Goal: Transaction & Acquisition: Purchase product/service

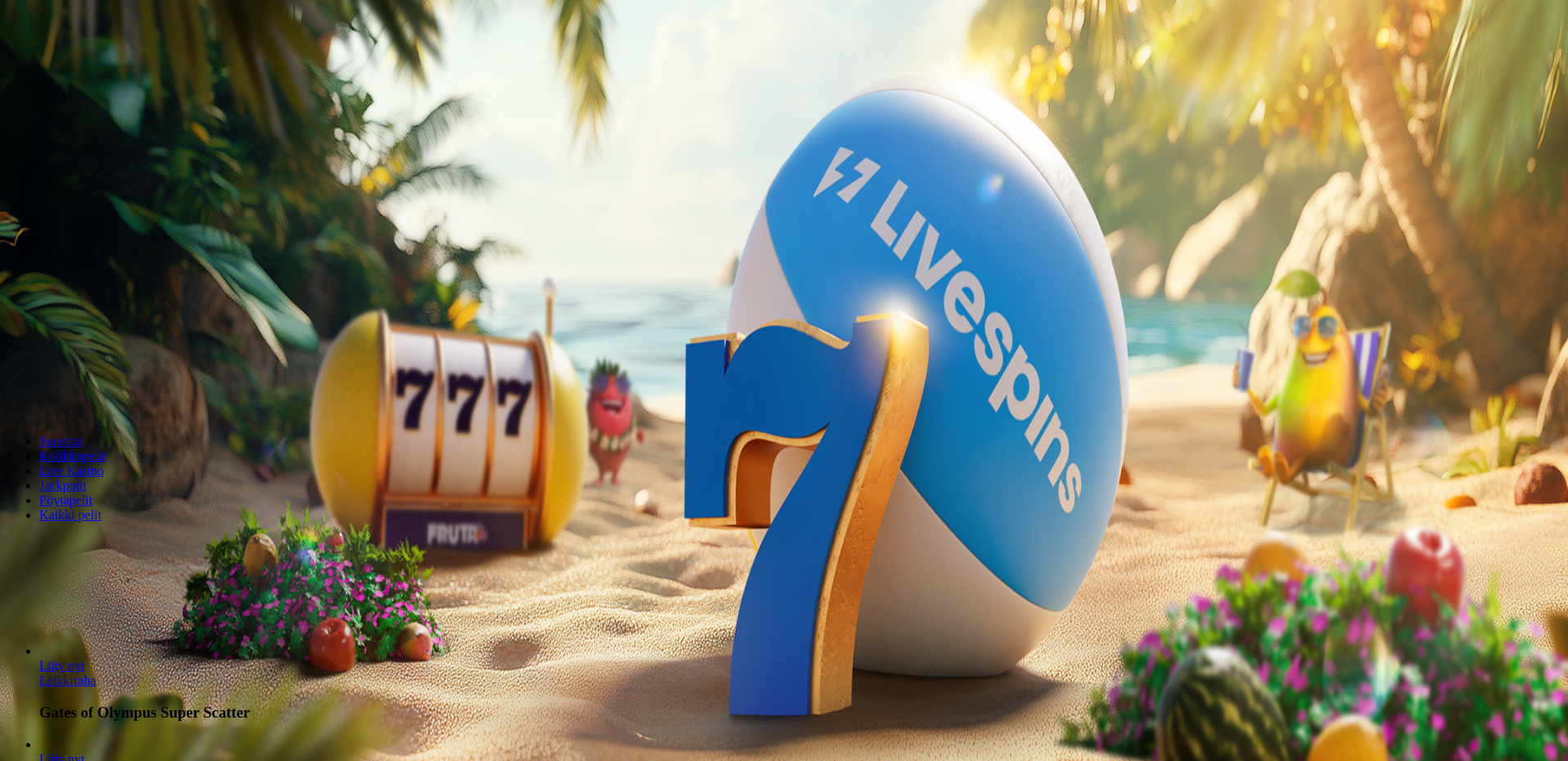
click at [110, 68] on button "Kirjaudu" at bounding box center [114, 59] width 53 height 17
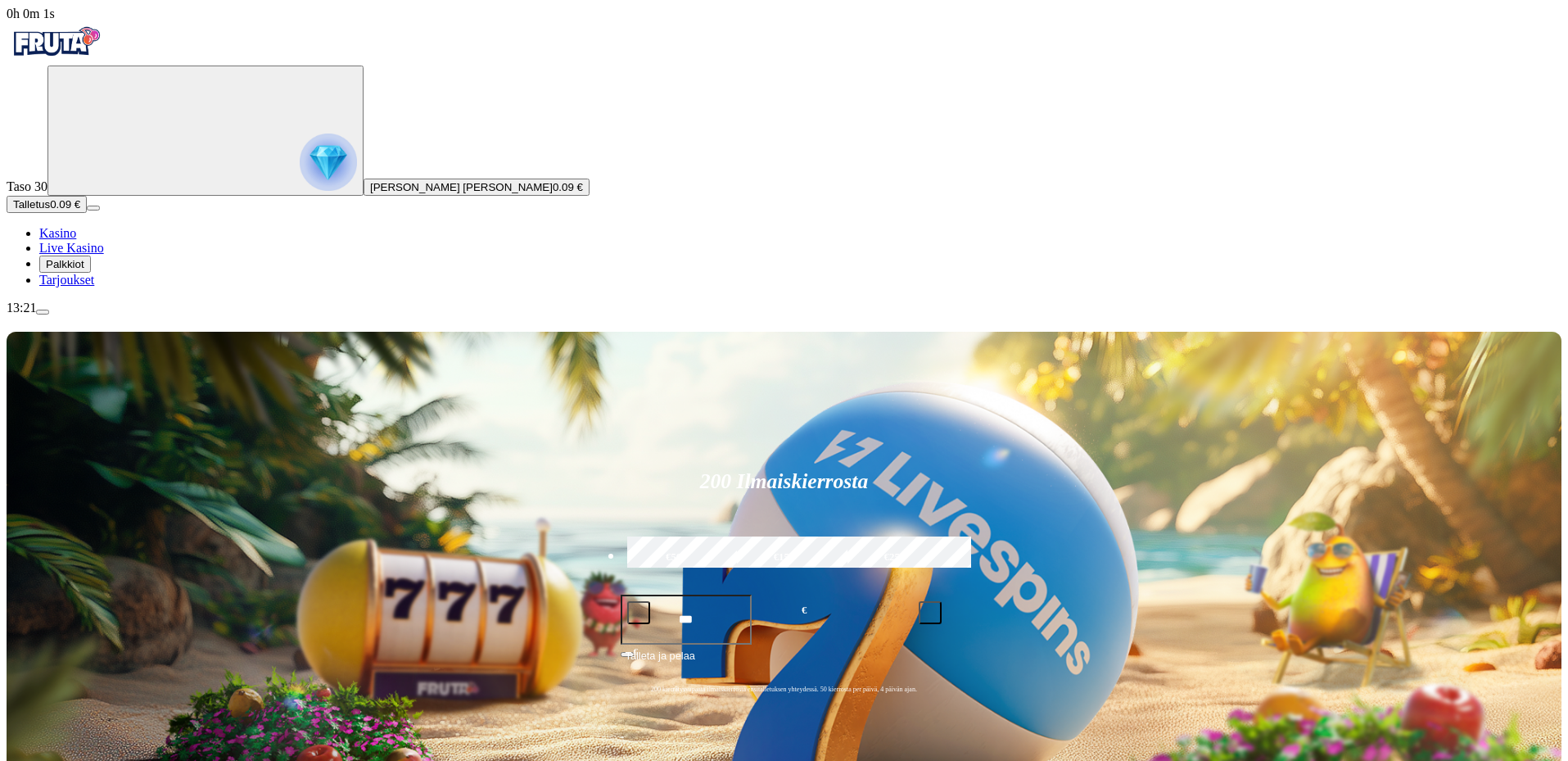
click at [300, 190] on img "Primary" at bounding box center [328, 161] width 58 height 58
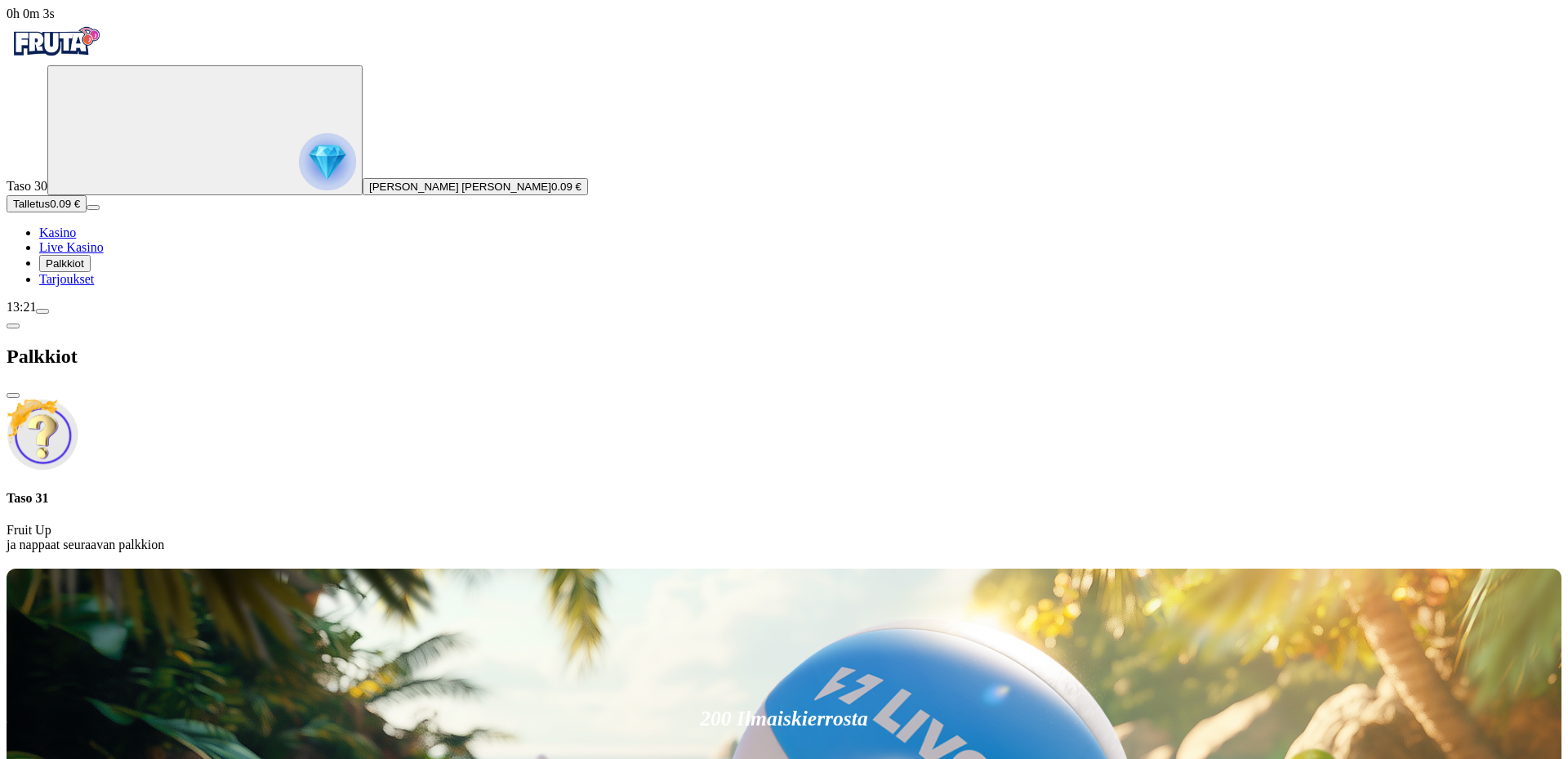
click at [446, 314] on div "Palkkiot" at bounding box center [784, 356] width 1556 height 84
click at [13, 395] on span "close icon" at bounding box center [13, 395] width 0 height 0
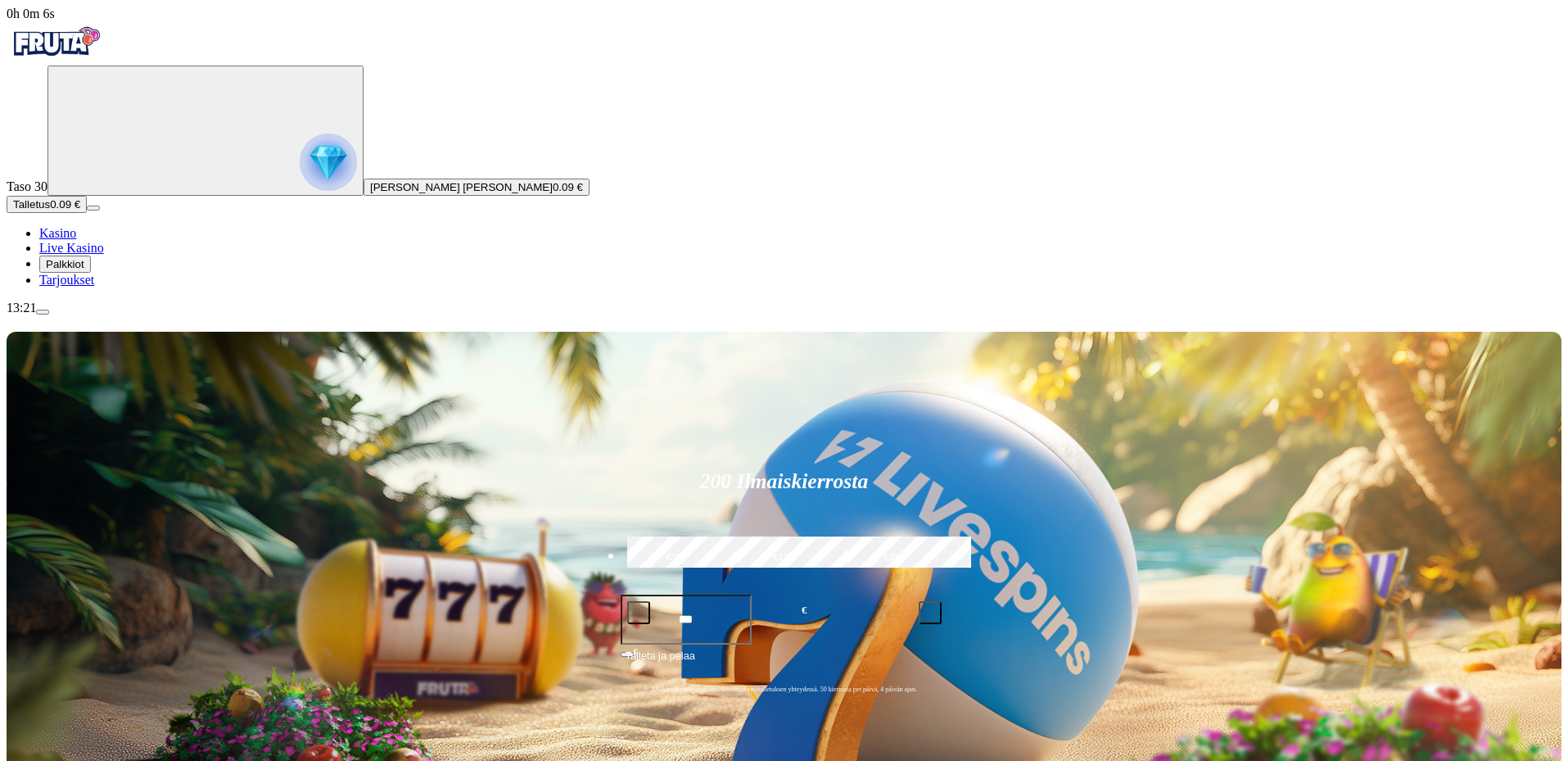
click at [725, 534] on label "€50" at bounding box center [674, 558] width 101 height 48
type input "**"
click at [827, 647] on button "Talleta ja pelaa" at bounding box center [784, 662] width 327 height 31
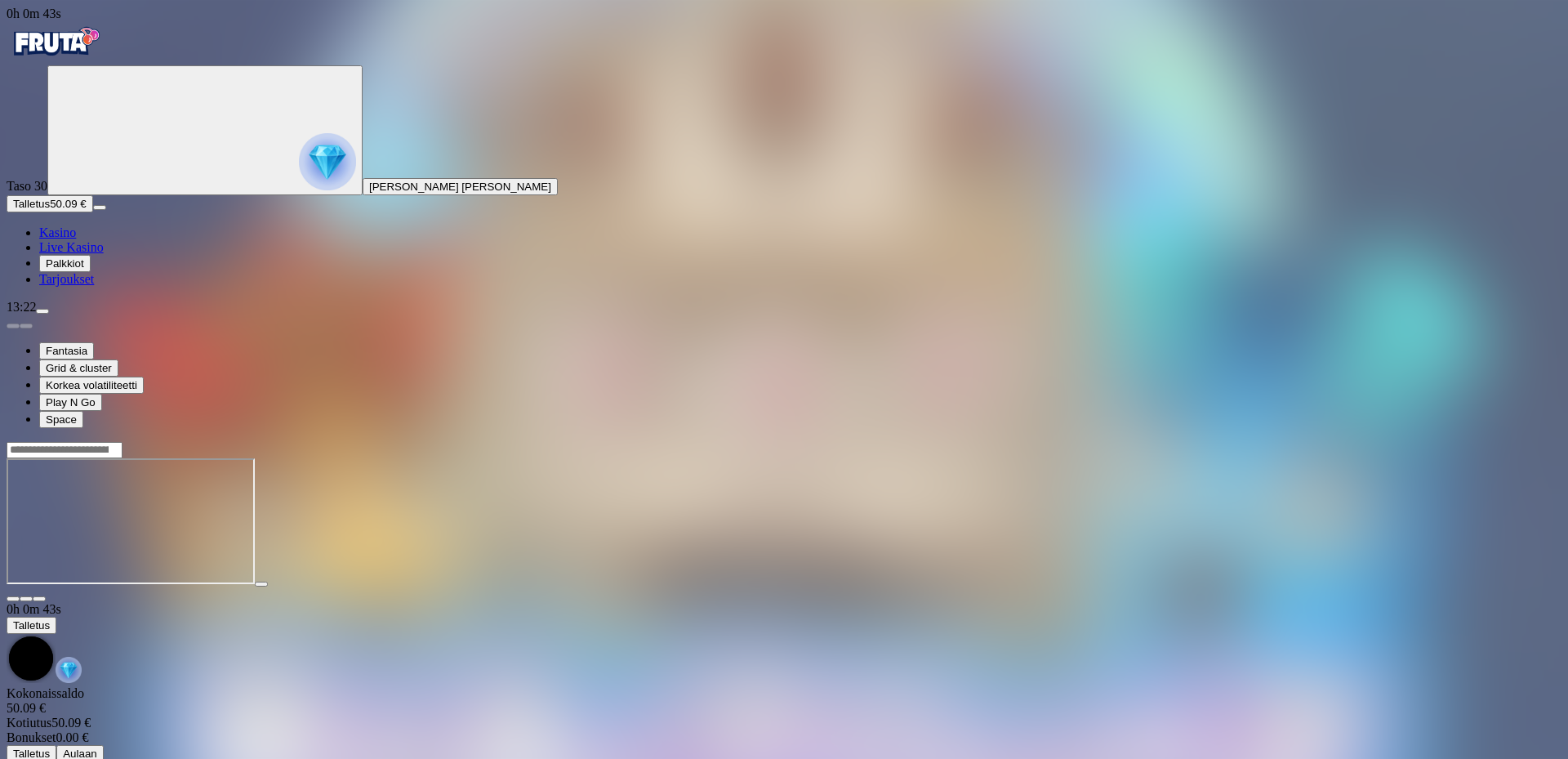
click at [39, 599] on span "fullscreen icon" at bounding box center [39, 599] width 0 height 0
click at [104, 46] on img "Primary" at bounding box center [55, 42] width 98 height 41
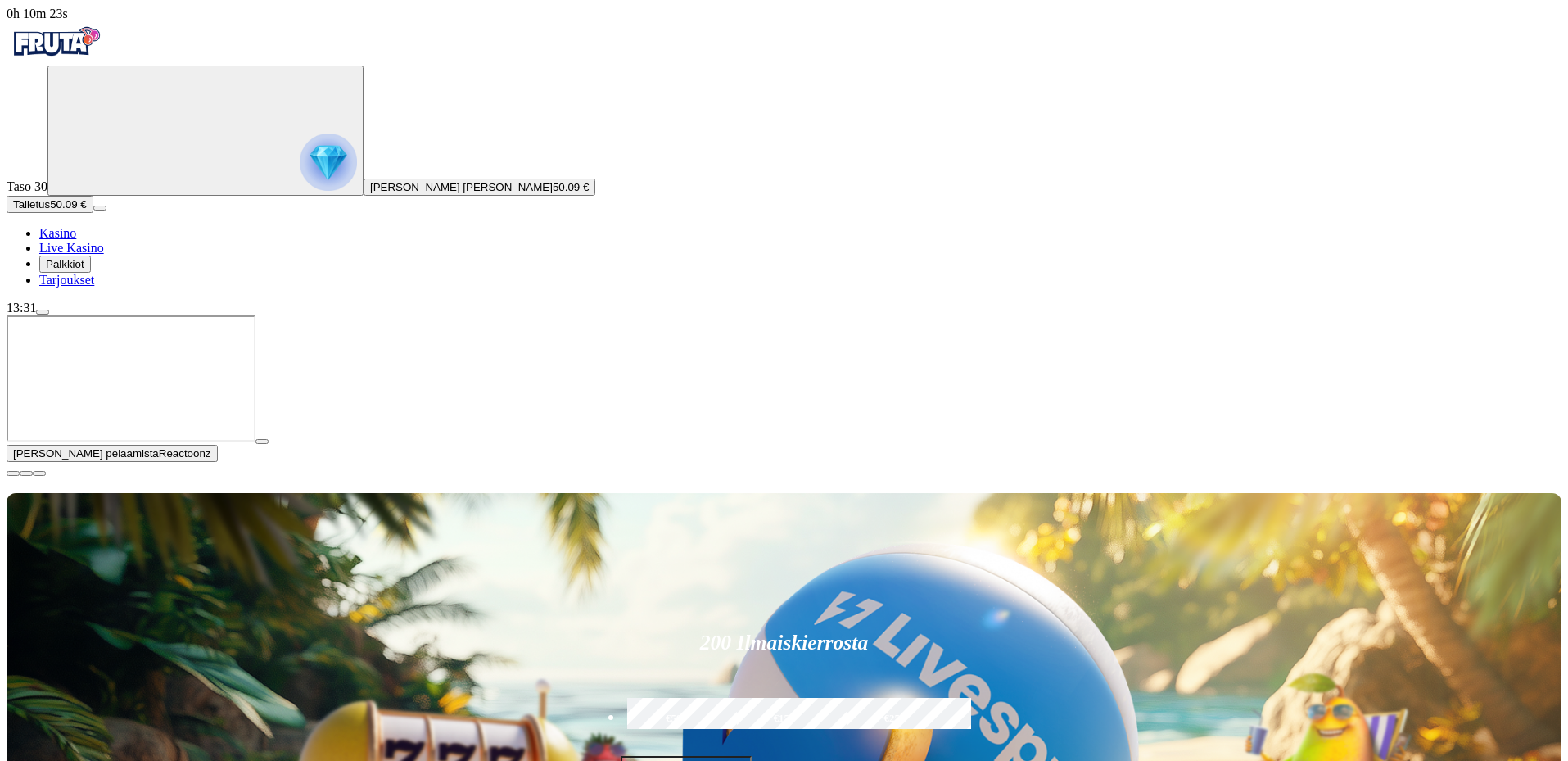
click at [13, 474] on span "close icon" at bounding box center [13, 474] width 0 height 0
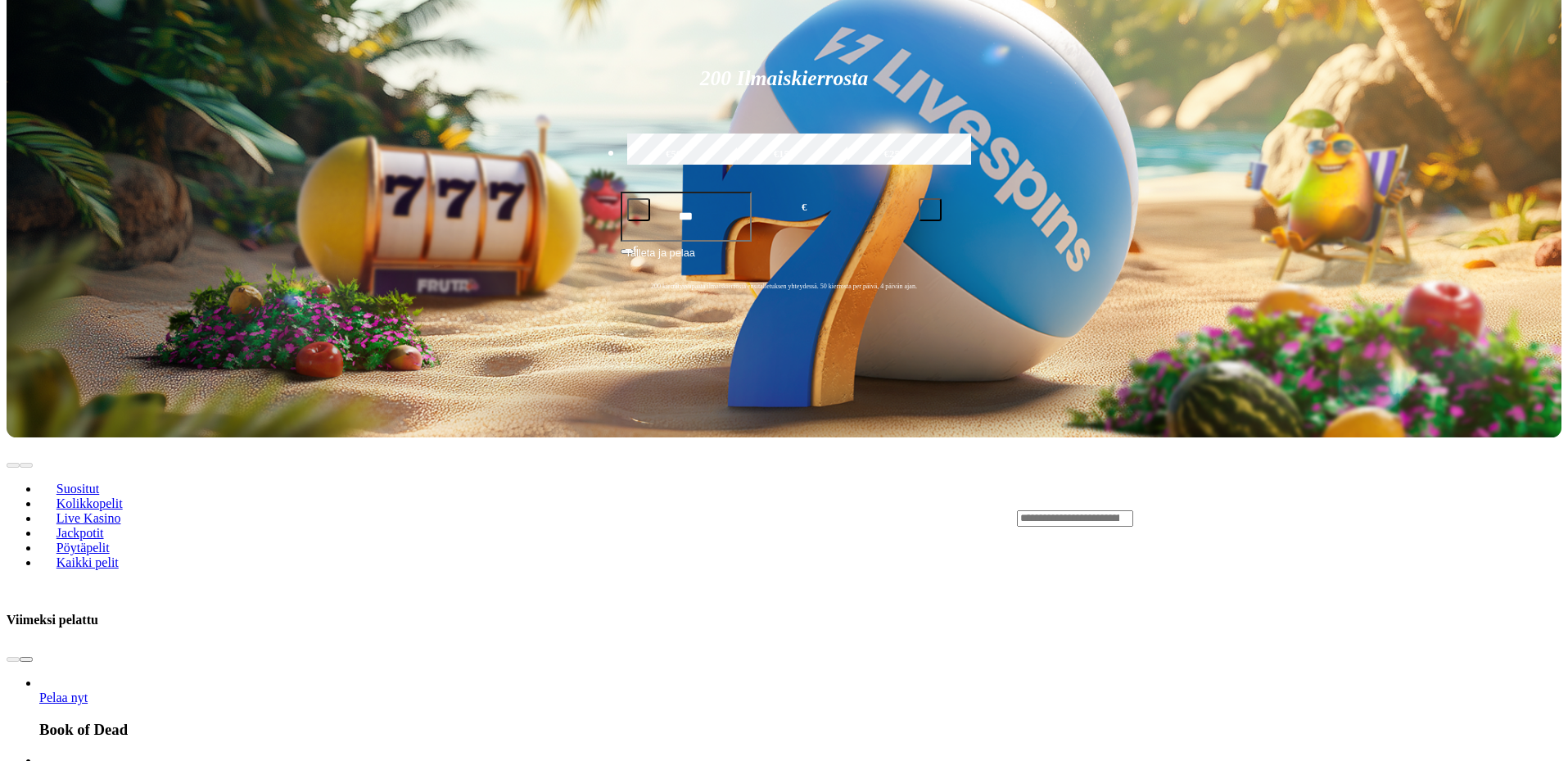
scroll to position [410, 0]
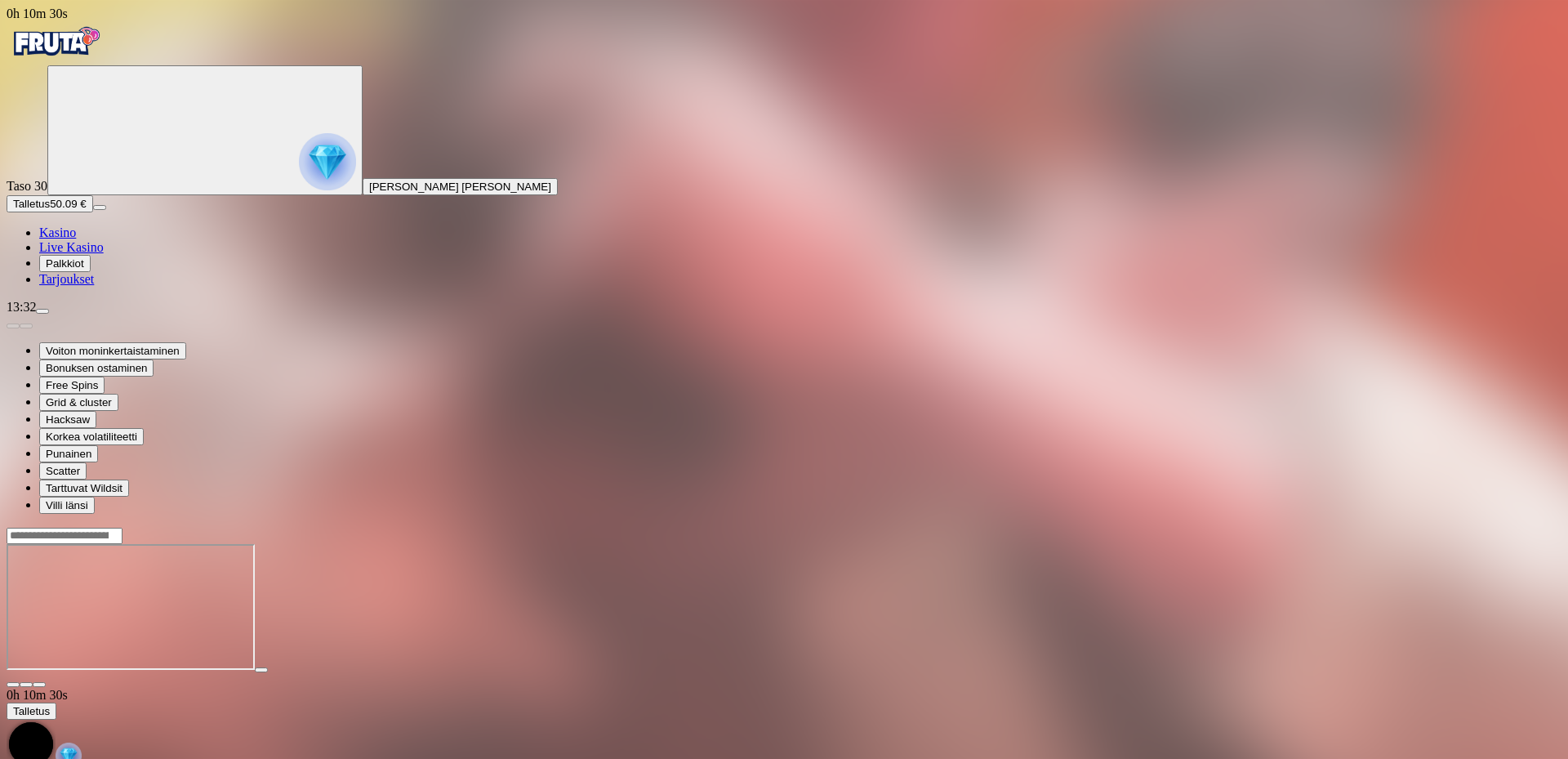
drag, startPoint x: 1457, startPoint y: 164, endPoint x: 1457, endPoint y: 262, distance: 98.0
click at [39, 685] on span "fullscreen icon" at bounding box center [39, 685] width 0 height 0
click at [50, 210] on span "Talletus" at bounding box center [32, 203] width 37 height 12
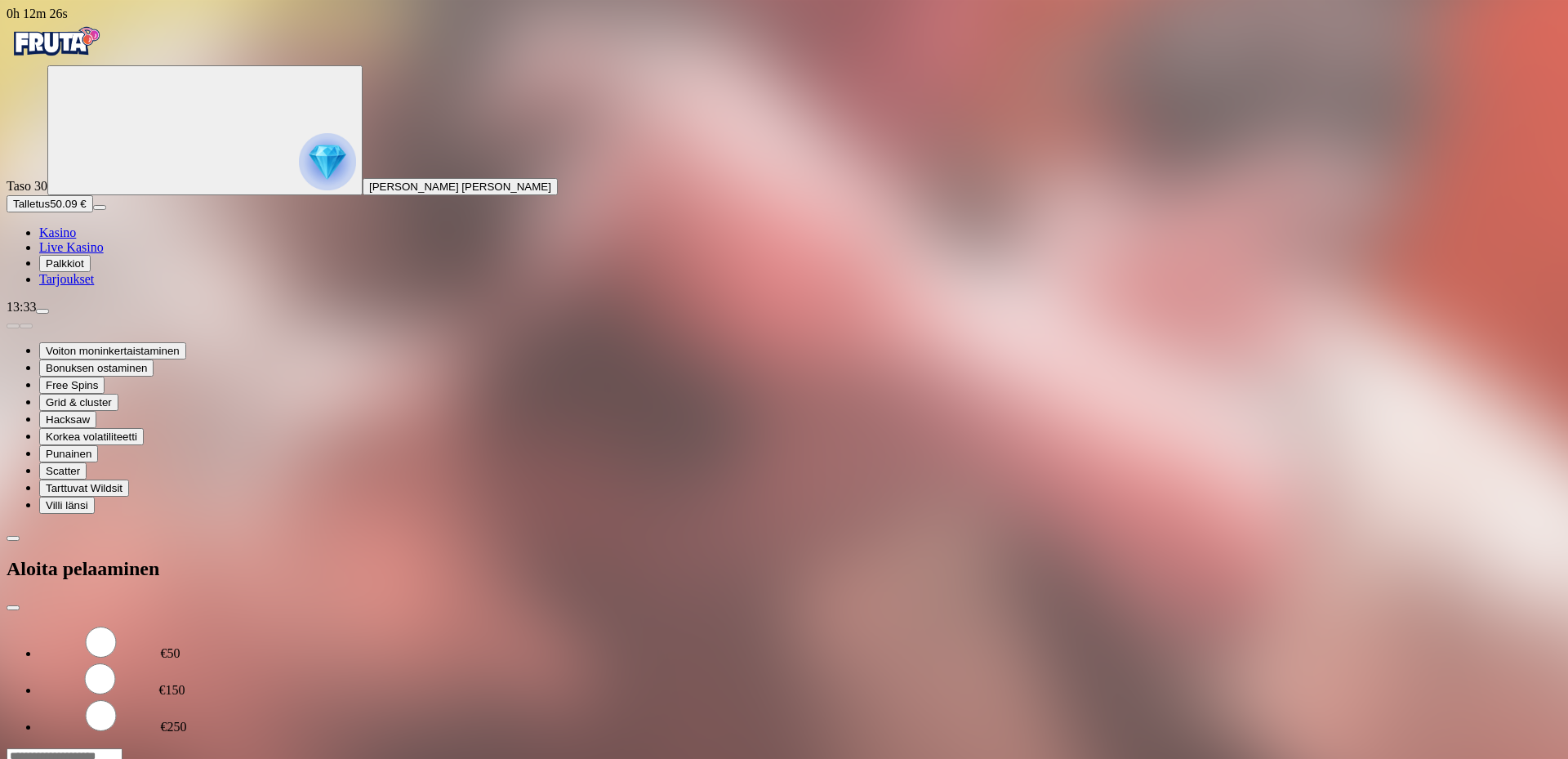
click at [181, 646] on label "€50" at bounding box center [171, 653] width 19 height 14
type input "**"
click at [370, 624] on form "€50 €150 €250 ** € TALLETA JA PELAA 200 kierrätysvapaata ilmaiskierrosta ensita…" at bounding box center [784, 709] width 1556 height 172
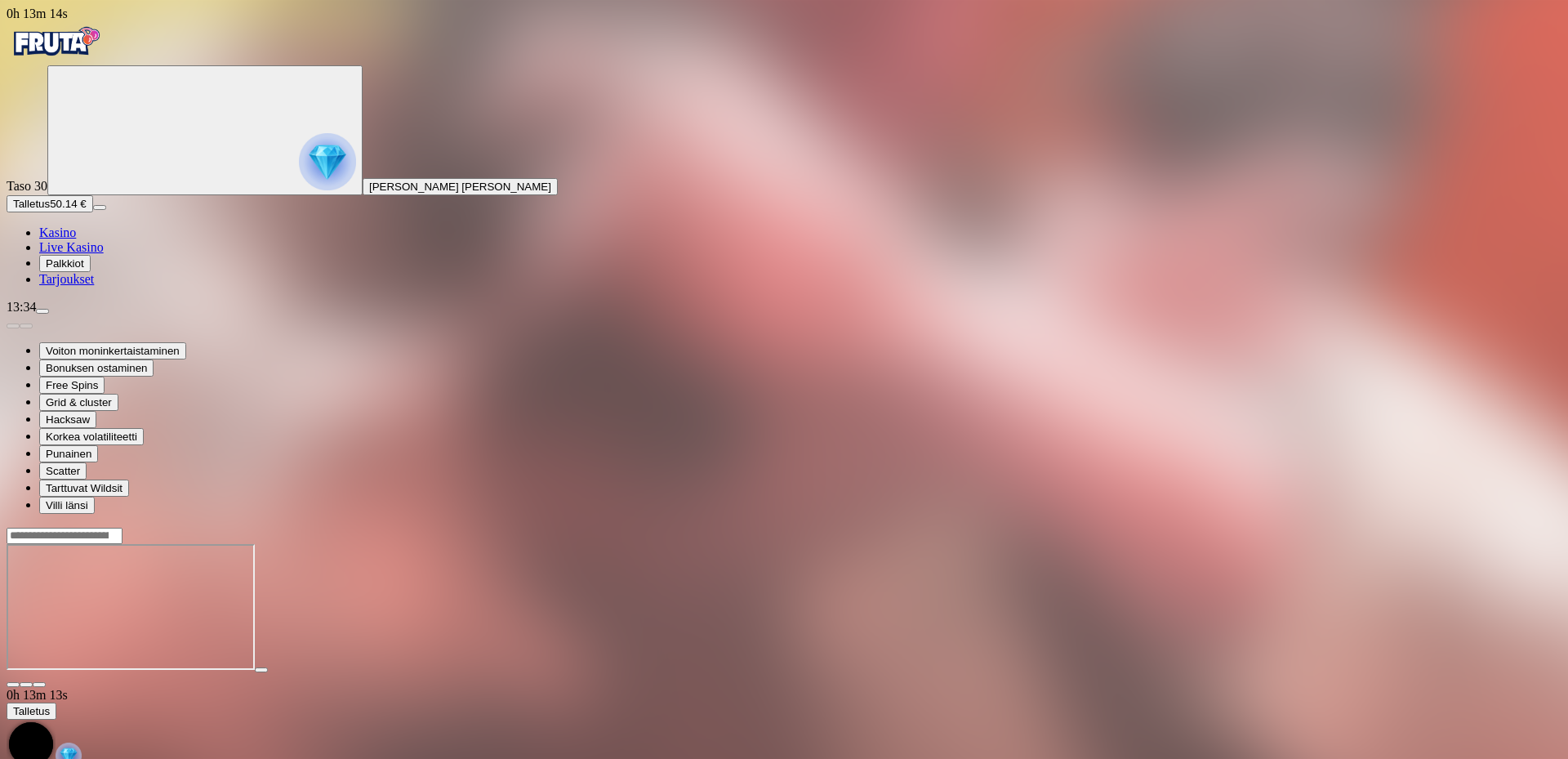
click at [122, 527] on input "Search" at bounding box center [64, 535] width 116 height 16
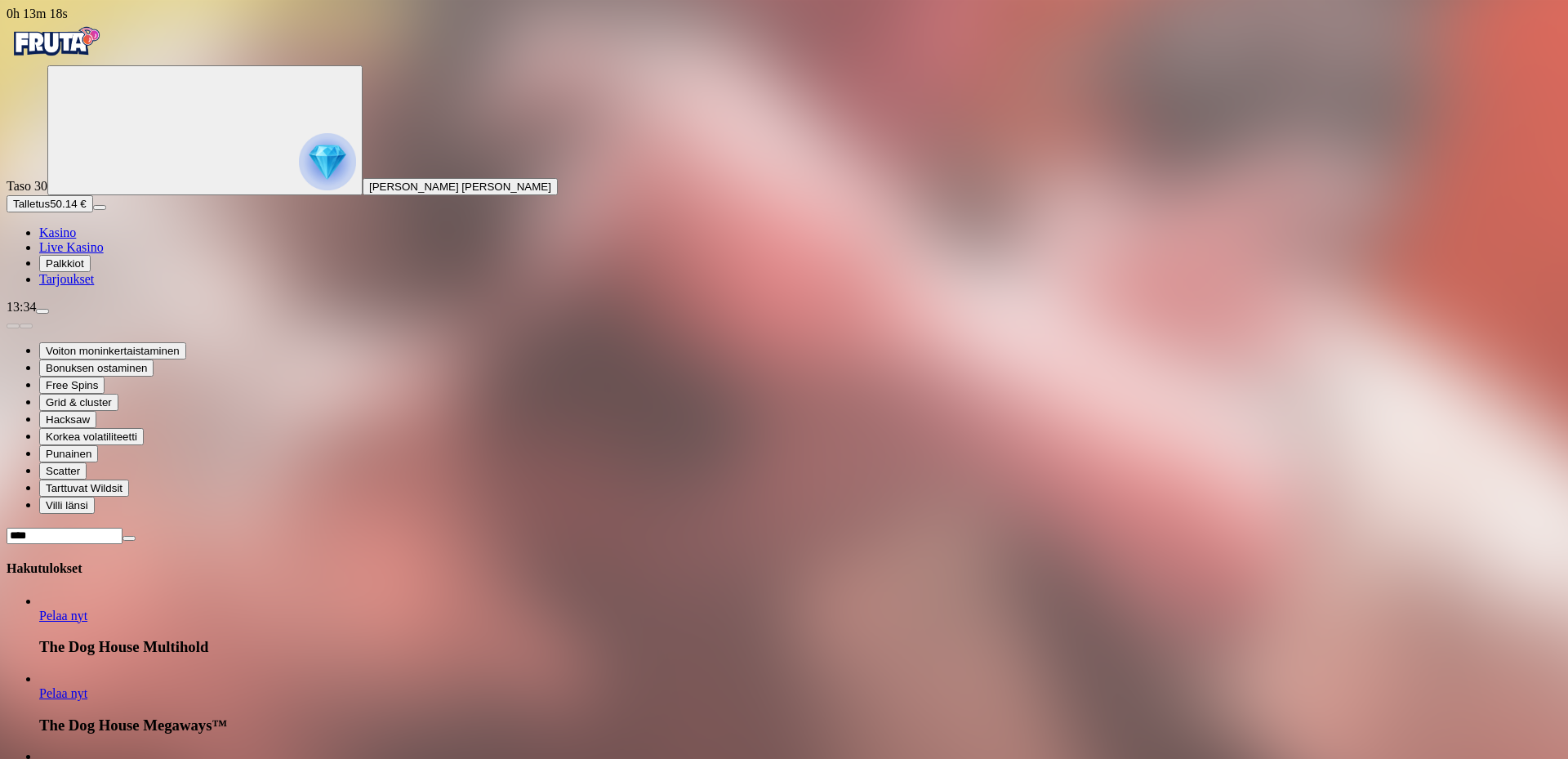
type input "***"
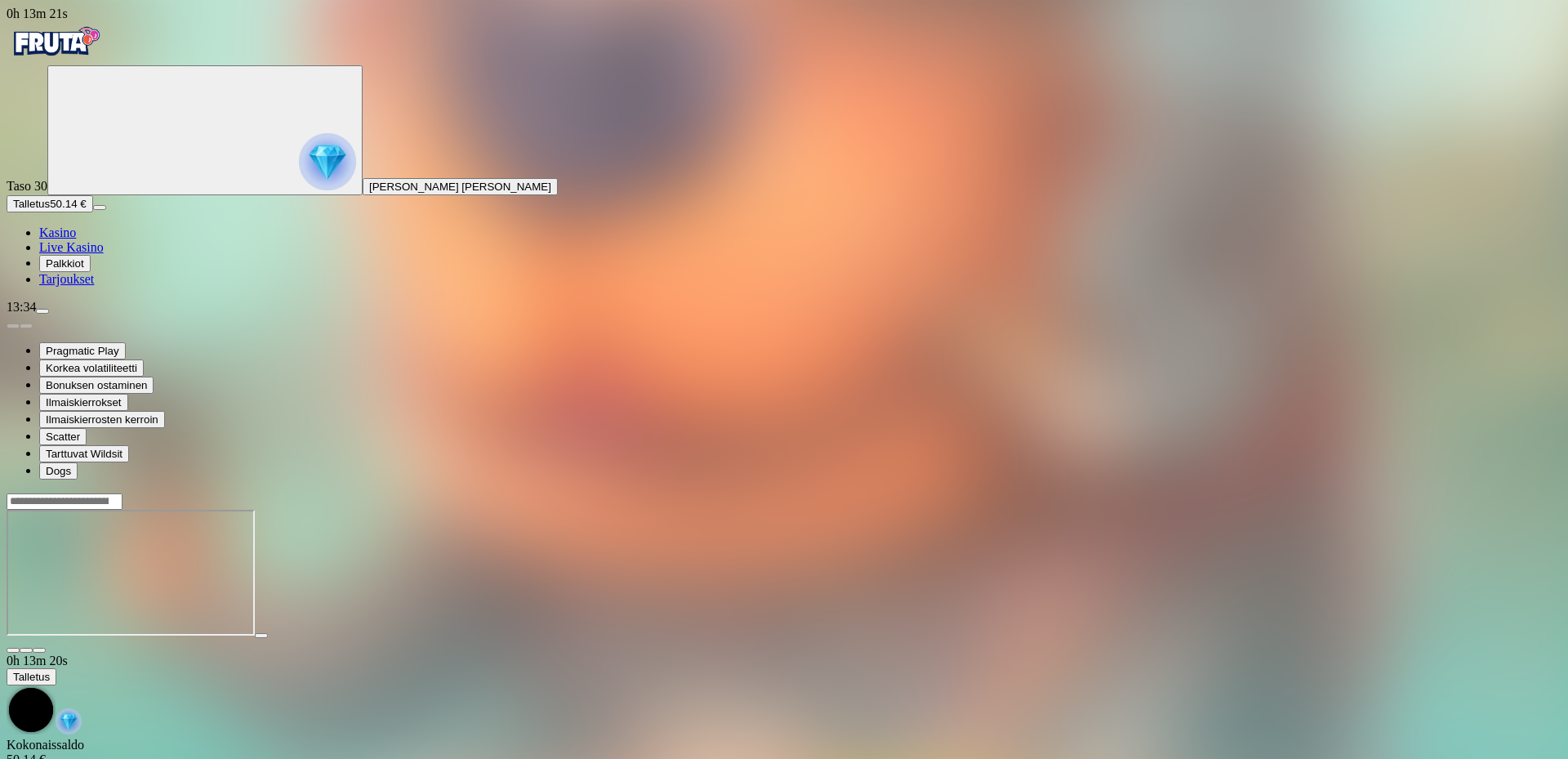
click at [39, 650] on span "fullscreen icon" at bounding box center [39, 650] width 0 height 0
click at [122, 494] on input "Search" at bounding box center [64, 502] width 116 height 16
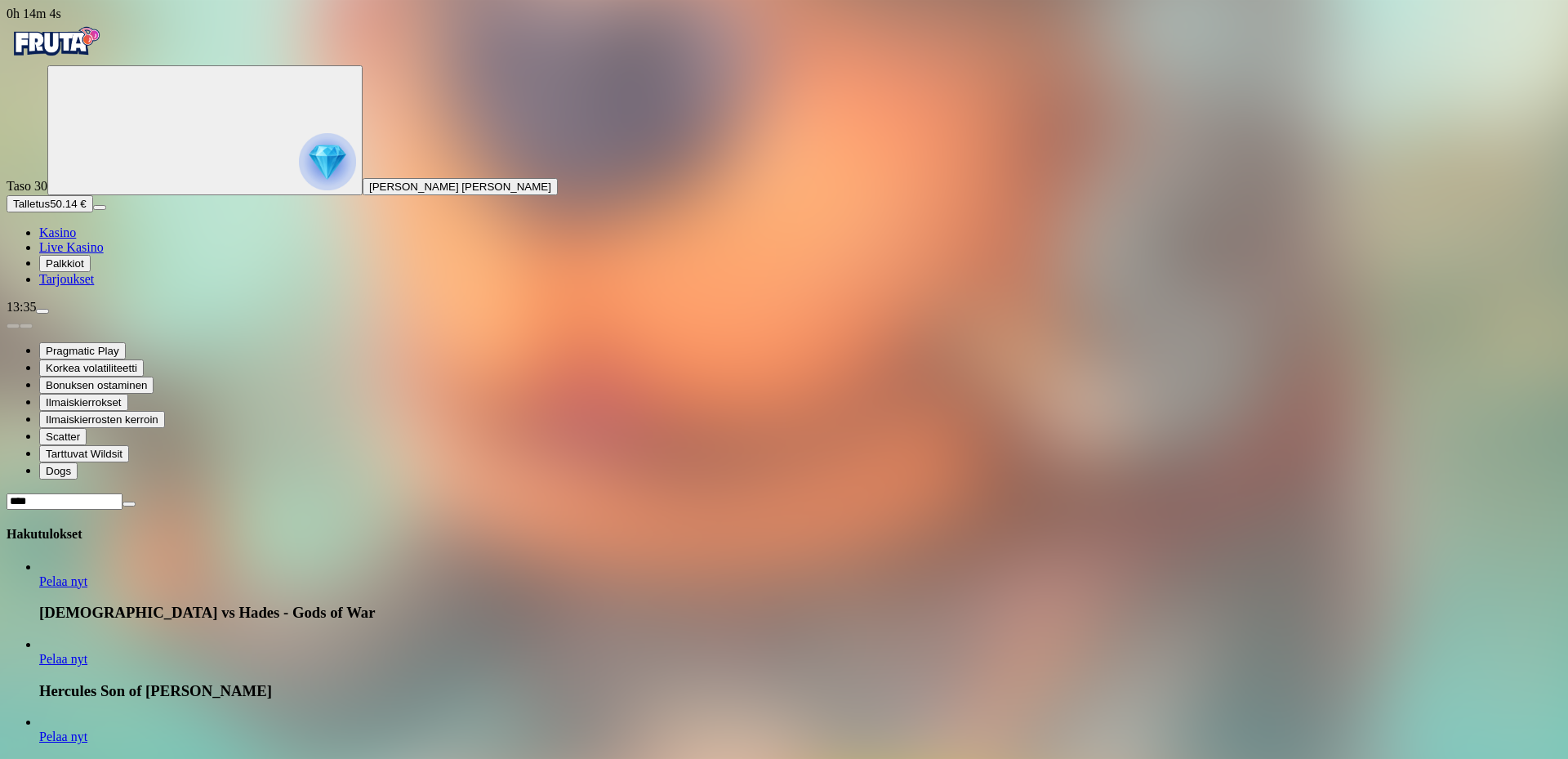
type input "****"
click at [88, 574] on link "Pelaa nyt" at bounding box center [63, 581] width 48 height 14
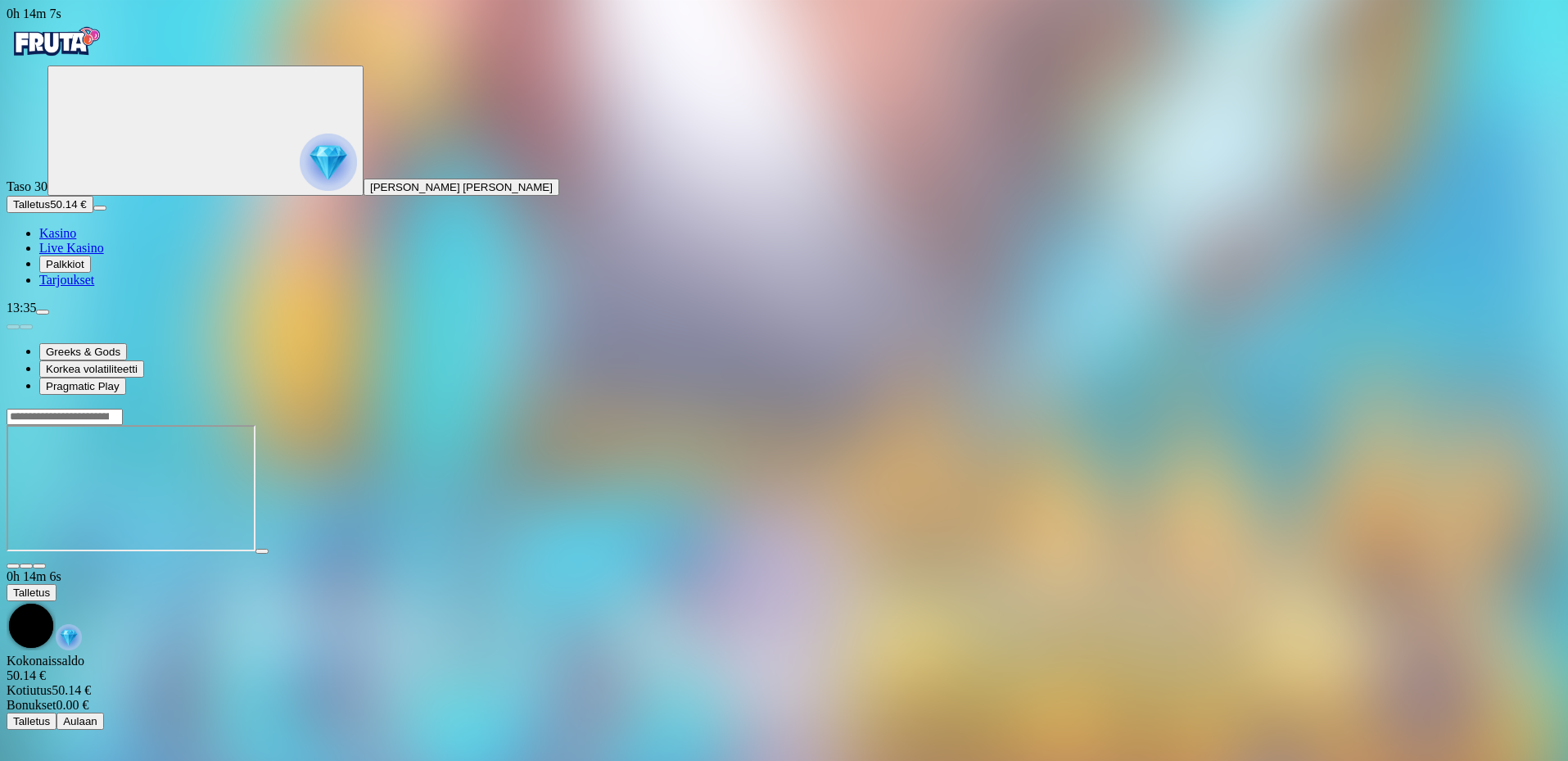
click at [39, 566] on span "fullscreen icon" at bounding box center [39, 566] width 0 height 0
click at [88, 57] on img "Primary" at bounding box center [55, 42] width 98 height 41
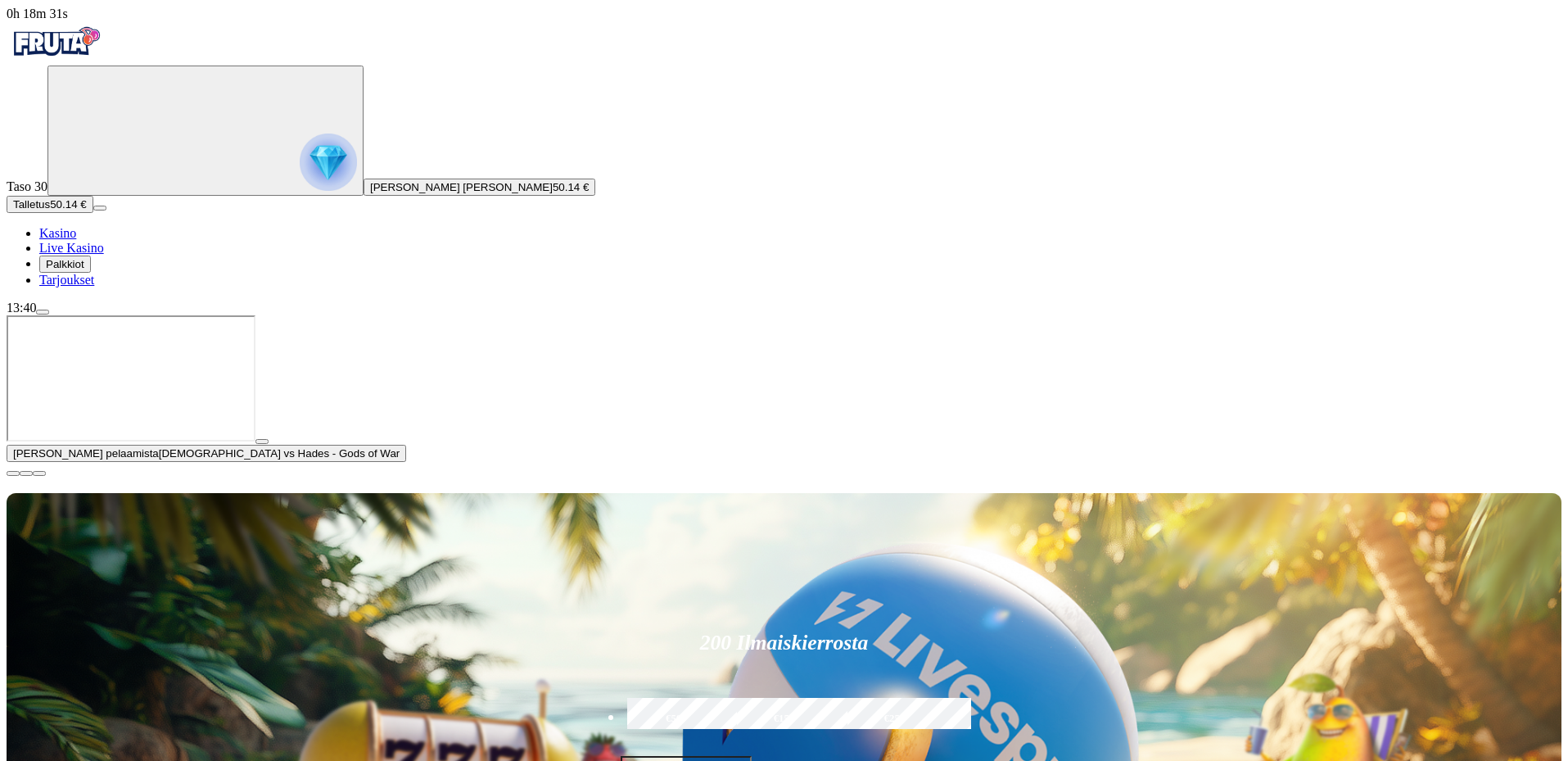
click at [13, 474] on span "close icon" at bounding box center [13, 474] width 0 height 0
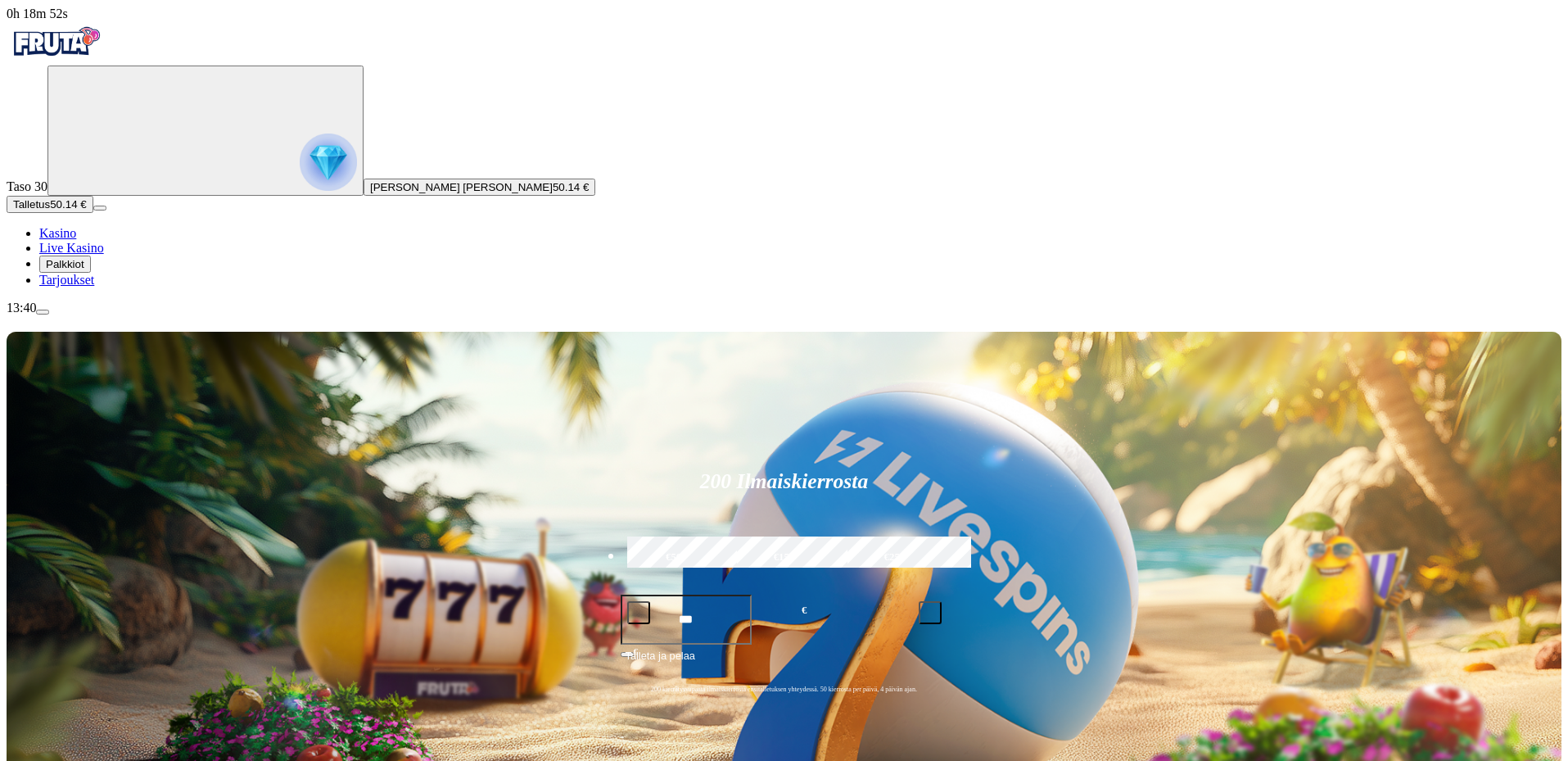
click at [725, 534] on label "€50" at bounding box center [674, 558] width 101 height 48
type input "**"
click at [933, 447] on form "200 Ilmaiskierrosta €50 €150 €250 ** € € Talleta ja pelaa 200 kierrätysvapaata …" at bounding box center [784, 579] width 349 height 264
click at [937, 647] on button "Talleta ja pelaa" at bounding box center [784, 662] width 327 height 31
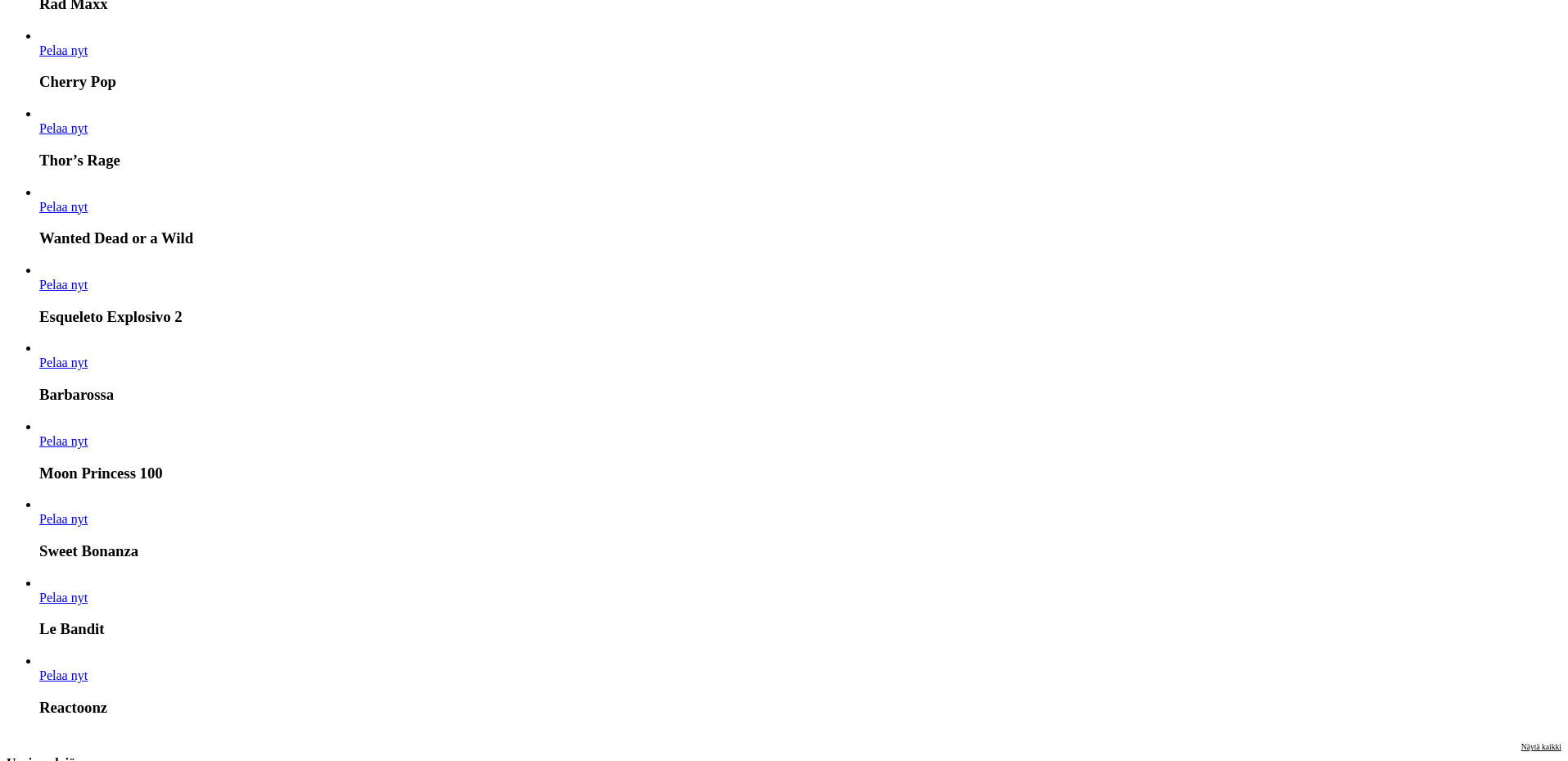
scroll to position [2456, 0]
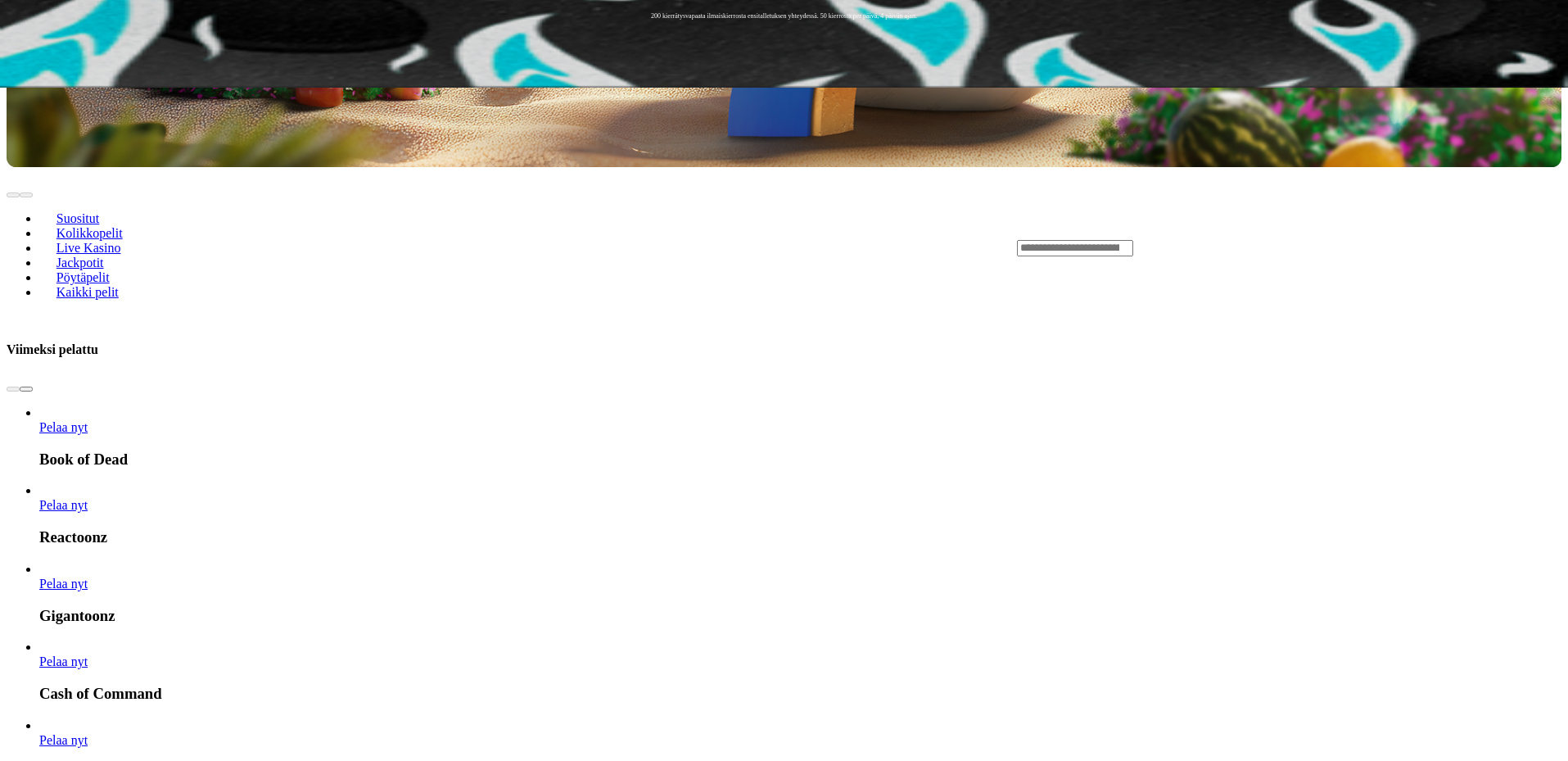
scroll to position [655, 0]
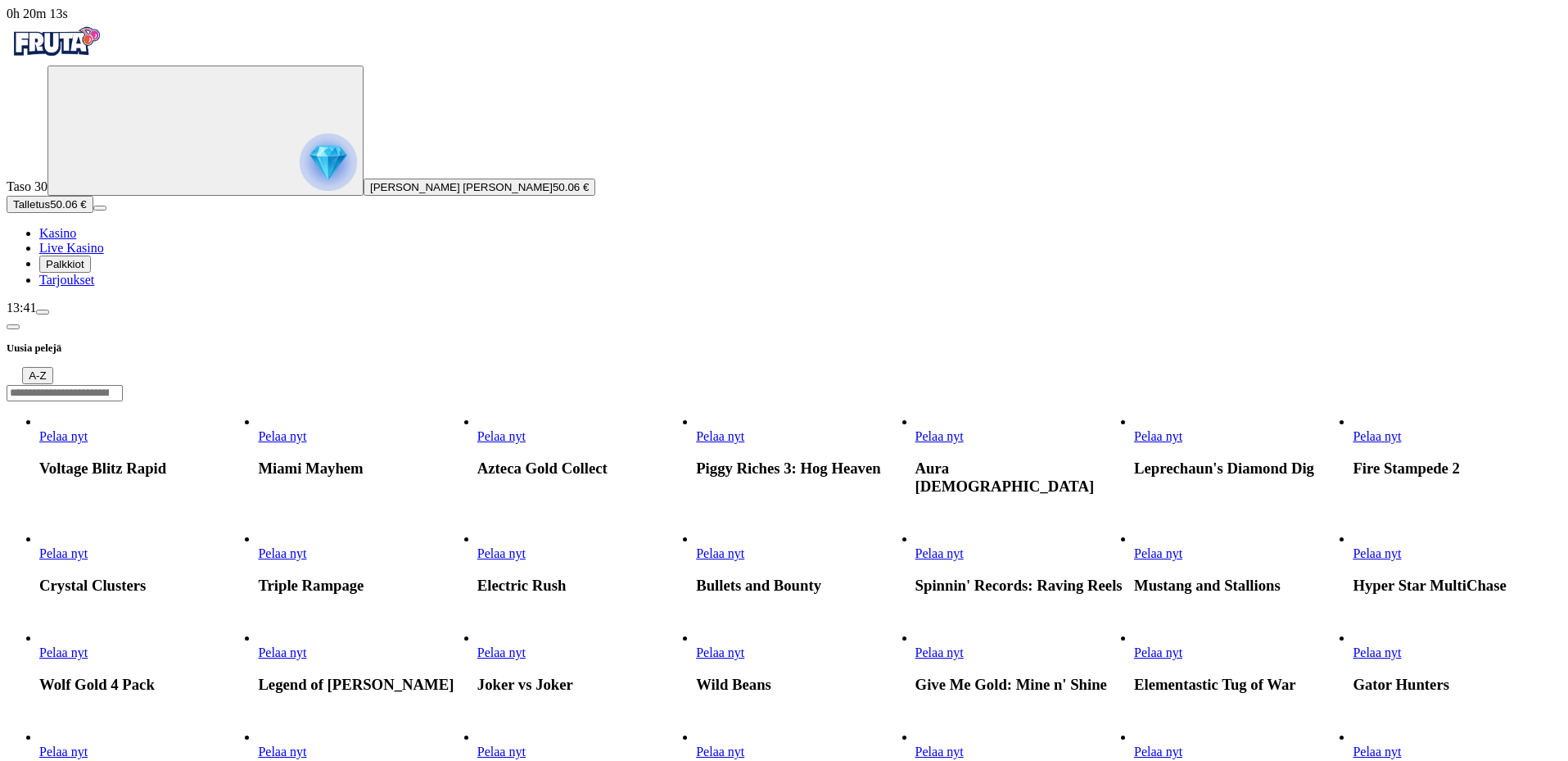
click at [306, 546] on span "Pelaa nyt" at bounding box center [282, 553] width 48 height 14
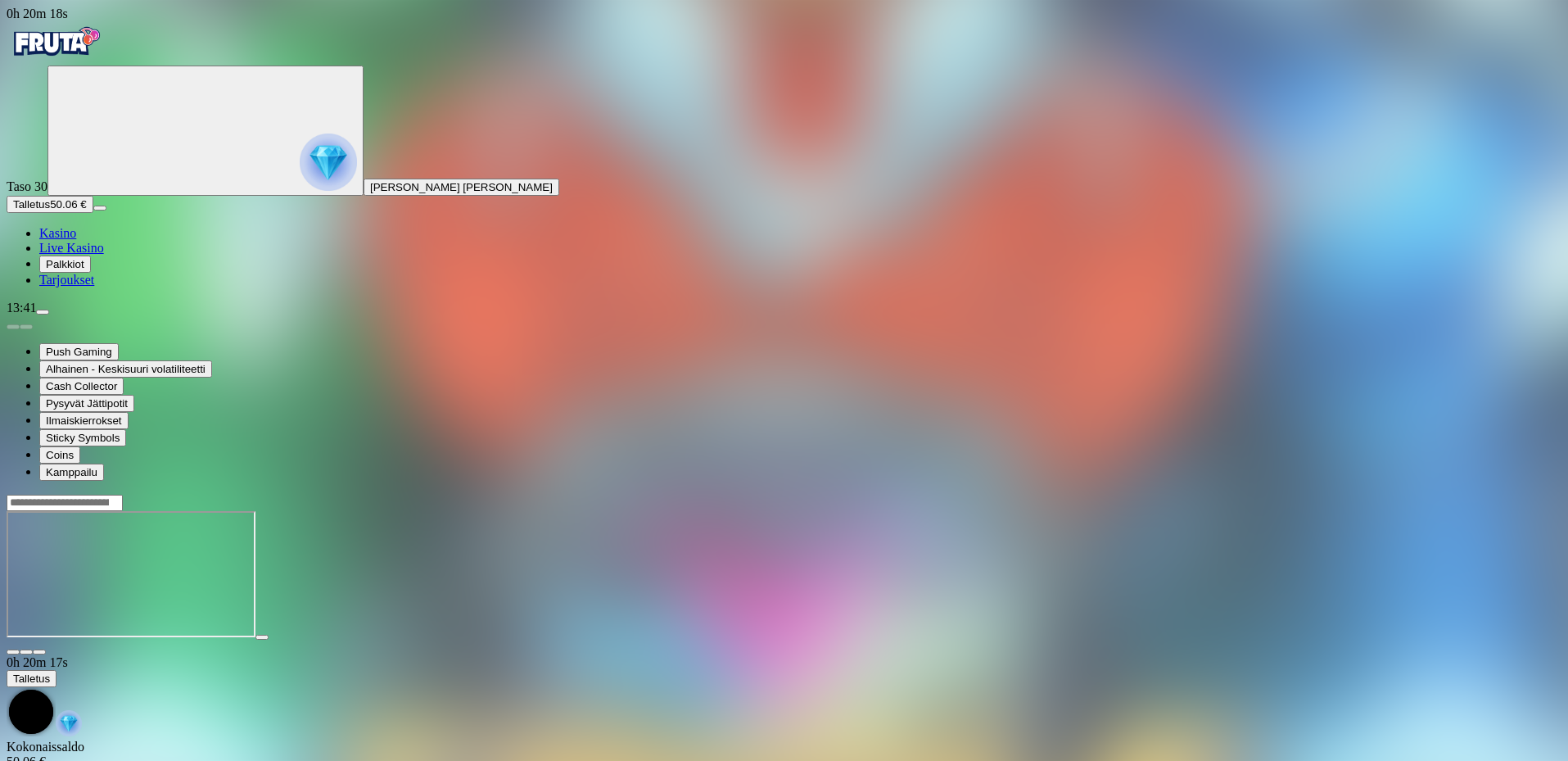
click at [39, 652] on span "fullscreen icon" at bounding box center [39, 652] width 0 height 0
click at [81, 55] on img "Primary" at bounding box center [55, 42] width 98 height 41
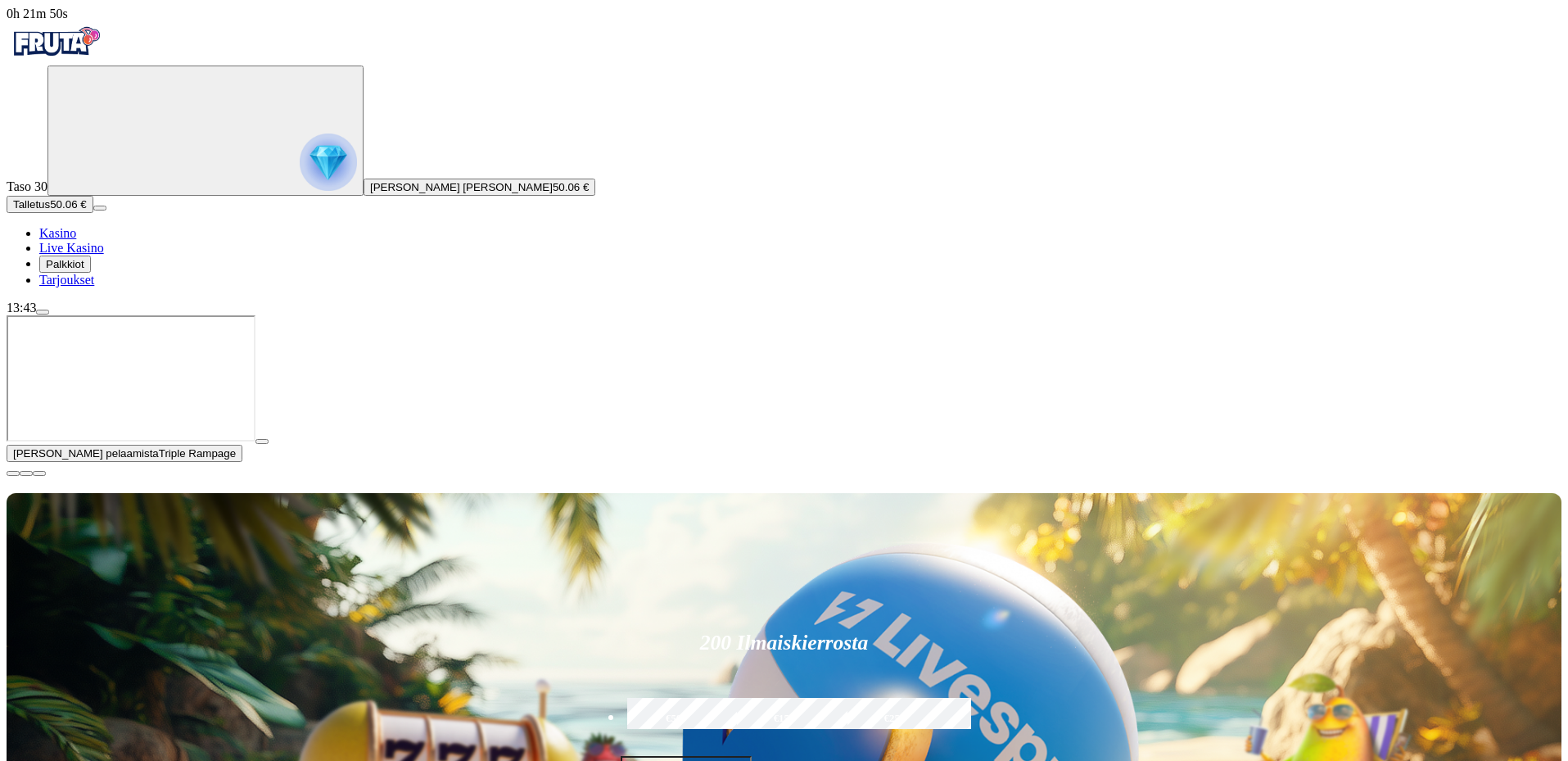
click at [13, 474] on span "close icon" at bounding box center [13, 474] width 0 height 0
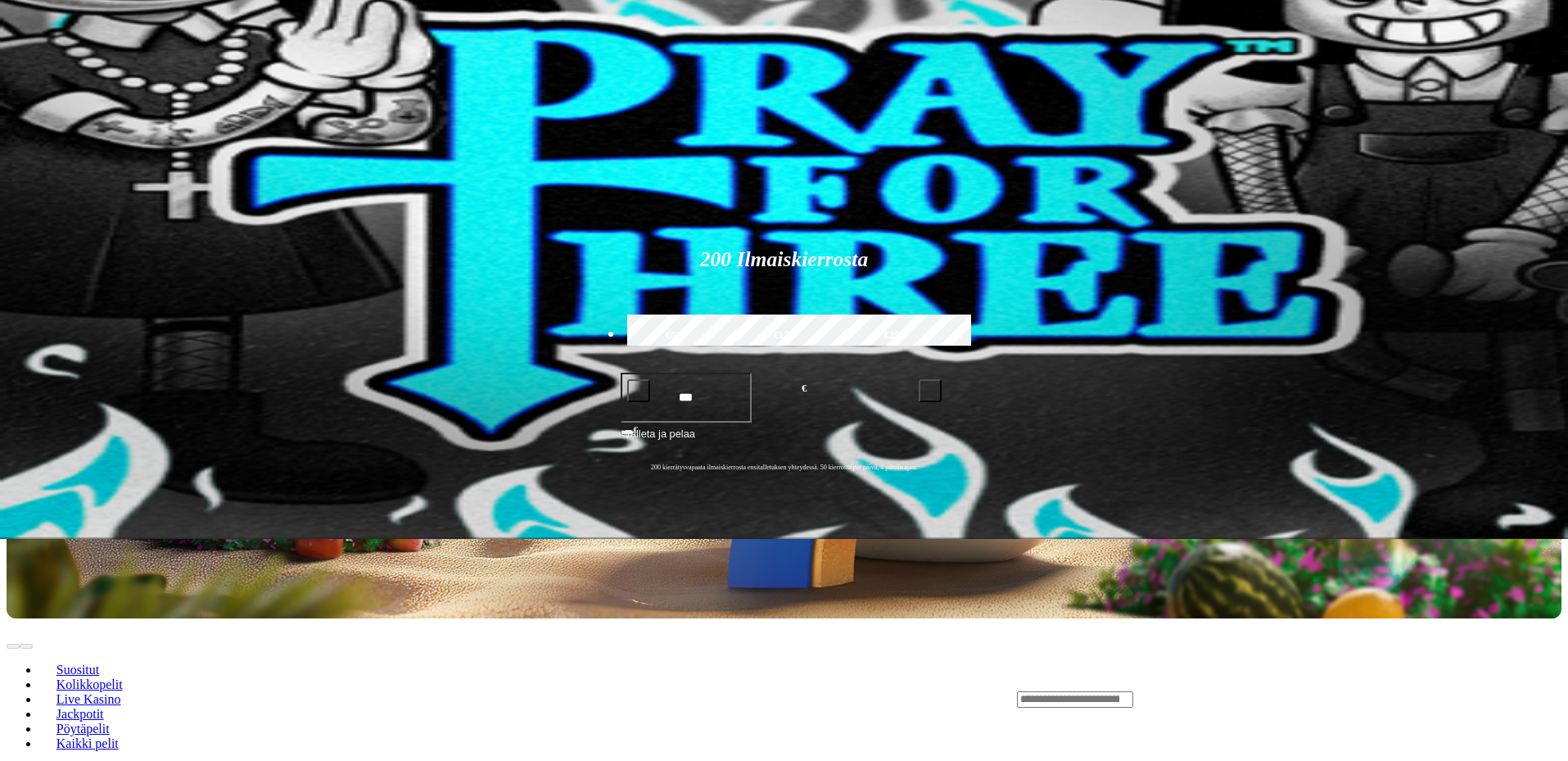
scroll to position [573, 0]
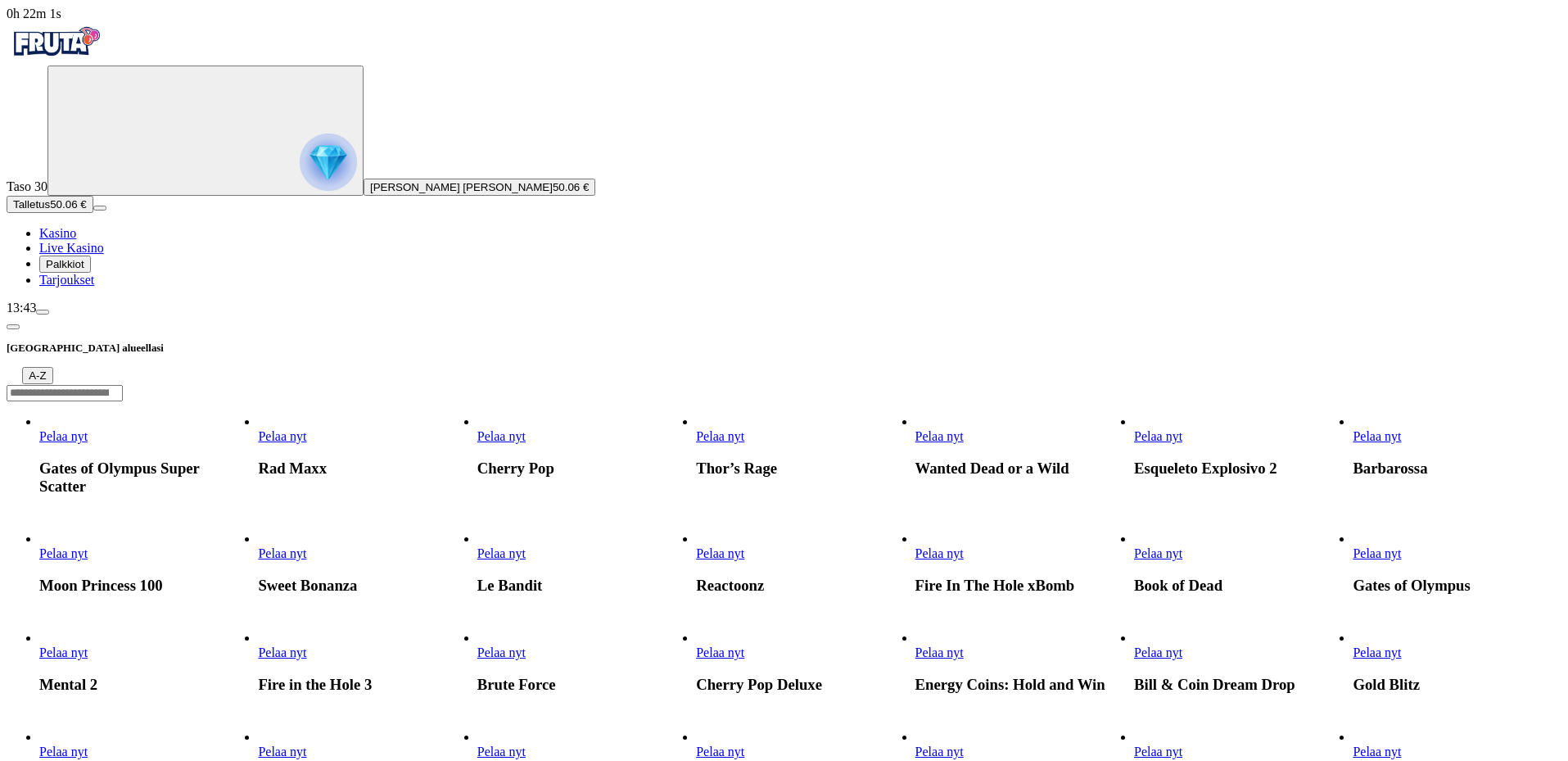
click at [1401, 429] on span "Pelaa nyt" at bounding box center [1376, 436] width 48 height 14
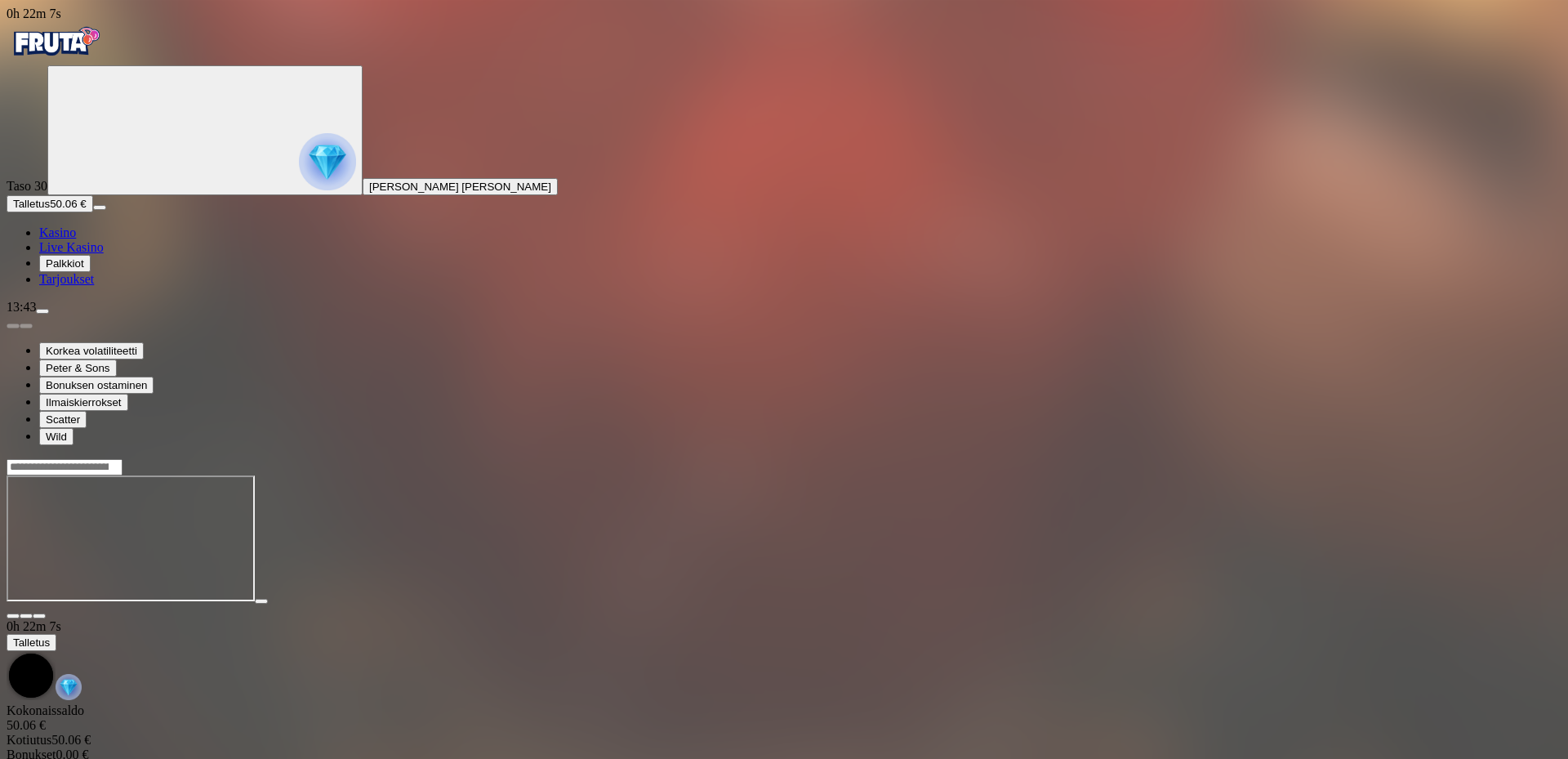
click at [1451, 458] on div at bounding box center [784, 539] width 1556 height 161
drag, startPoint x: 1451, startPoint y: 163, endPoint x: 1450, endPoint y: 261, distance: 98.0
click at [39, 616] on span "fullscreen icon" at bounding box center [39, 616] width 0 height 0
click at [13, 616] on span "close icon" at bounding box center [13, 616] width 0 height 0
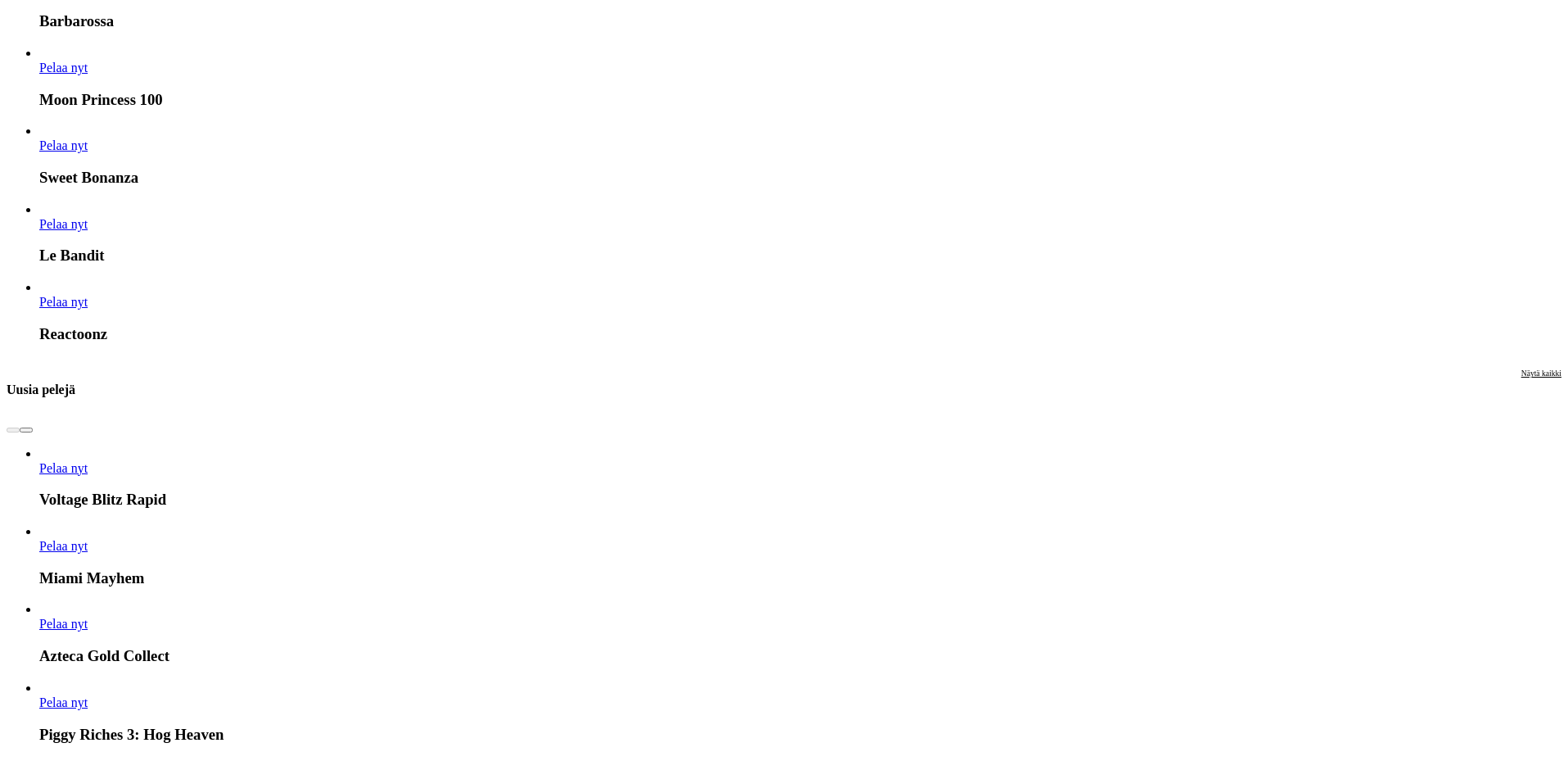
scroll to position [2538, 0]
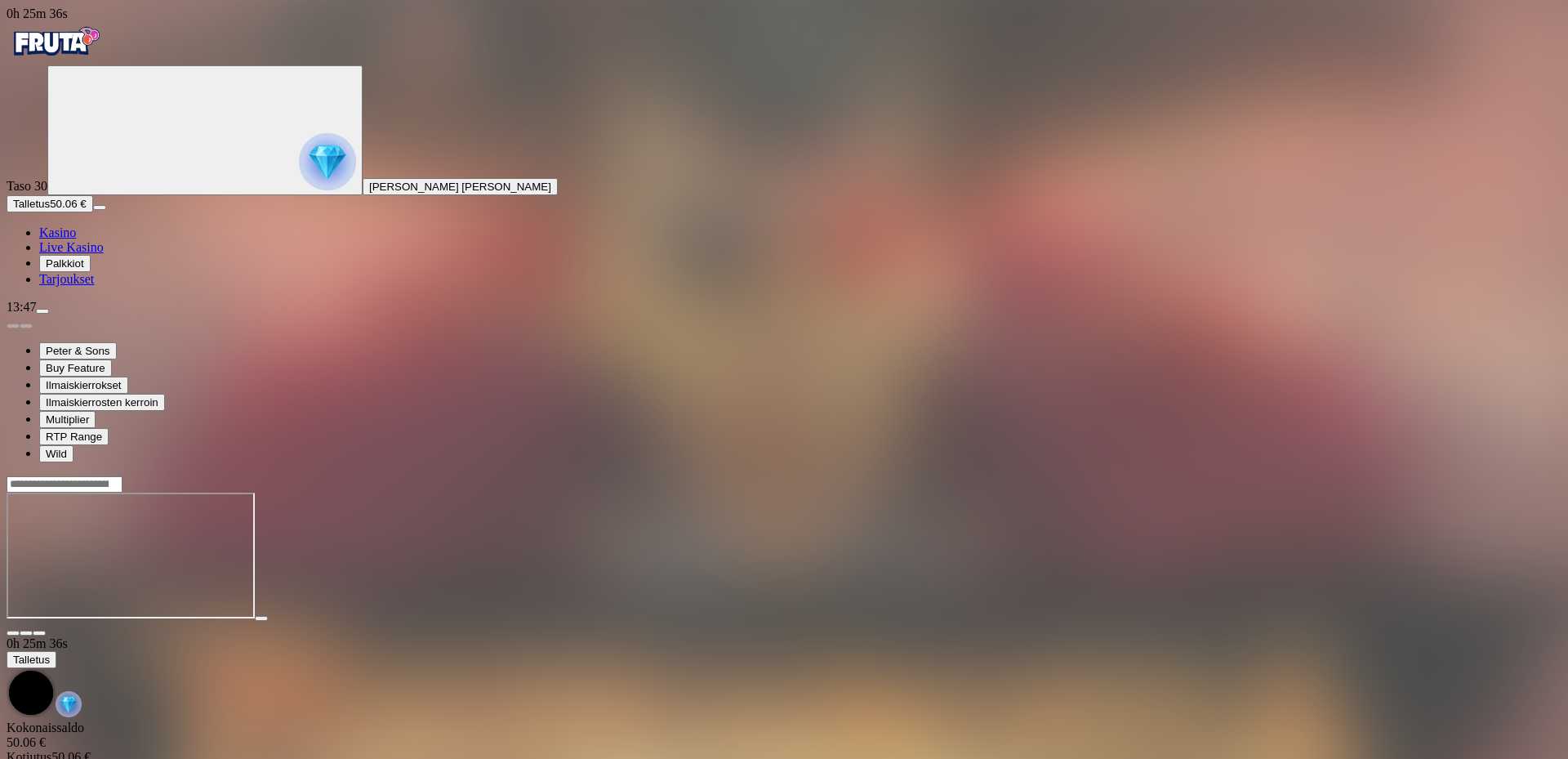
click at [46, 631] on button "button" at bounding box center [39, 633] width 13 height 5
click at [48, 62] on img "Primary" at bounding box center [55, 42] width 98 height 41
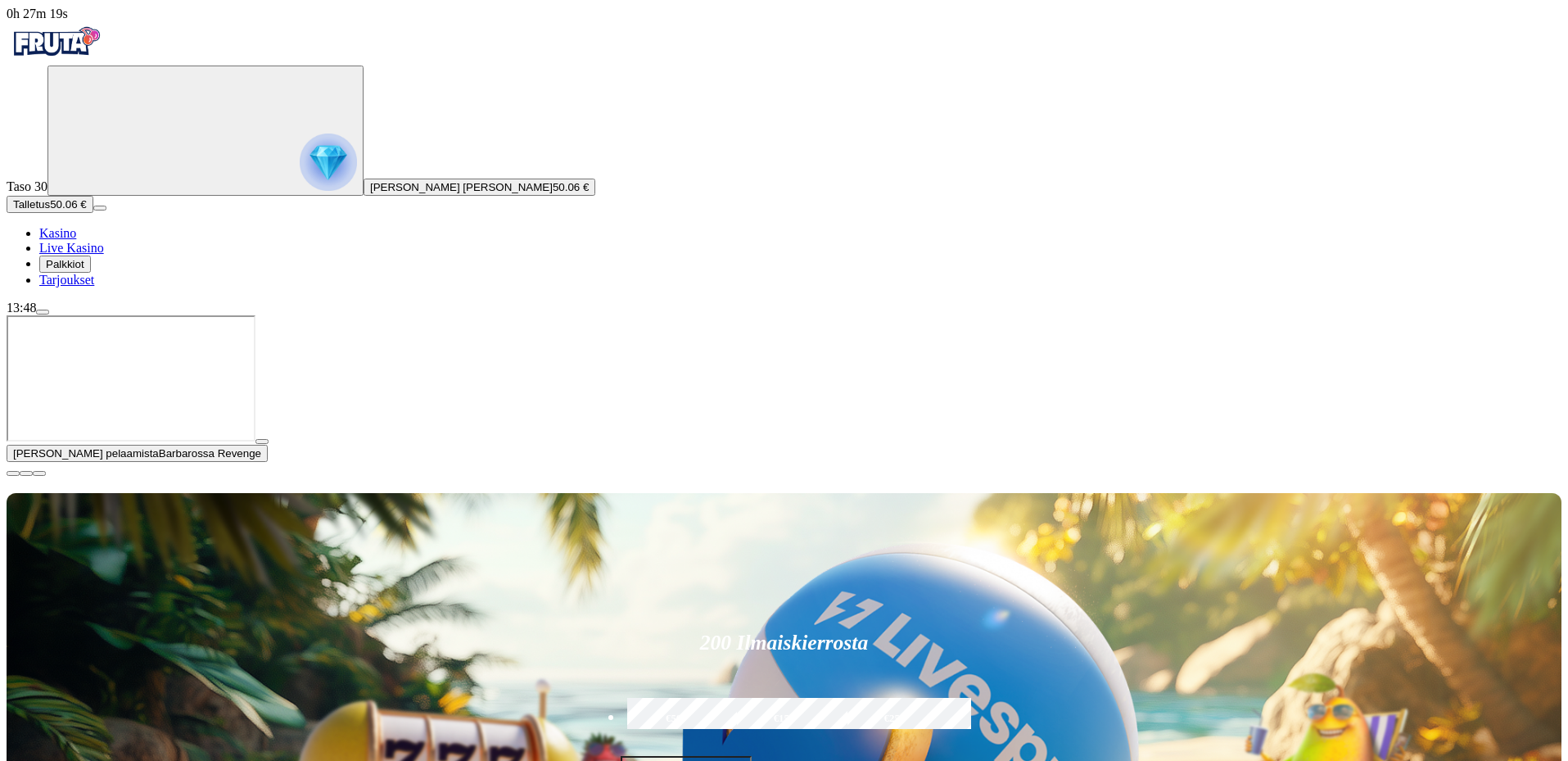
click at [13, 474] on span "close icon" at bounding box center [13, 474] width 0 height 0
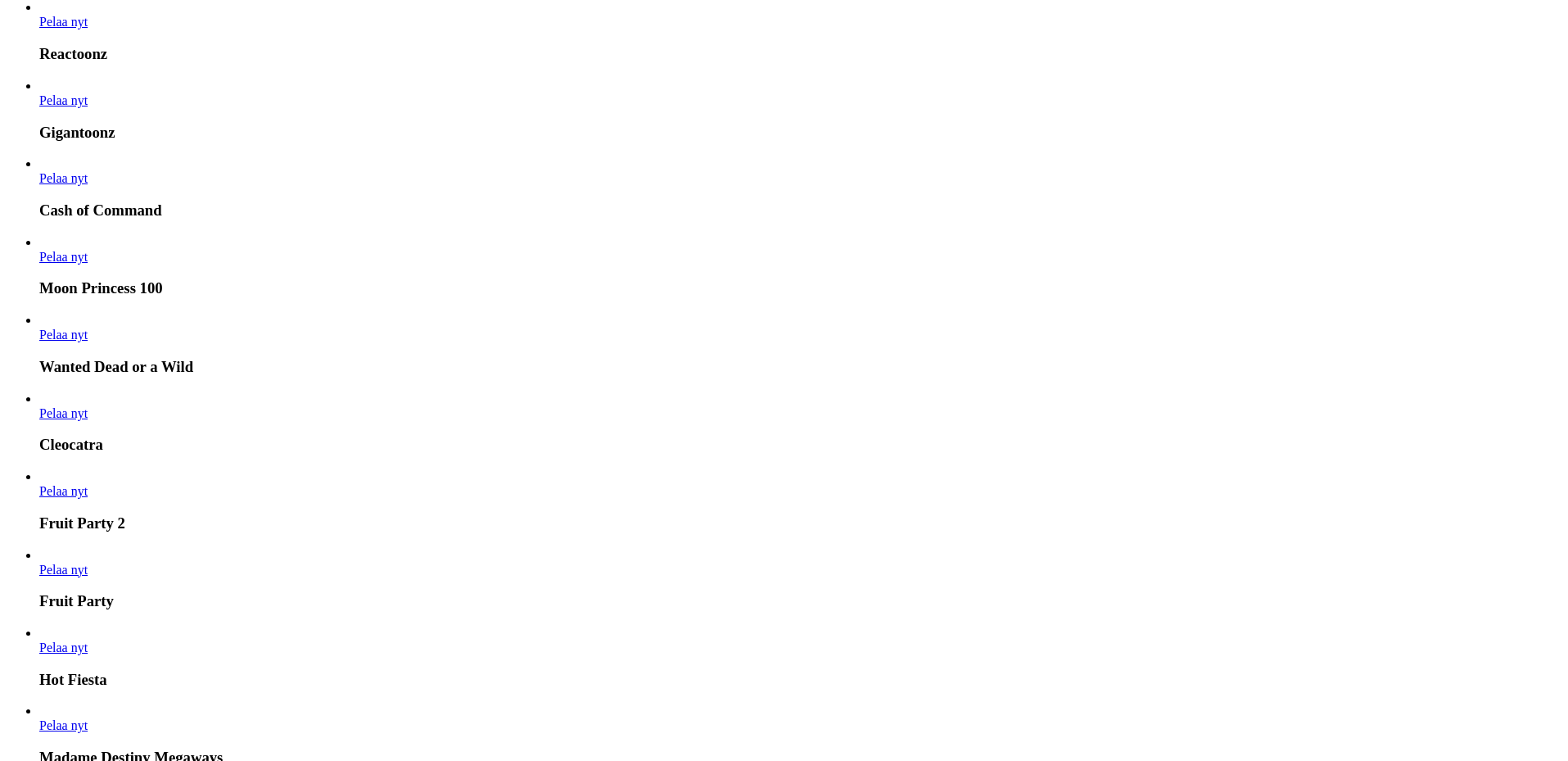
scroll to position [1146, 0]
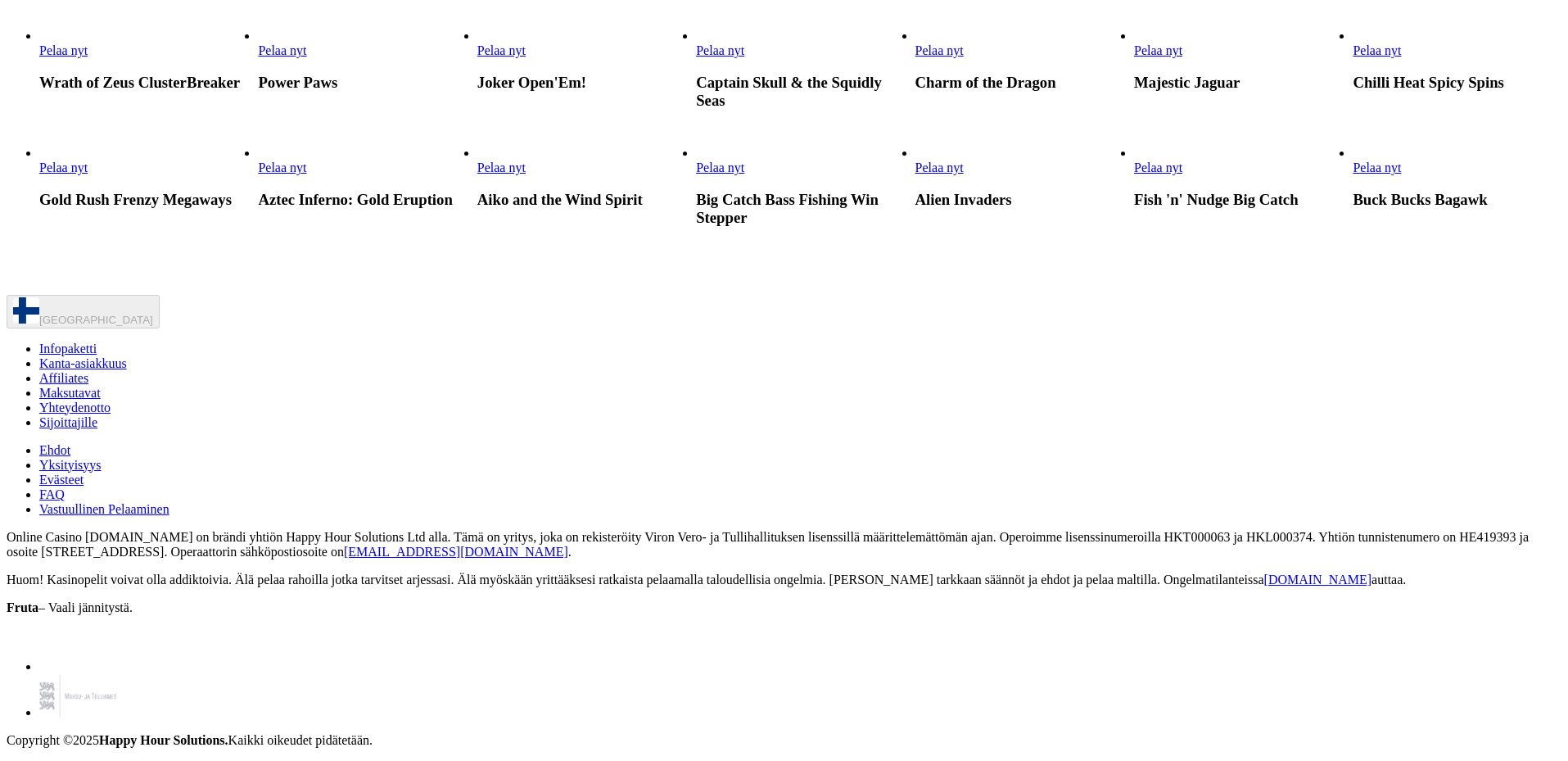
scroll to position [1720, 0]
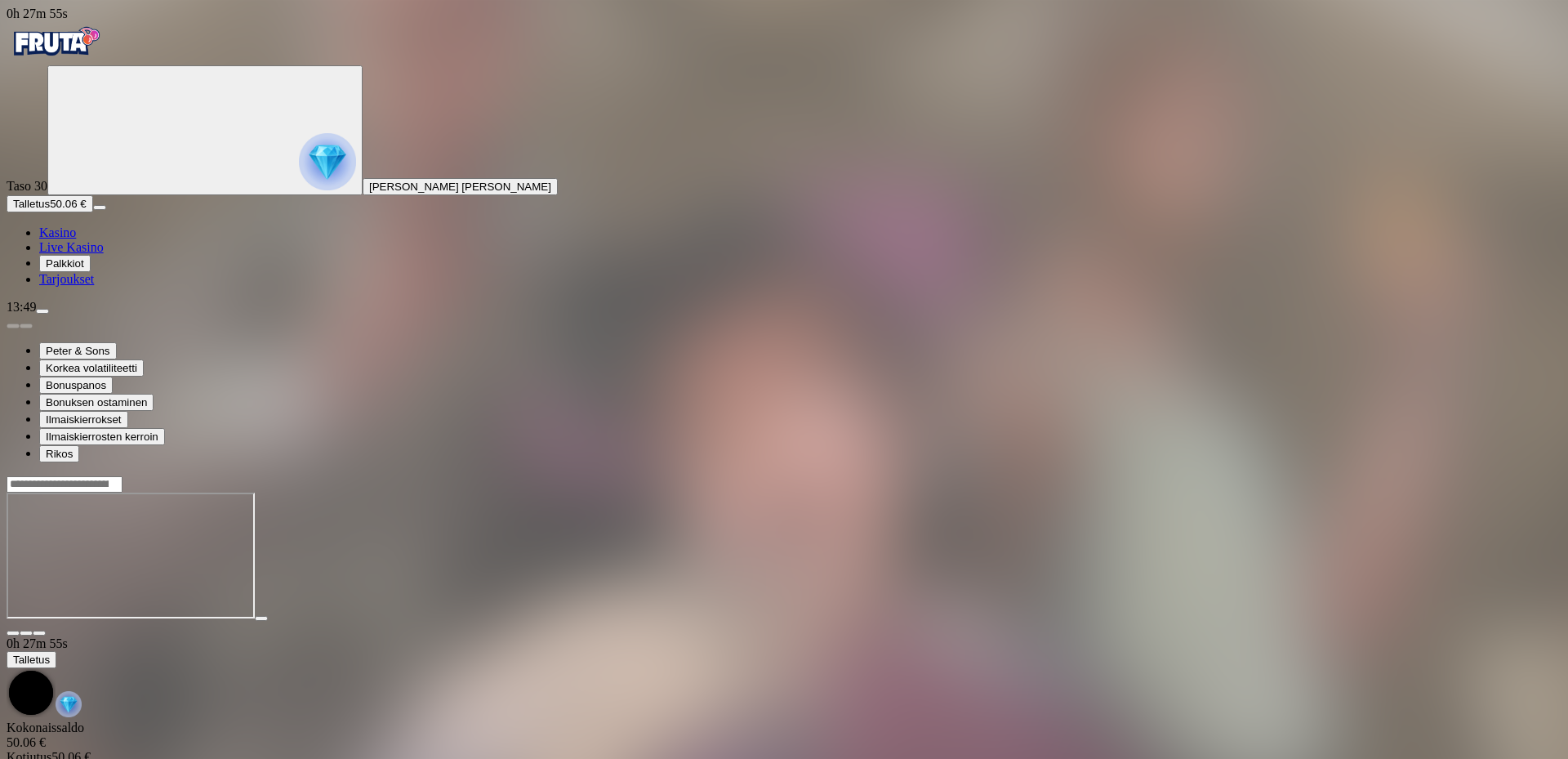
click at [1466, 475] on div at bounding box center [784, 556] width 1556 height 161
click at [39, 632] on span "fullscreen icon" at bounding box center [39, 632] width 0 height 0
drag, startPoint x: 296, startPoint y: 441, endPoint x: 281, endPoint y: 433, distance: 17.0
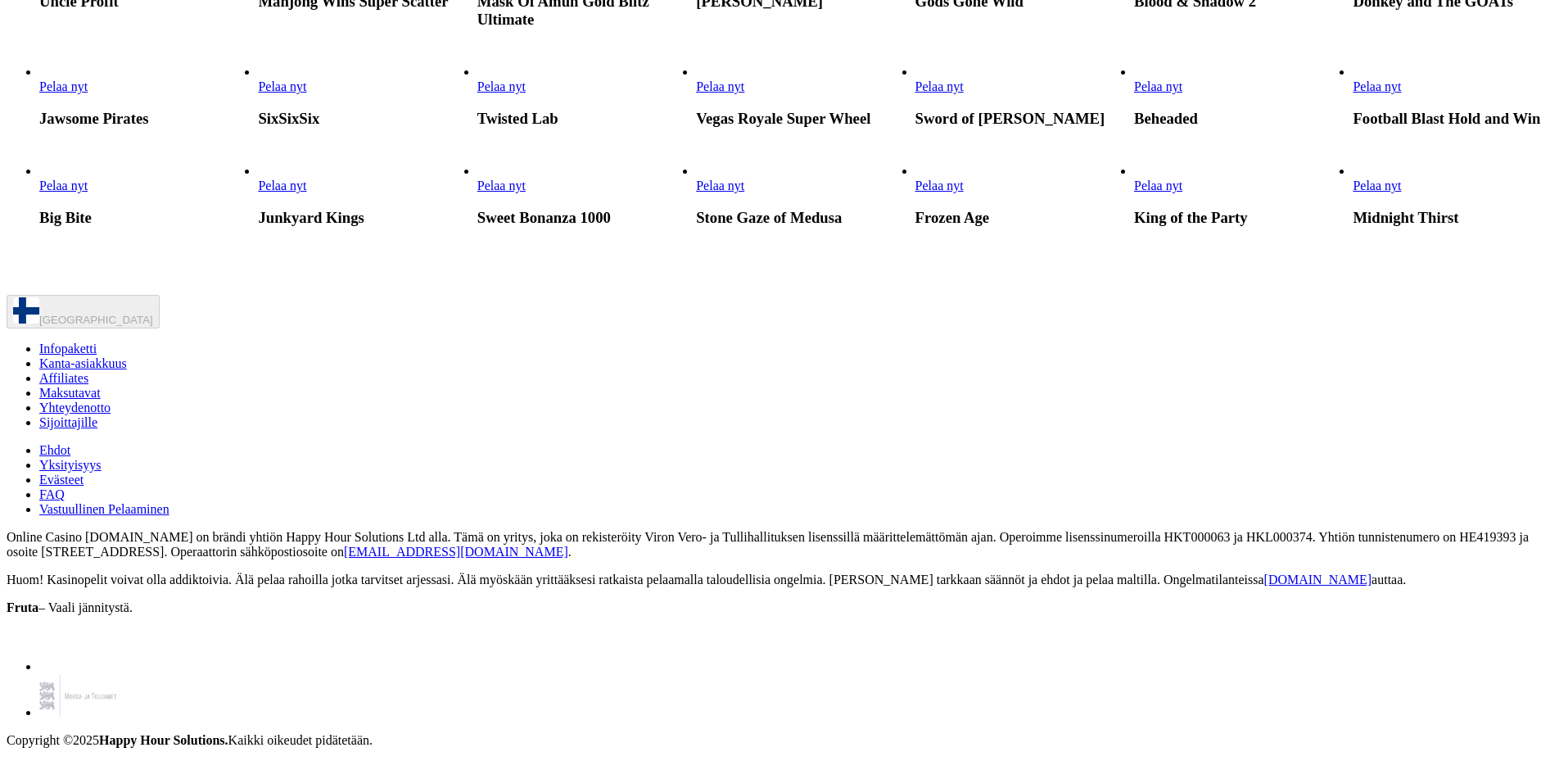
scroll to position [2784, 0]
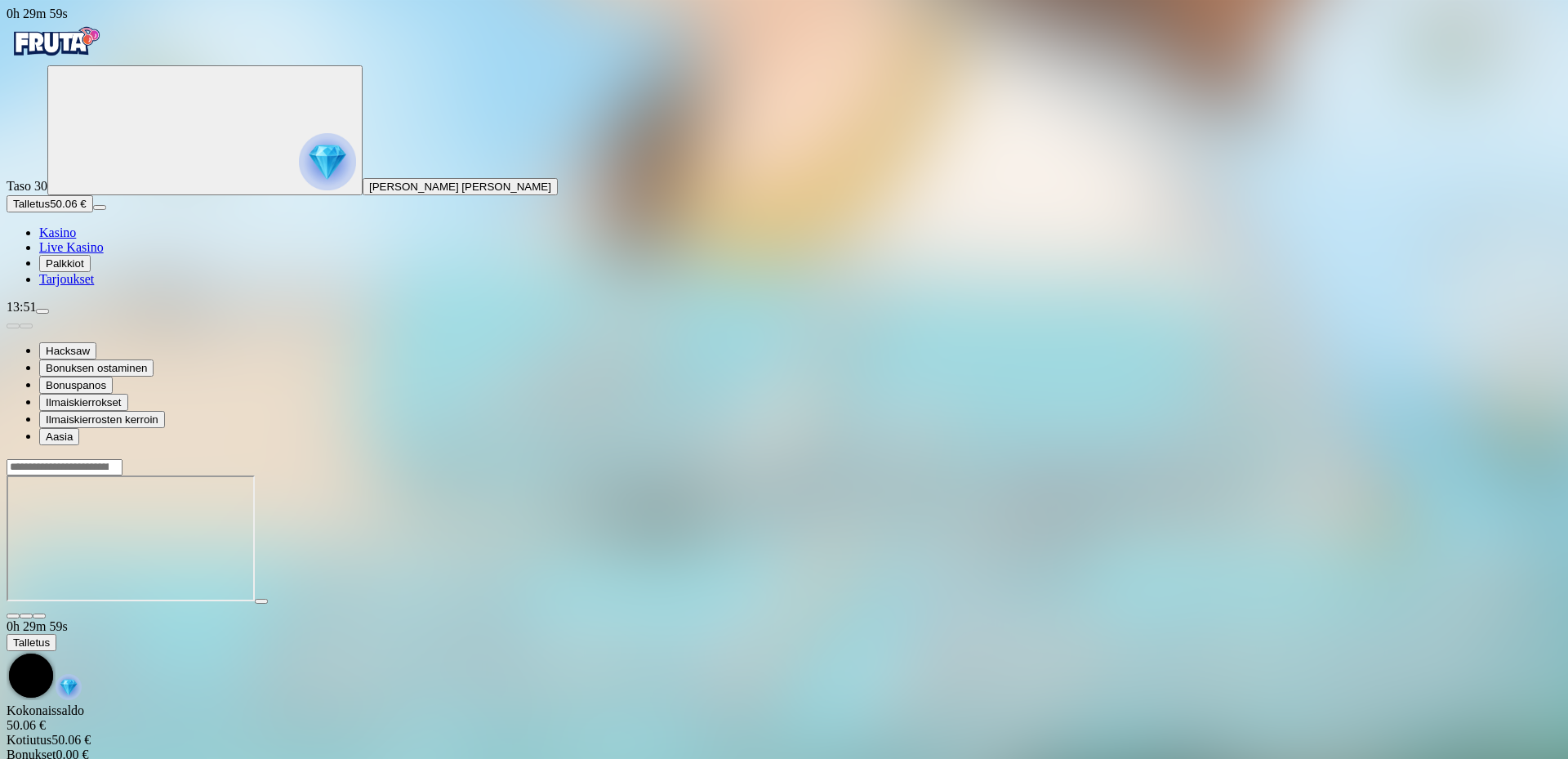
drag, startPoint x: 1457, startPoint y: 152, endPoint x: 1457, endPoint y: 250, distance: 98.0
click at [39, 616] on span "fullscreen icon" at bounding box center [39, 616] width 0 height 0
click at [61, 59] on img "Primary" at bounding box center [55, 42] width 98 height 41
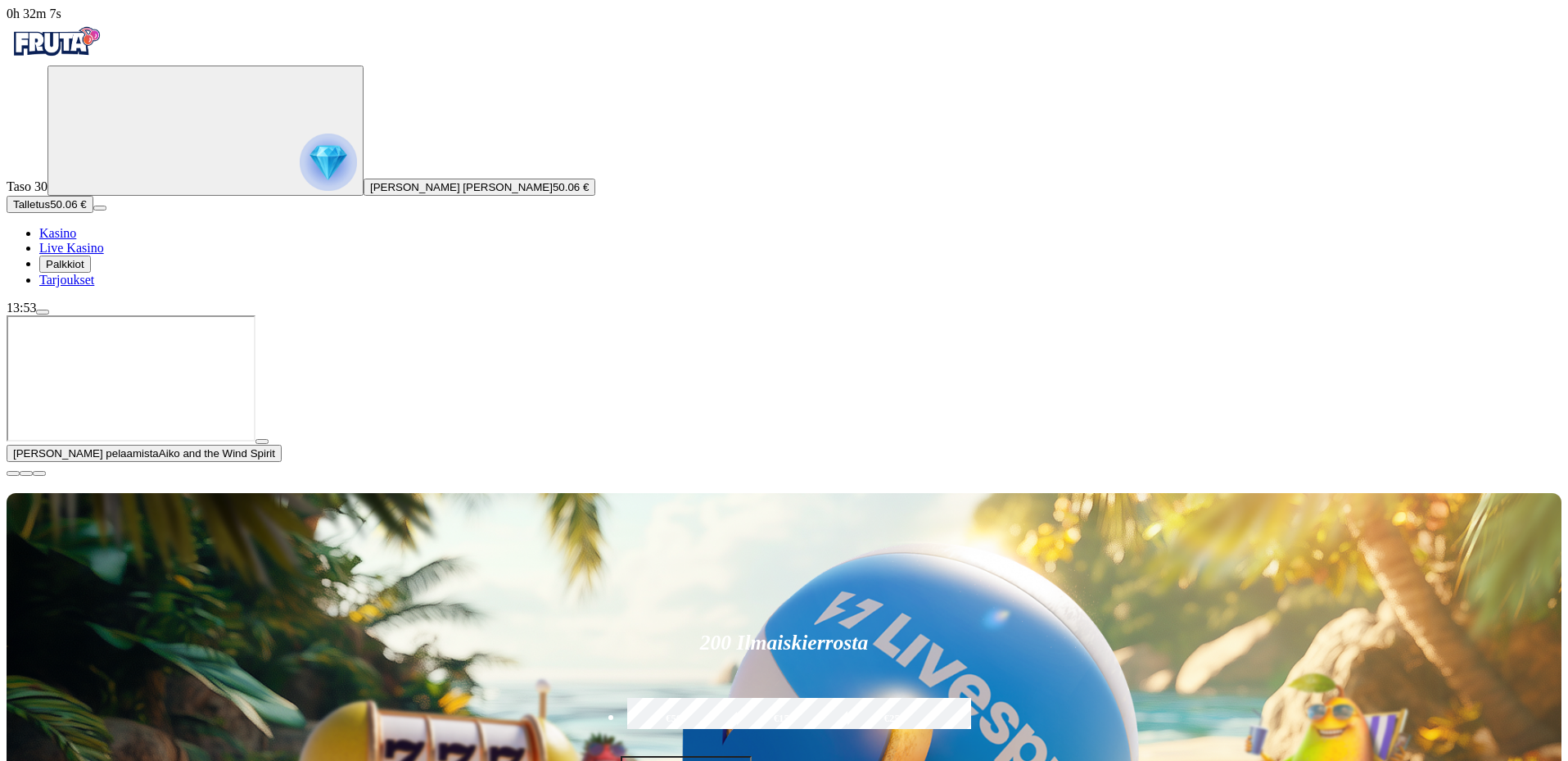
click at [13, 474] on span "close icon" at bounding box center [13, 474] width 0 height 0
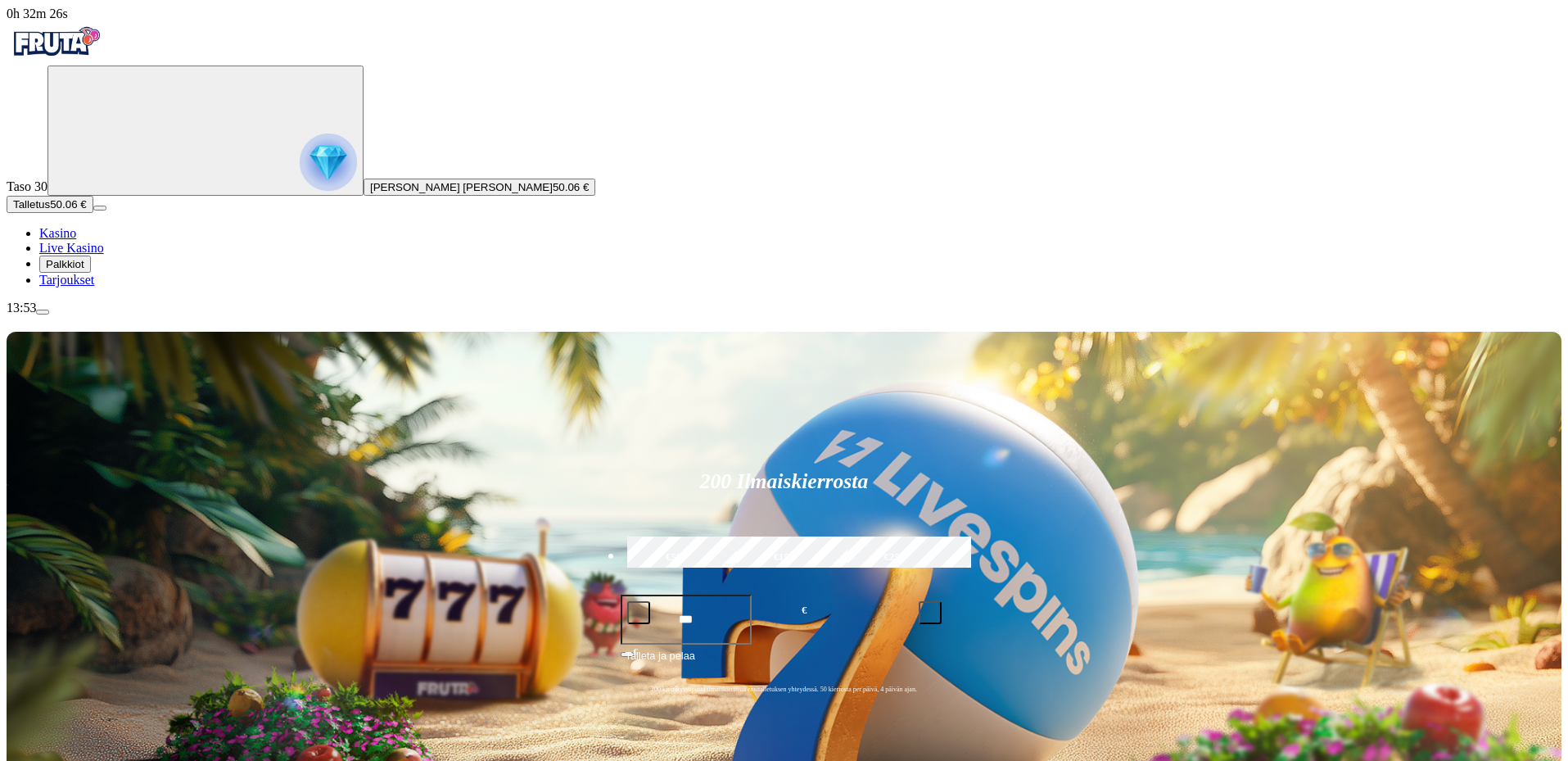
click at [725, 534] on label "€50" at bounding box center [674, 558] width 101 height 48
type input "**"
click at [695, 647] on span "Talleta ja pelaa" at bounding box center [660, 662] width 69 height 29
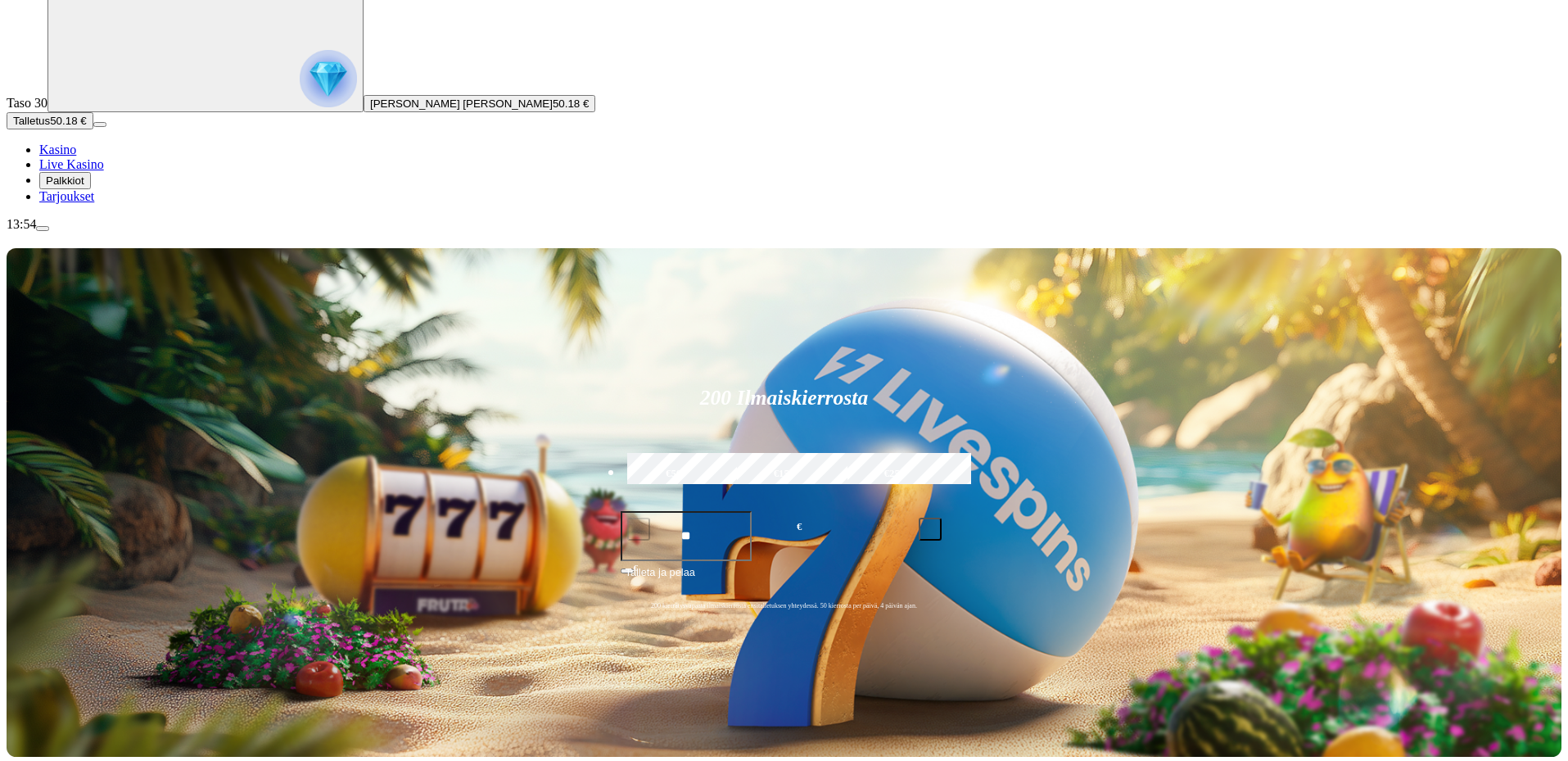
scroll to position [246, 0]
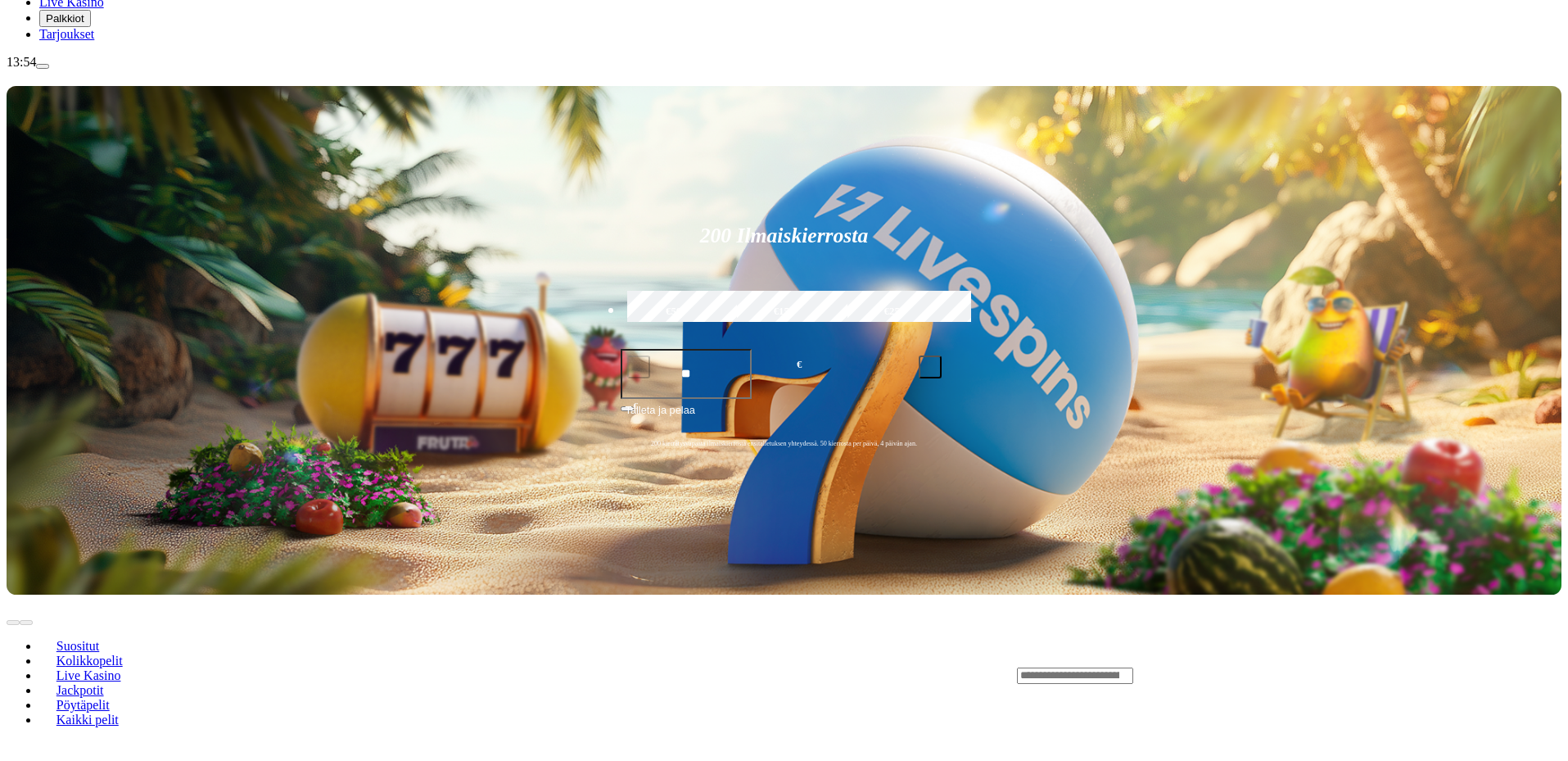
click at [1133, 667] on input "Search" at bounding box center [1075, 675] width 116 height 16
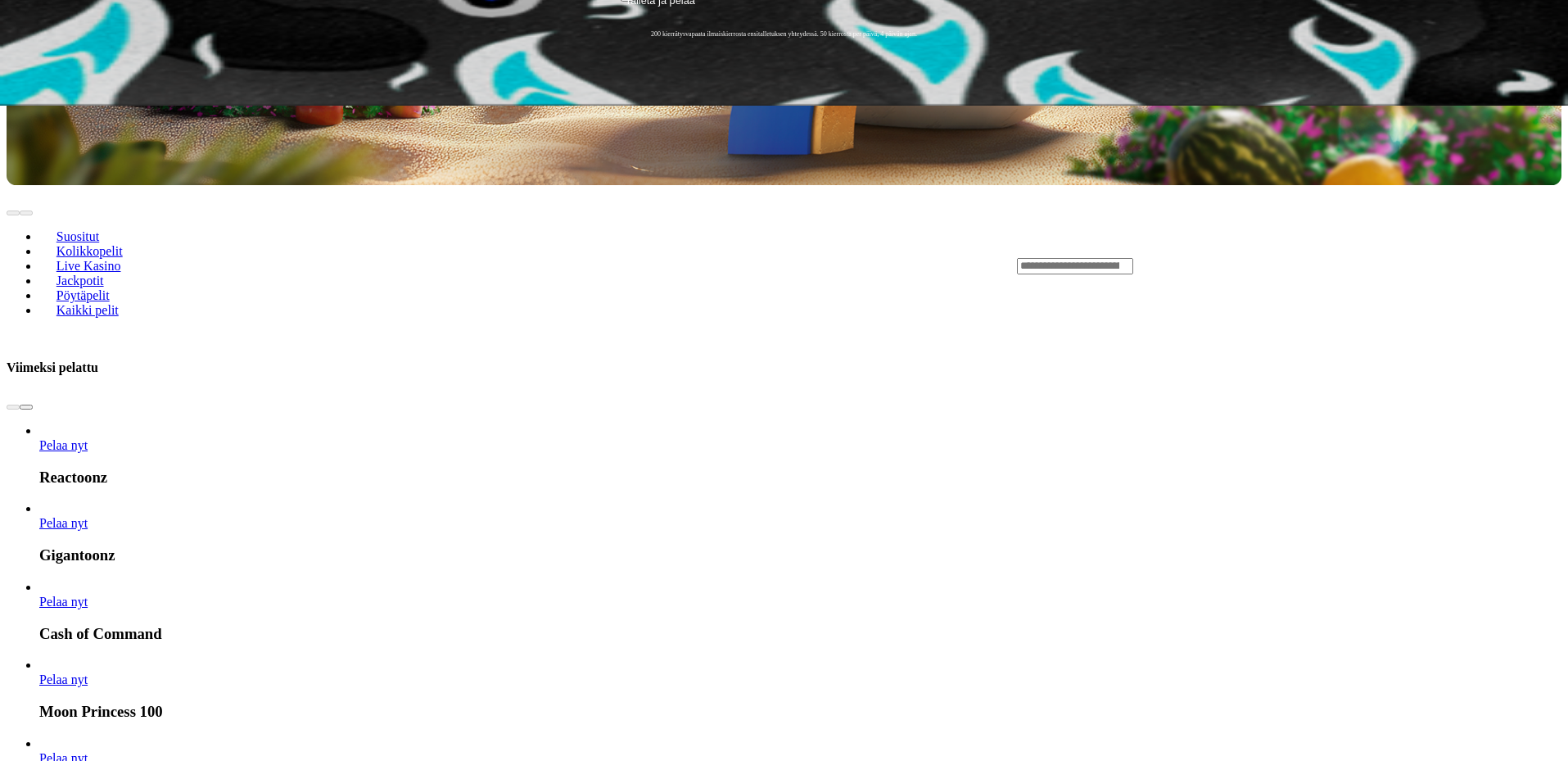
scroll to position [983, 0]
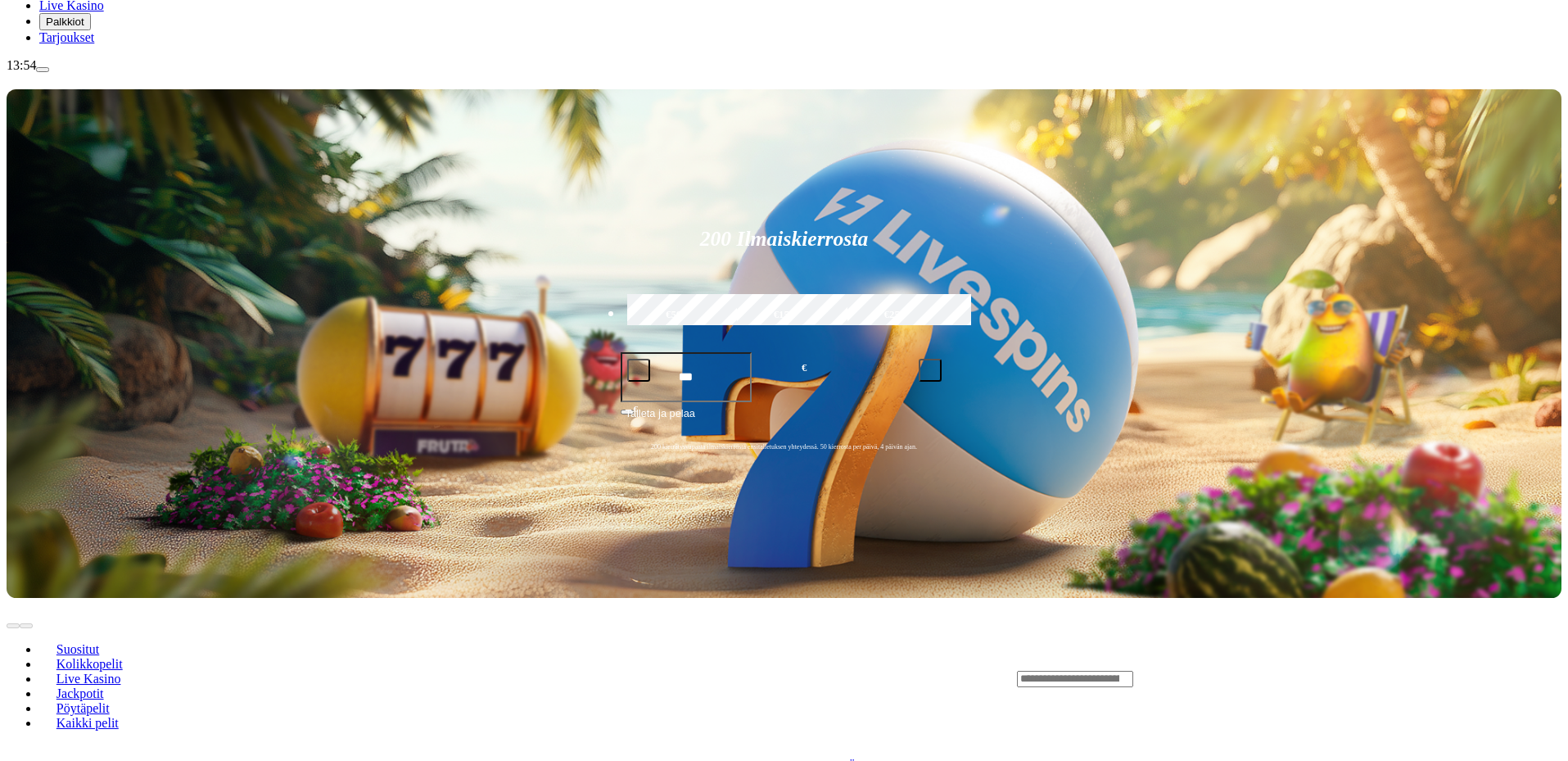
scroll to position [246, 0]
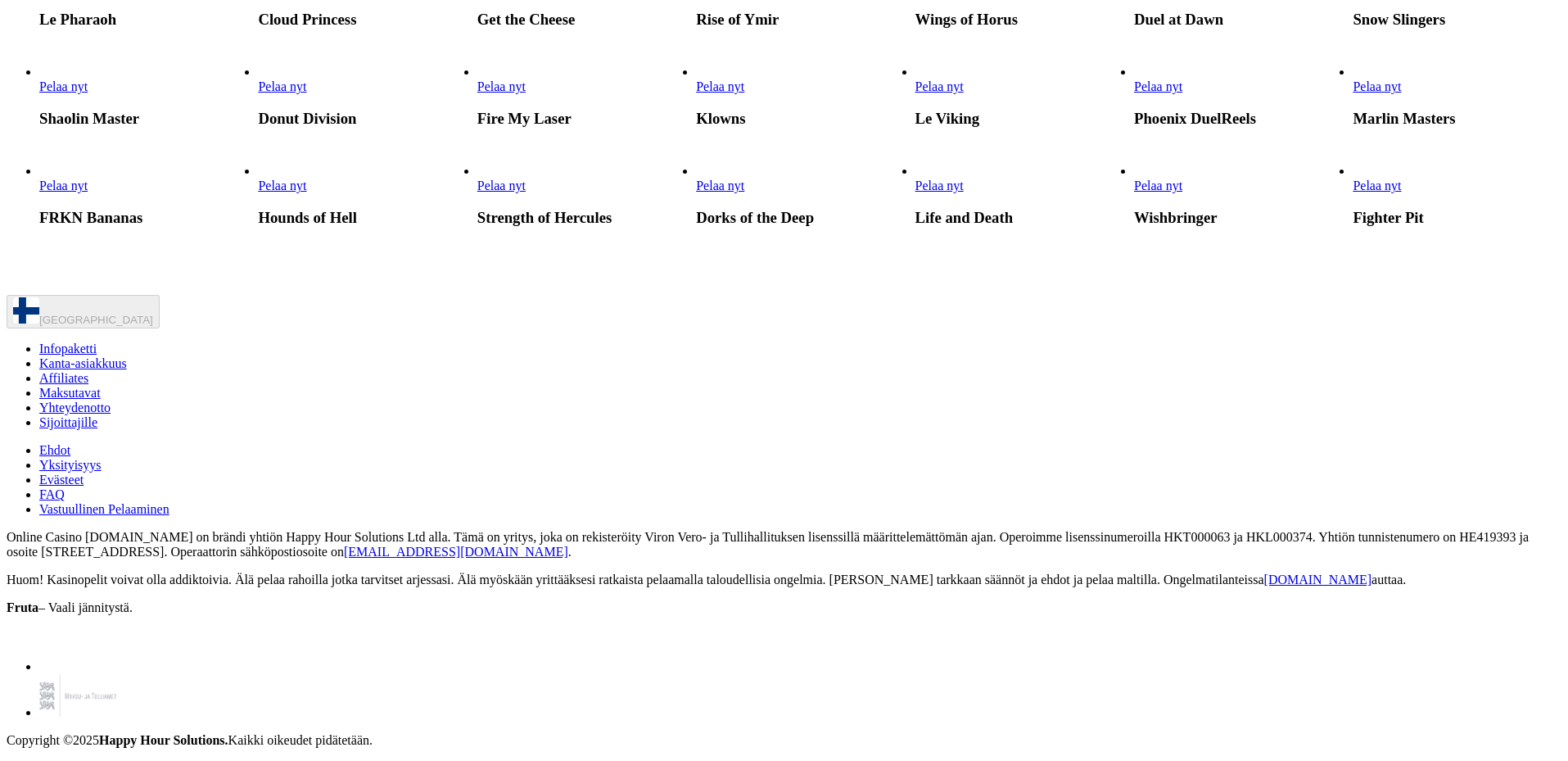
scroll to position [4012, 0]
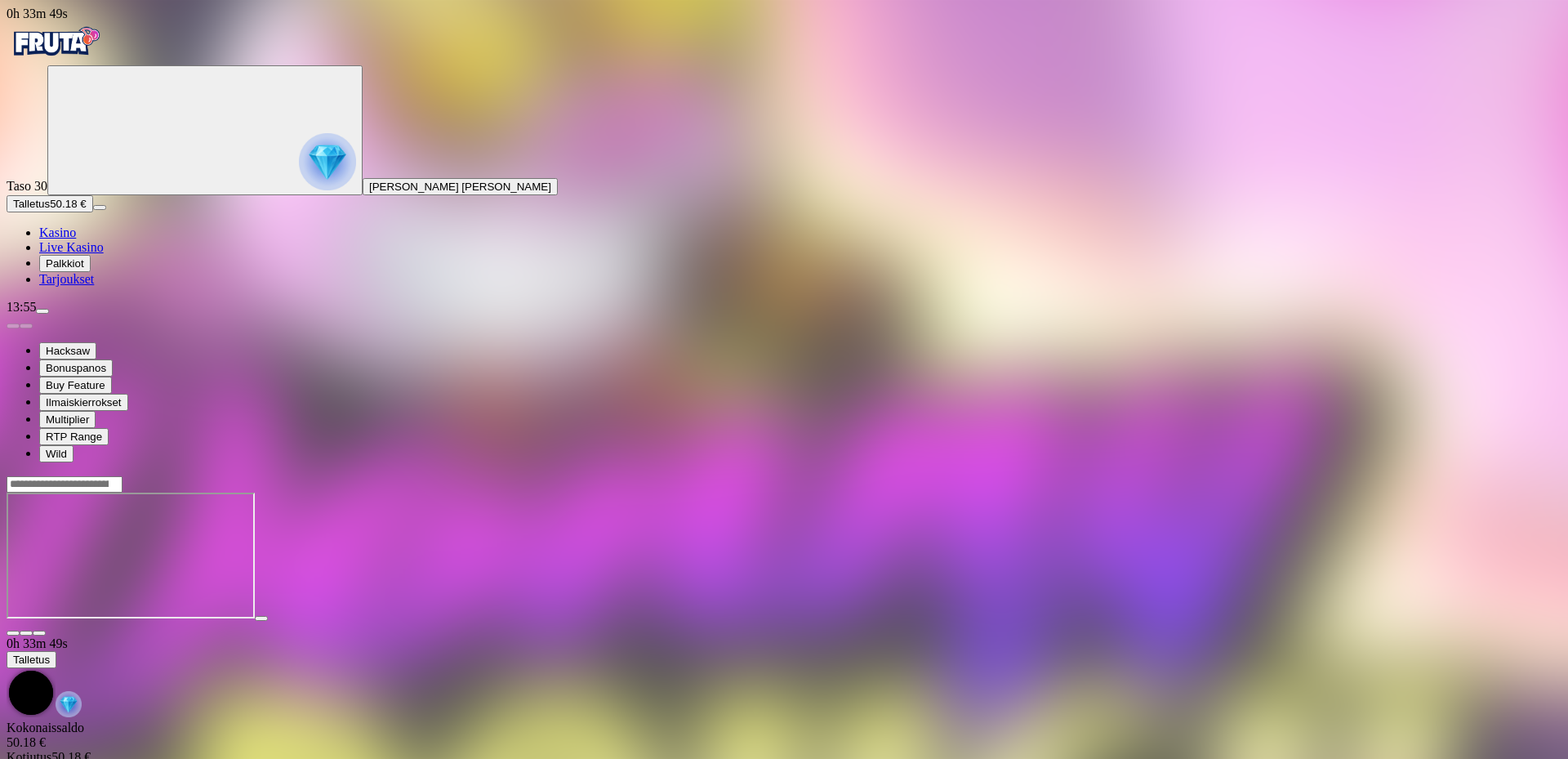
click at [39, 632] on span "fullscreen icon" at bounding box center [39, 632] width 0 height 0
click at [104, 56] on img "Primary" at bounding box center [55, 42] width 98 height 41
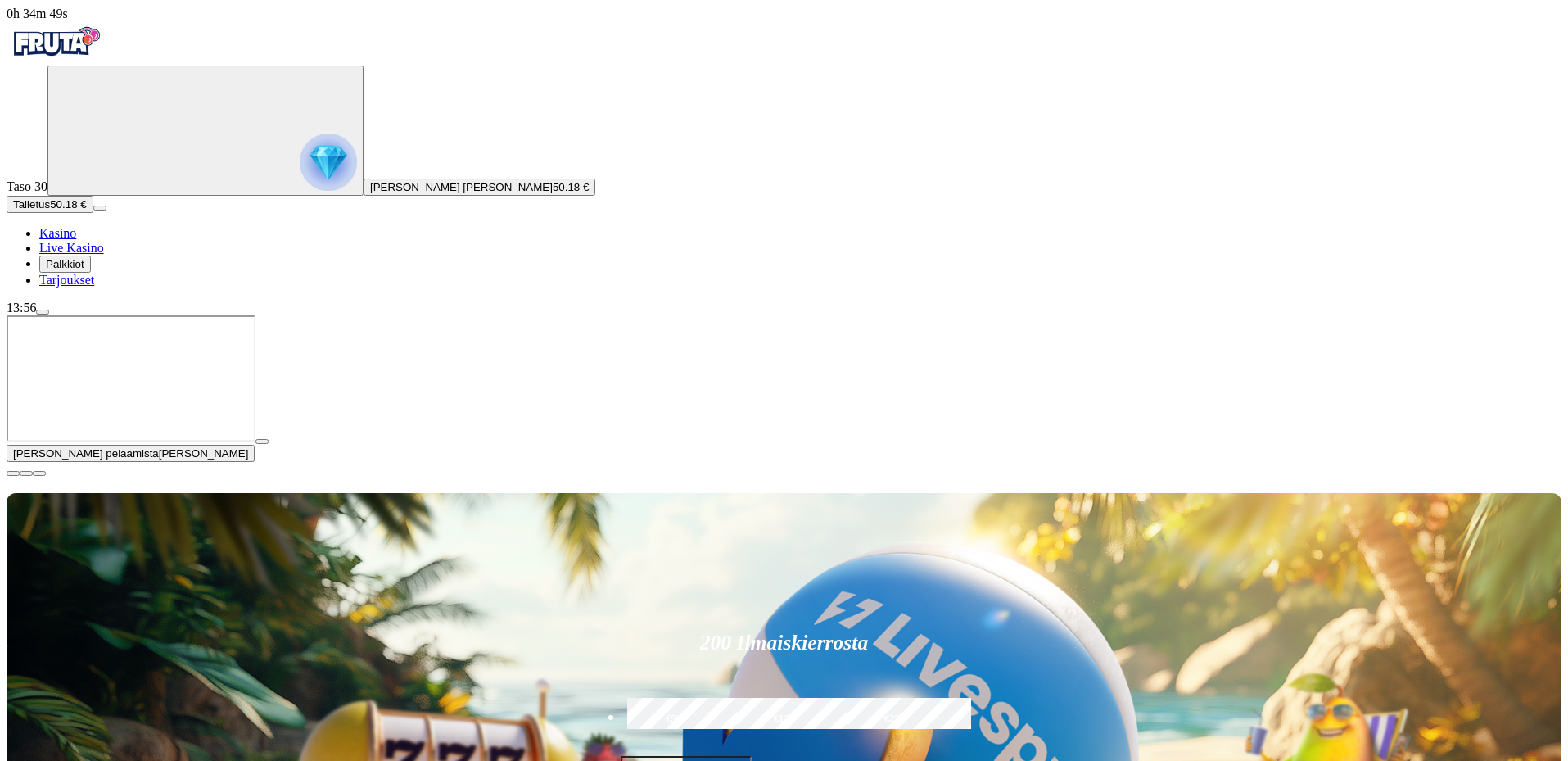
click at [13, 474] on span "close icon" at bounding box center [13, 474] width 0 height 0
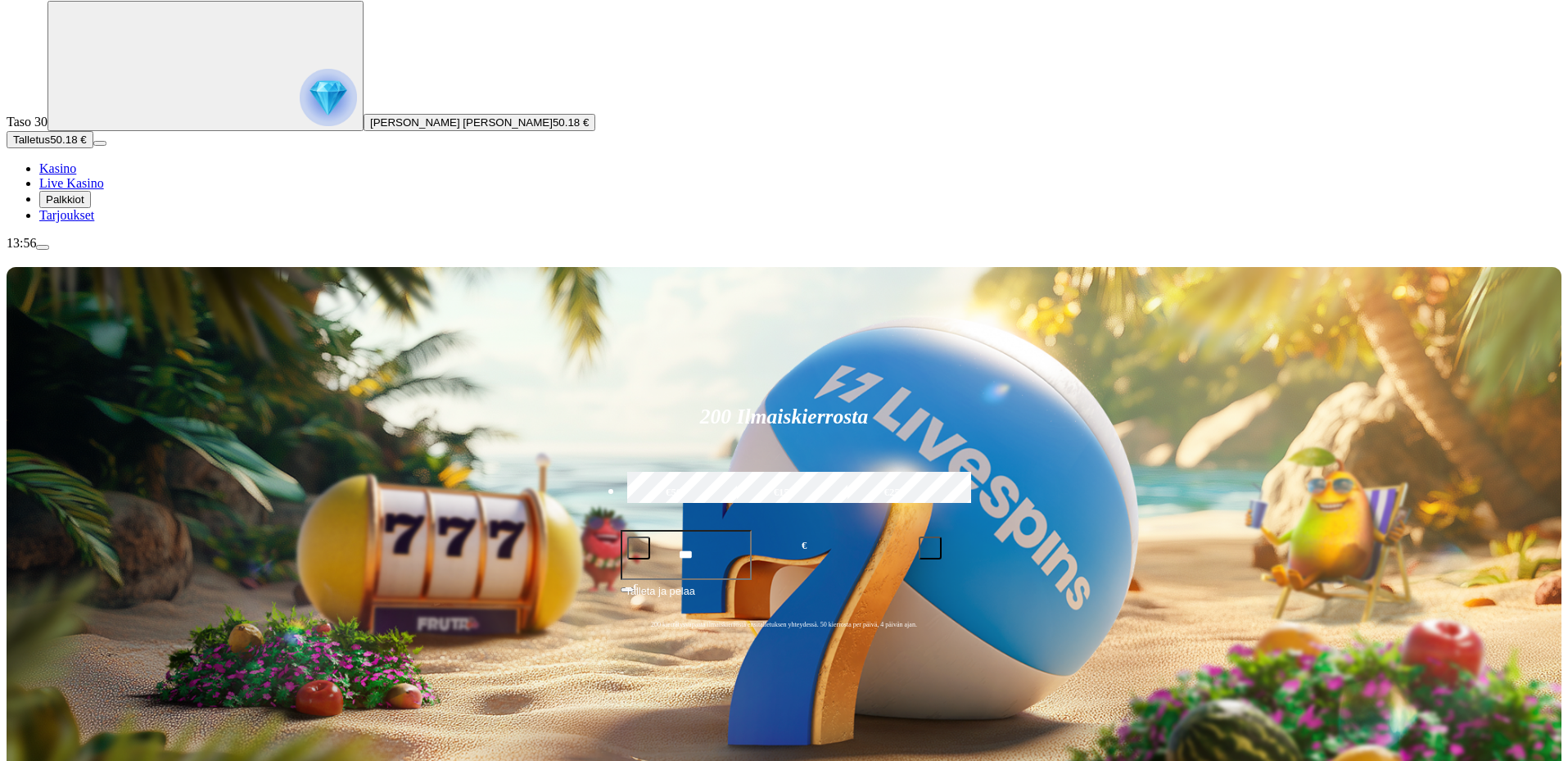
scroll to position [327, 0]
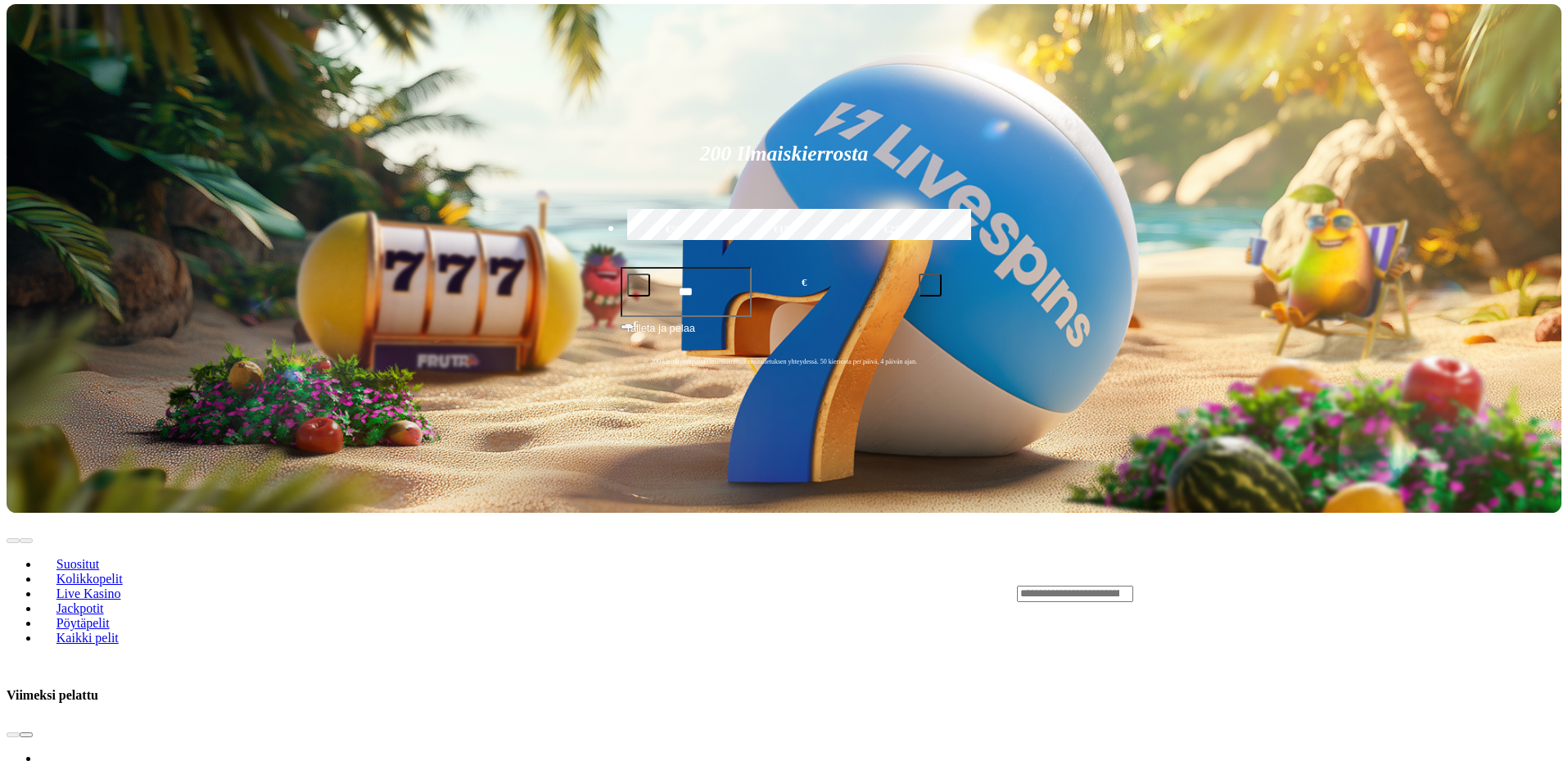
click at [33, 732] on button "next slide" at bounding box center [26, 734] width 13 height 5
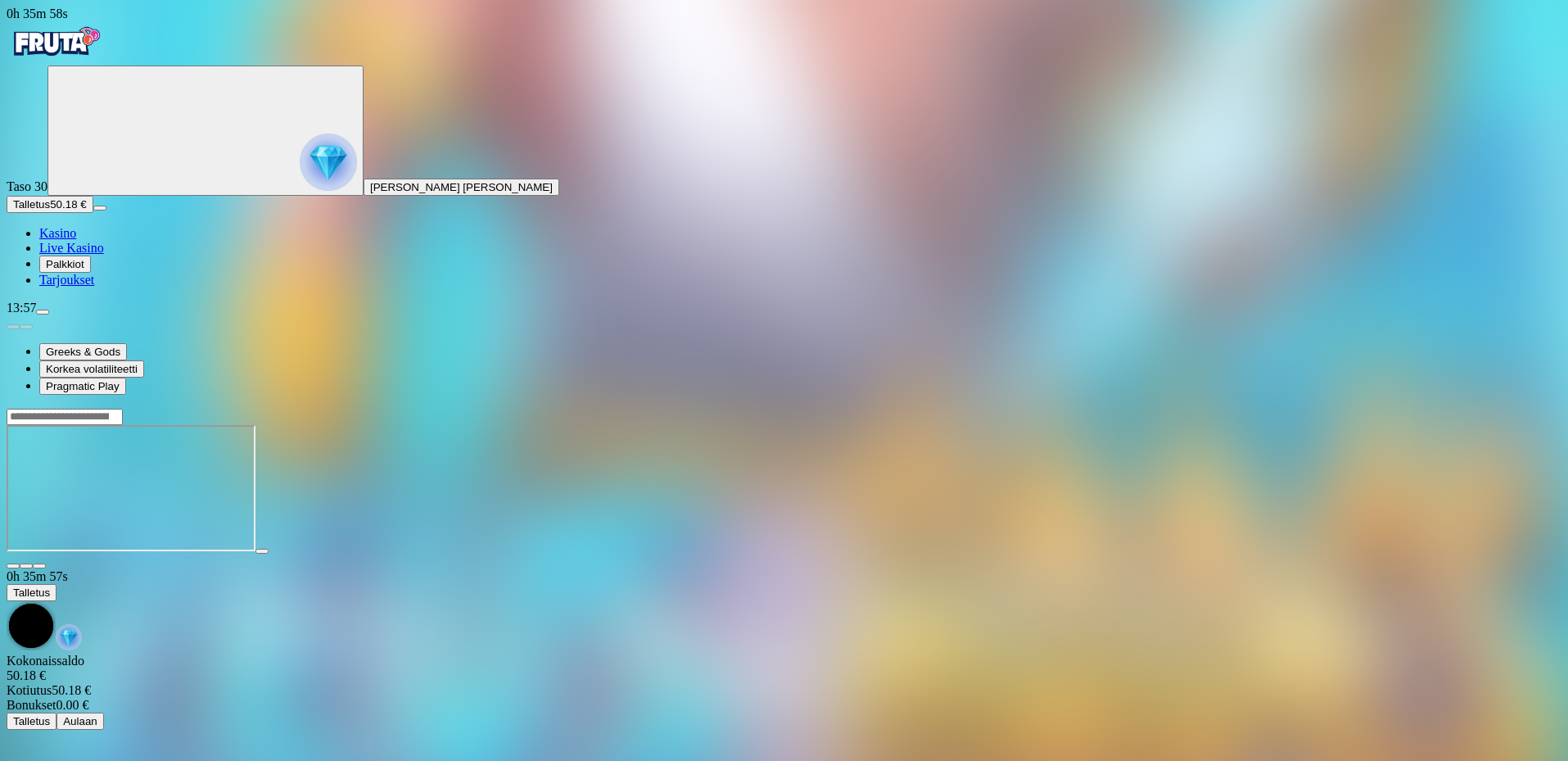
click at [105, 43] on img "Primary" at bounding box center [55, 42] width 98 height 41
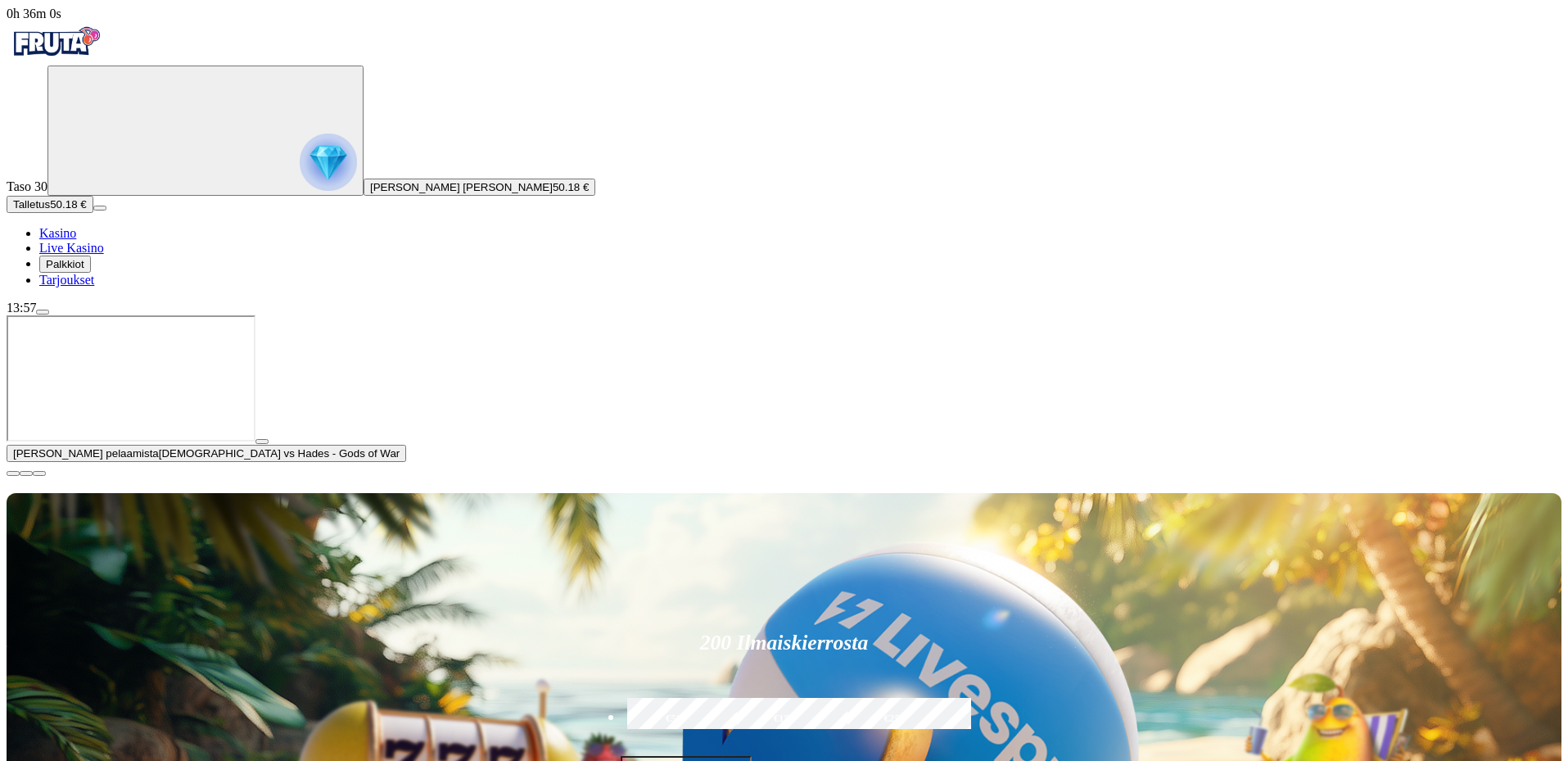
click at [13, 474] on span "close icon" at bounding box center [13, 474] width 0 height 0
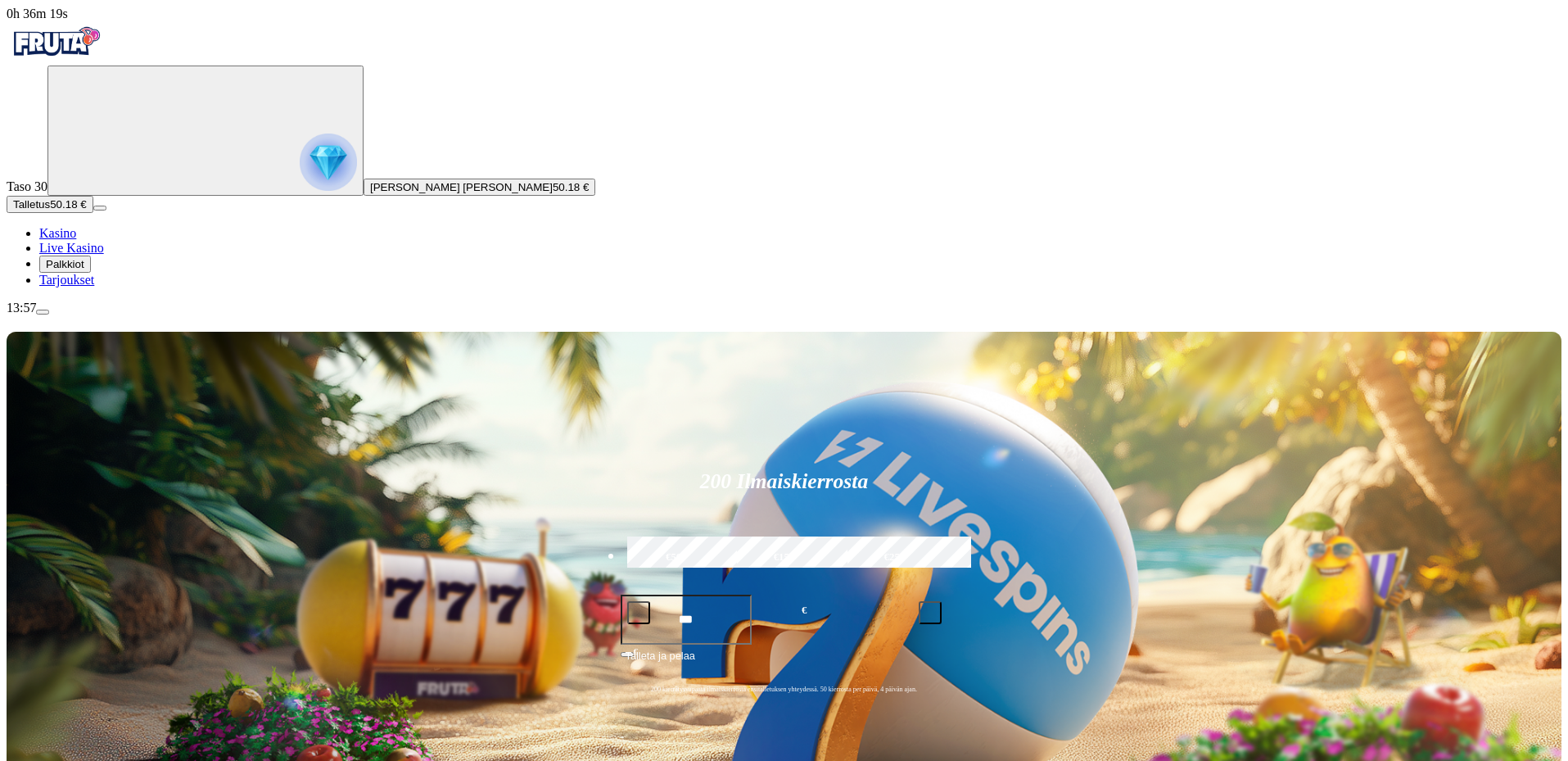
click at [748, 447] on form "200 Ilmaiskierrosta €50 €150 €250 *** € € Talleta ja pelaa 200 kierrätysvapaata…" at bounding box center [784, 579] width 349 height 264
click at [725, 534] on label "€50" at bounding box center [674, 558] width 101 height 48
type input "**"
click at [695, 647] on span "Talleta ja pelaa" at bounding box center [660, 662] width 69 height 29
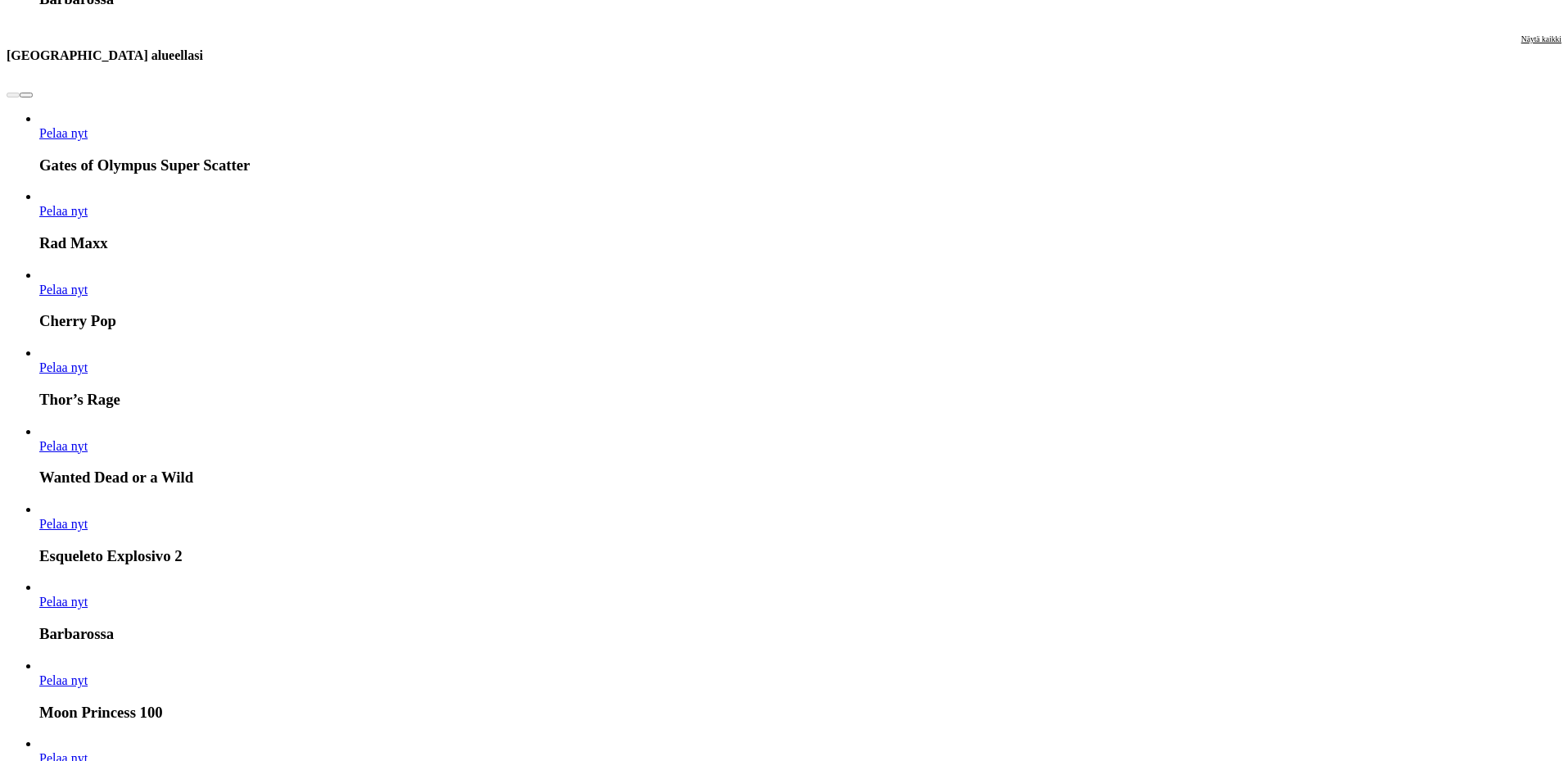
scroll to position [1883, 0]
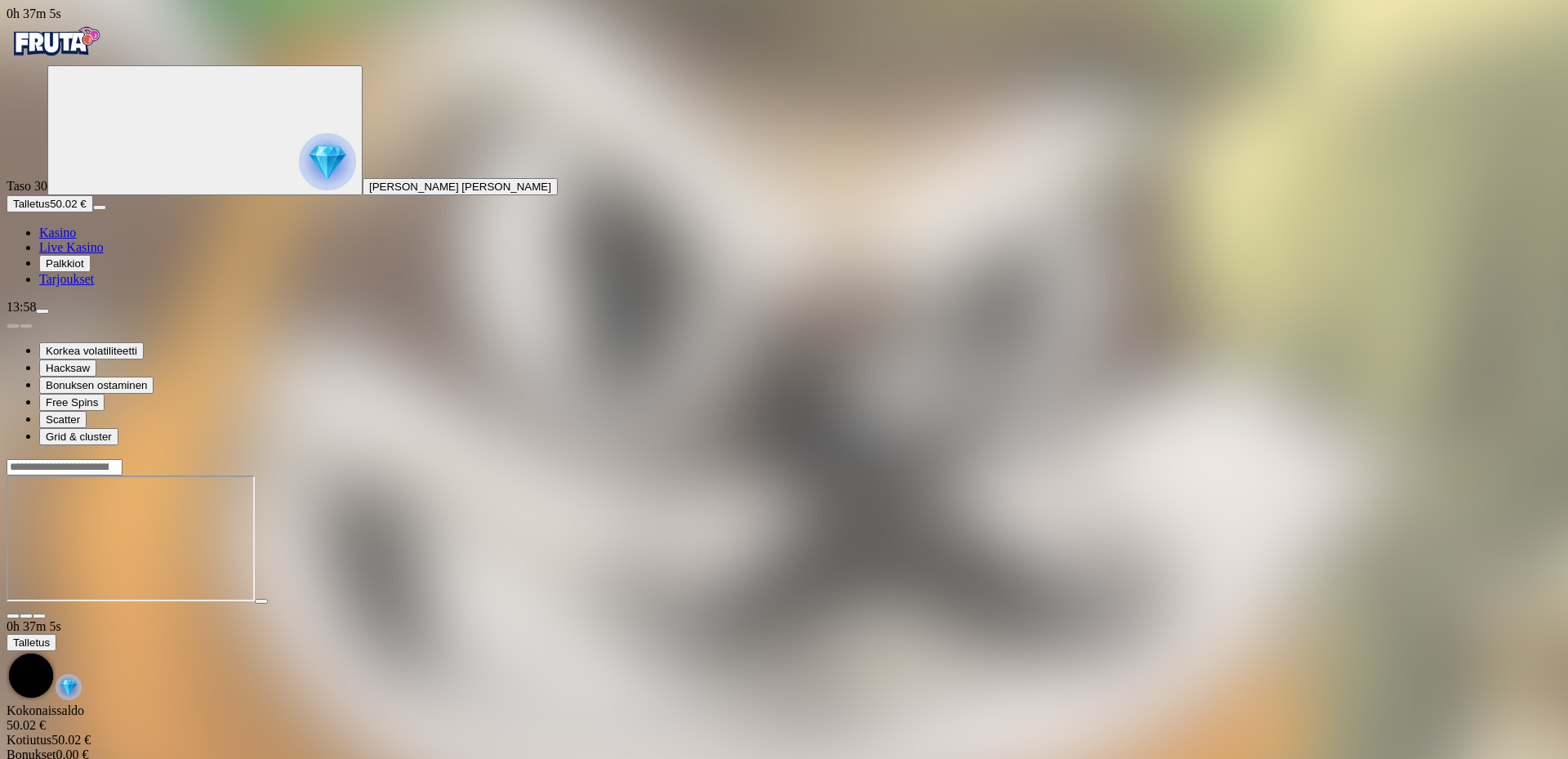
drag, startPoint x: 1460, startPoint y: 161, endPoint x: 1459, endPoint y: 260, distance: 99.0
click at [39, 616] on span "fullscreen icon" at bounding box center [39, 616] width 0 height 0
click at [104, 48] on img "Primary" at bounding box center [55, 42] width 98 height 41
click at [13, 616] on span "close icon" at bounding box center [13, 616] width 0 height 0
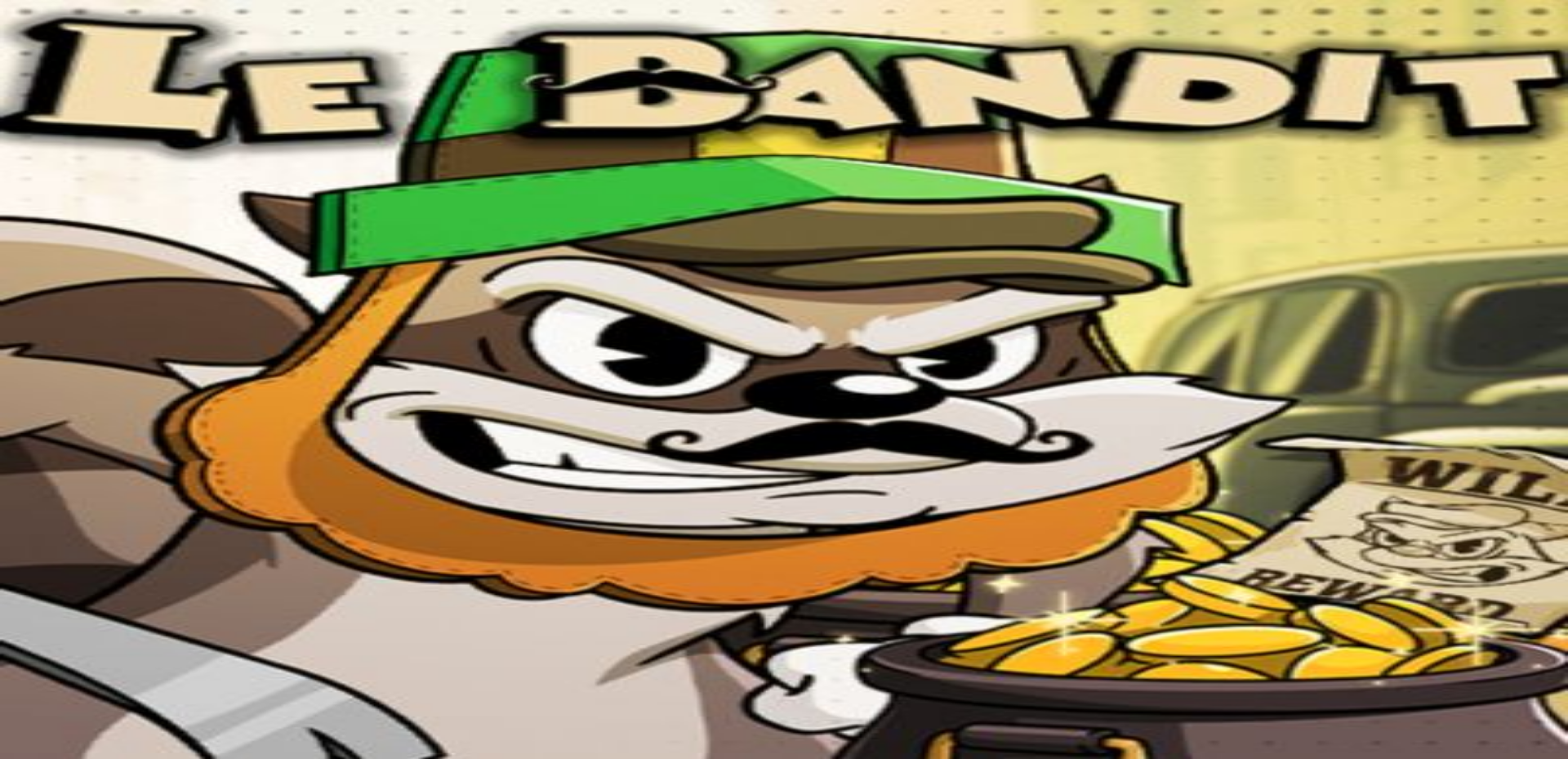
click at [59, 47] on img "Primary" at bounding box center [55, 42] width 98 height 41
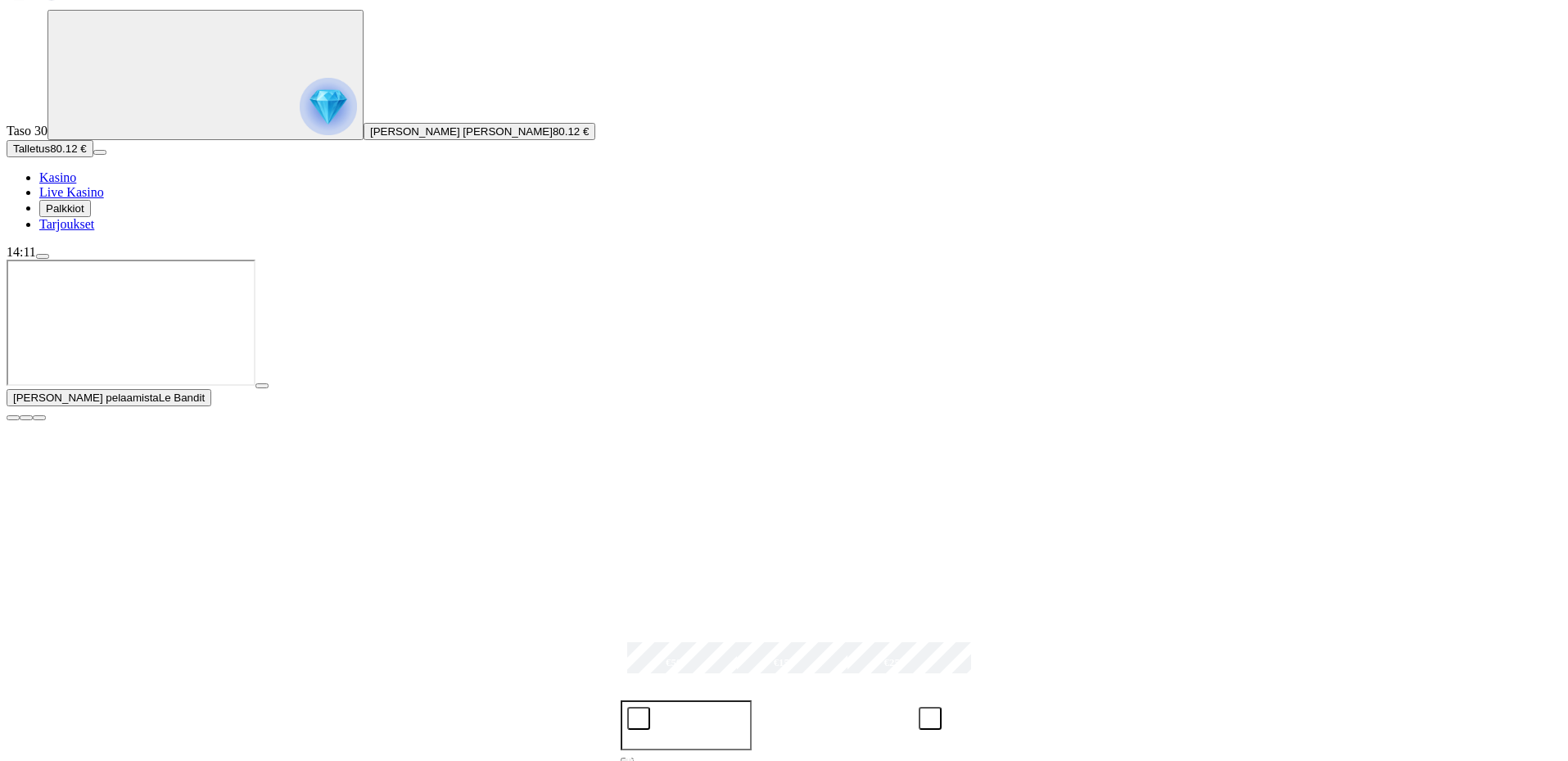
scroll to position [246, 0]
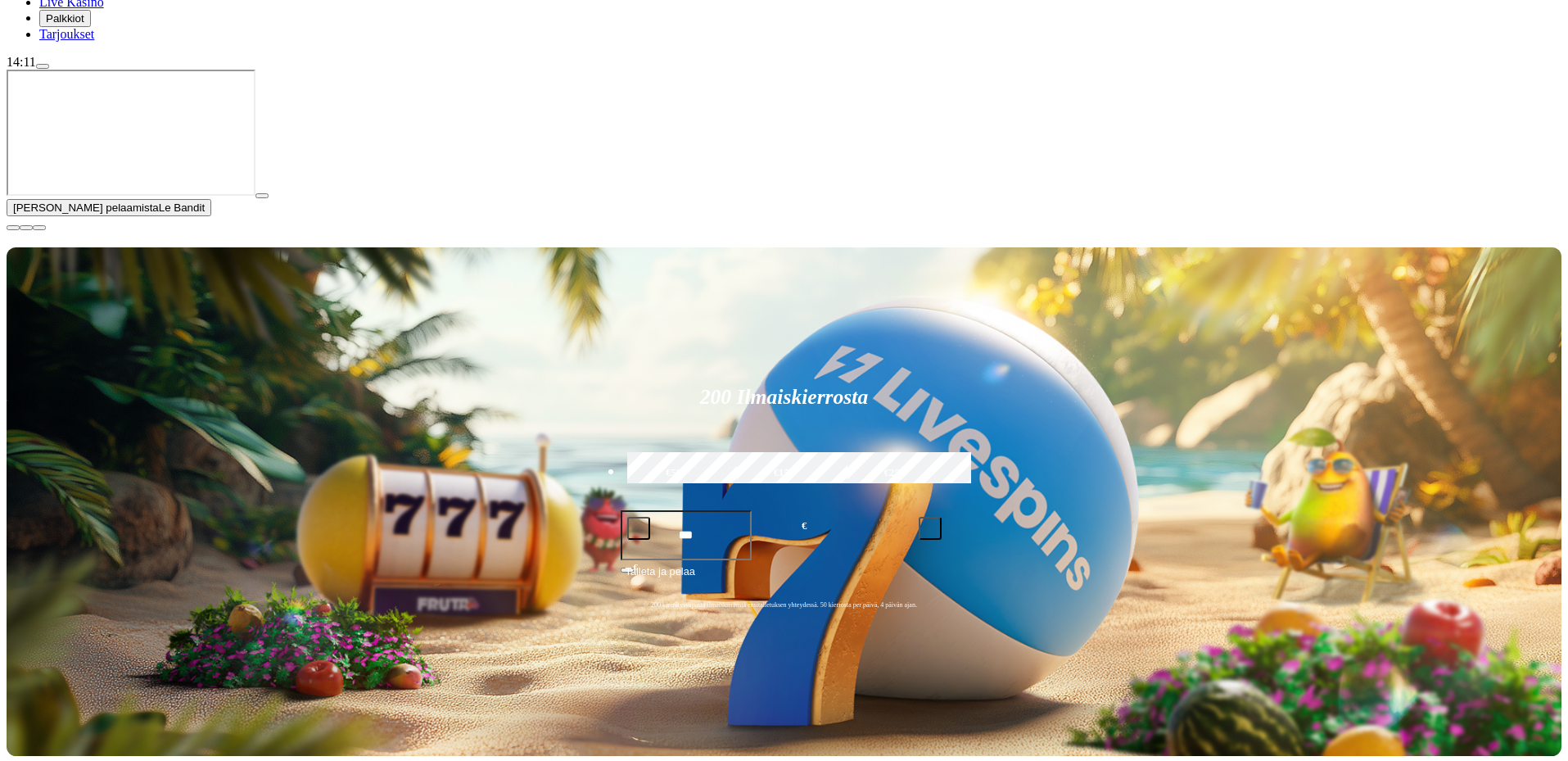
click at [13, 228] on span "close icon" at bounding box center [13, 228] width 0 height 0
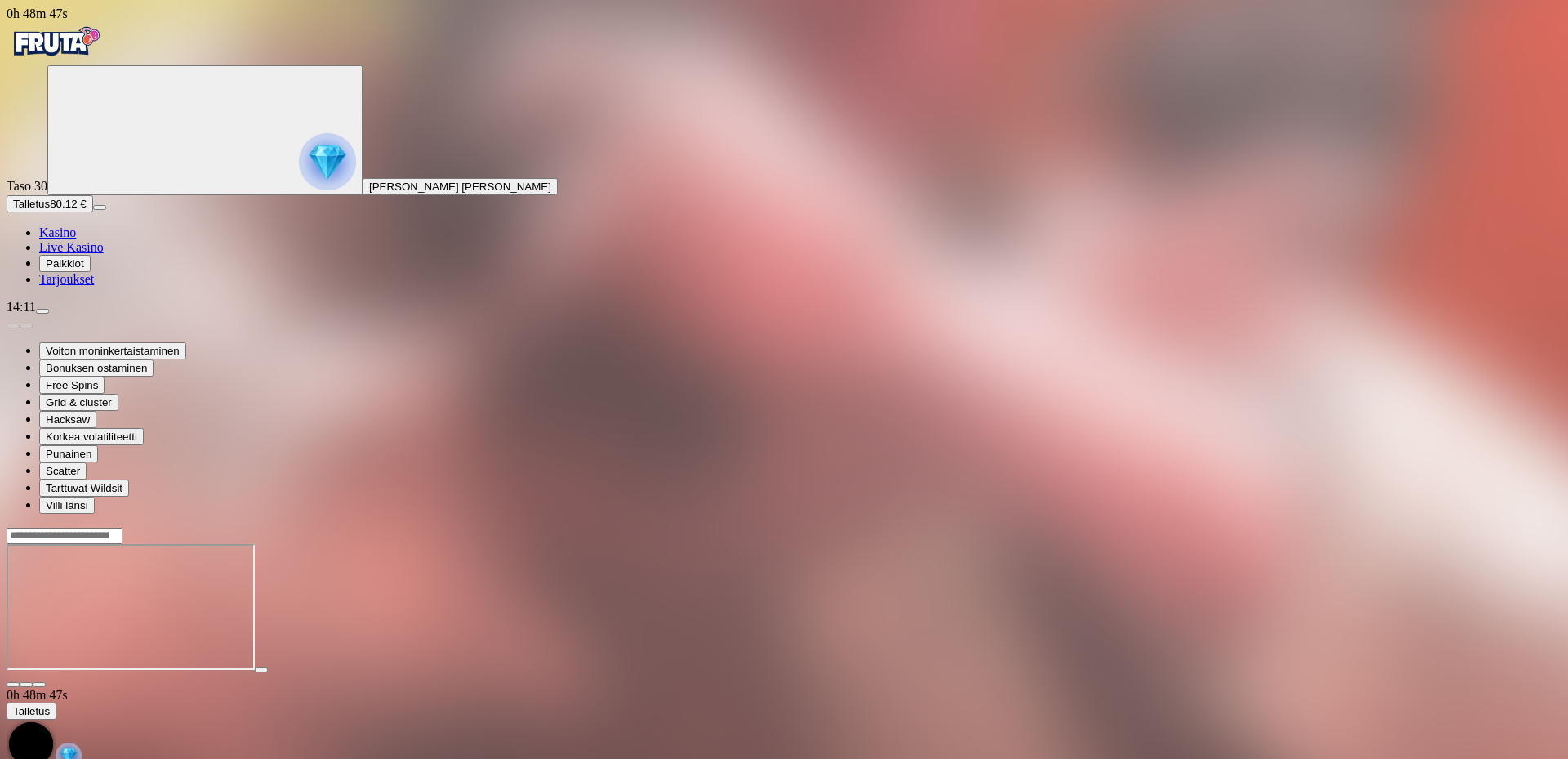
click at [46, 682] on button "button" at bounding box center [39, 685] width 13 height 5
click at [37, 62] on img "Primary" at bounding box center [55, 42] width 98 height 41
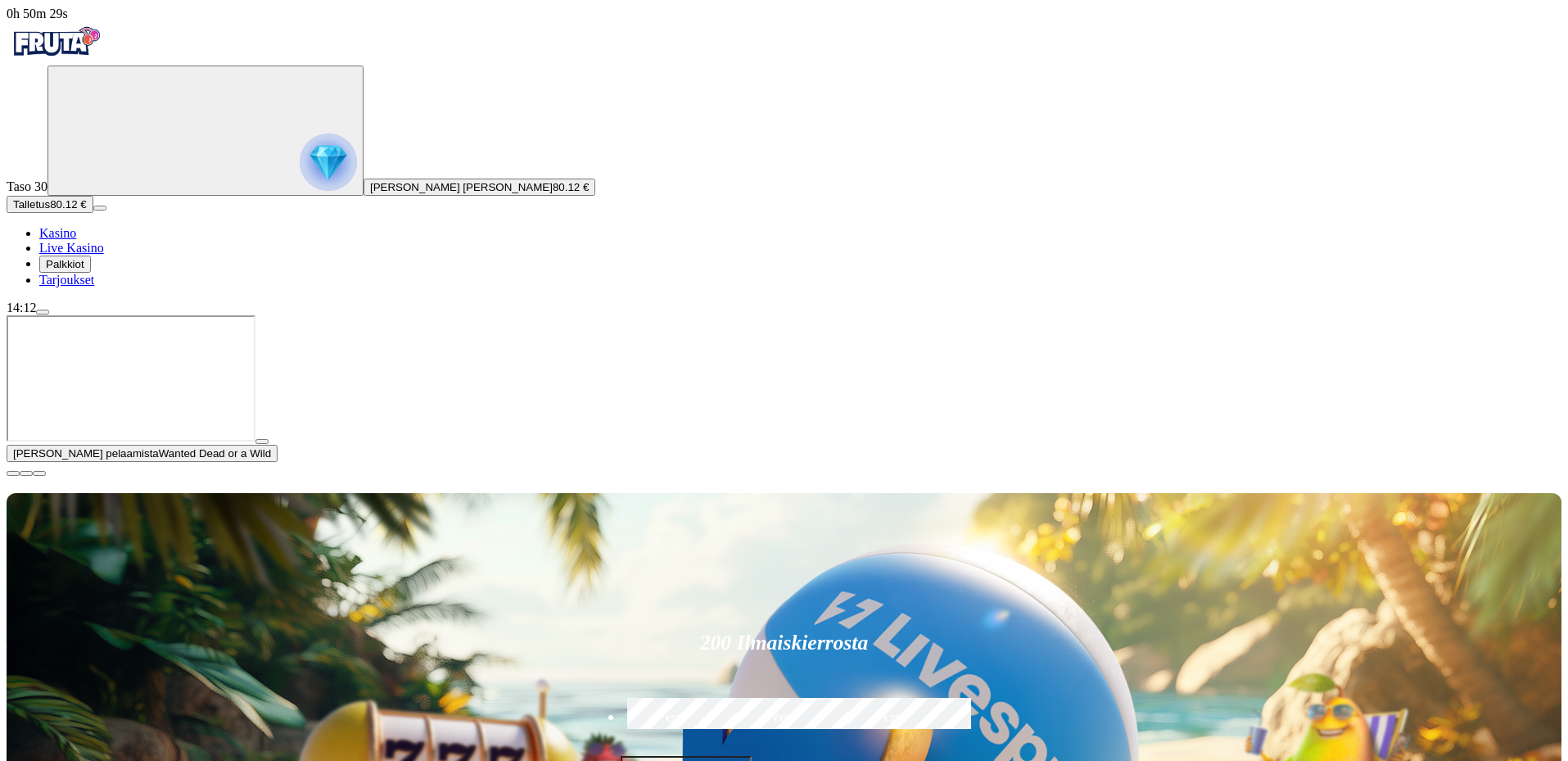
click at [13, 474] on span "close icon" at bounding box center [13, 474] width 0 height 0
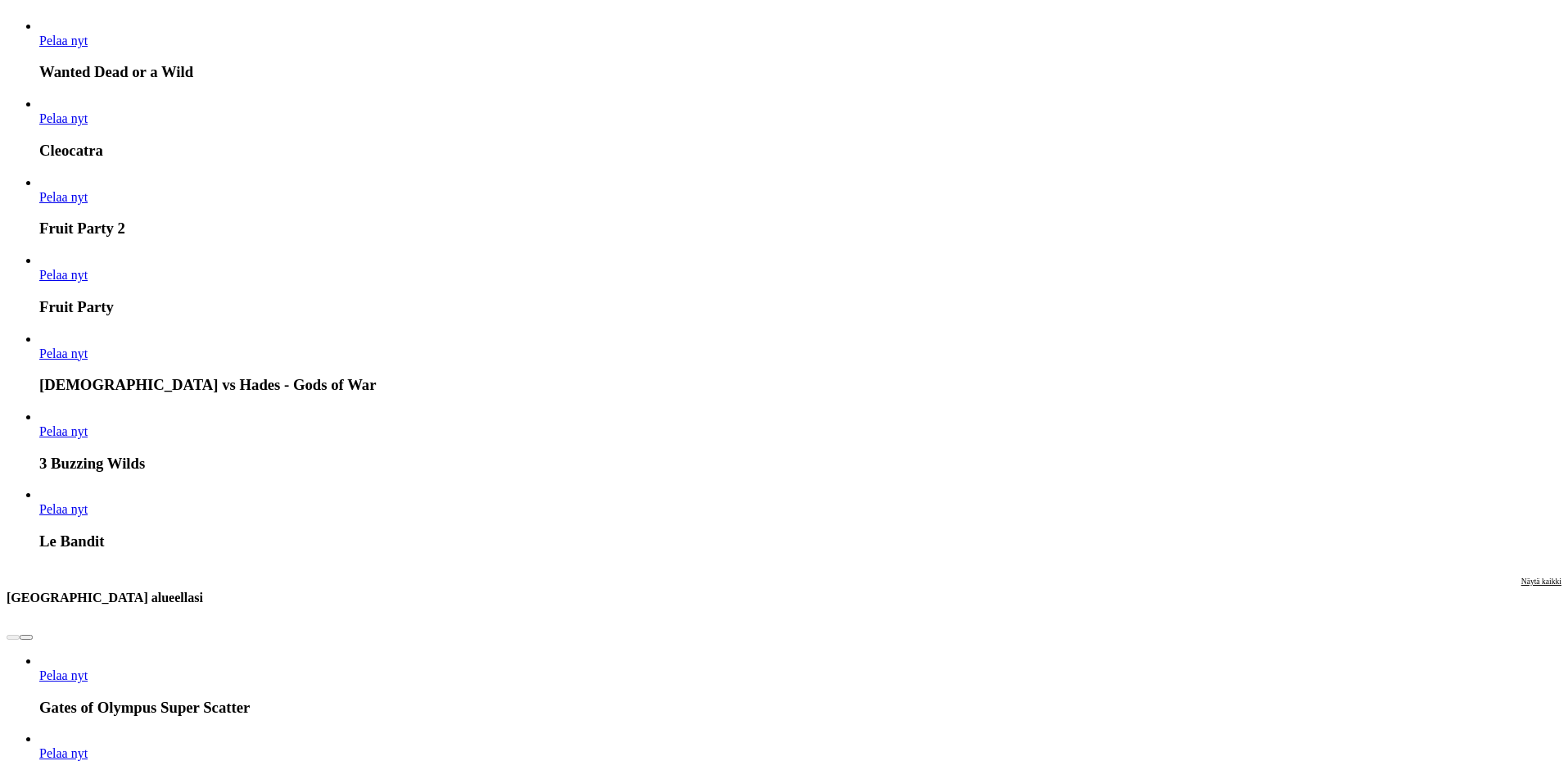
scroll to position [1392, 0]
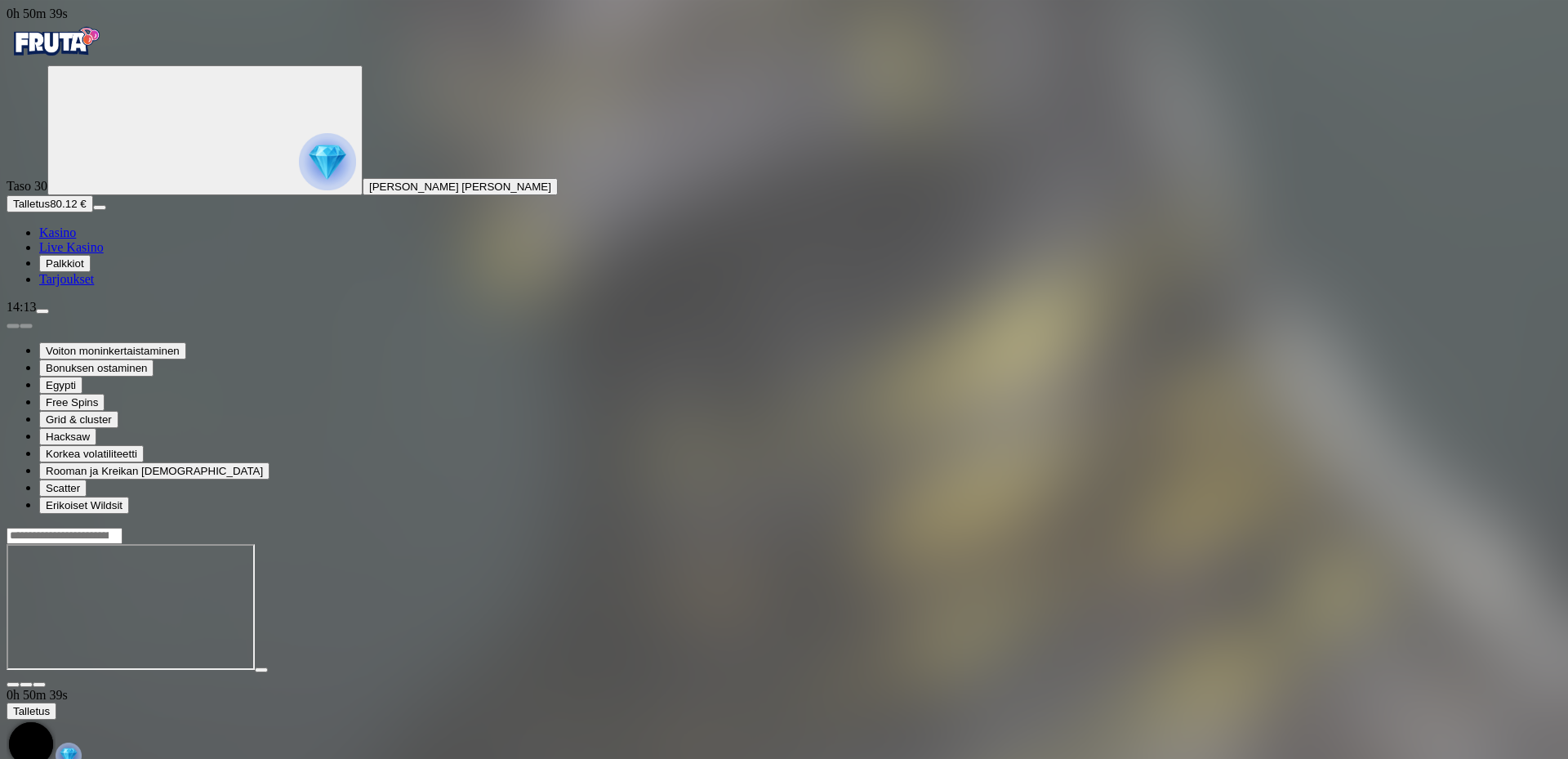
click at [39, 685] on span "fullscreen icon" at bounding box center [39, 685] width 0 height 0
click at [104, 62] on img "Primary" at bounding box center [55, 42] width 98 height 41
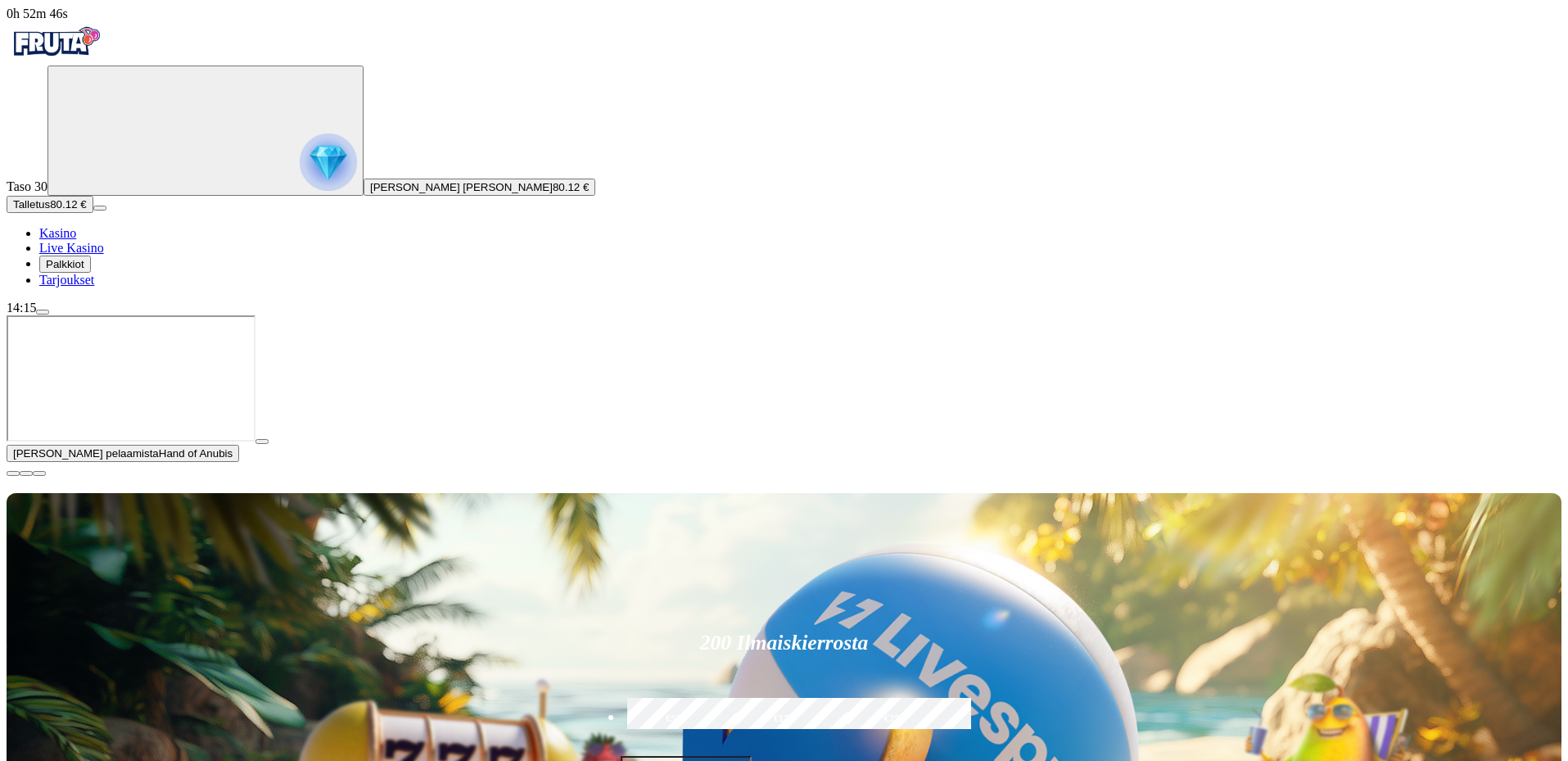
click at [13, 474] on span "close icon" at bounding box center [13, 474] width 0 height 0
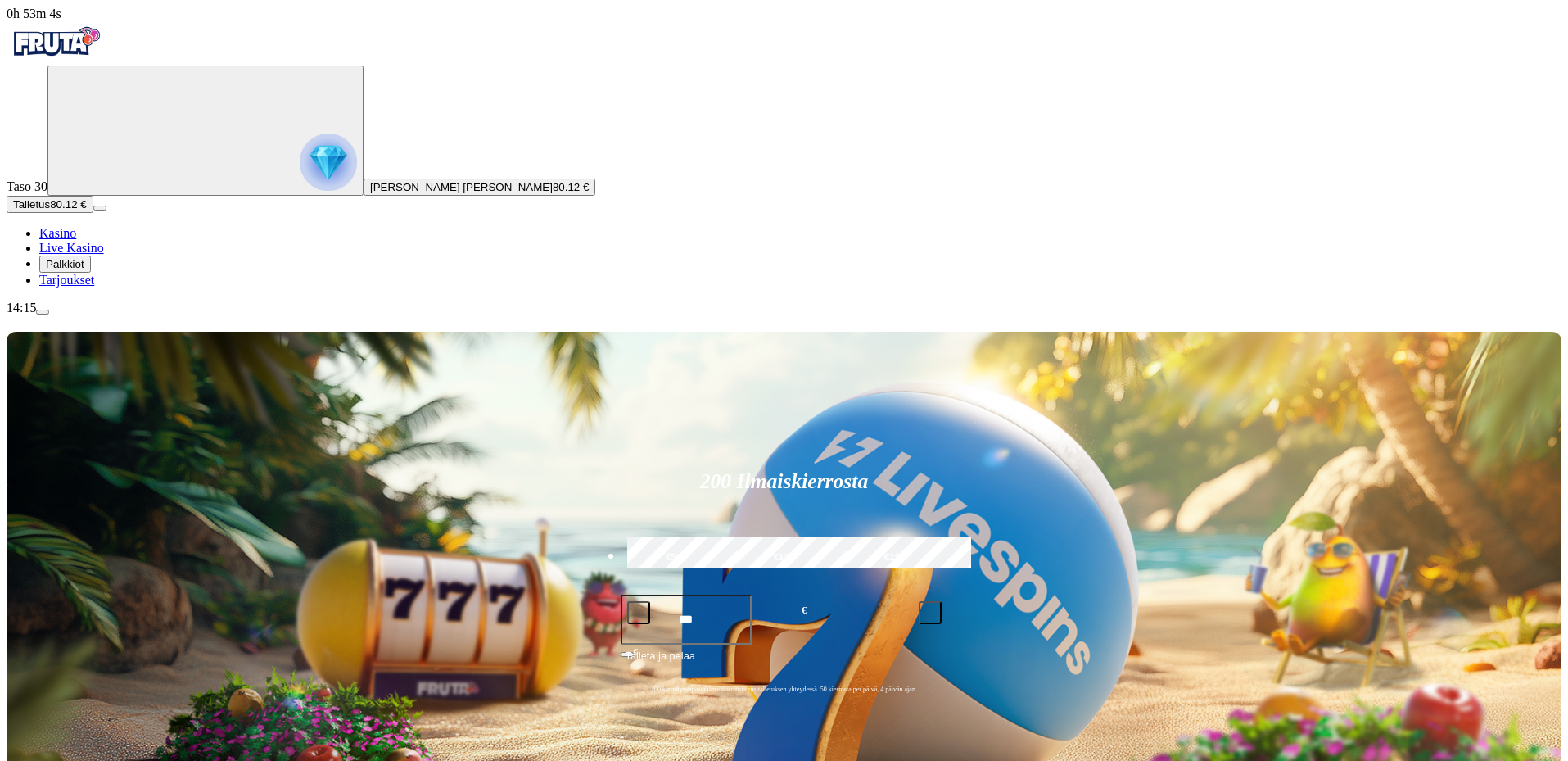
click at [725, 534] on label "€50" at bounding box center [674, 558] width 101 height 48
type input "**"
click at [695, 647] on span "Talleta ja pelaa" at bounding box center [660, 662] width 69 height 29
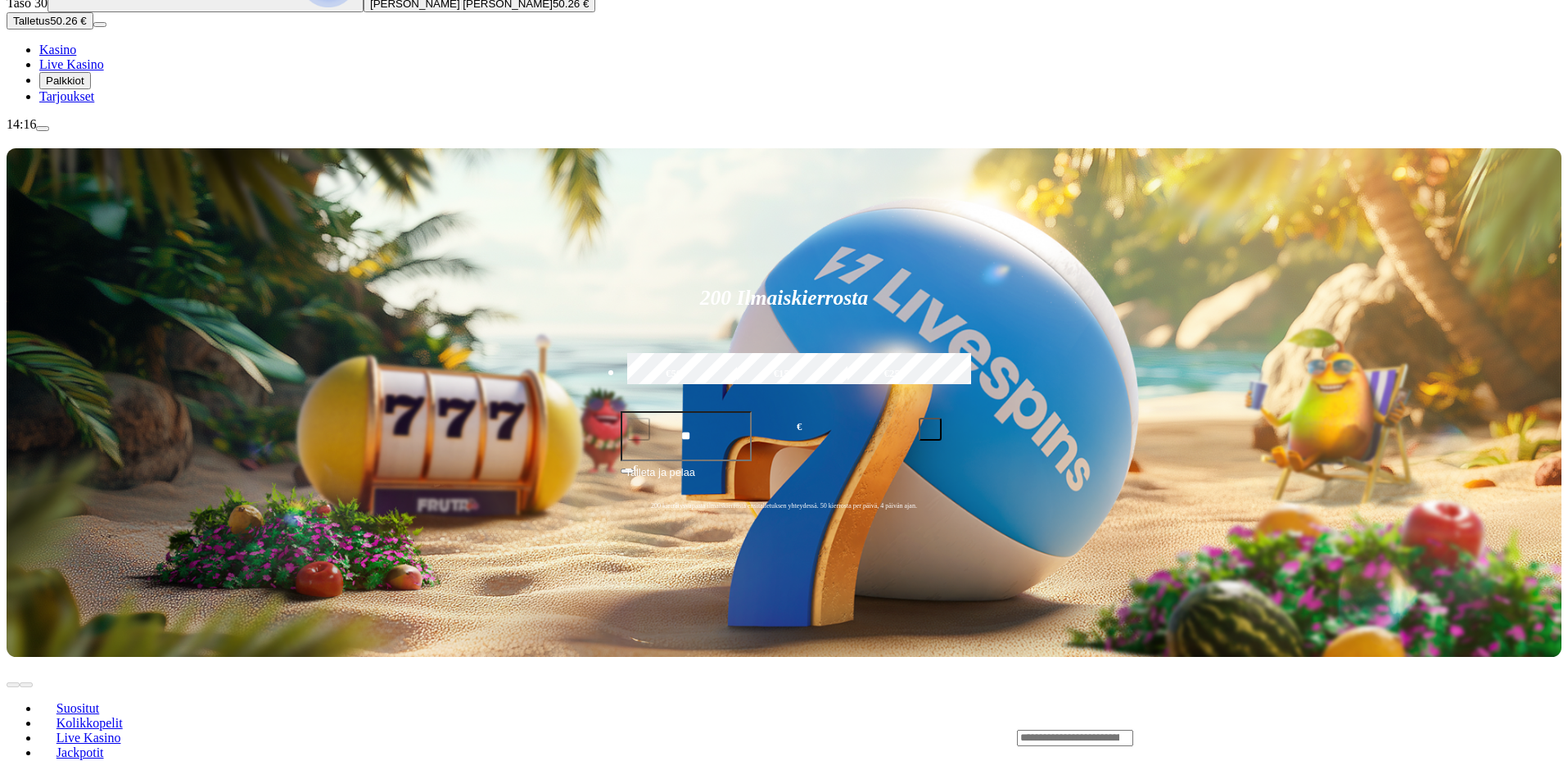
scroll to position [246, 0]
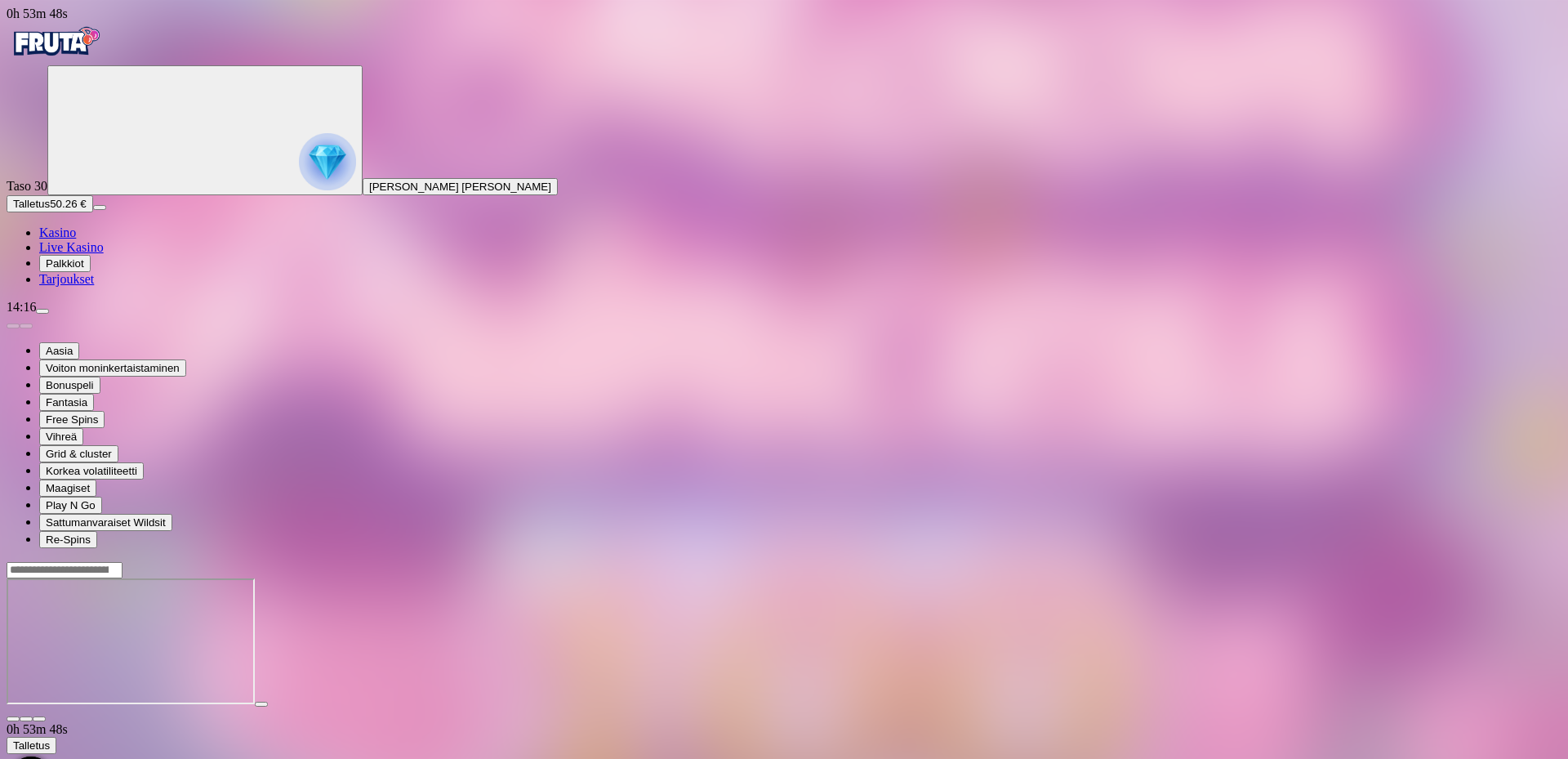
click at [1461, 561] on div at bounding box center [784, 641] width 1556 height 161
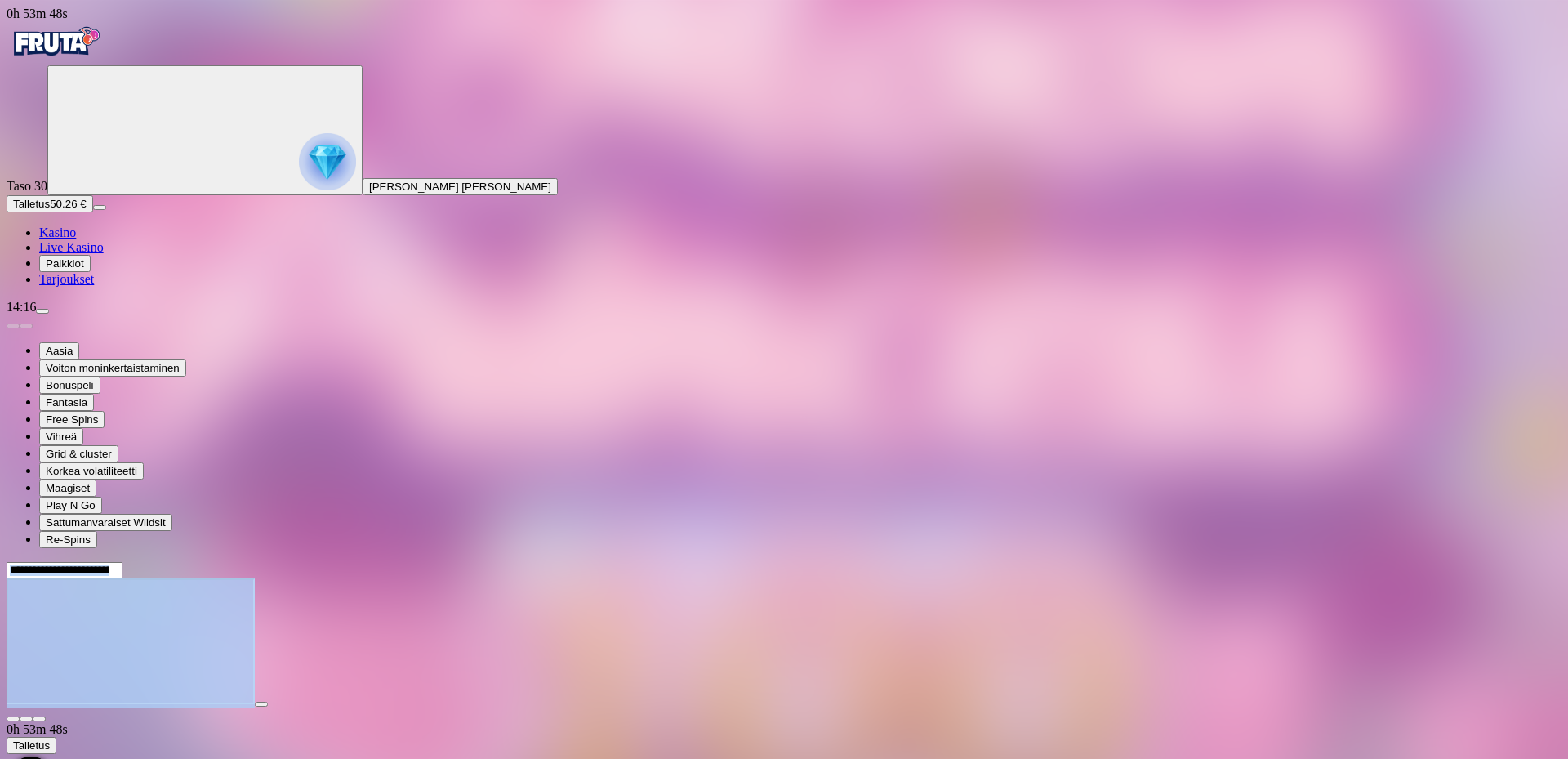
click at [1460, 561] on div at bounding box center [784, 641] width 1556 height 161
click at [39, 718] on span "fullscreen icon" at bounding box center [39, 718] width 0 height 0
drag, startPoint x: 1568, startPoint y: 387, endPoint x: 1510, endPoint y: 377, distance: 58.9
click at [1562, 561] on main "0h 53m 51s Talletus Kokonaissaldo 50.26 € Kotiutus 50.26 € Bonukset 0.00 € Tall…" at bounding box center [784, 721] width 1556 height 321
click at [1497, 561] on div at bounding box center [784, 641] width 1556 height 161
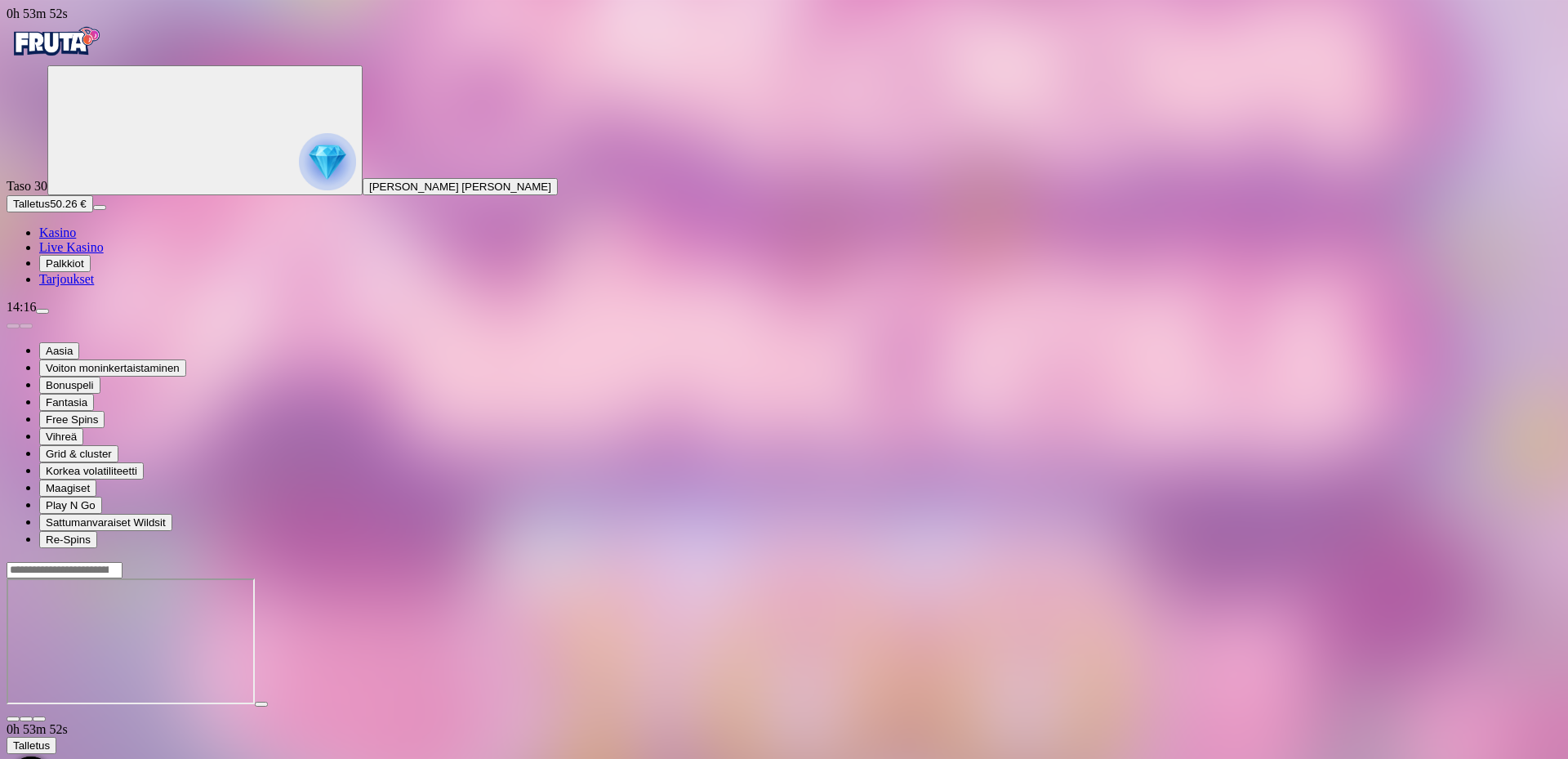
drag, startPoint x: 1445, startPoint y: 157, endPoint x: 1447, endPoint y: 257, distance: 100.0
click at [39, 718] on span "fullscreen icon" at bounding box center [39, 718] width 0 height 0
click at [104, 62] on img "Primary" at bounding box center [55, 42] width 98 height 41
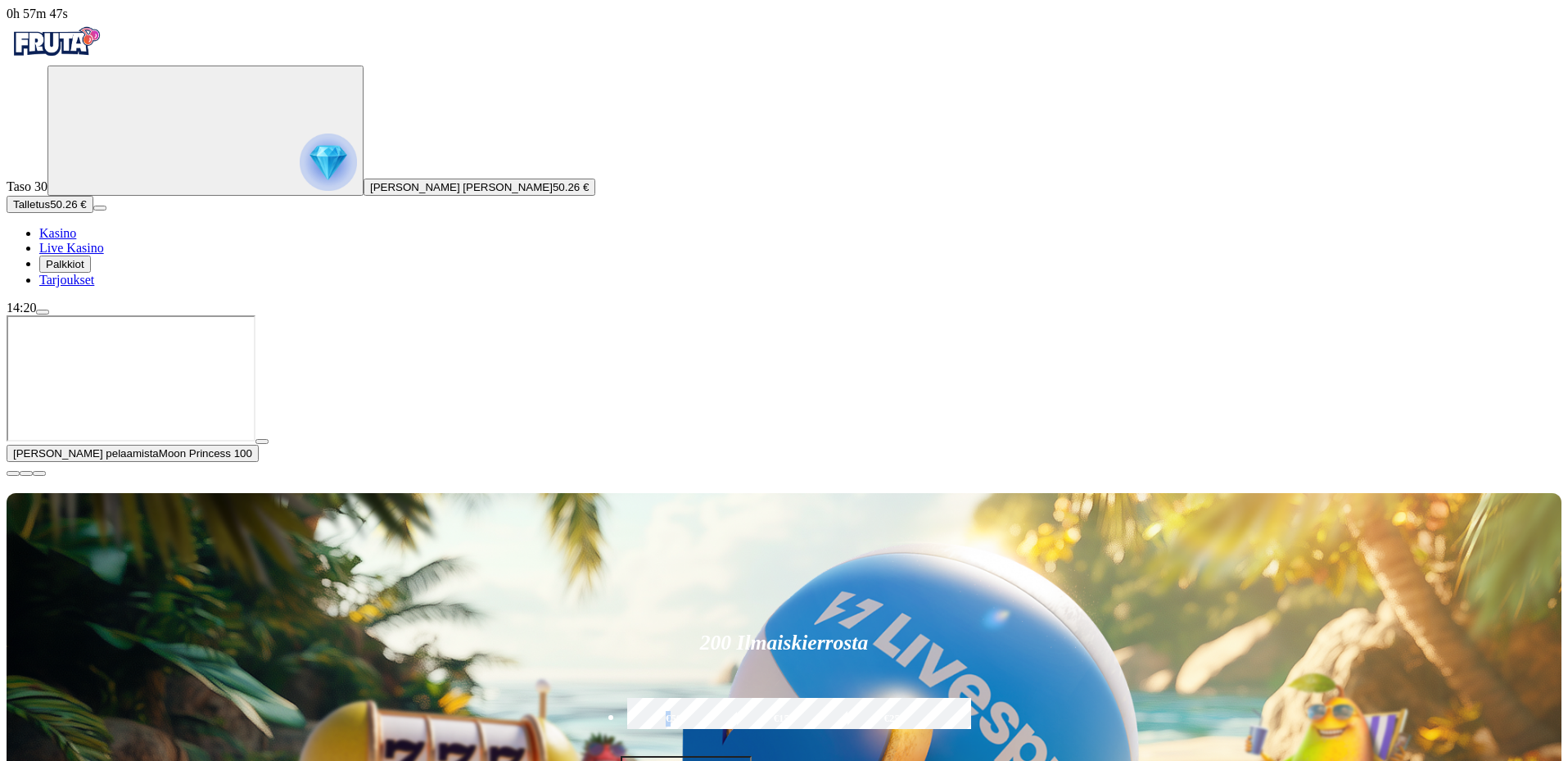
drag, startPoint x: 734, startPoint y: 181, endPoint x: 831, endPoint y: 261, distance: 125.7
click at [725, 695] on label "€50" at bounding box center [674, 719] width 101 height 48
type input "**"
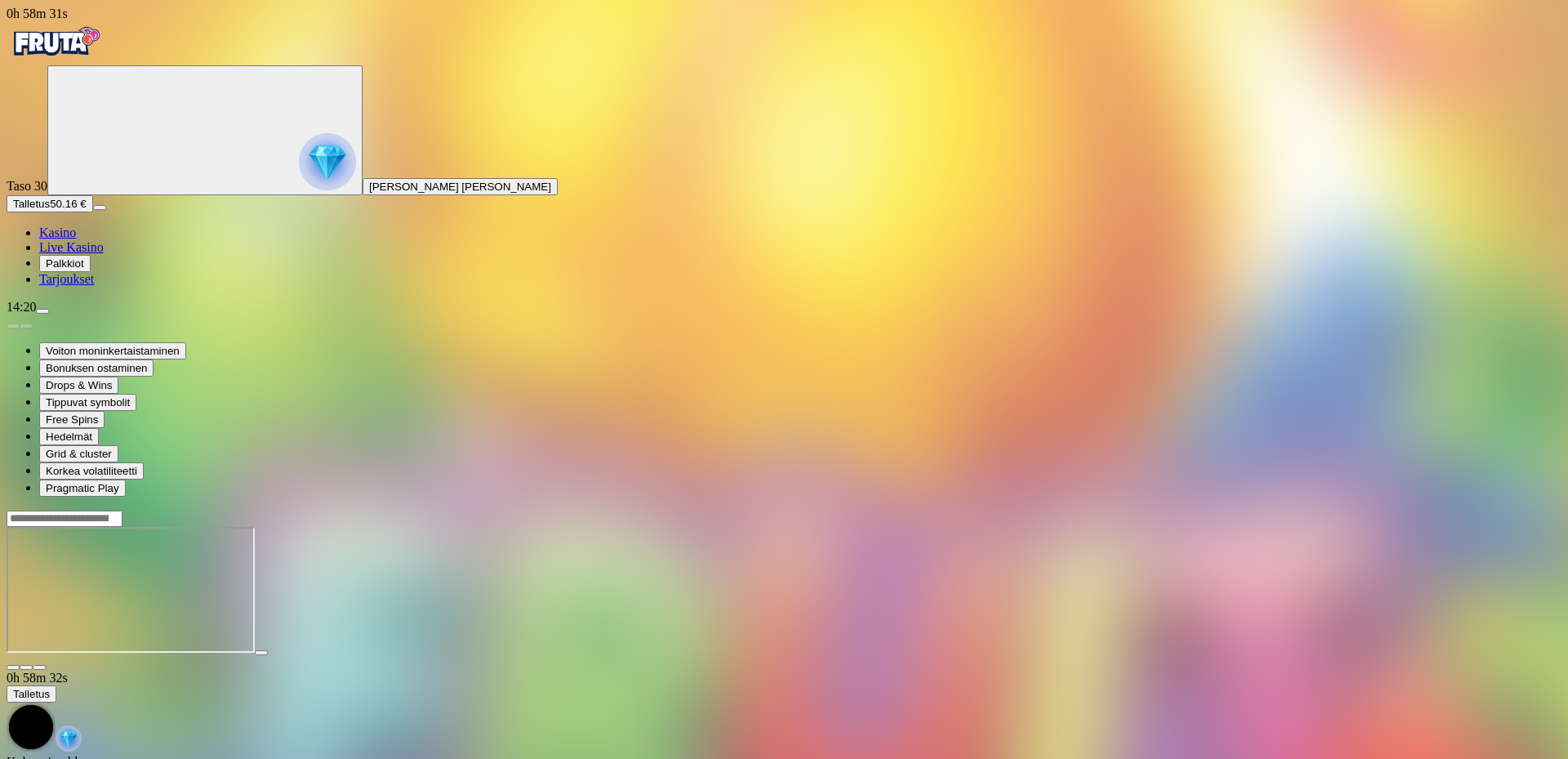
drag, startPoint x: 1455, startPoint y: 152, endPoint x: 1455, endPoint y: 250, distance: 98.0
click at [39, 667] on span "fullscreen icon" at bounding box center [39, 667] width 0 height 0
click at [104, 40] on img "Primary" at bounding box center [55, 42] width 98 height 41
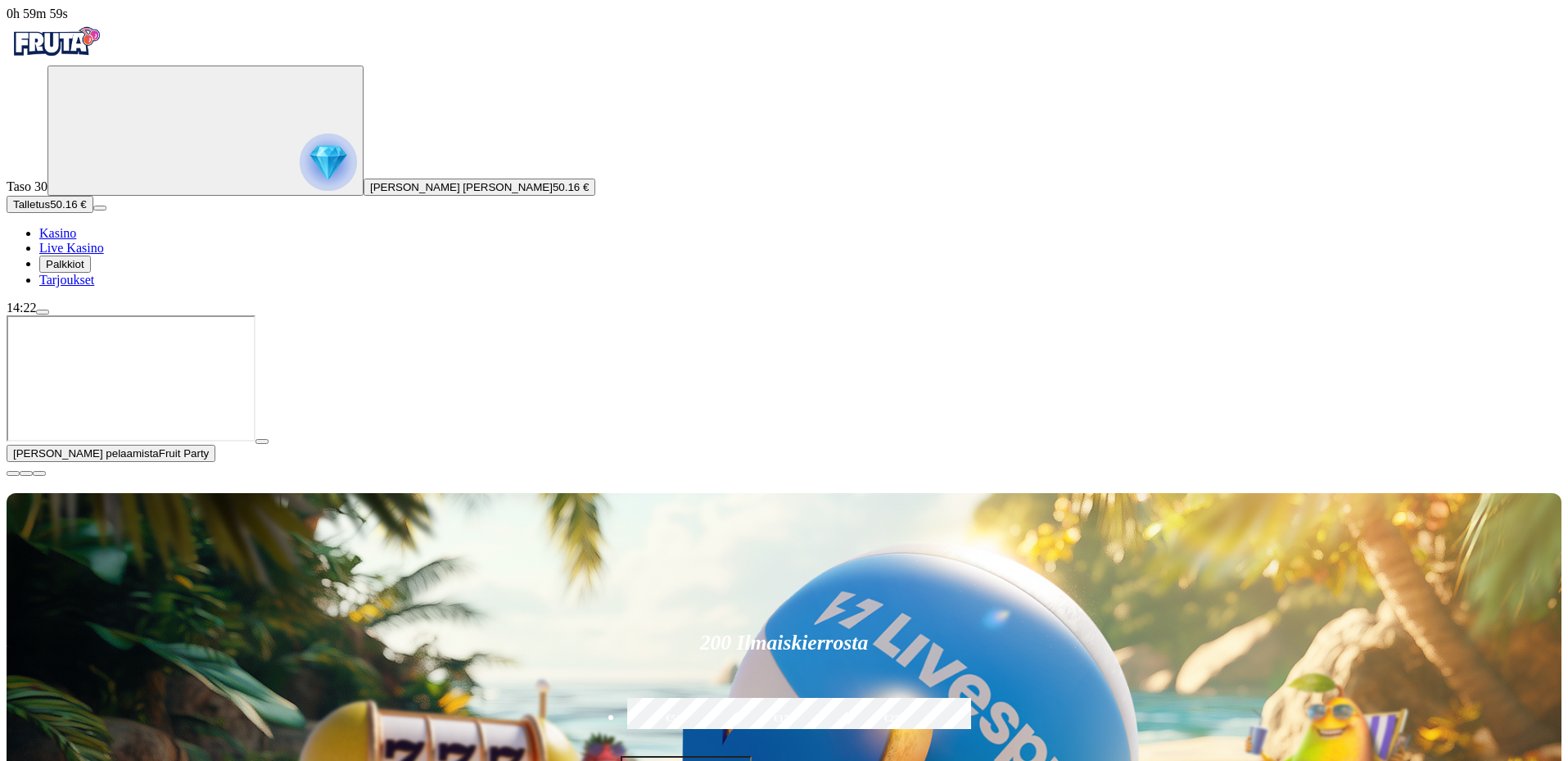
click at [13, 474] on span "close icon" at bounding box center [13, 474] width 0 height 0
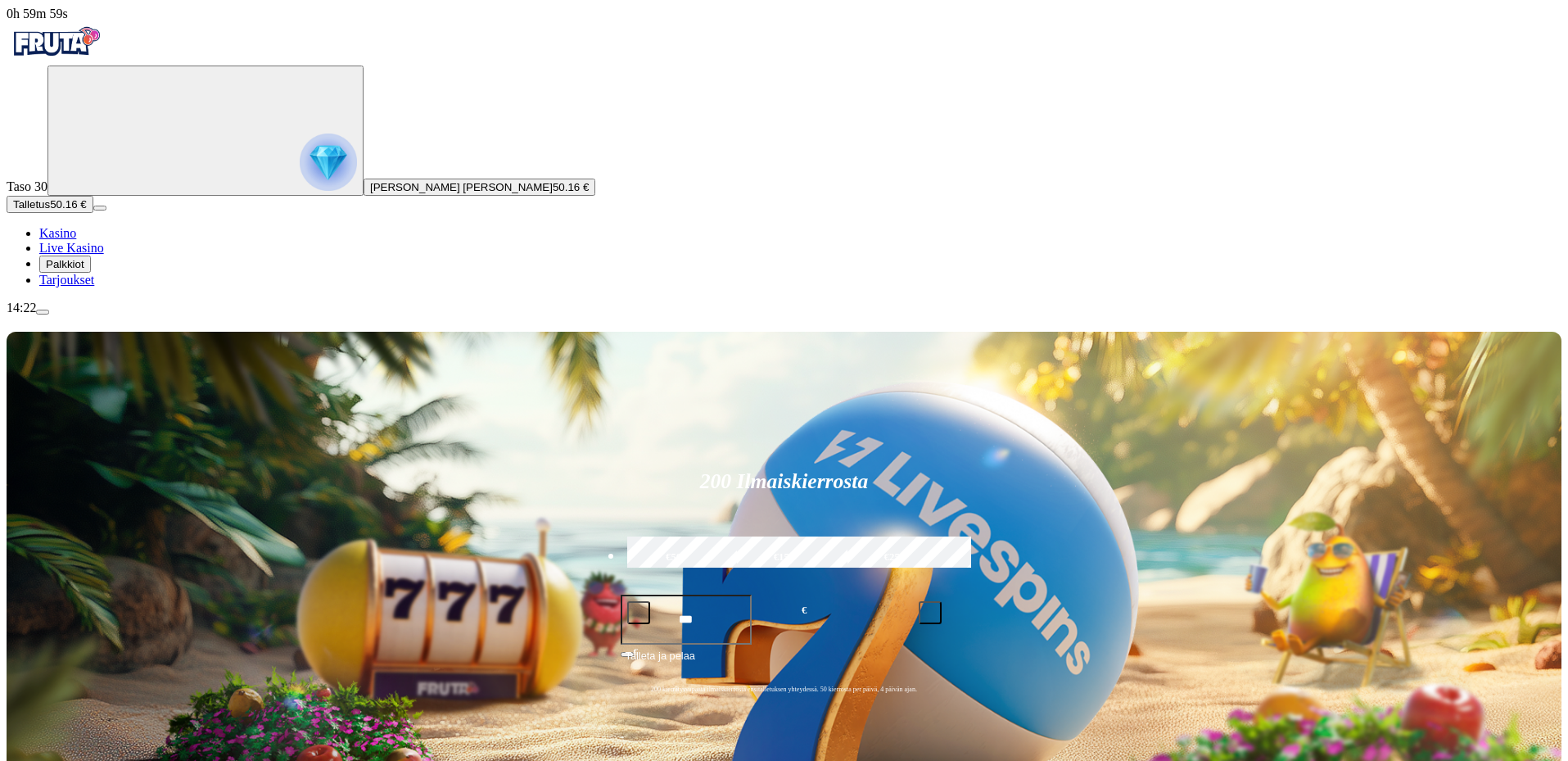
drag, startPoint x: 1298, startPoint y: 485, endPoint x: 1304, endPoint y: 473, distance: 13.4
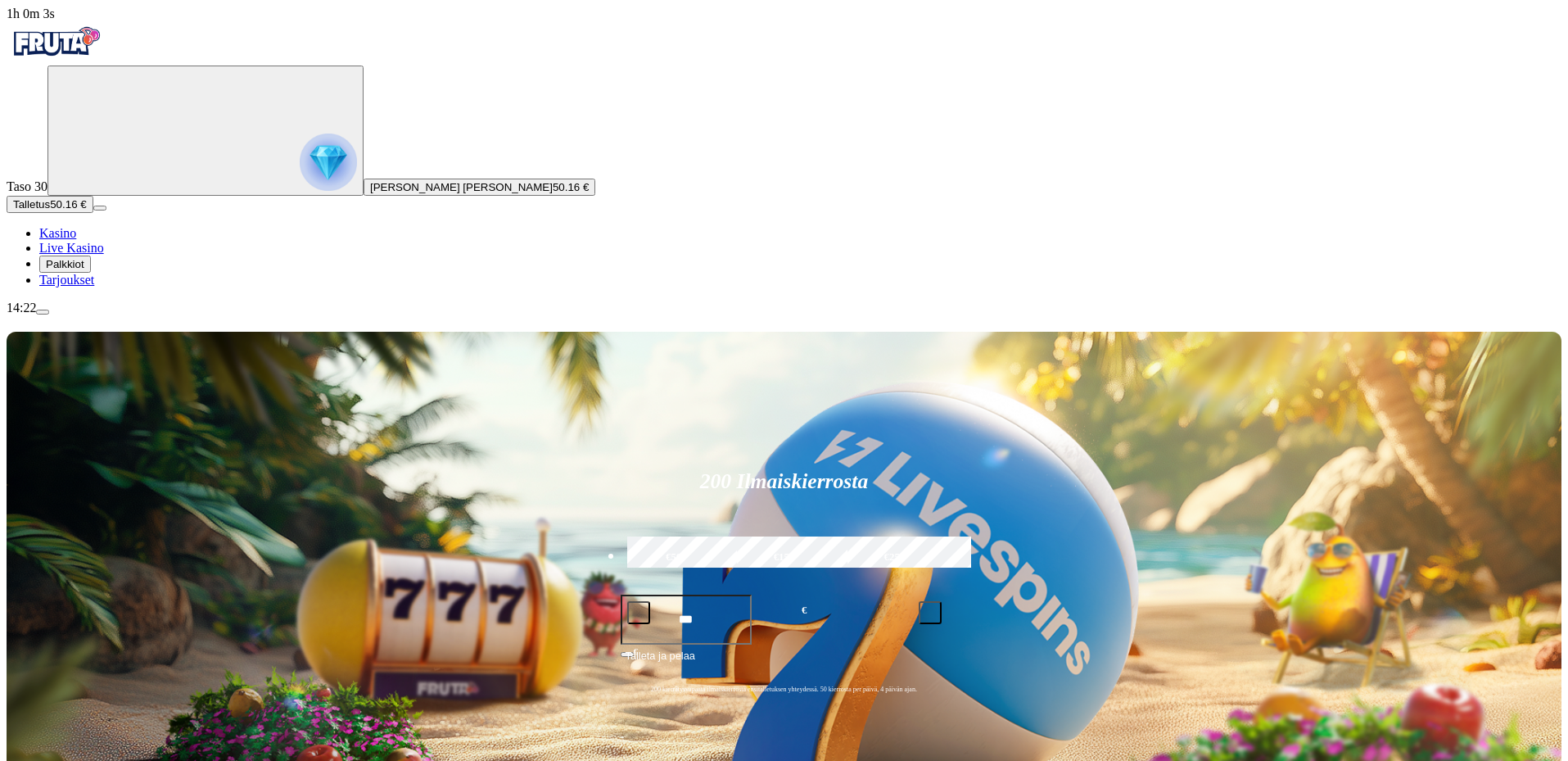
type input "****"
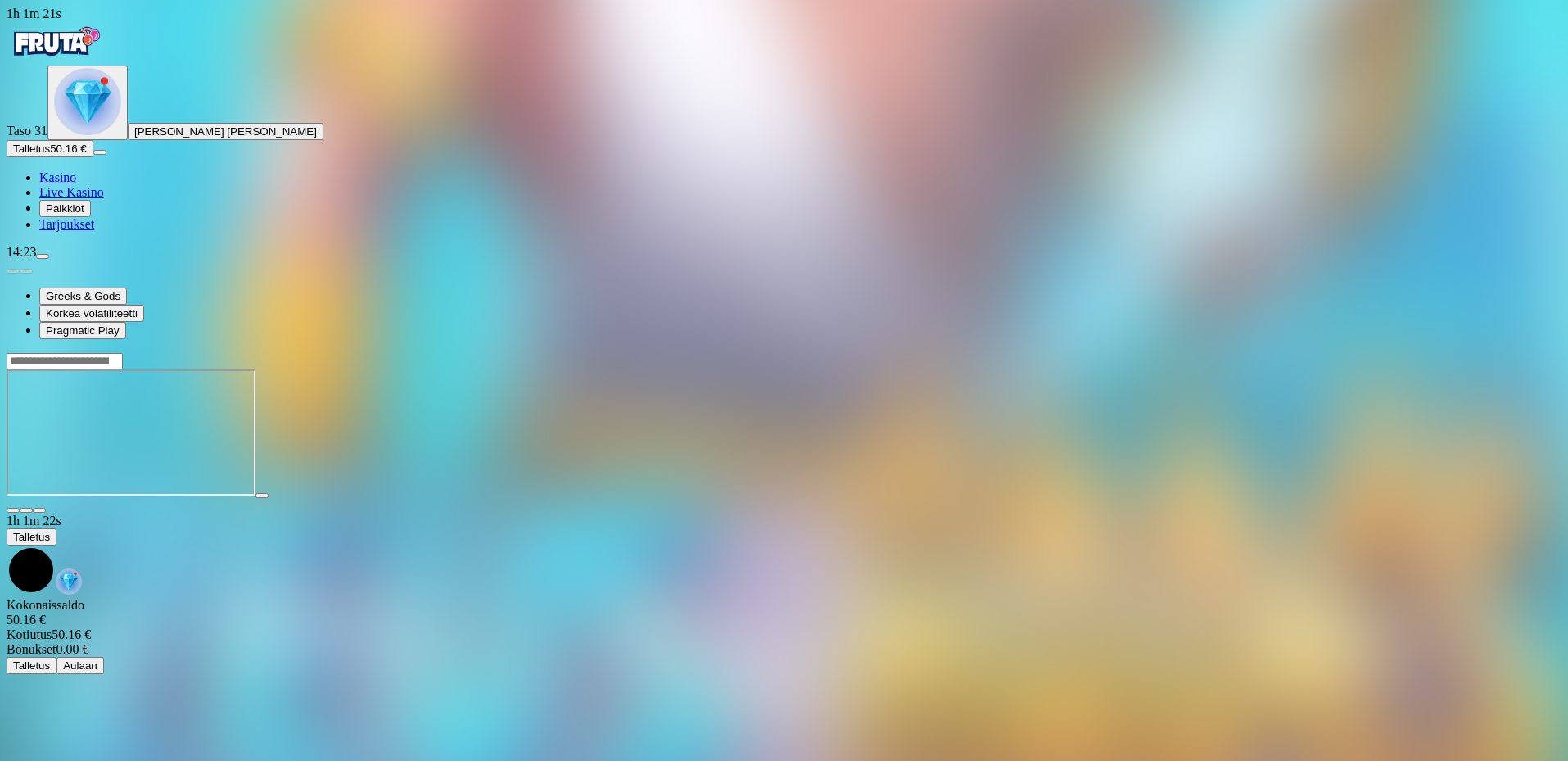
click at [105, 62] on img "Primary" at bounding box center [55, 42] width 98 height 41
click at [105, 58] on img "Primary" at bounding box center [55, 42] width 98 height 41
click at [13, 510] on span "close icon" at bounding box center [13, 510] width 0 height 0
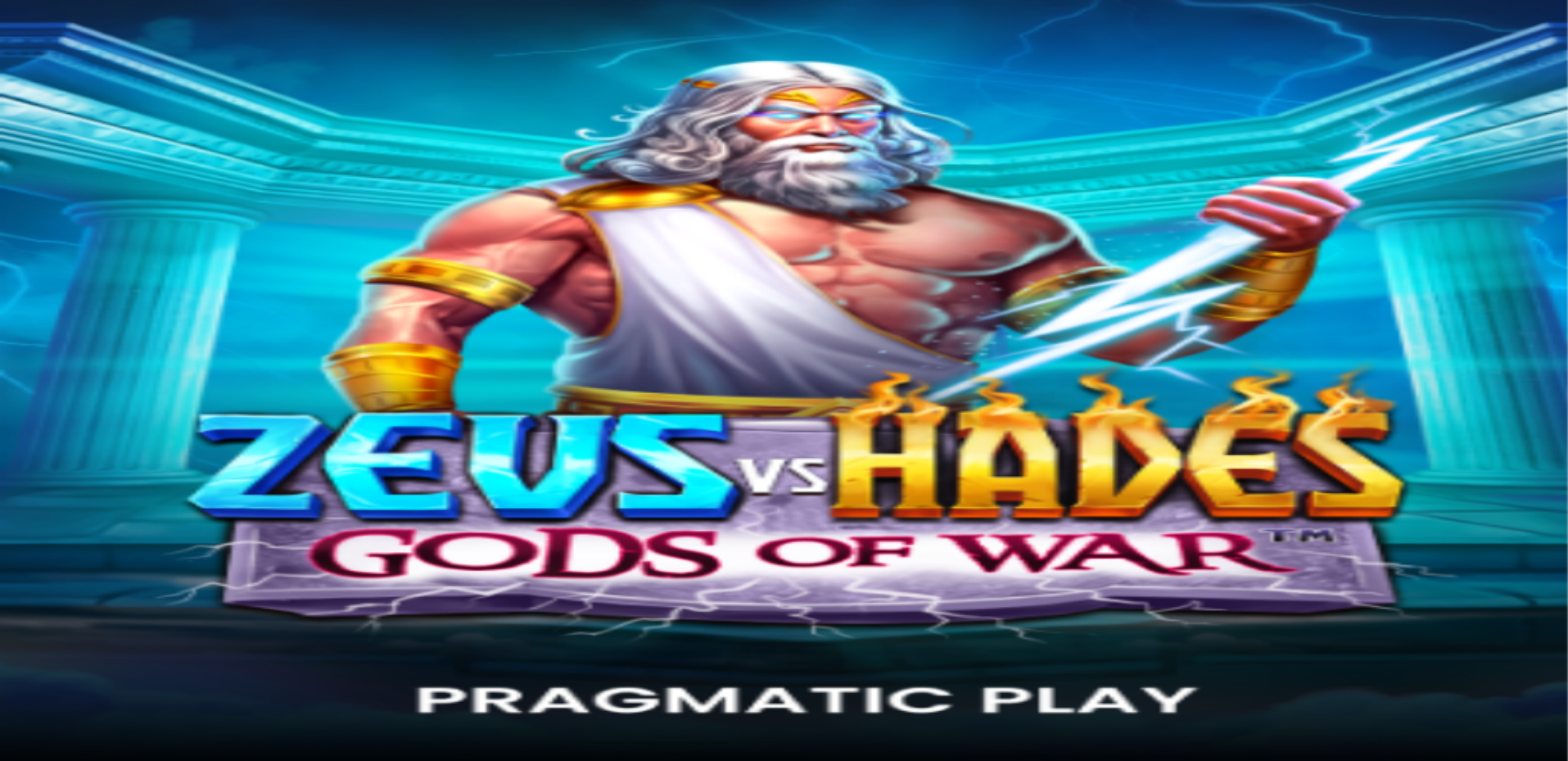
click at [81, 46] on img "Primary" at bounding box center [55, 42] width 98 height 41
click at [105, 53] on img "Primary" at bounding box center [55, 42] width 98 height 41
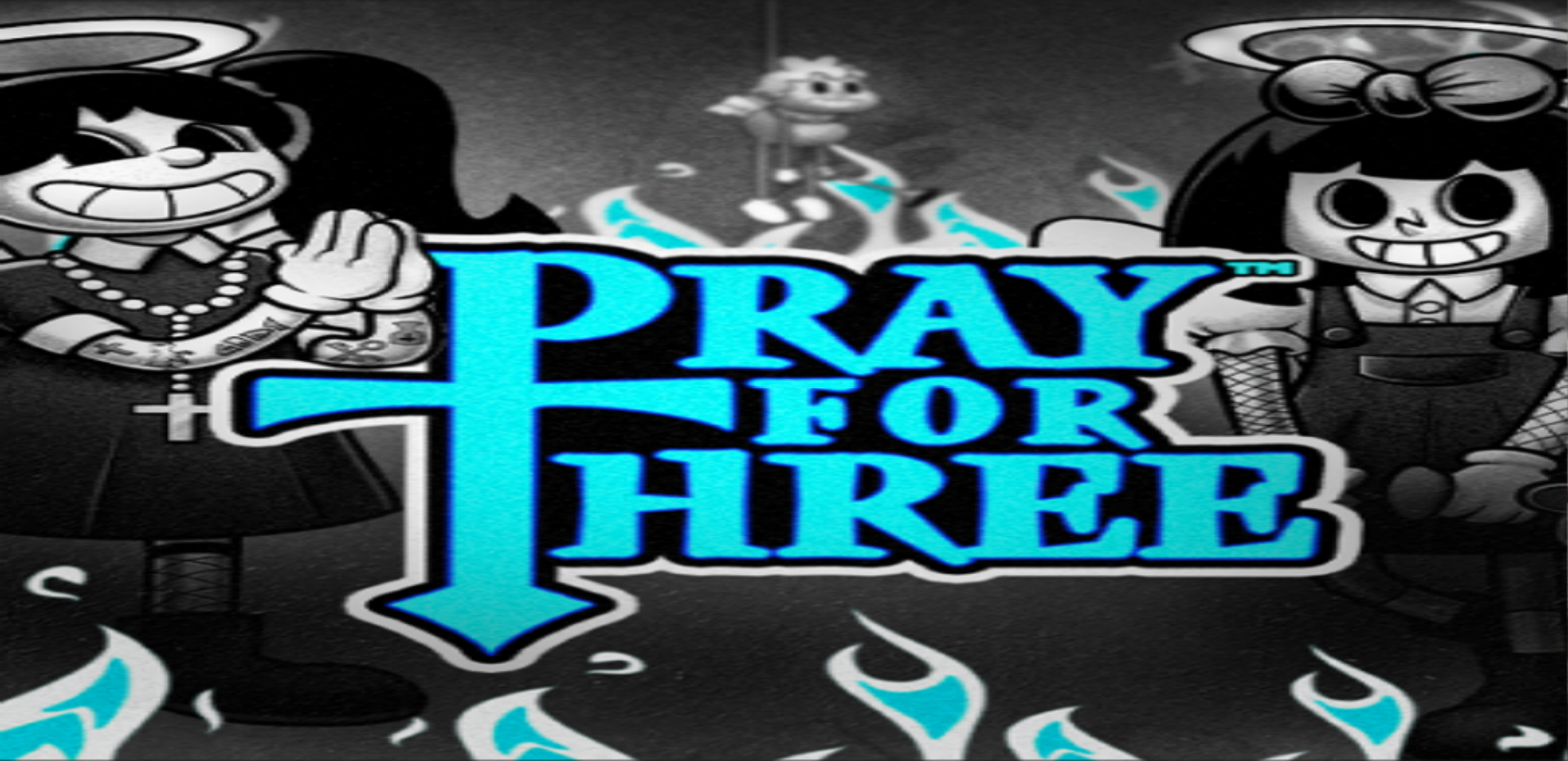
click at [122, 537] on input "Search" at bounding box center [64, 545] width 116 height 16
type input "******"
click at [85, 616] on link "Liity nyt" at bounding box center [62, 624] width 46 height 14
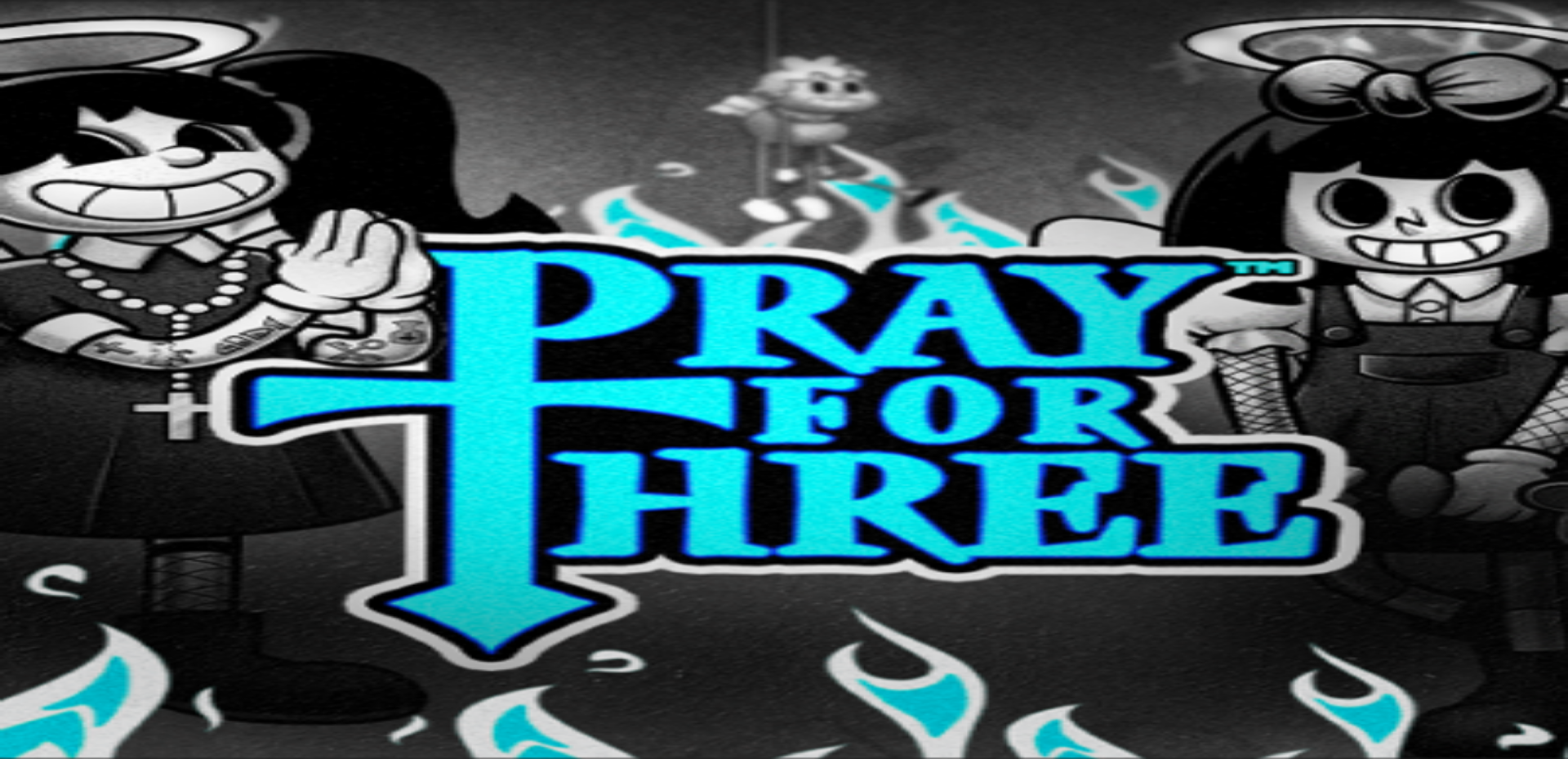
click at [1164, 422] on div at bounding box center [784, 422] width 1556 height 0
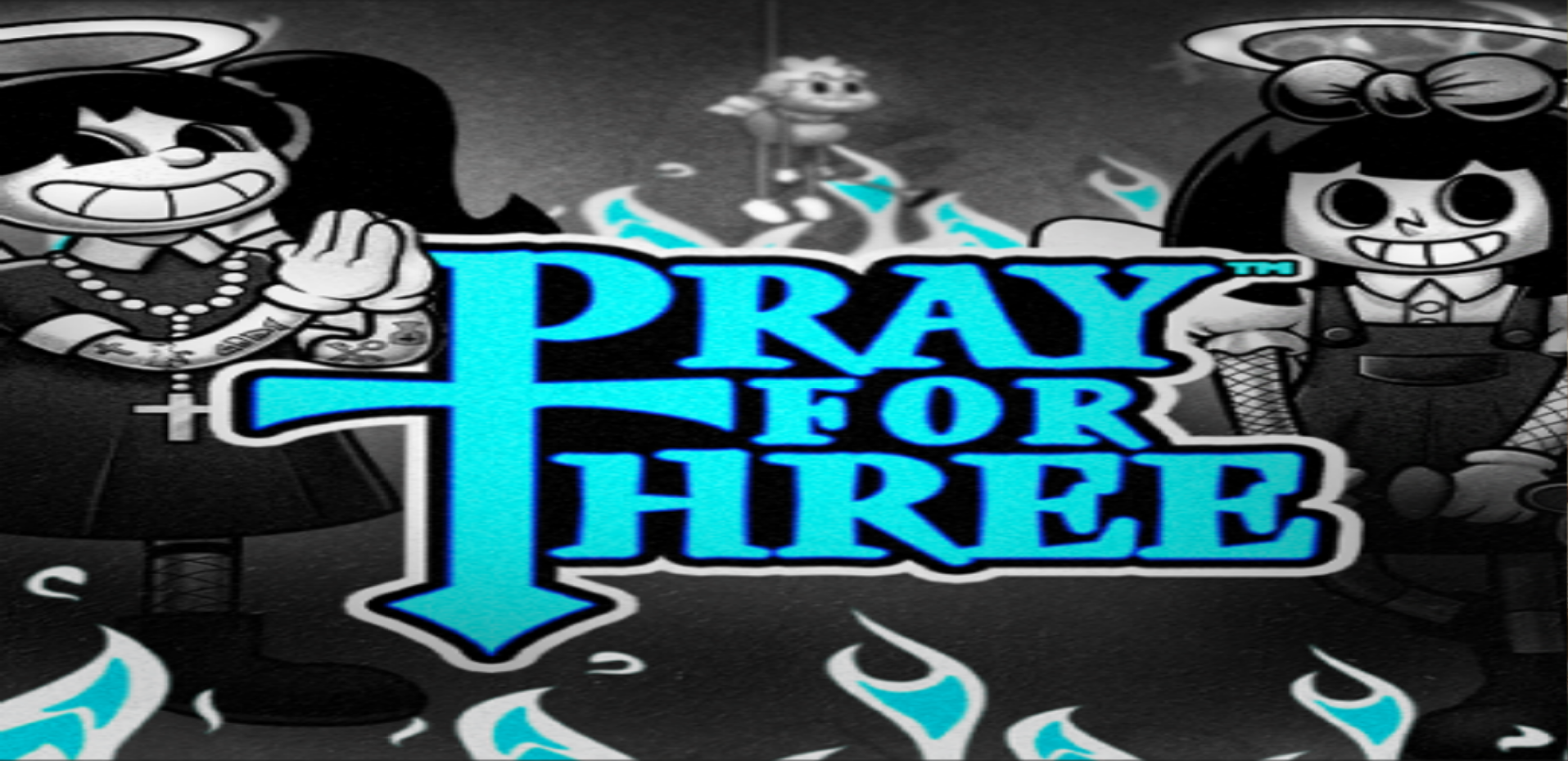
click at [106, 66] on span "Kirjaudu" at bounding box center [125, 59] width 40 height 12
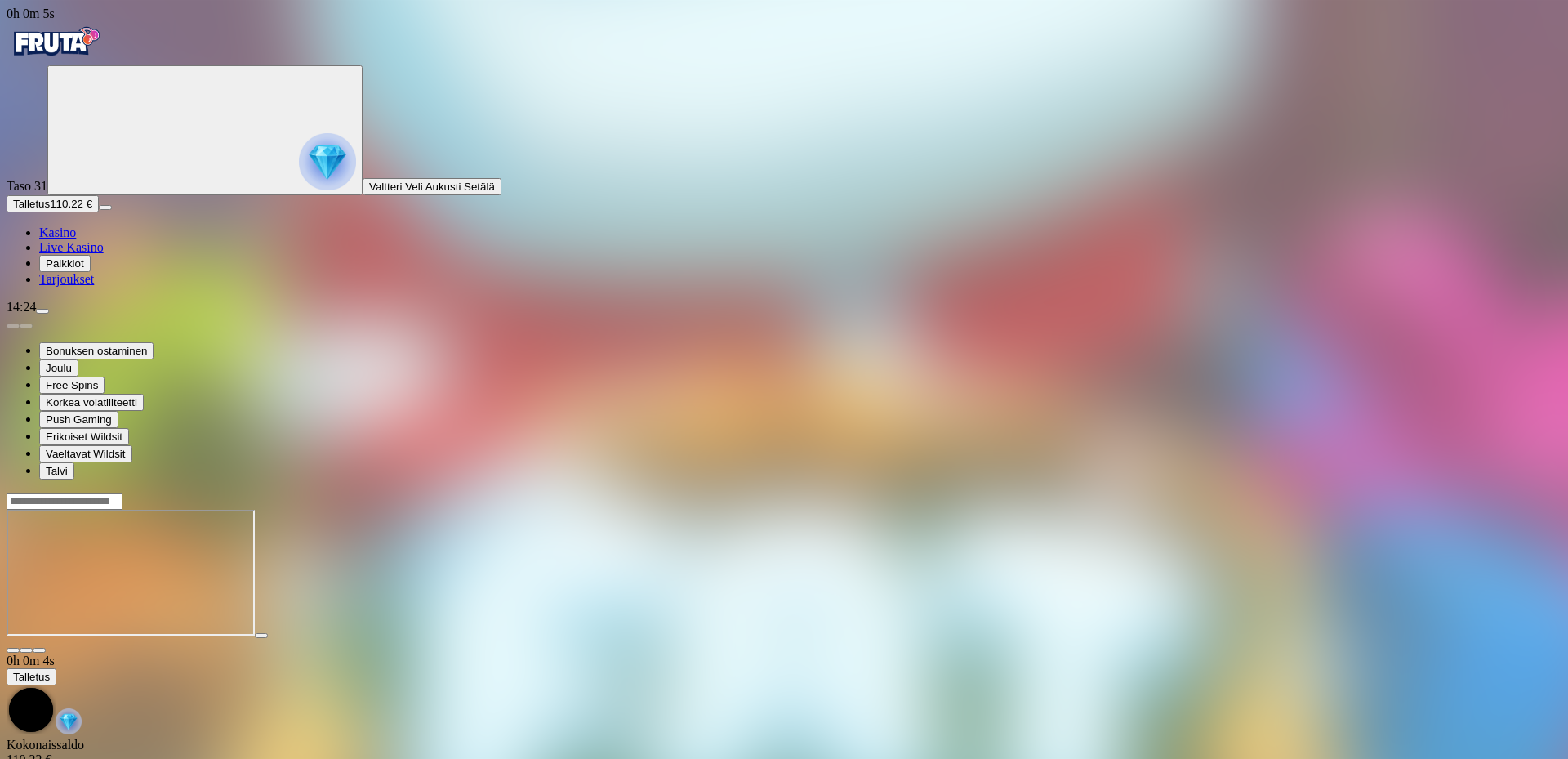
click at [46, 648] on button "button" at bounding box center [39, 650] width 13 height 5
click at [13, 650] on span "close icon" at bounding box center [13, 650] width 0 height 0
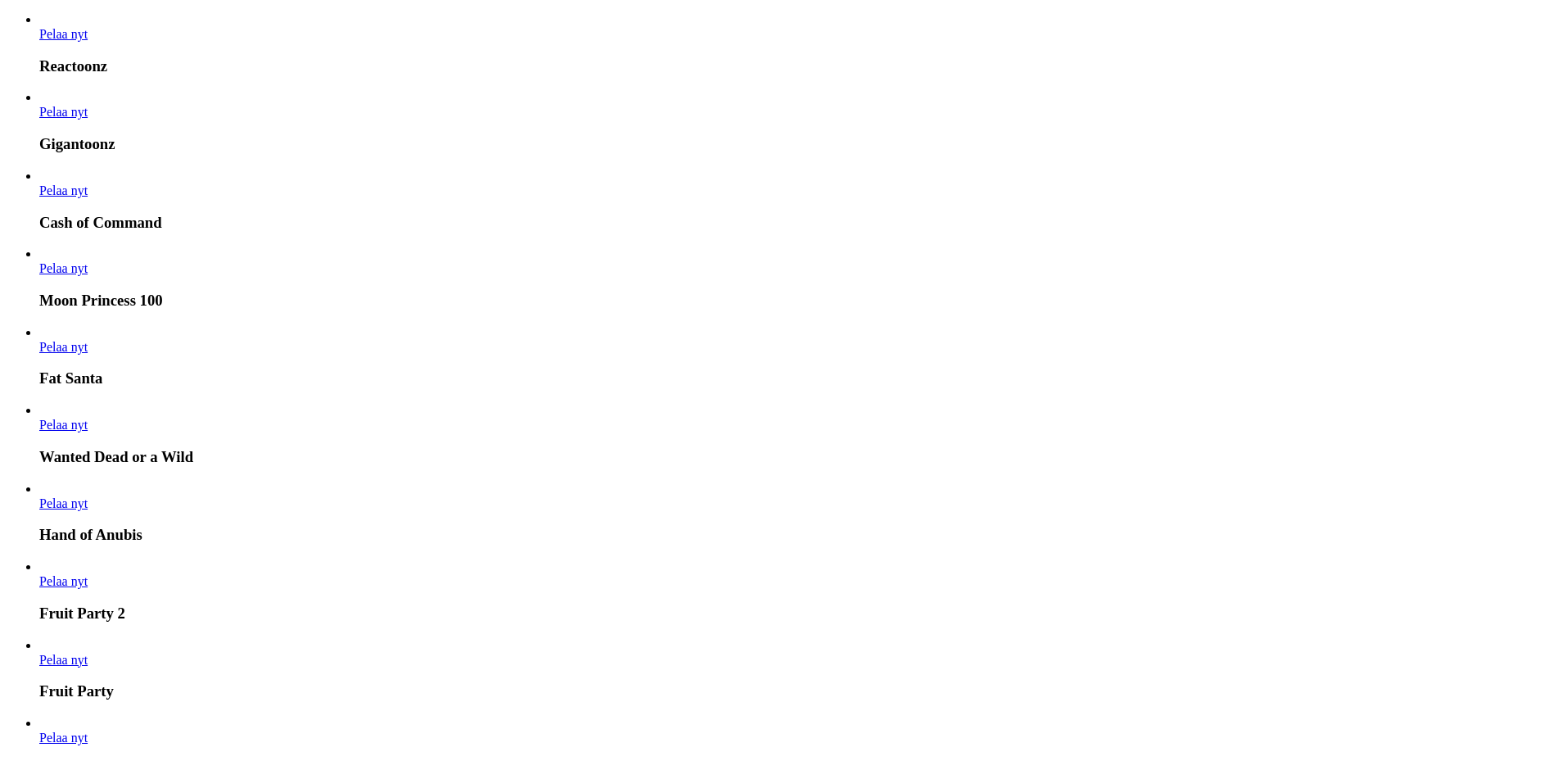
scroll to position [1146, 0]
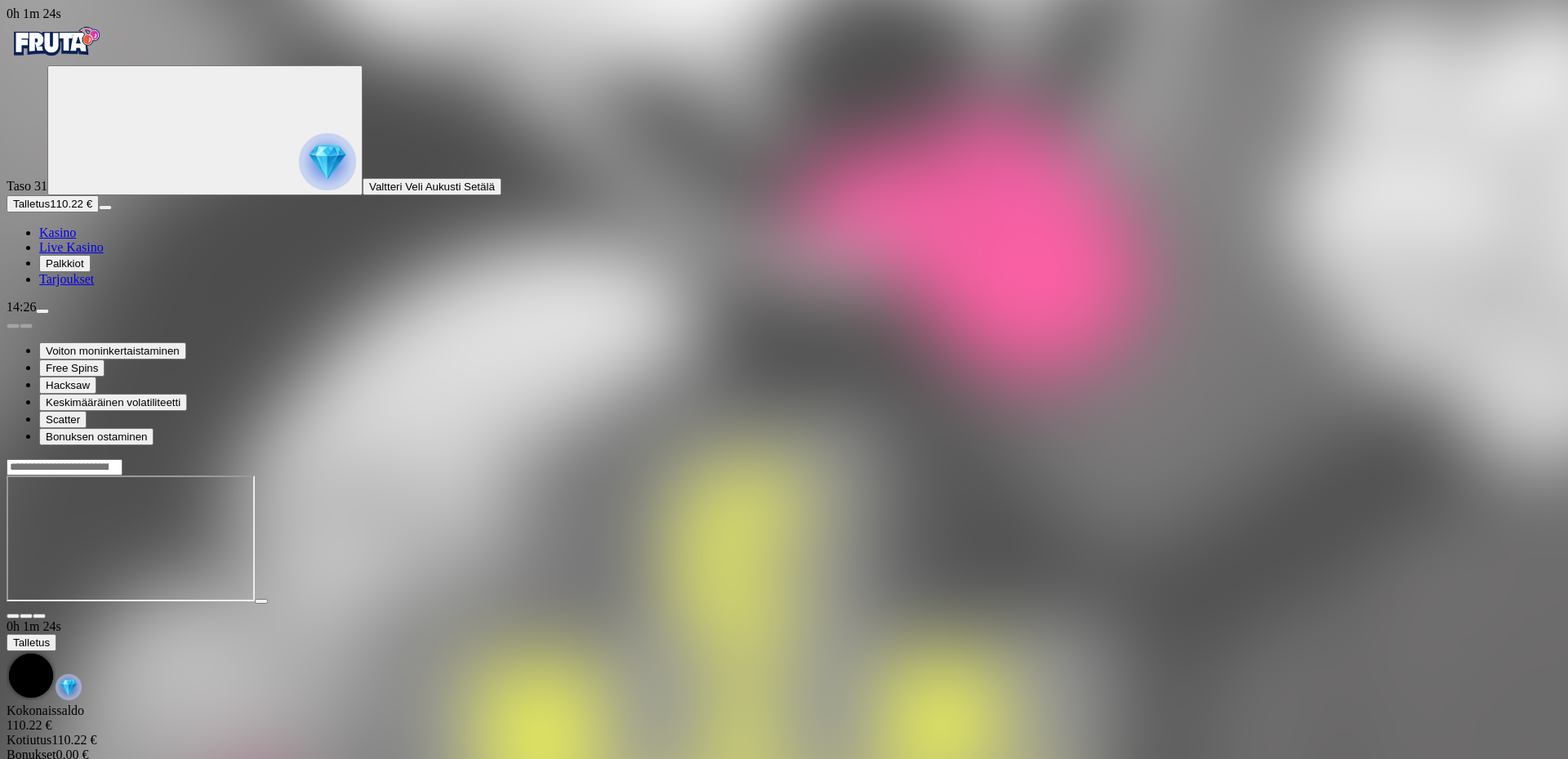
click at [39, 616] on span "fullscreen icon" at bounding box center [39, 616] width 0 height 0
click at [95, 48] on img "Primary" at bounding box center [55, 42] width 98 height 41
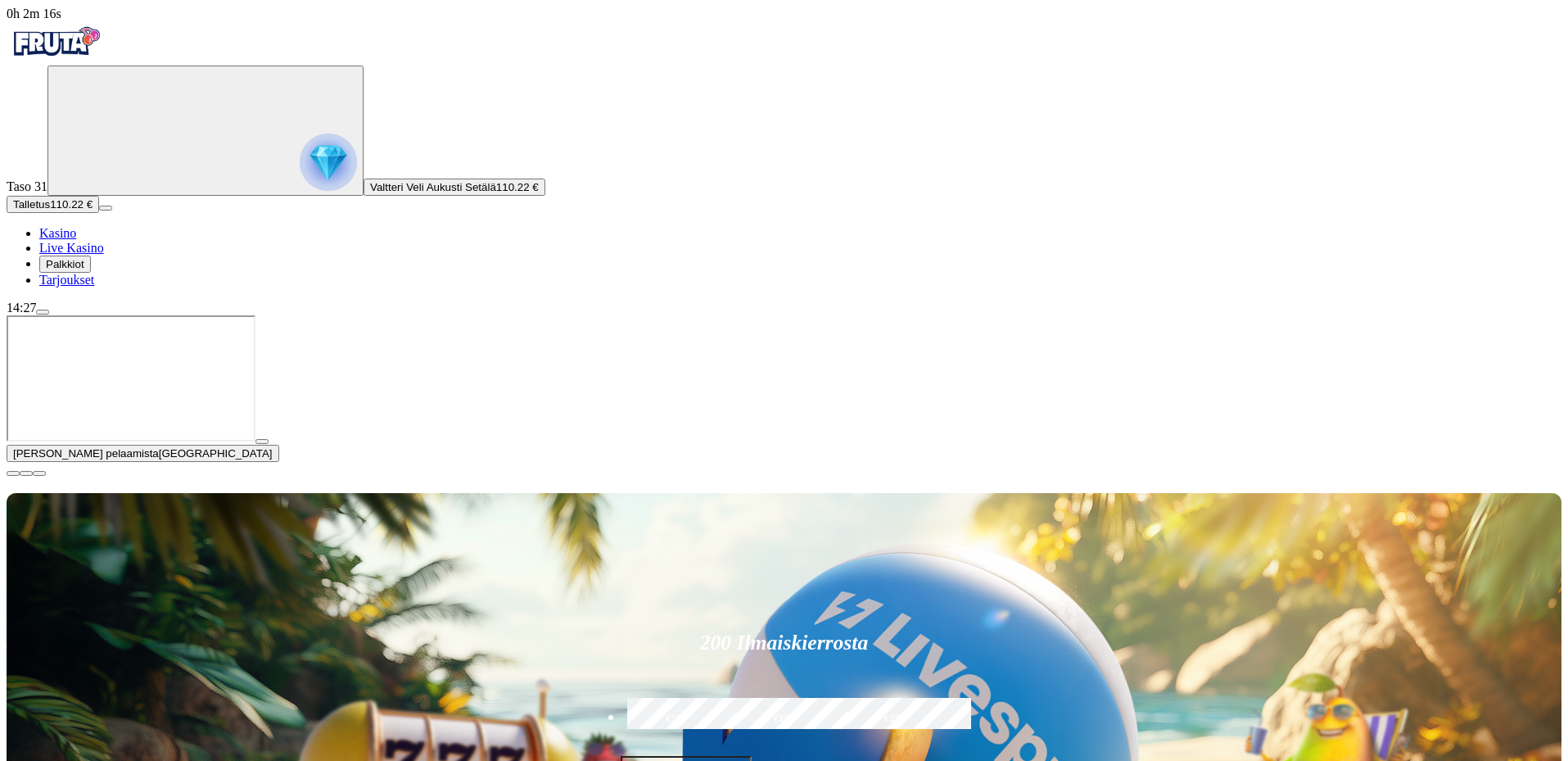
click at [13, 474] on span "close icon" at bounding box center [13, 474] width 0 height 0
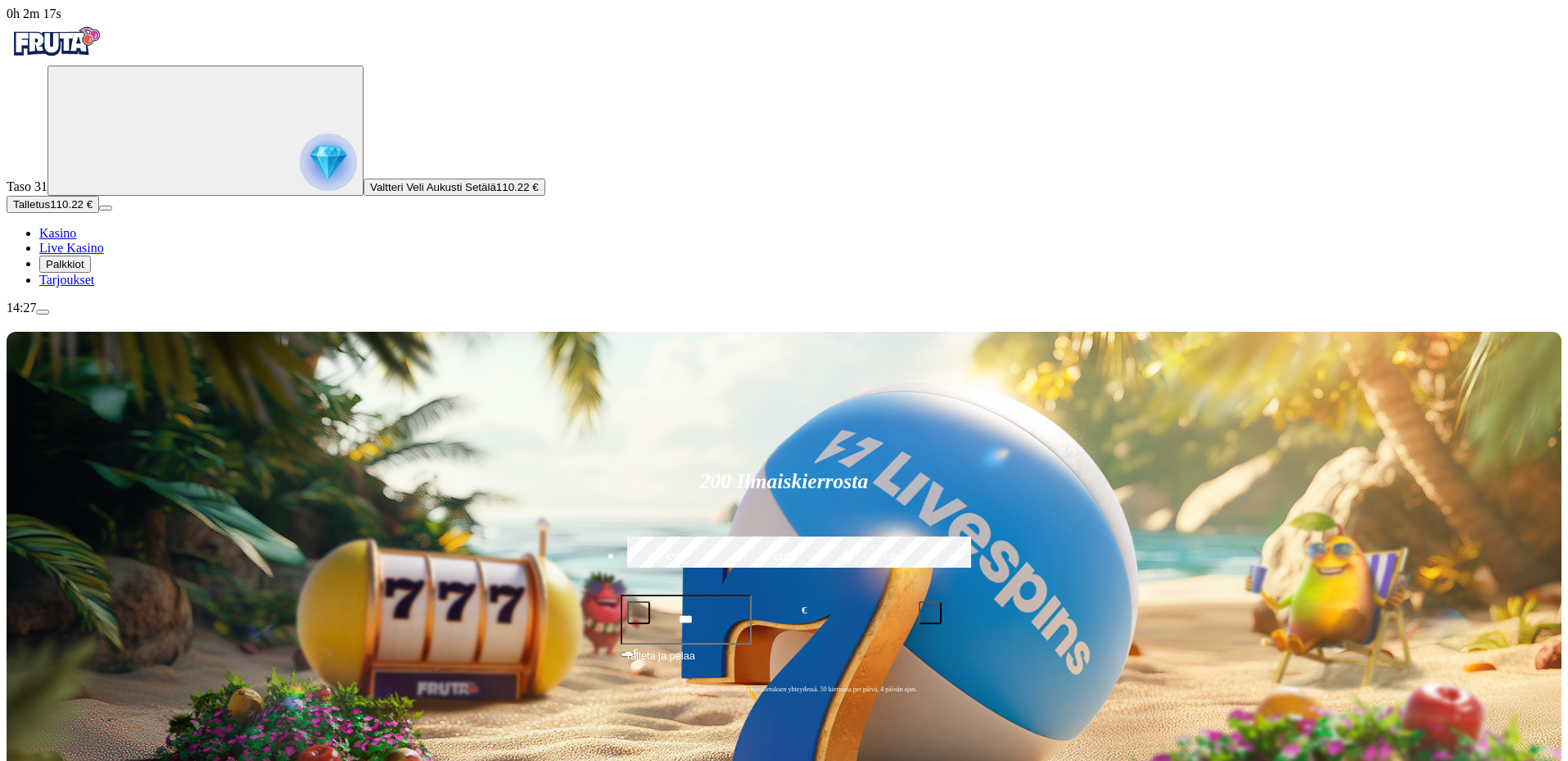
type input "******"
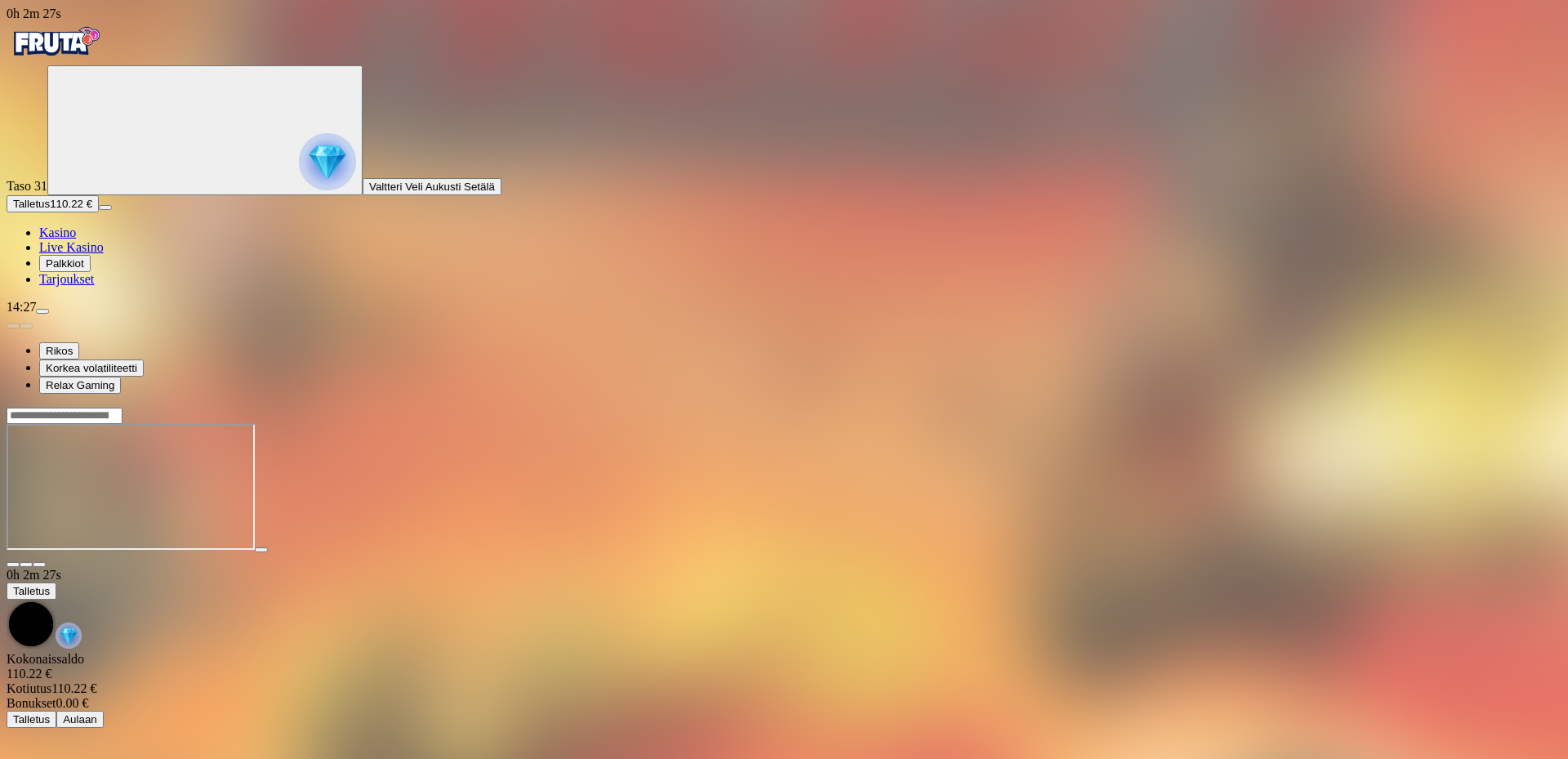
drag, startPoint x: 1443, startPoint y: 162, endPoint x: 1443, endPoint y: 260, distance: 98.0
click at [46, 562] on button "button" at bounding box center [39, 564] width 13 height 5
click at [90, 56] on img "Primary" at bounding box center [55, 42] width 98 height 41
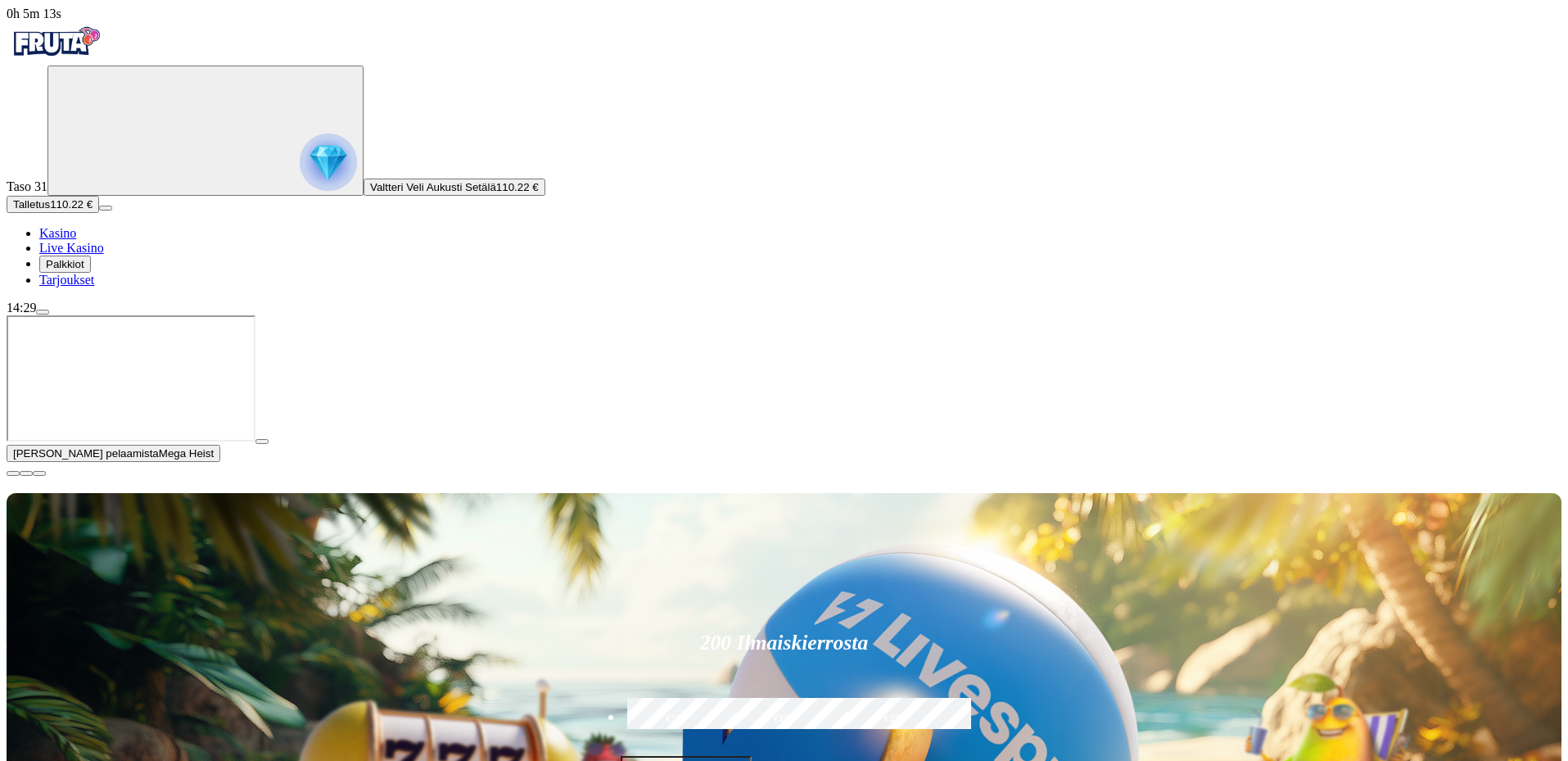
click at [13, 474] on span "close icon" at bounding box center [13, 474] width 0 height 0
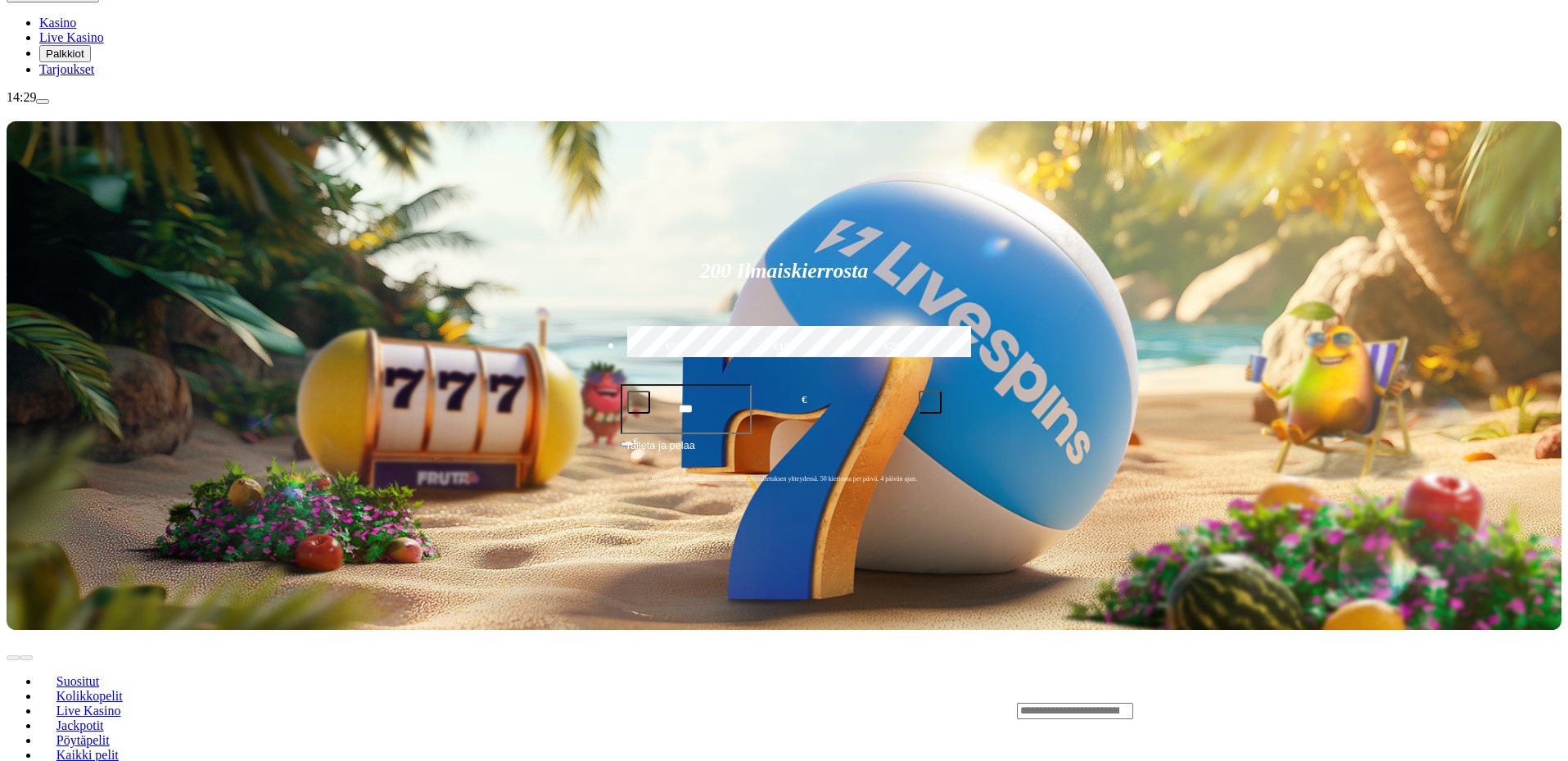
scroll to position [82, 0]
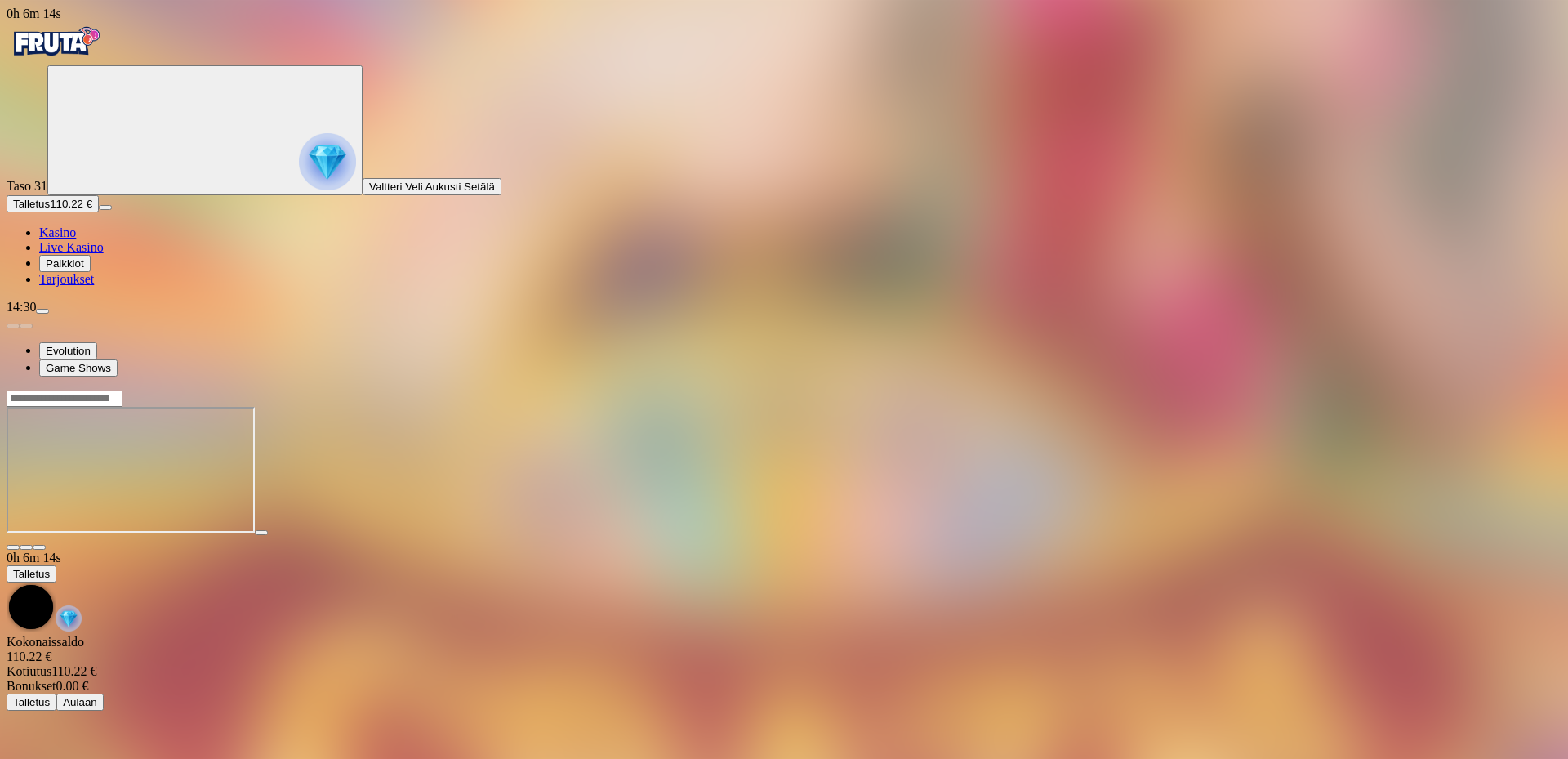
click at [104, 47] on img "Primary" at bounding box center [55, 42] width 98 height 41
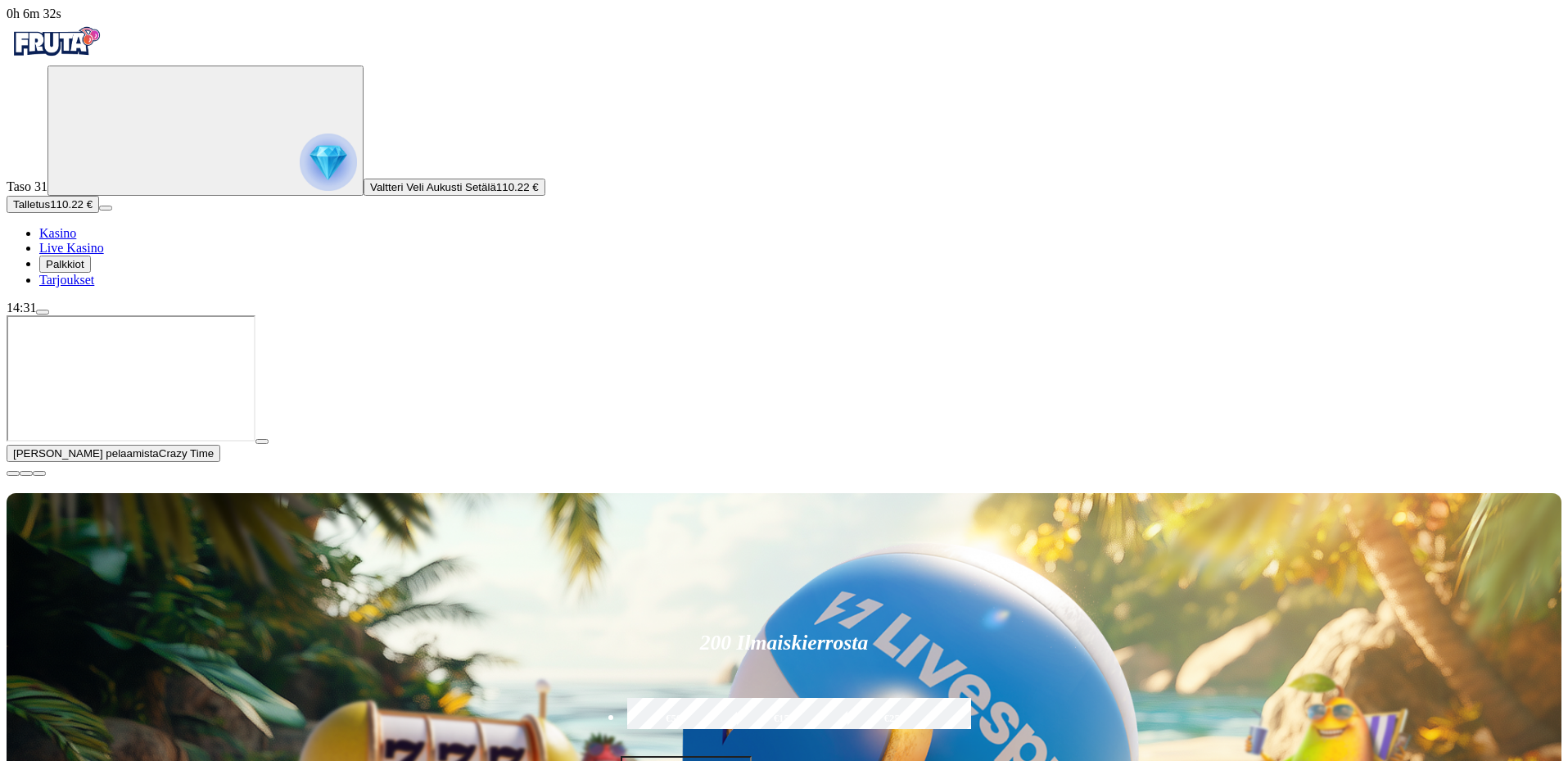
click at [725, 695] on label "€50" at bounding box center [674, 719] width 101 height 48
type input "**"
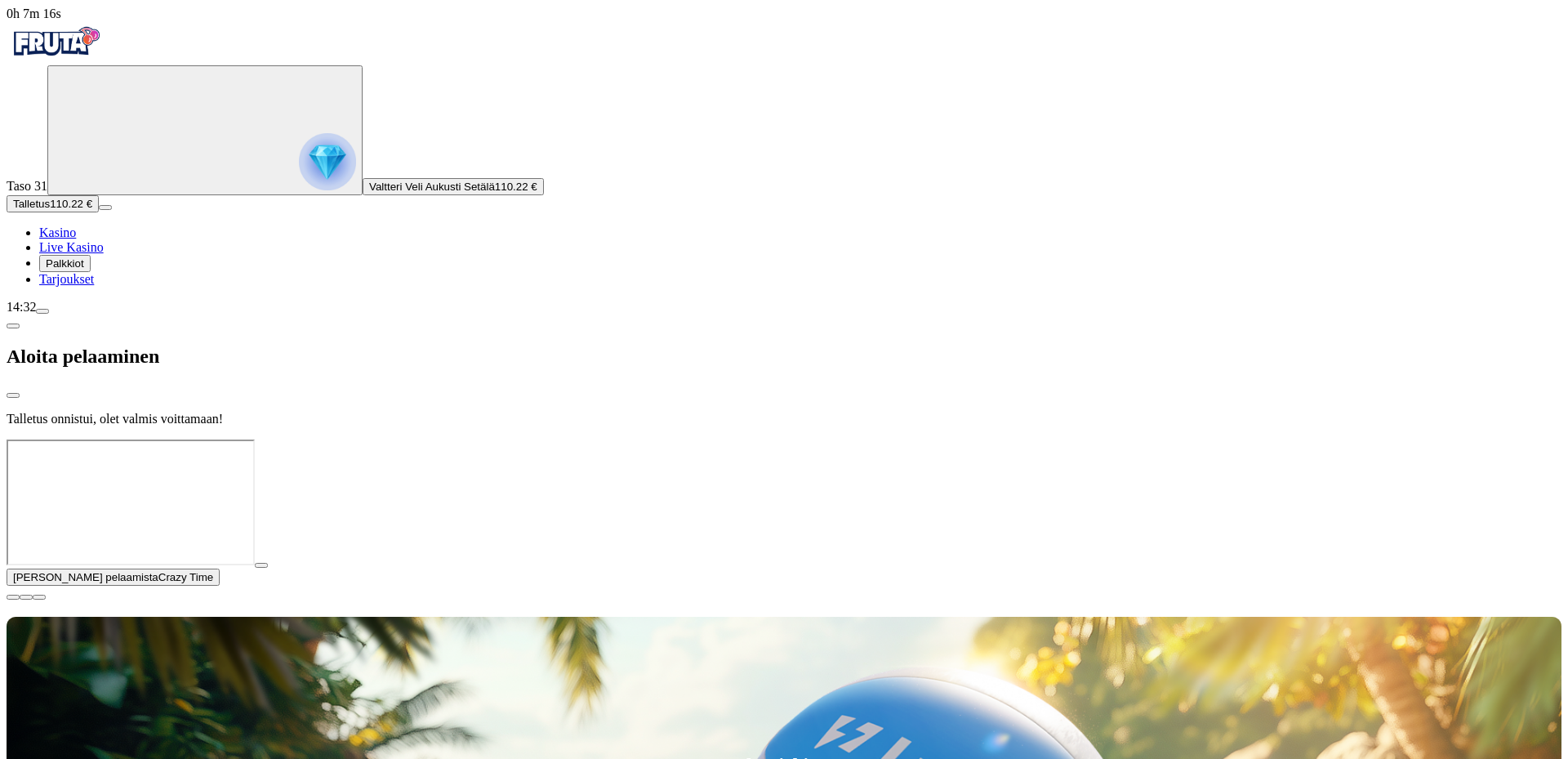
click at [1427, 440] on div at bounding box center [784, 440] width 1556 height 0
click at [1430, 440] on div at bounding box center [784, 440] width 1556 height 0
click at [1436, 440] on div at bounding box center [784, 440] width 1556 height 0
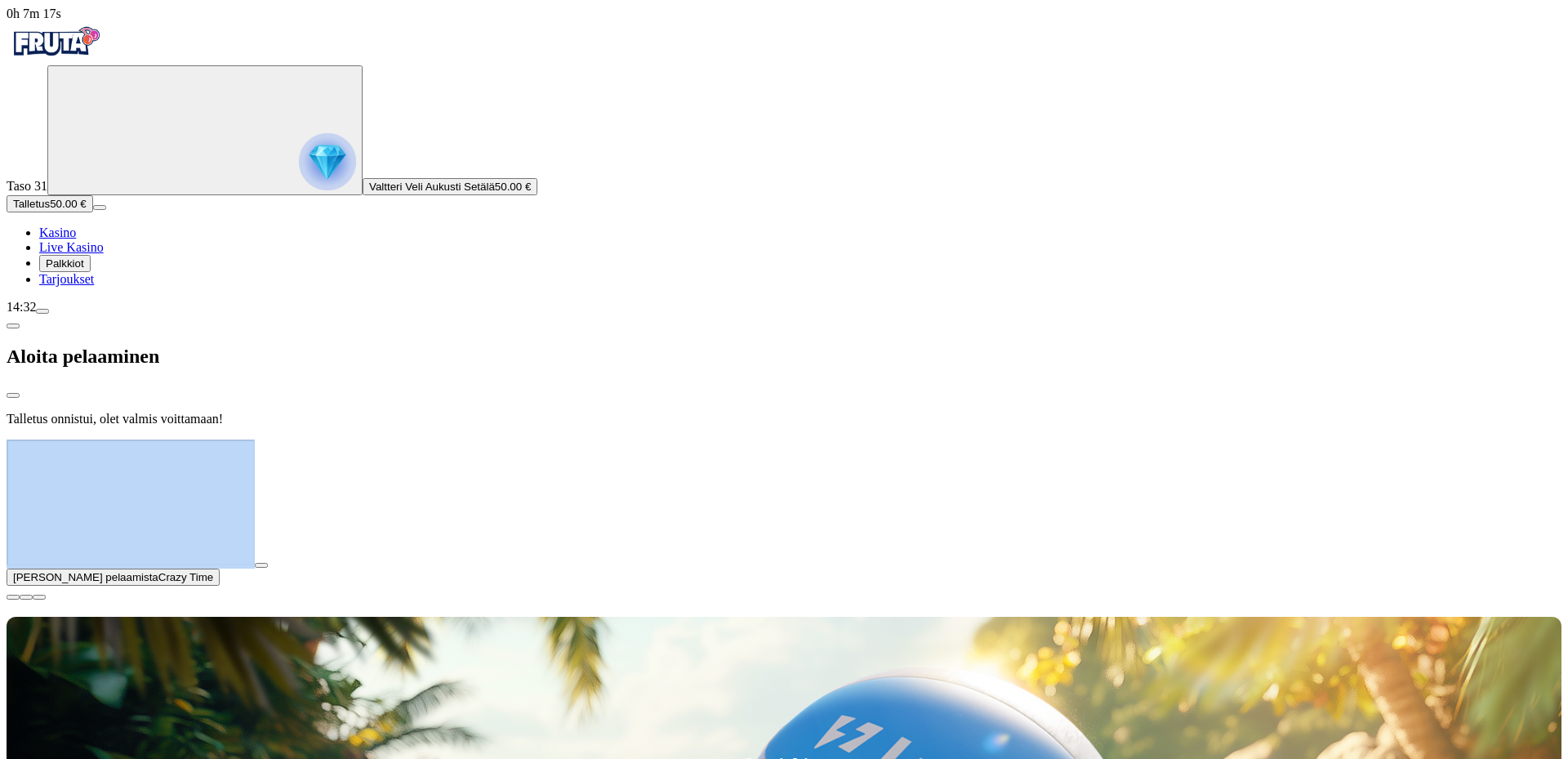
click at [1437, 440] on div at bounding box center [784, 440] width 1556 height 0
click at [1438, 440] on div at bounding box center [784, 440] width 1556 height 0
click at [1441, 440] on div at bounding box center [784, 440] width 1556 height 0
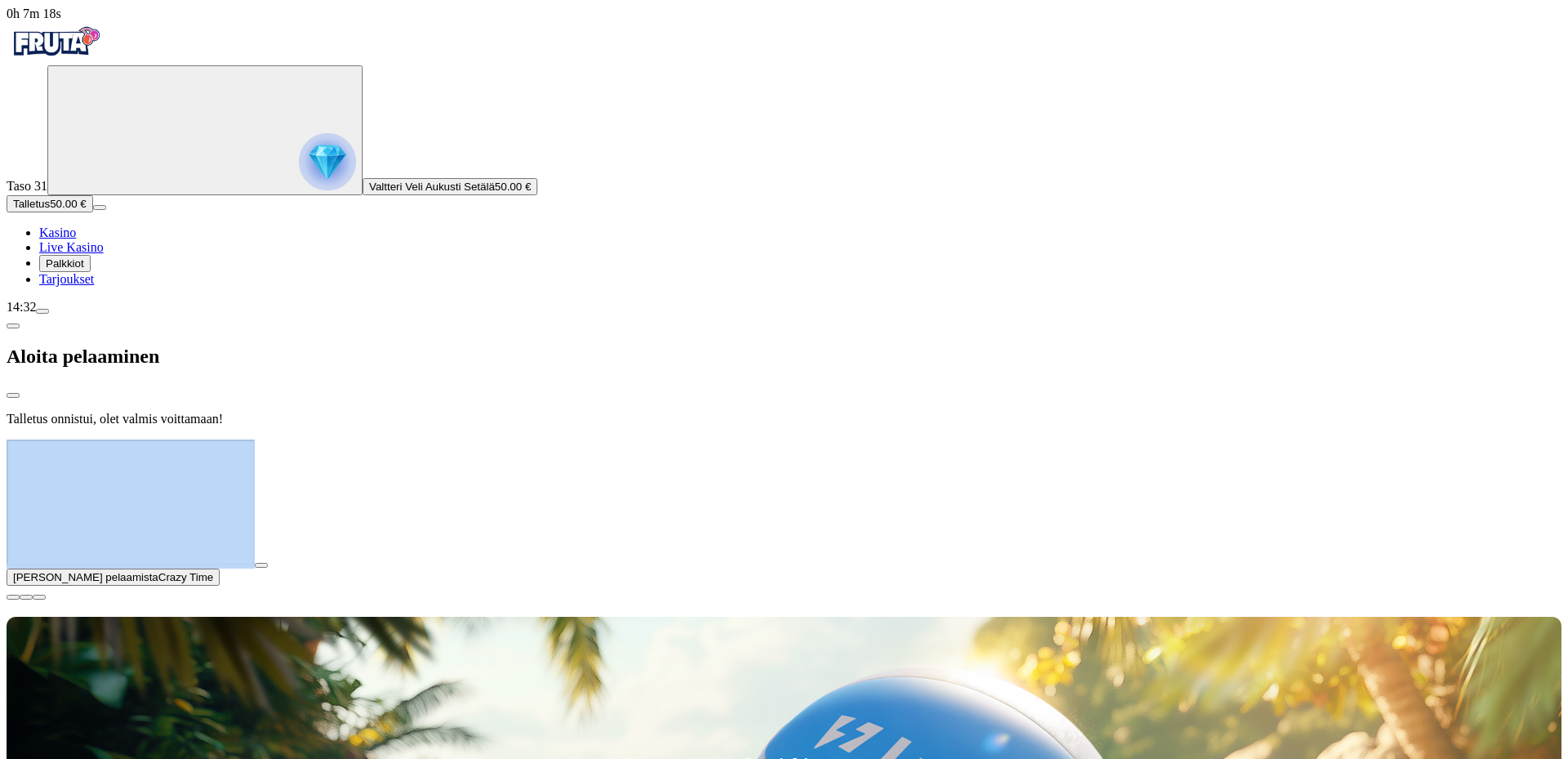
click at [1441, 440] on div at bounding box center [784, 440] width 1556 height 0
click at [261, 565] on span "play icon" at bounding box center [261, 565] width 0 height 0
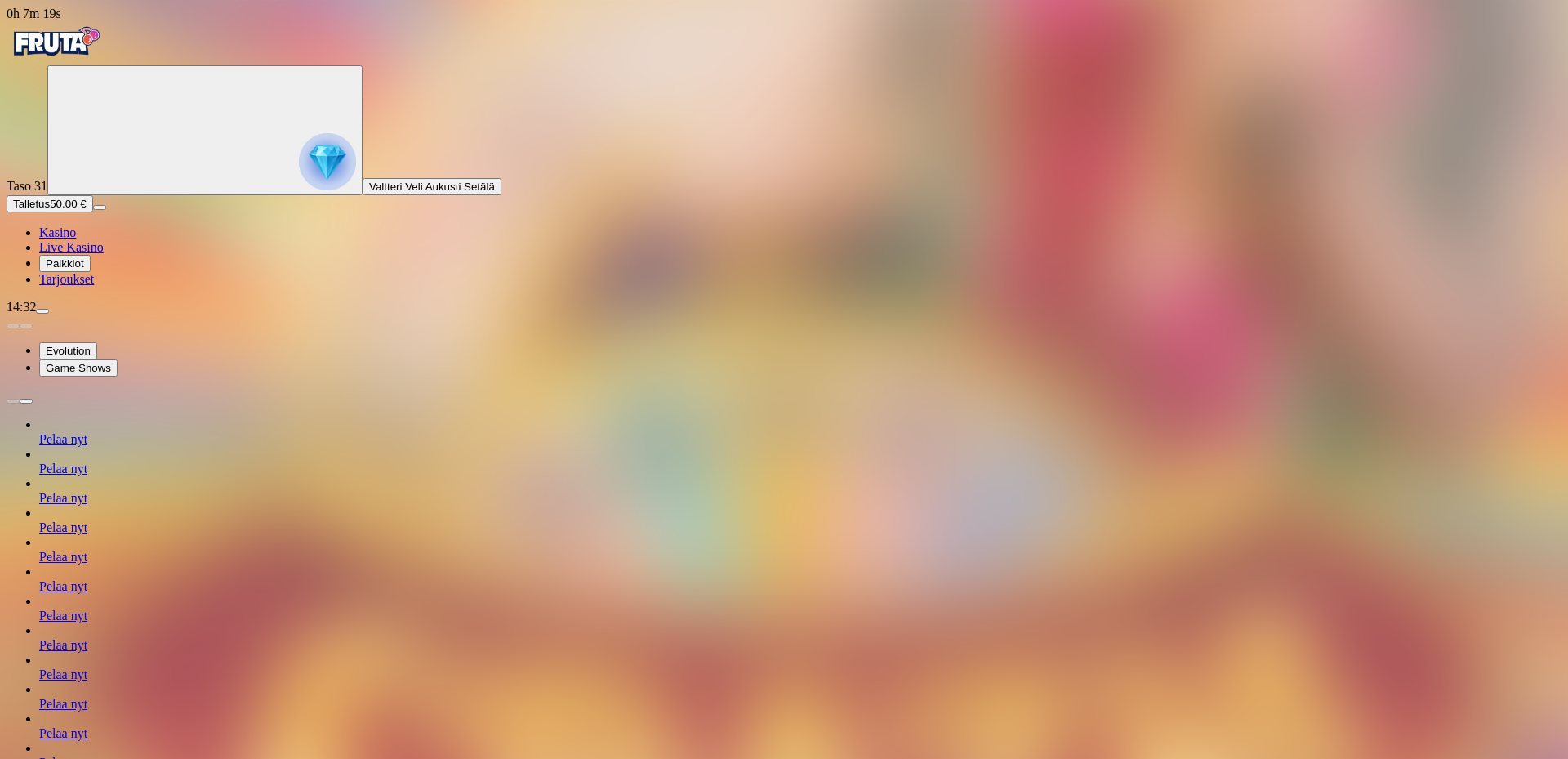
click at [101, 62] on img "Primary" at bounding box center [55, 42] width 98 height 41
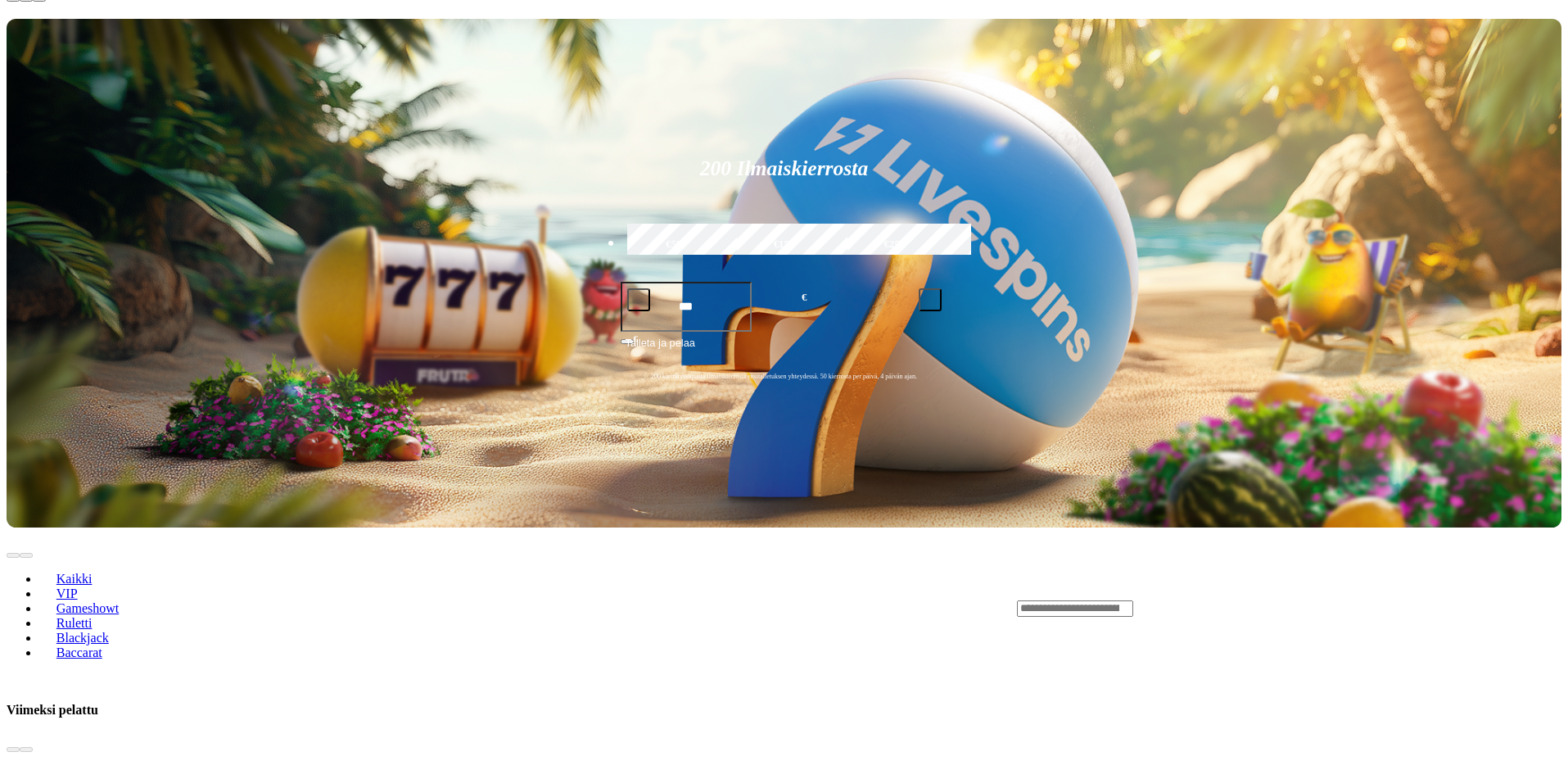
scroll to position [491, 0]
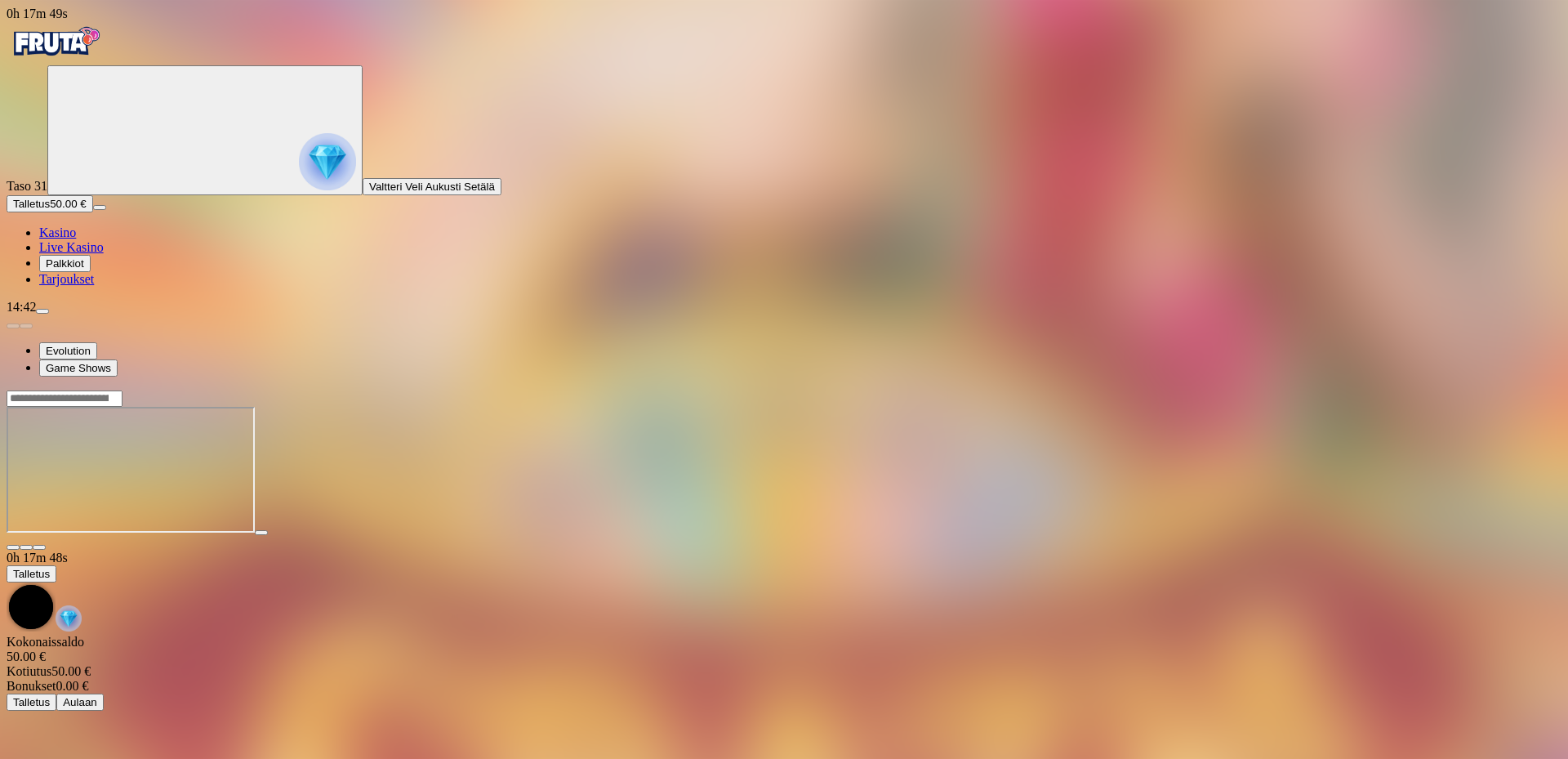
click at [50, 210] on span "Talletus" at bounding box center [32, 203] width 37 height 12
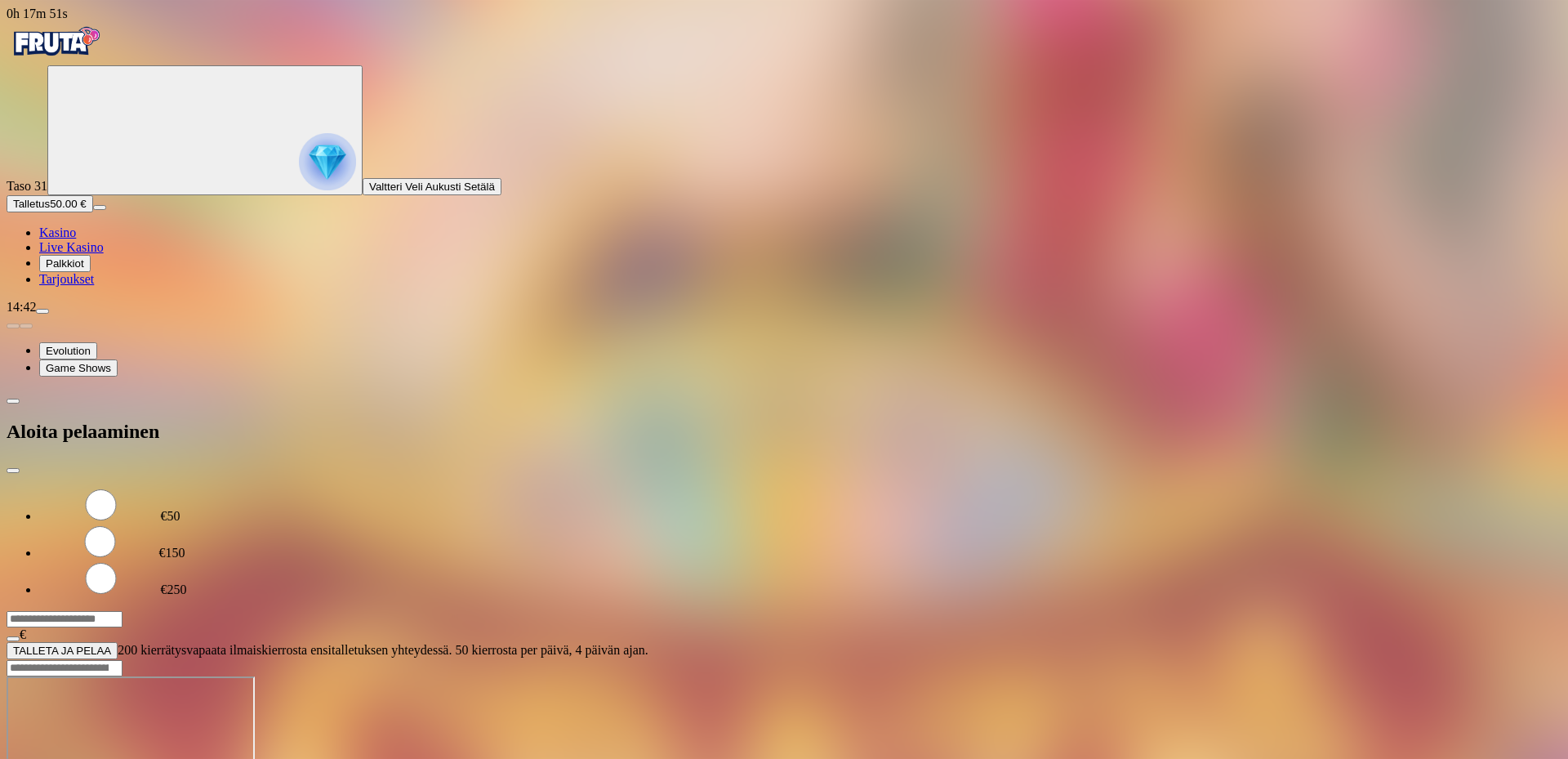
click at [181, 509] on label "€50" at bounding box center [171, 516] width 19 height 14
type input "**"
click at [118, 642] on button "TALLETA JA PELAA" at bounding box center [62, 650] width 111 height 17
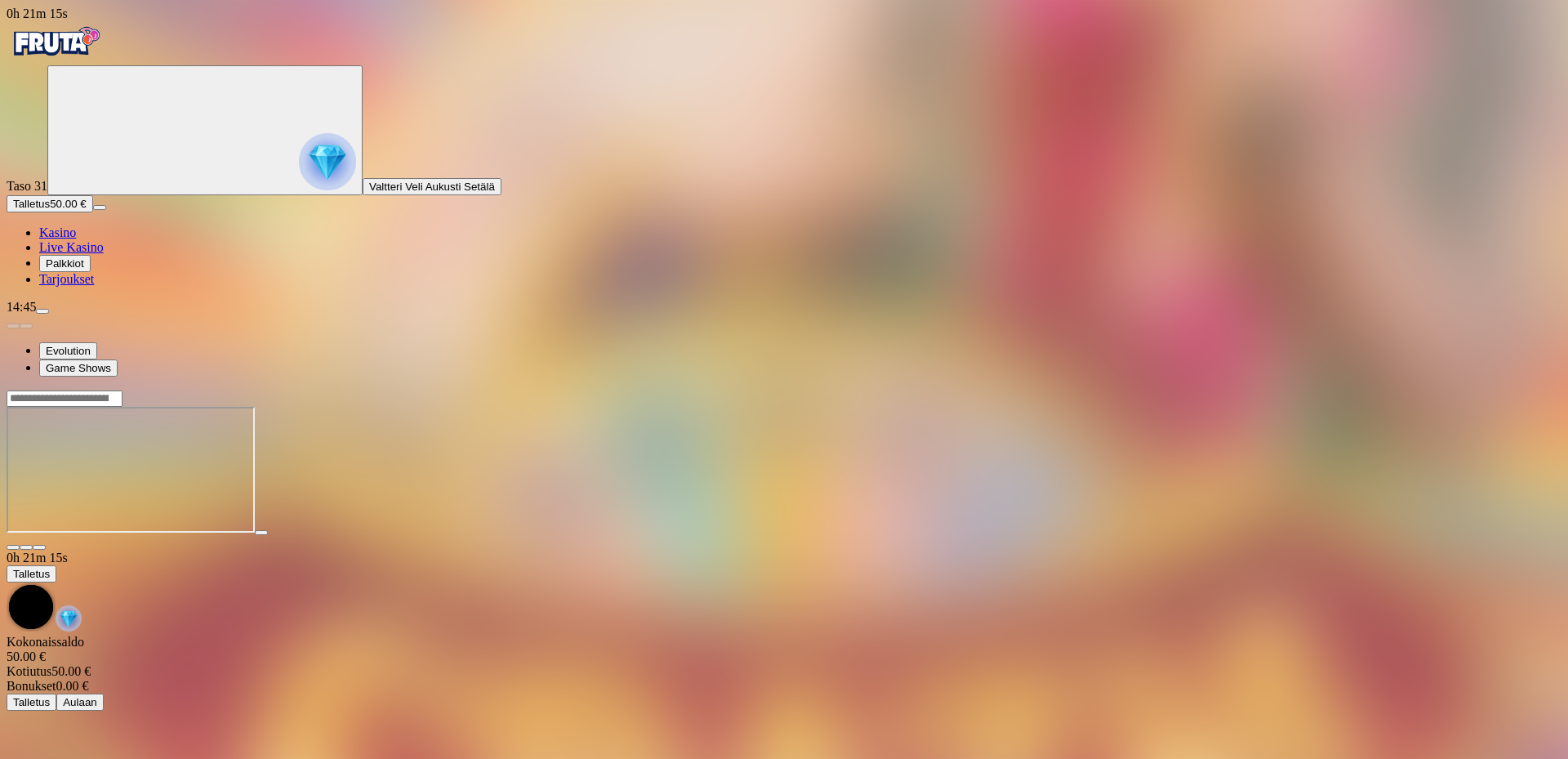
click at [79, 62] on img "Primary" at bounding box center [55, 42] width 98 height 41
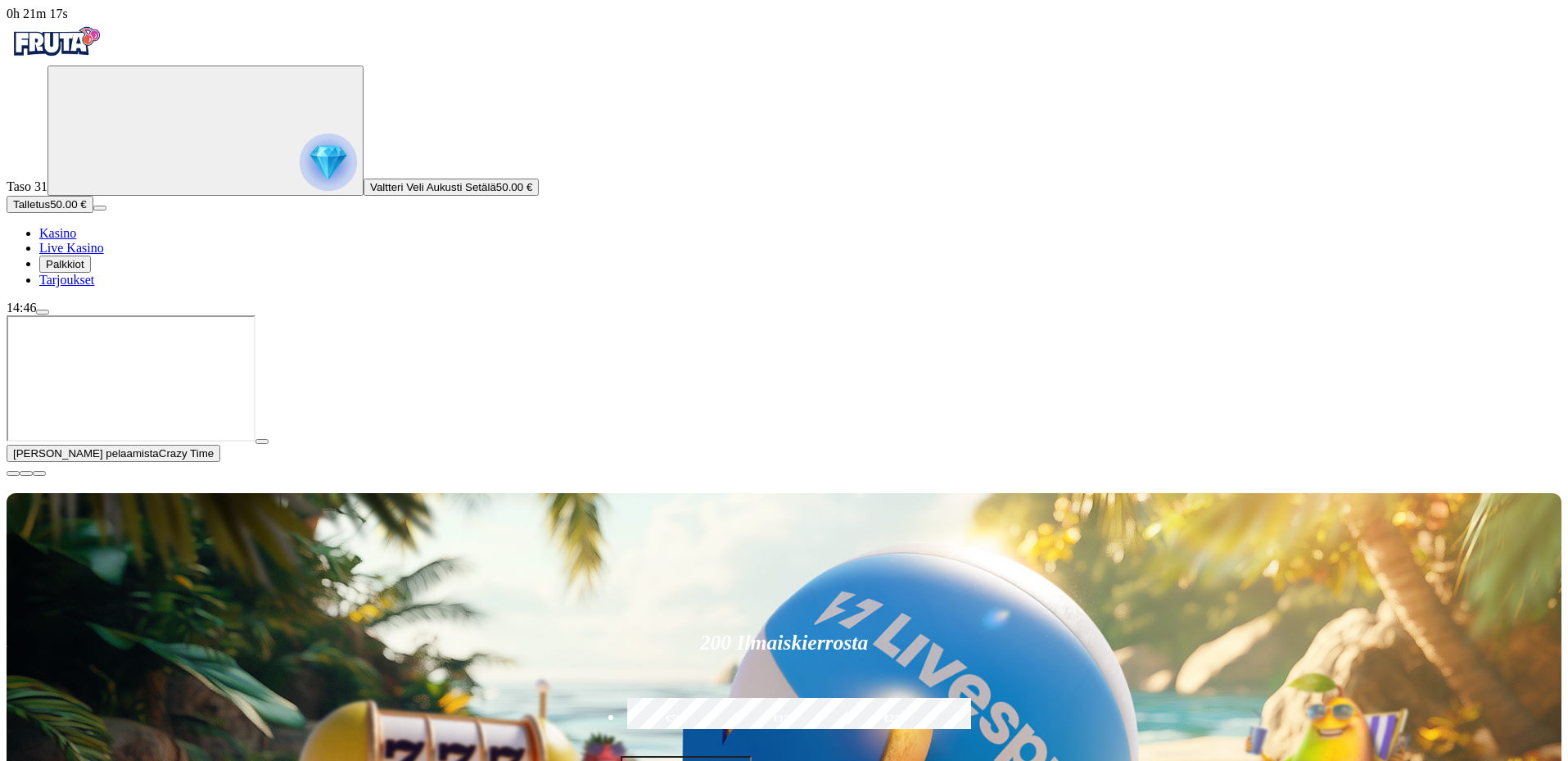
click at [13, 474] on span "close icon" at bounding box center [13, 474] width 0 height 0
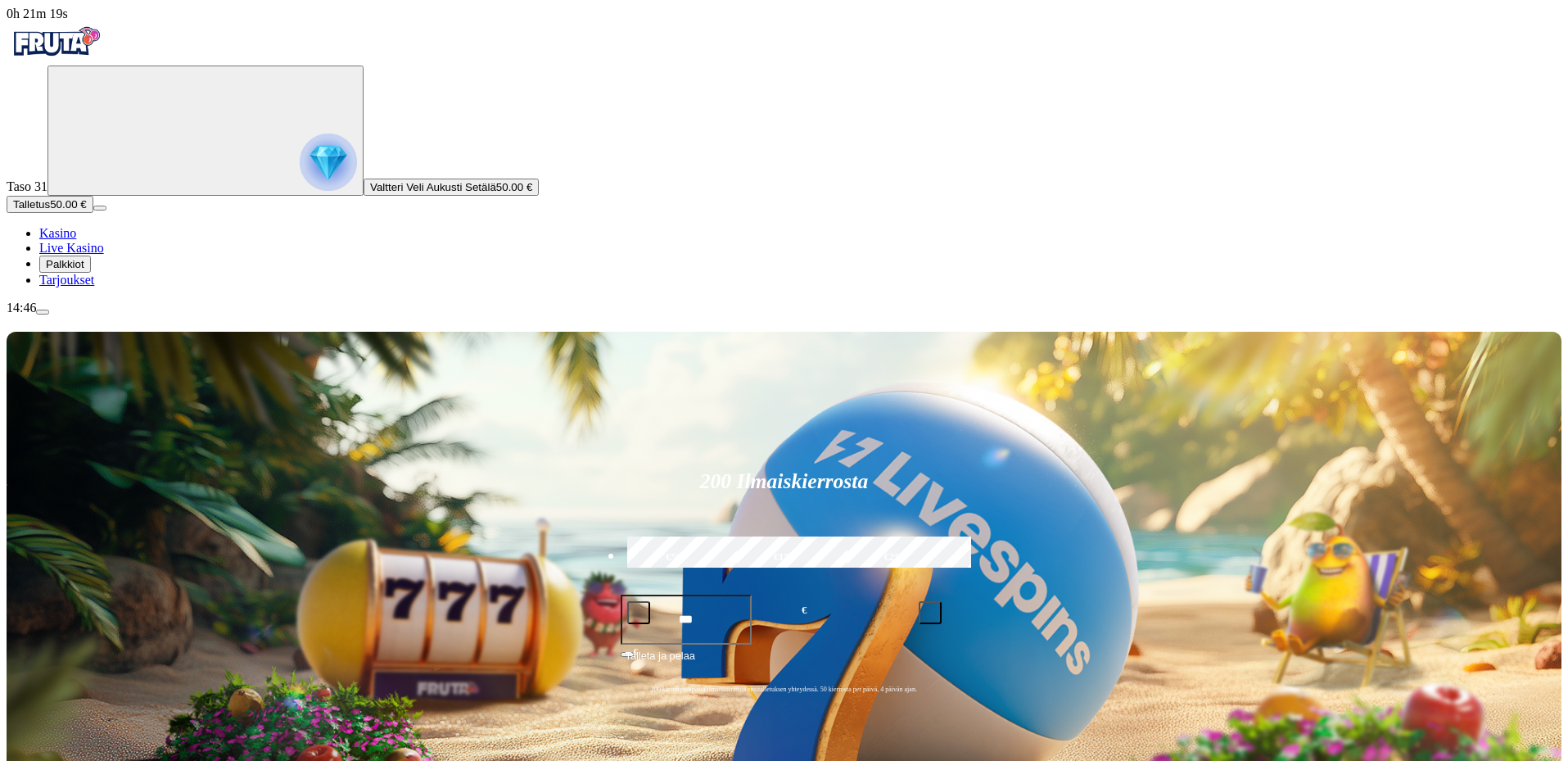
type input "****"
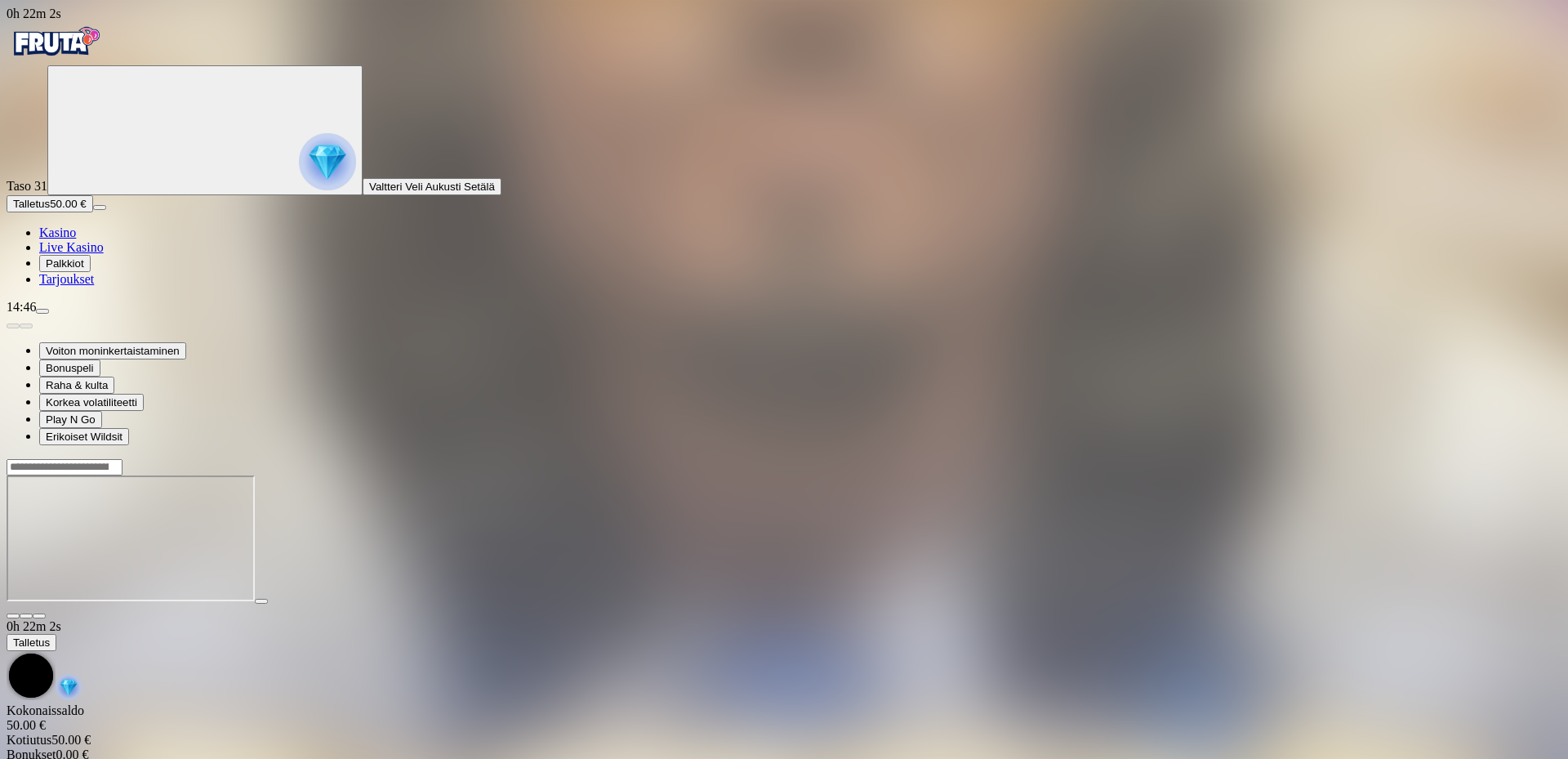
click at [54, 44] on img "Primary" at bounding box center [55, 42] width 98 height 41
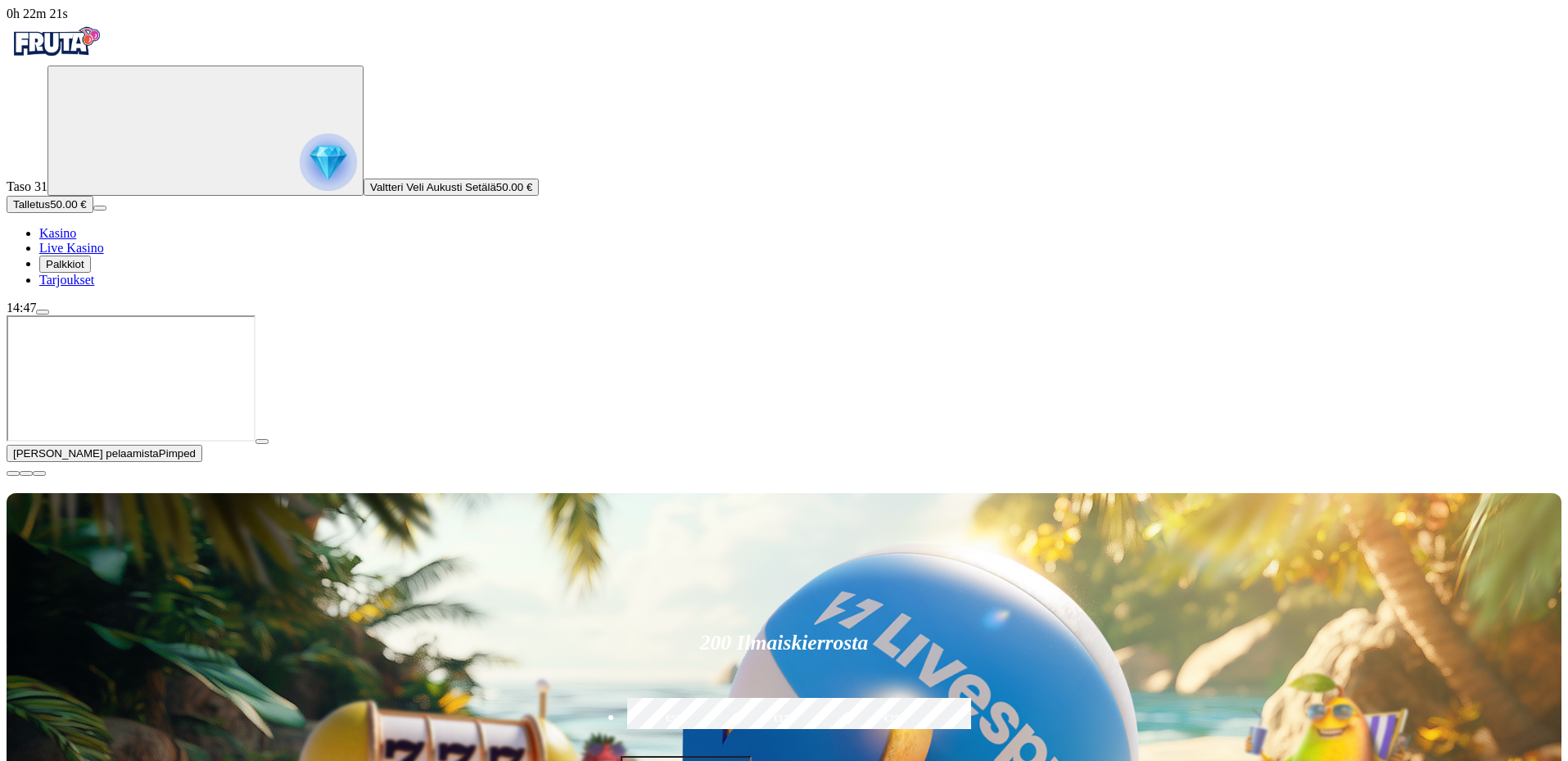
click at [725, 695] on label "€50" at bounding box center [674, 719] width 101 height 48
type input "**"
click at [13, 474] on span "close icon" at bounding box center [13, 474] width 0 height 0
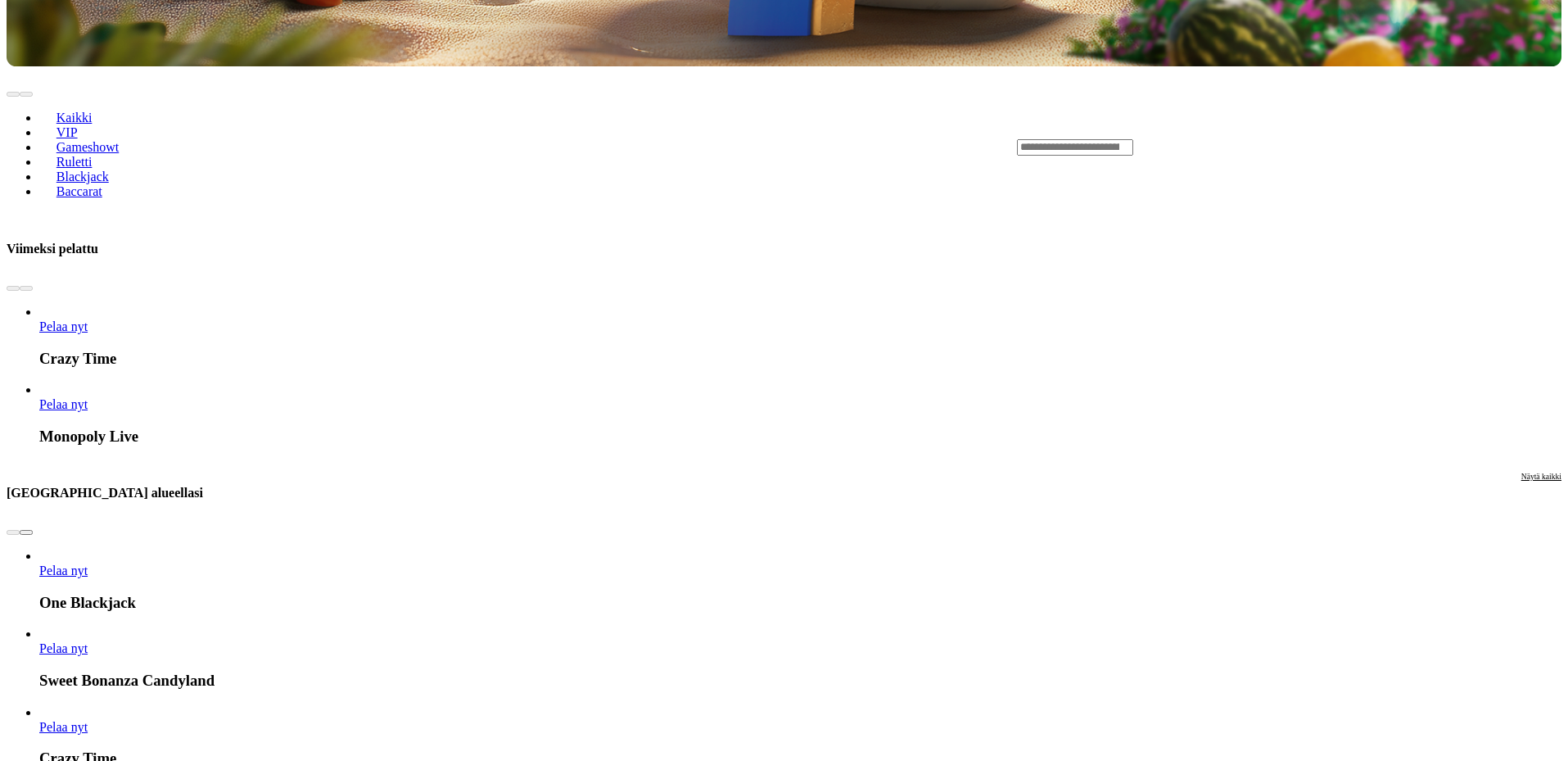
scroll to position [819, 0]
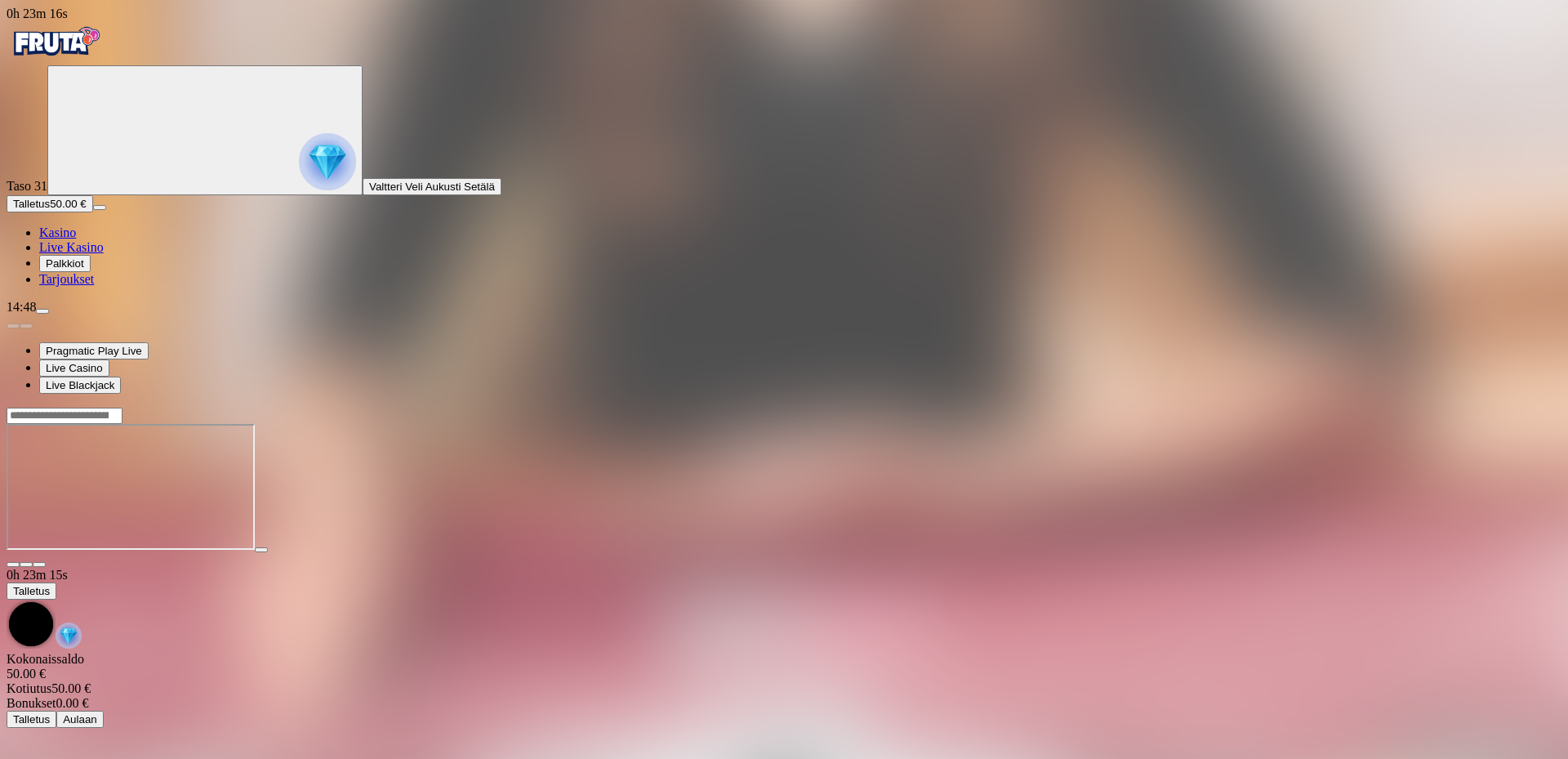
drag, startPoint x: 1452, startPoint y: 161, endPoint x: 1452, endPoint y: 260, distance: 99.0
click at [39, 564] on span "fullscreen icon" at bounding box center [39, 564] width 0 height 0
click at [1239, 407] on div at bounding box center [784, 415] width 1556 height 17
click at [1253, 407] on div at bounding box center [784, 415] width 1556 height 17
click at [122, 408] on input "Search" at bounding box center [64, 416] width 116 height 16
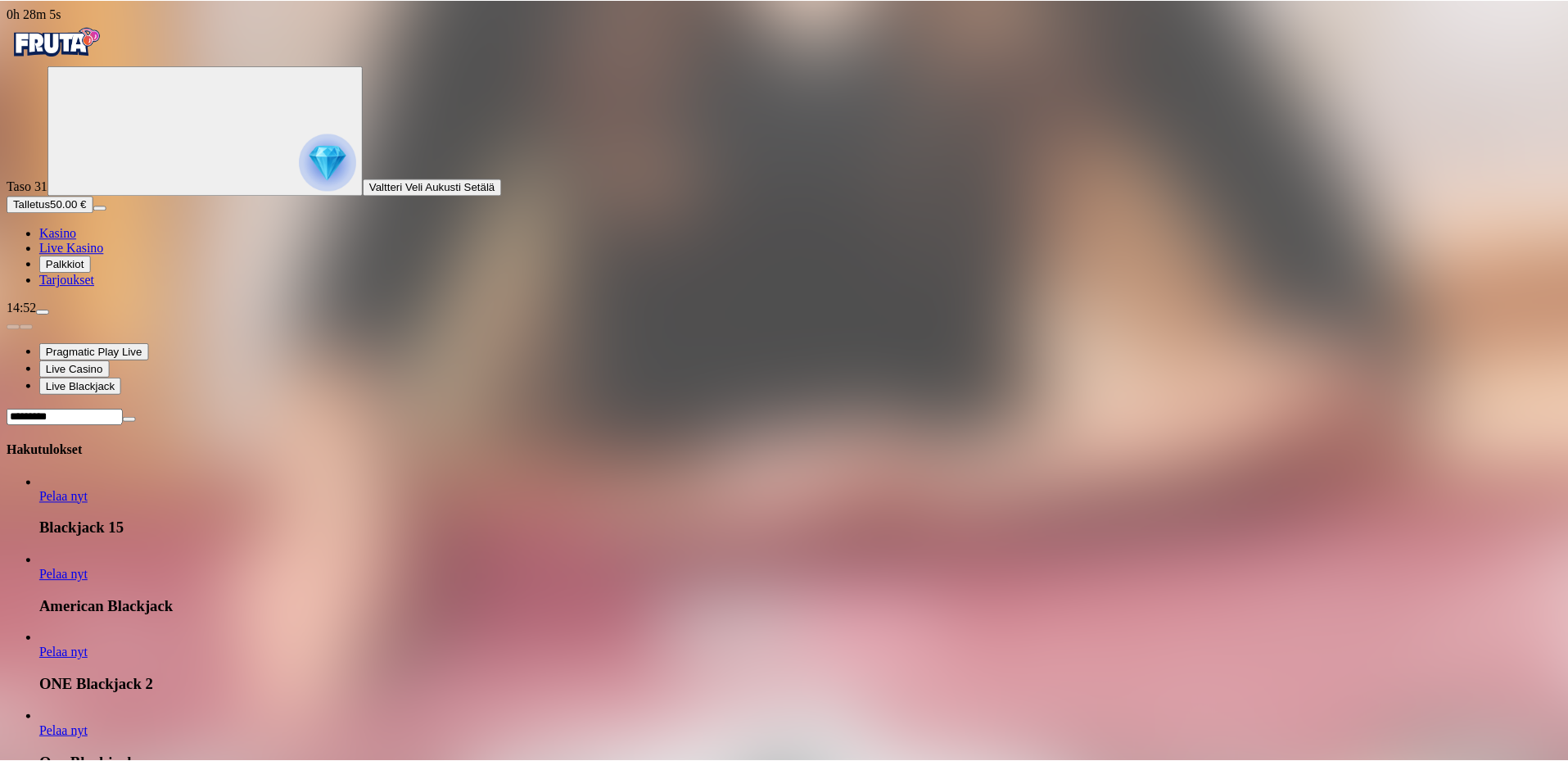
scroll to position [641, 0]
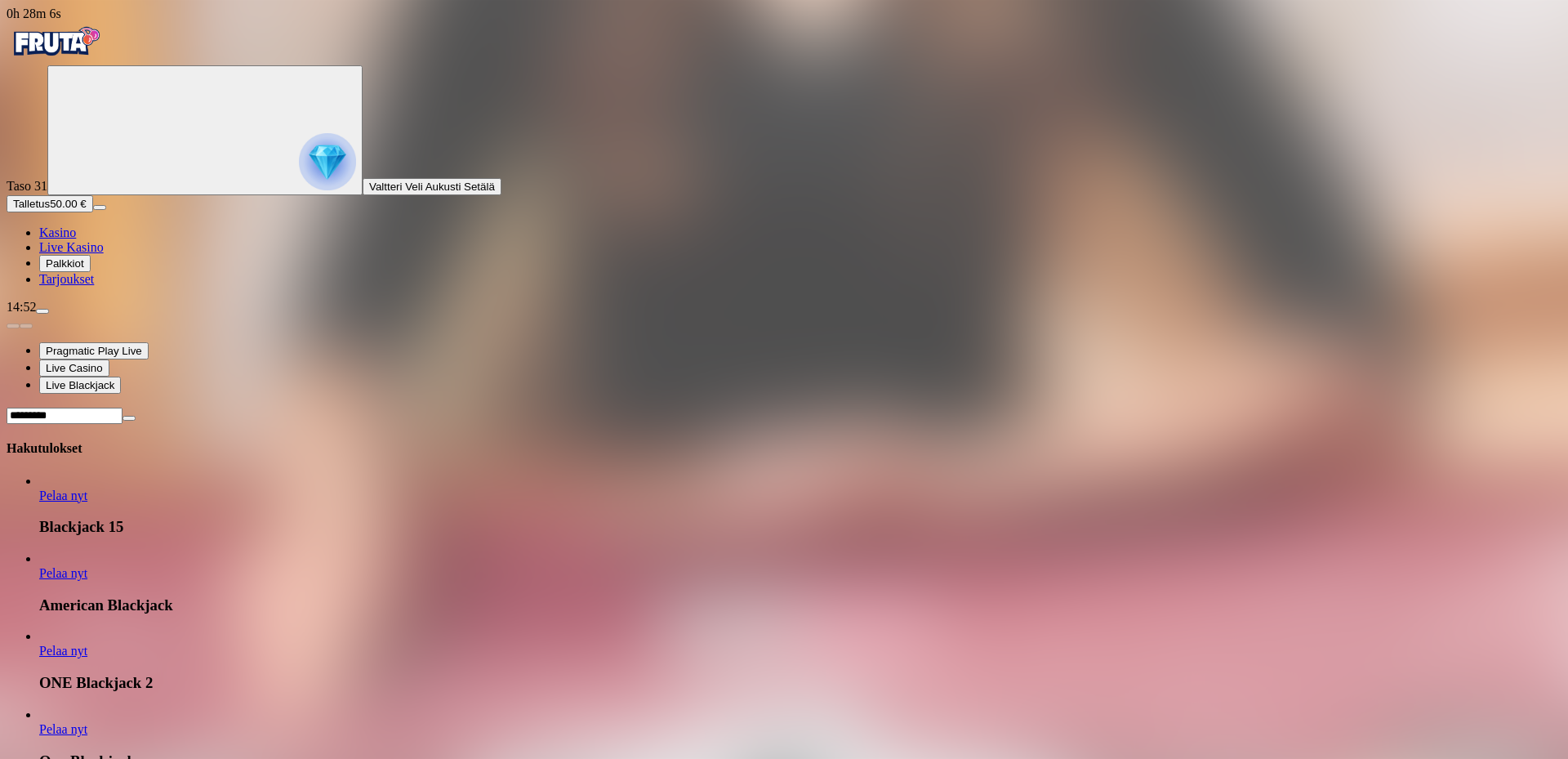
type input "*********"
drag, startPoint x: 1422, startPoint y: 137, endPoint x: 1432, endPoint y: 137, distance: 10.0
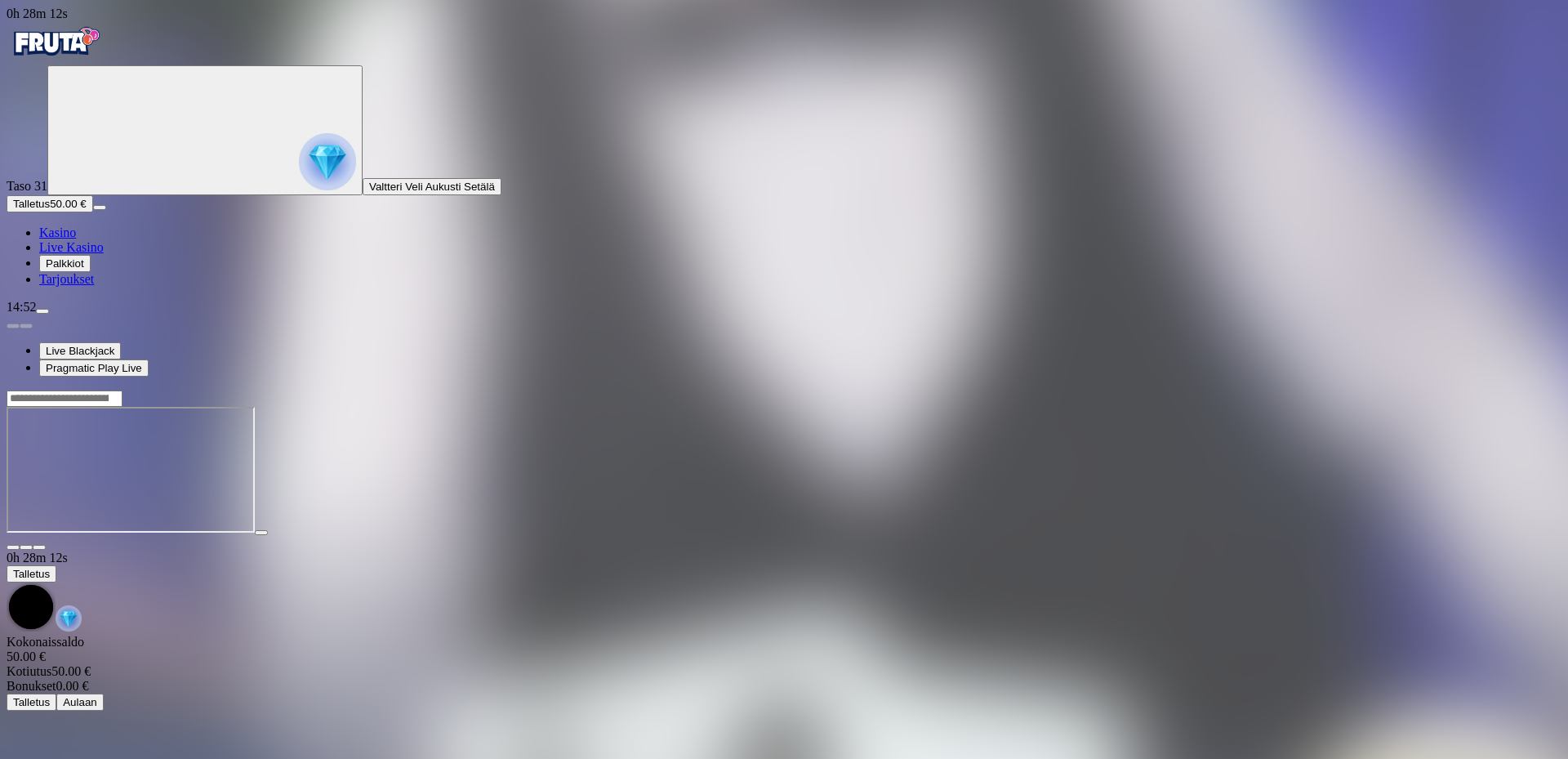
click at [88, 34] on img "Primary" at bounding box center [55, 42] width 98 height 41
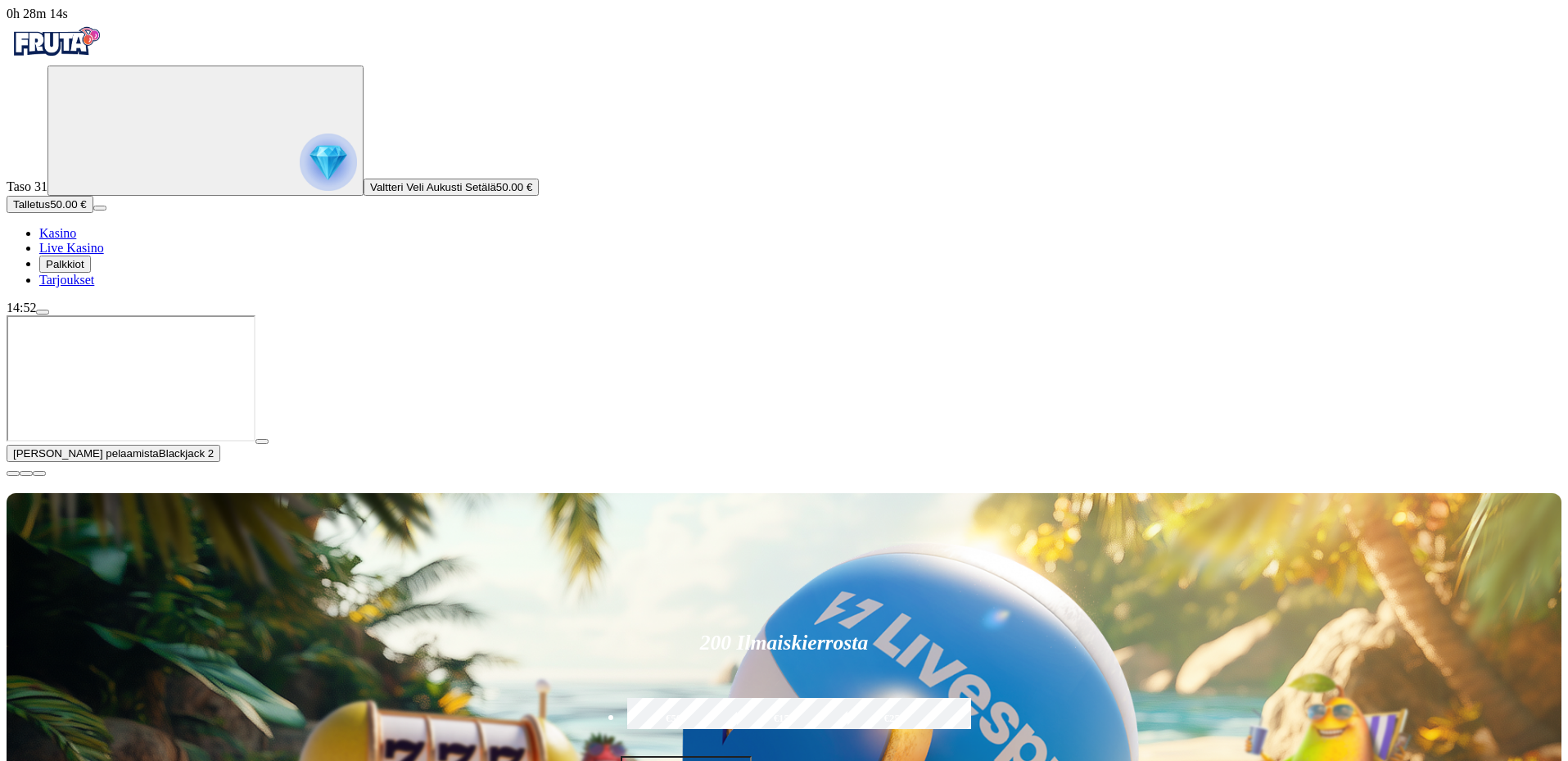
click at [13, 474] on span "close icon" at bounding box center [13, 474] width 0 height 0
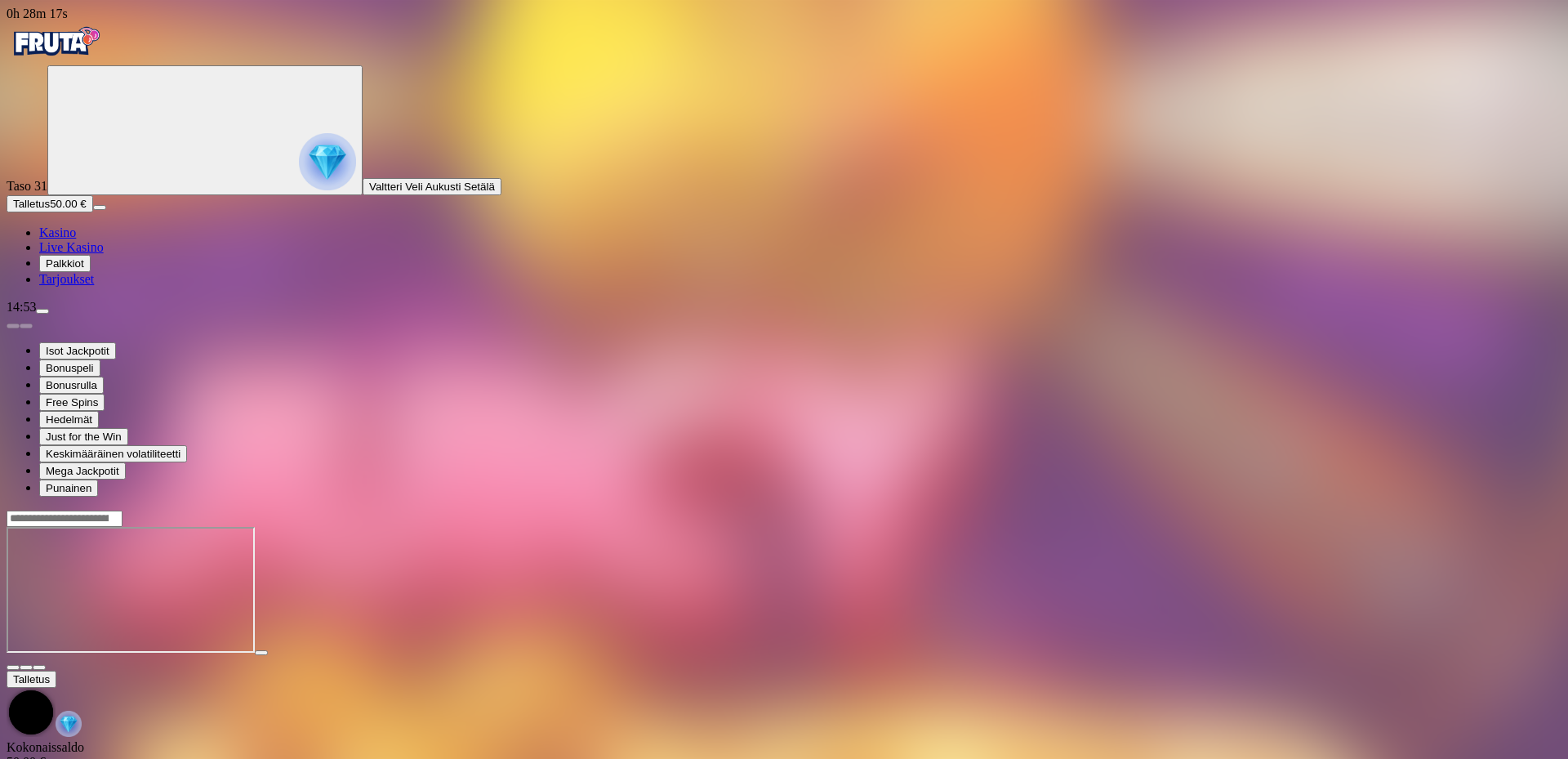
click at [13, 667] on span "close icon" at bounding box center [13, 667] width 0 height 0
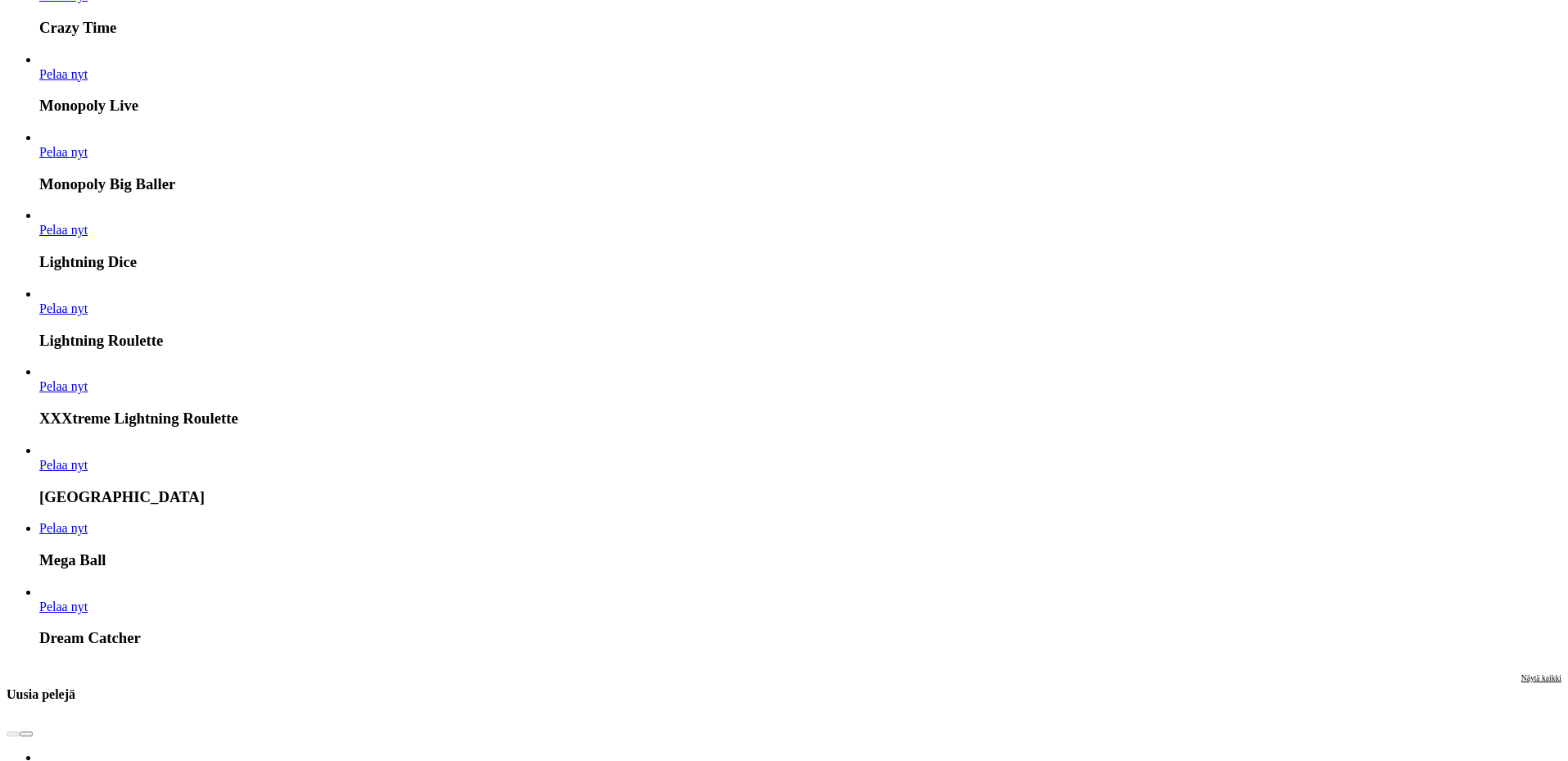
scroll to position [1637, 0]
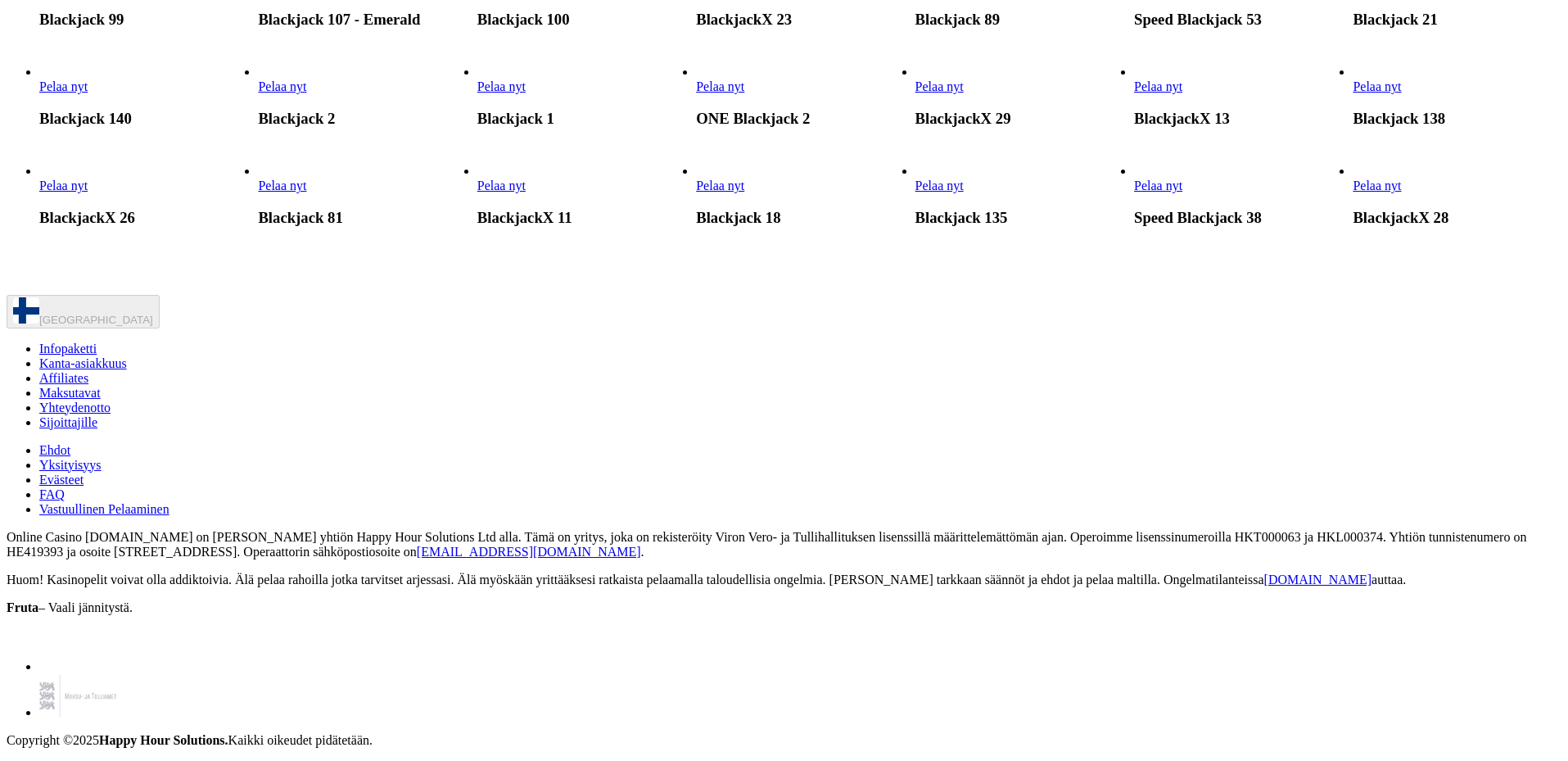
scroll to position [2620, 0]
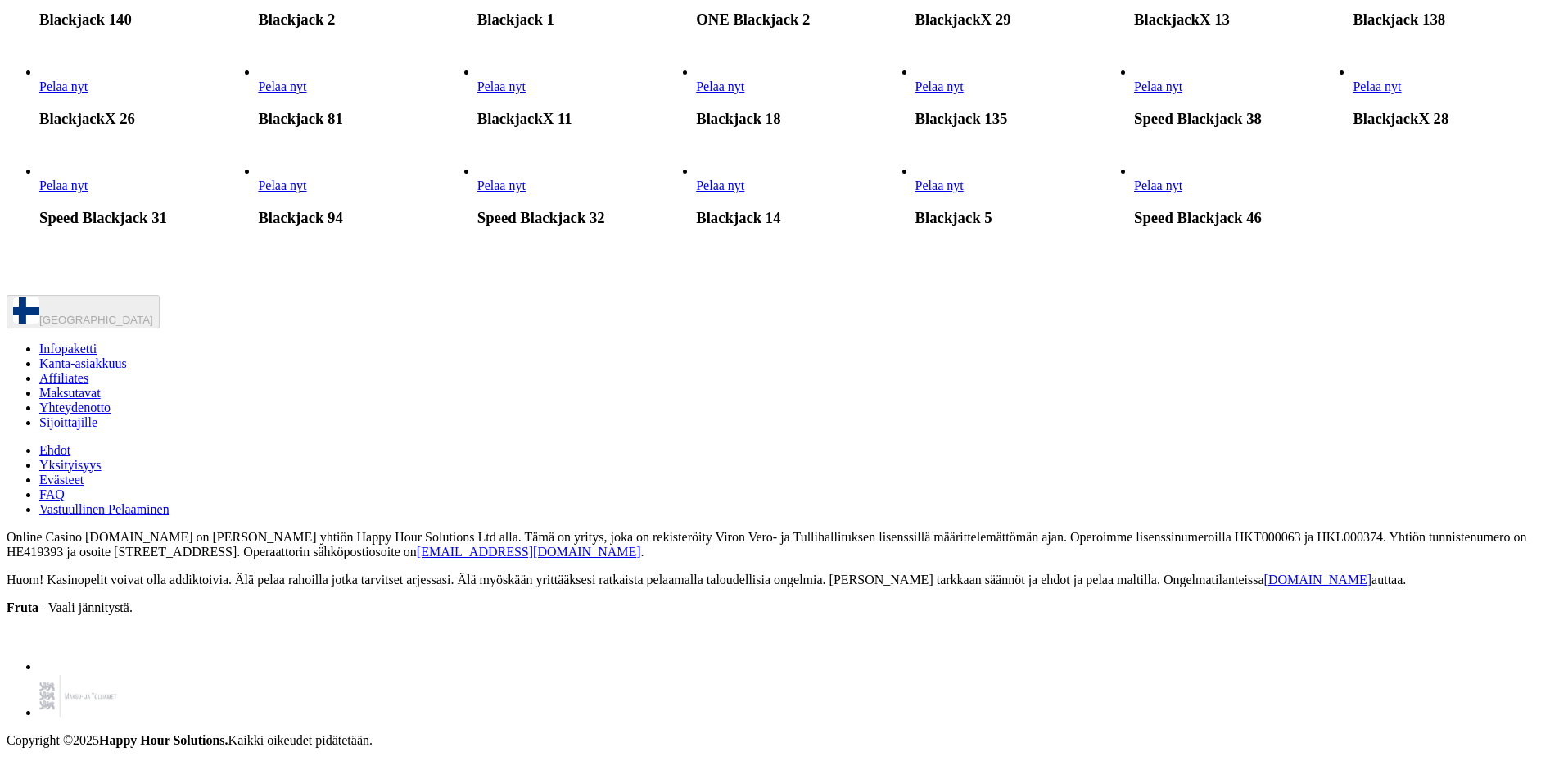
click at [964, 93] on span "Pelaa nyt" at bounding box center [939, 87] width 48 height 14
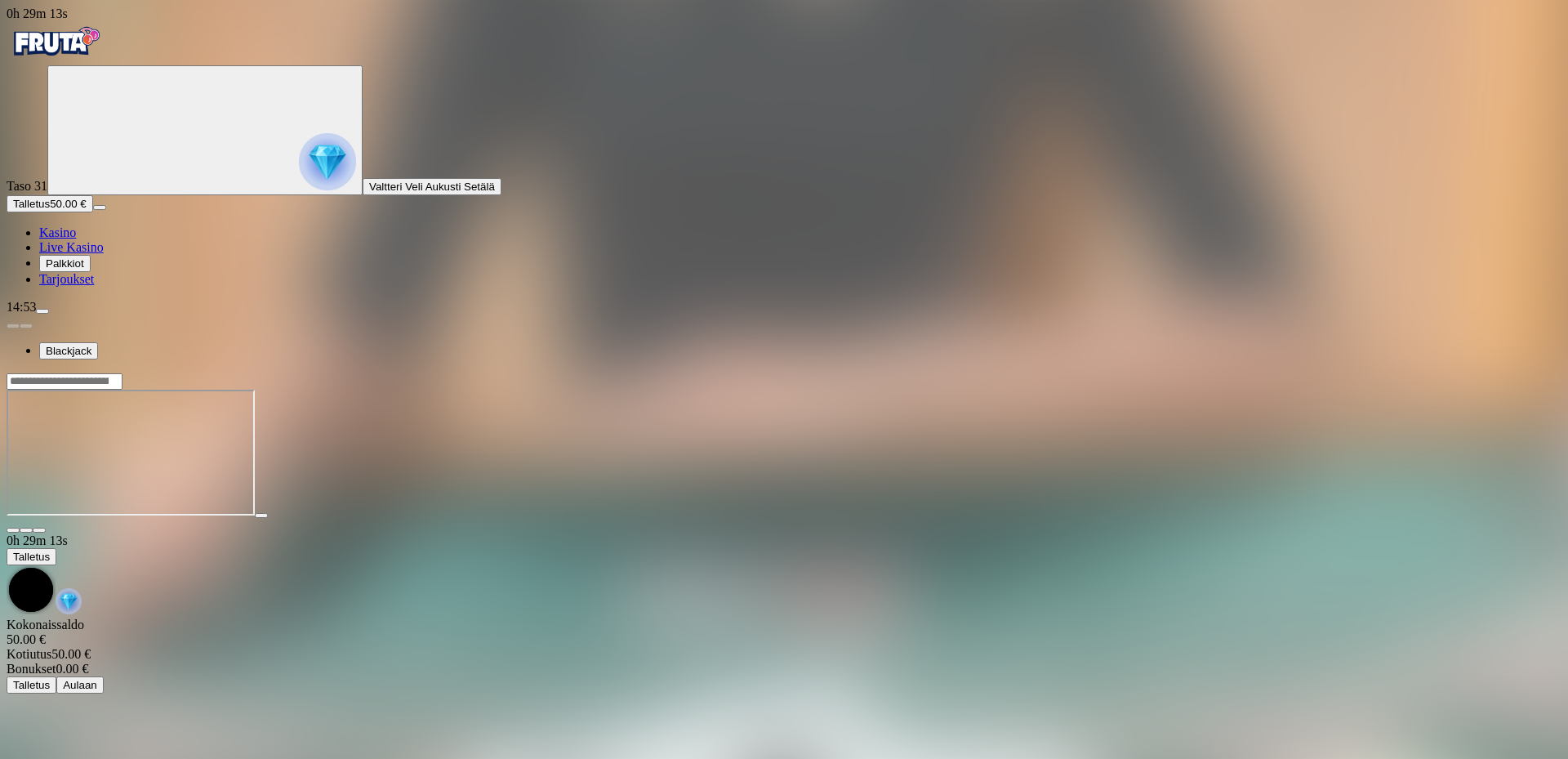
click at [39, 530] on span "fullscreen icon" at bounding box center [39, 530] width 0 height 0
click at [13, 530] on span "close icon" at bounding box center [13, 530] width 0 height 0
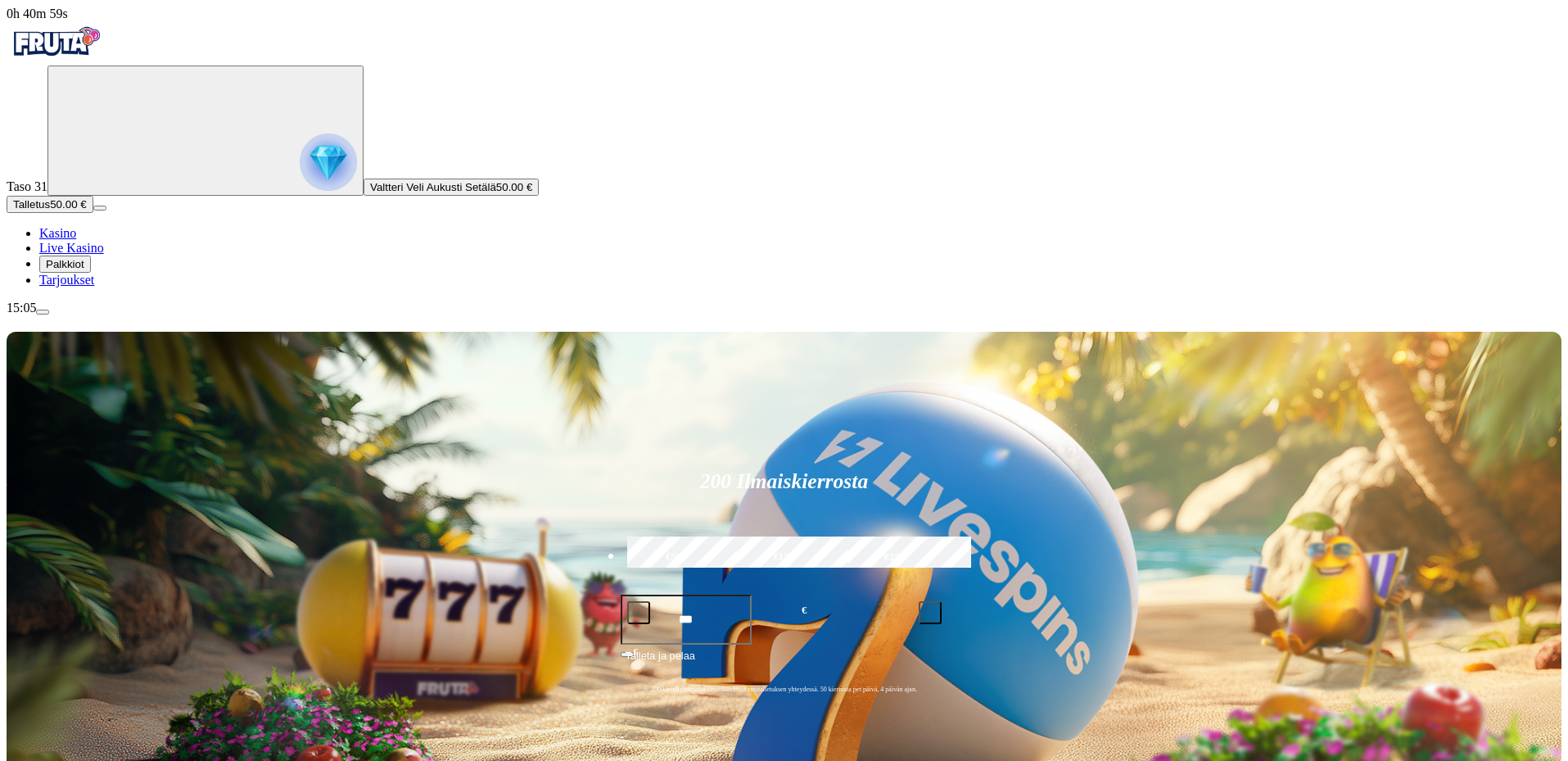
click at [762, 447] on form "200 Ilmaiskierrosta €50 €150 €250 *** € € Talleta ja pelaa 200 kierrätysvapaata…" at bounding box center [784, 579] width 349 height 264
click at [725, 534] on label "€50" at bounding box center [674, 558] width 101 height 48
type input "**"
click at [858, 447] on form "200 Ilmaiskierrosta €50 €150 €250 ** € € Talleta ja pelaa 200 kierrätysvapaata …" at bounding box center [784, 579] width 349 height 264
click at [695, 647] on span "Talleta ja pelaa" at bounding box center [660, 662] width 69 height 29
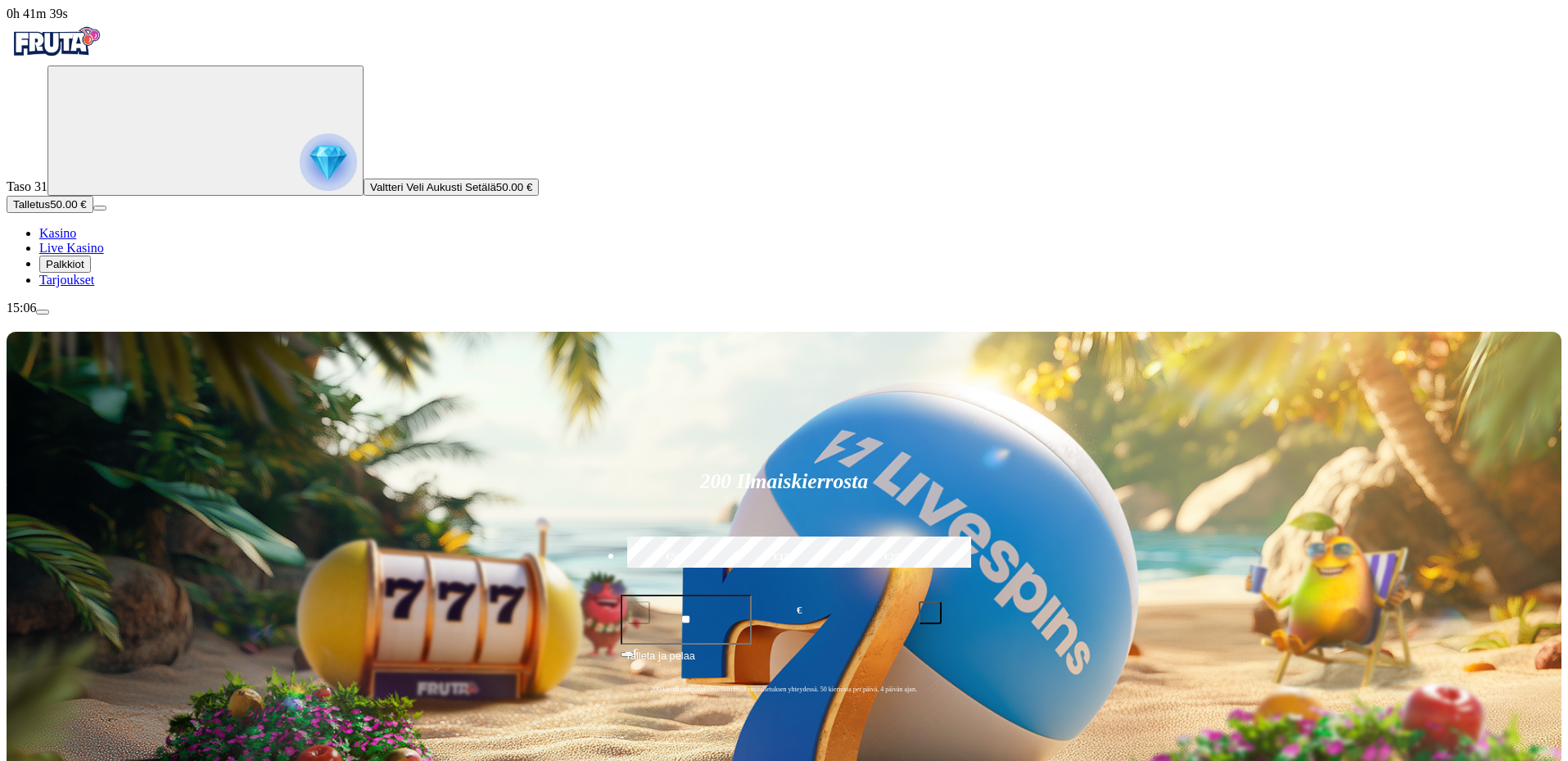
click at [76, 239] on link "Kasino" at bounding box center [58, 233] width 37 height 14
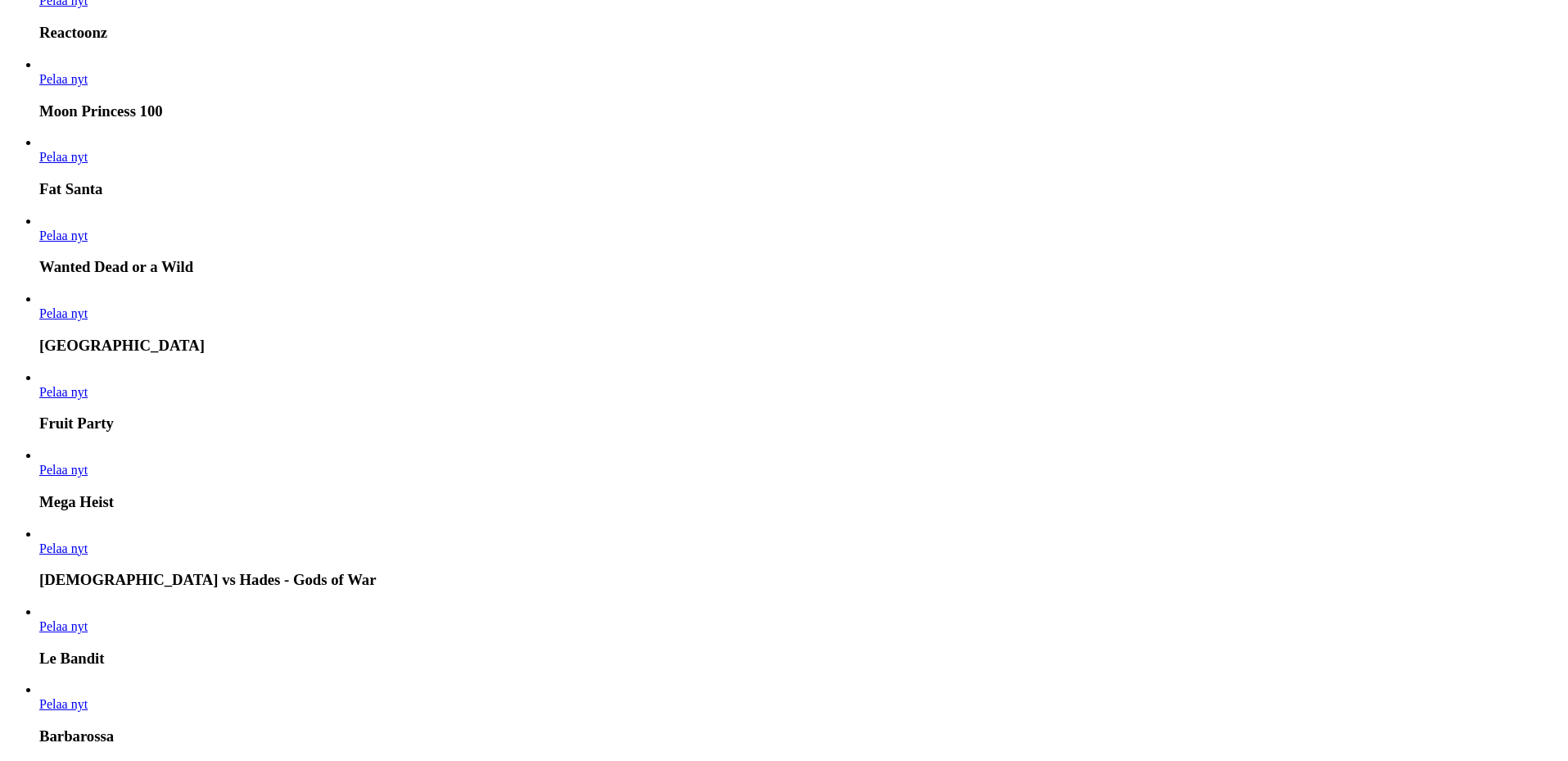
scroll to position [1146, 0]
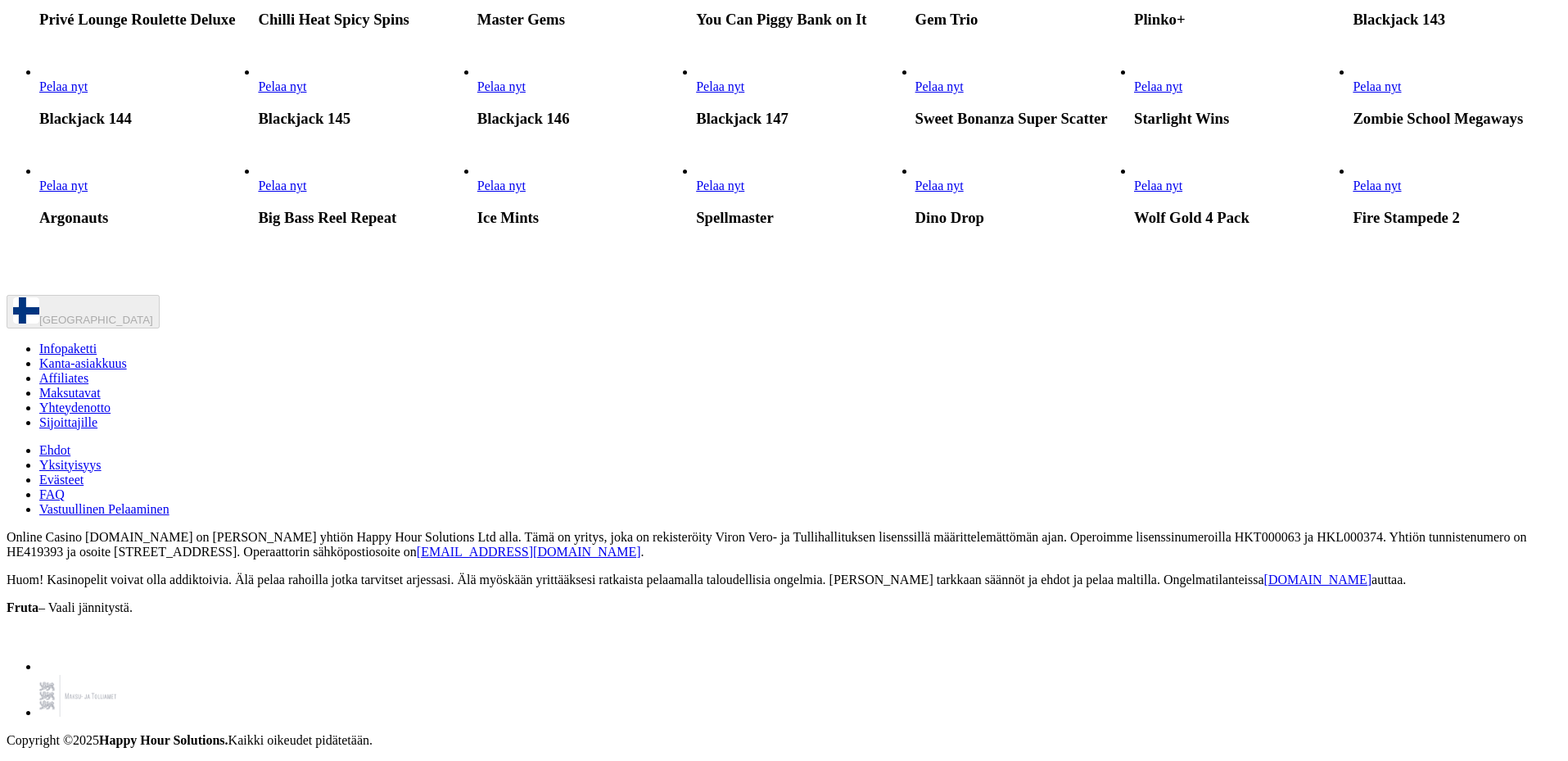
scroll to position [23909, 0]
type input "***"
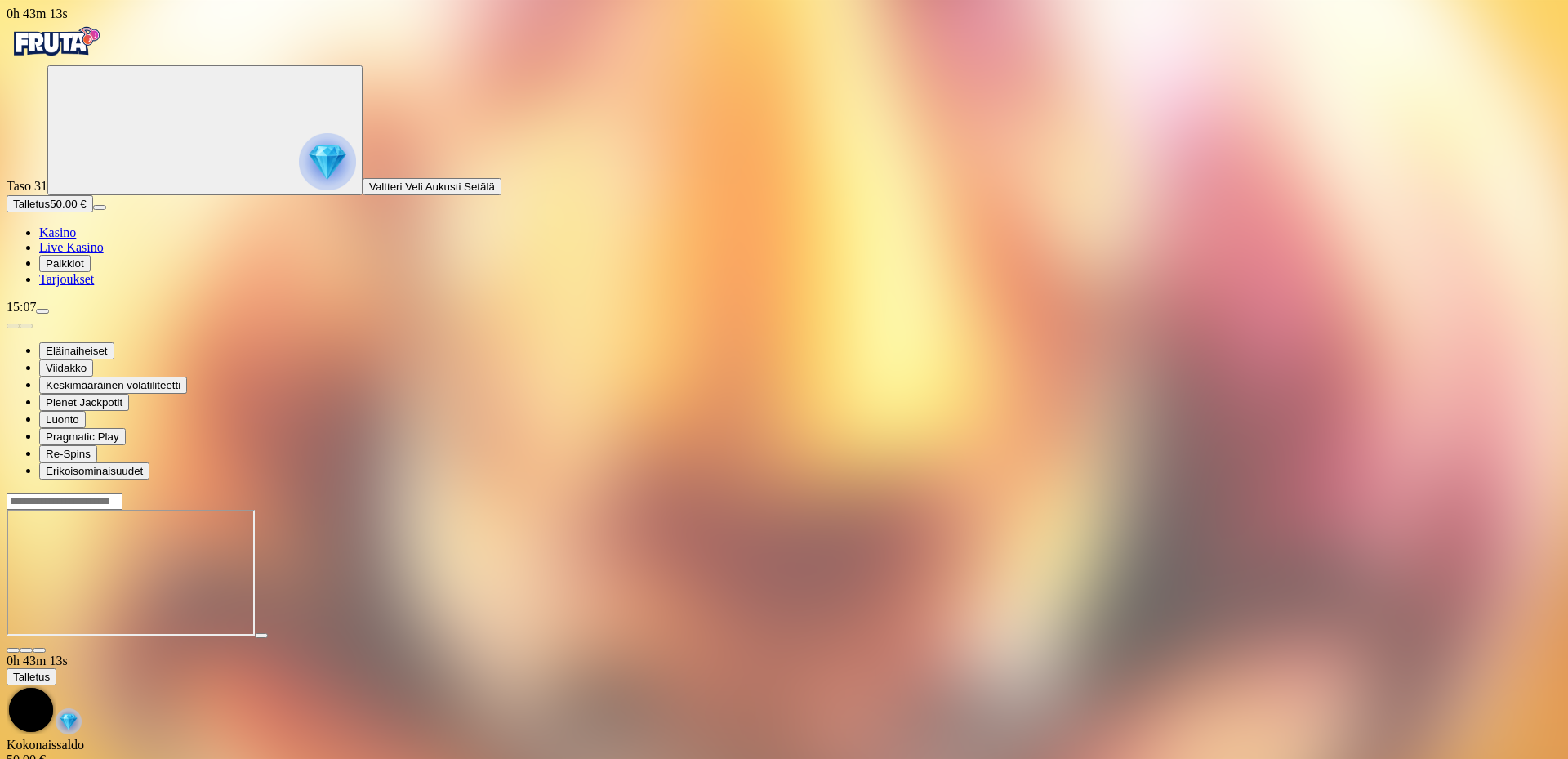
drag, startPoint x: 1456, startPoint y: 165, endPoint x: 1456, endPoint y: 263, distance: 98.0
click at [46, 648] on button "button" at bounding box center [39, 650] width 13 height 5
click at [1249, 493] on header at bounding box center [784, 501] width 1556 height 17
click at [1249, 493] on div at bounding box center [784, 501] width 1556 height 17
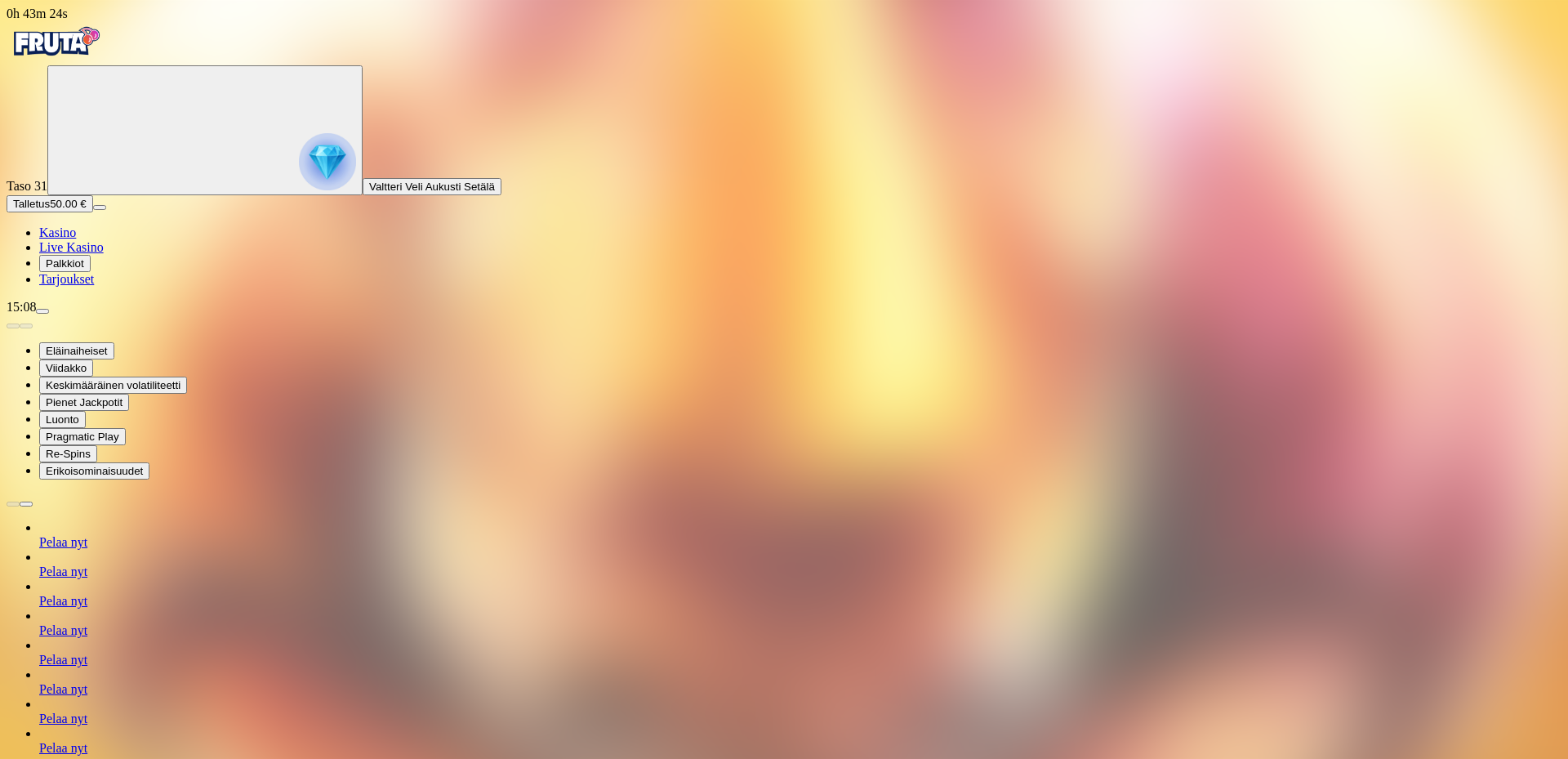
click at [88, 579] on span "Pelaa nyt" at bounding box center [63, 571] width 48 height 14
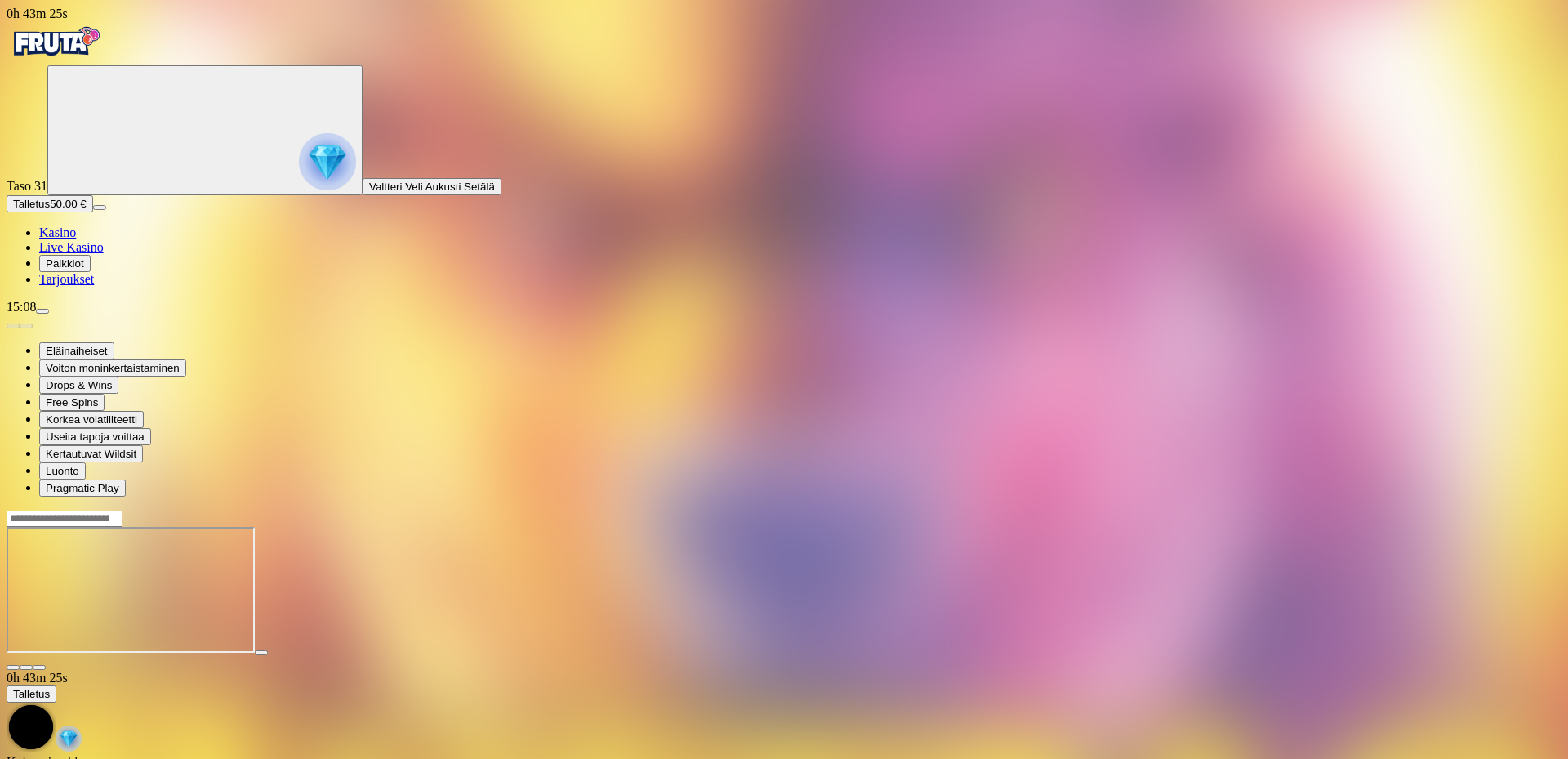
click at [39, 667] on span "fullscreen icon" at bounding box center [39, 667] width 0 height 0
click at [80, 62] on img "Primary" at bounding box center [55, 42] width 98 height 41
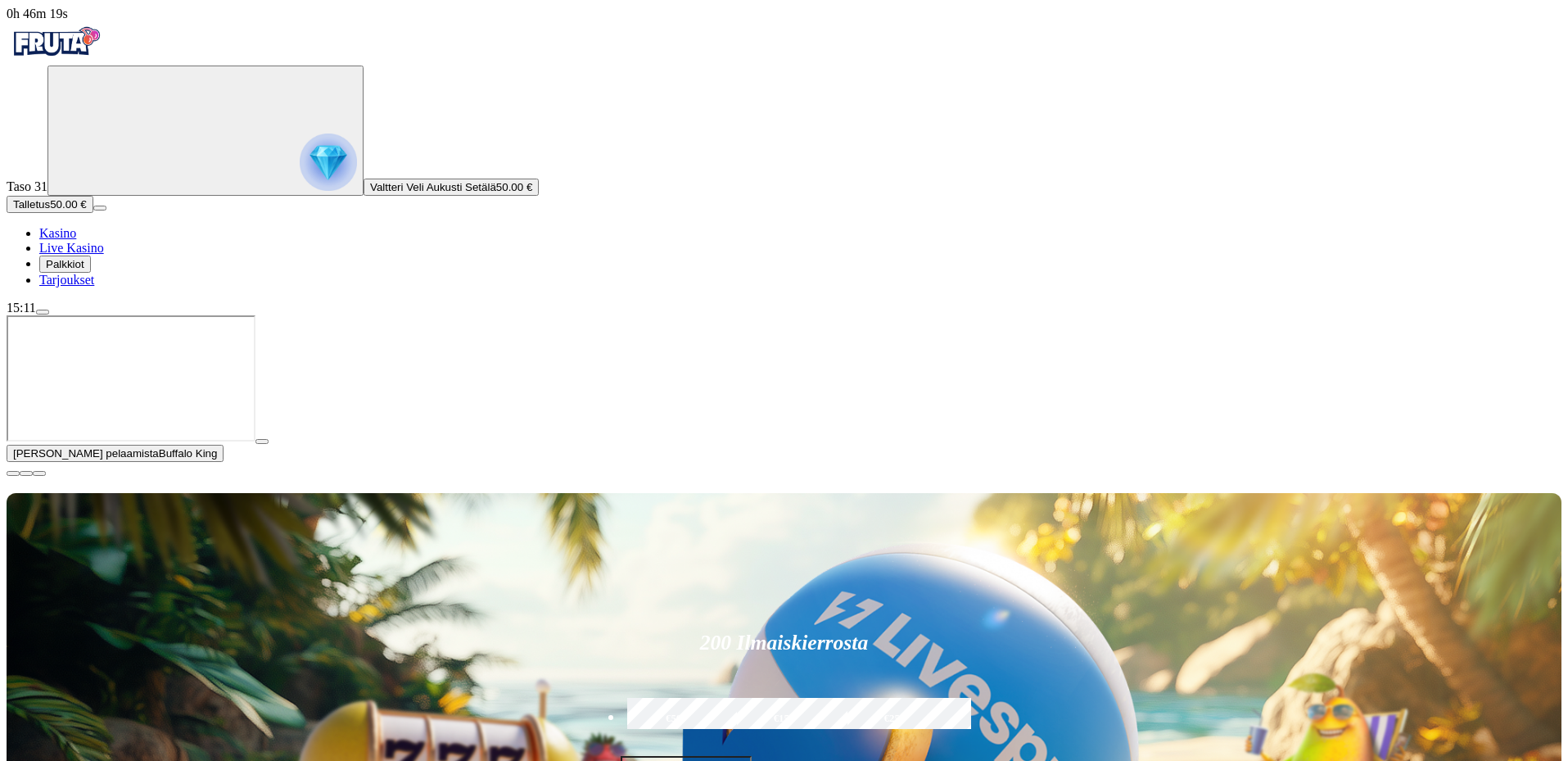
click at [725, 695] on label "€50" at bounding box center [674, 719] width 101 height 48
type input "**"
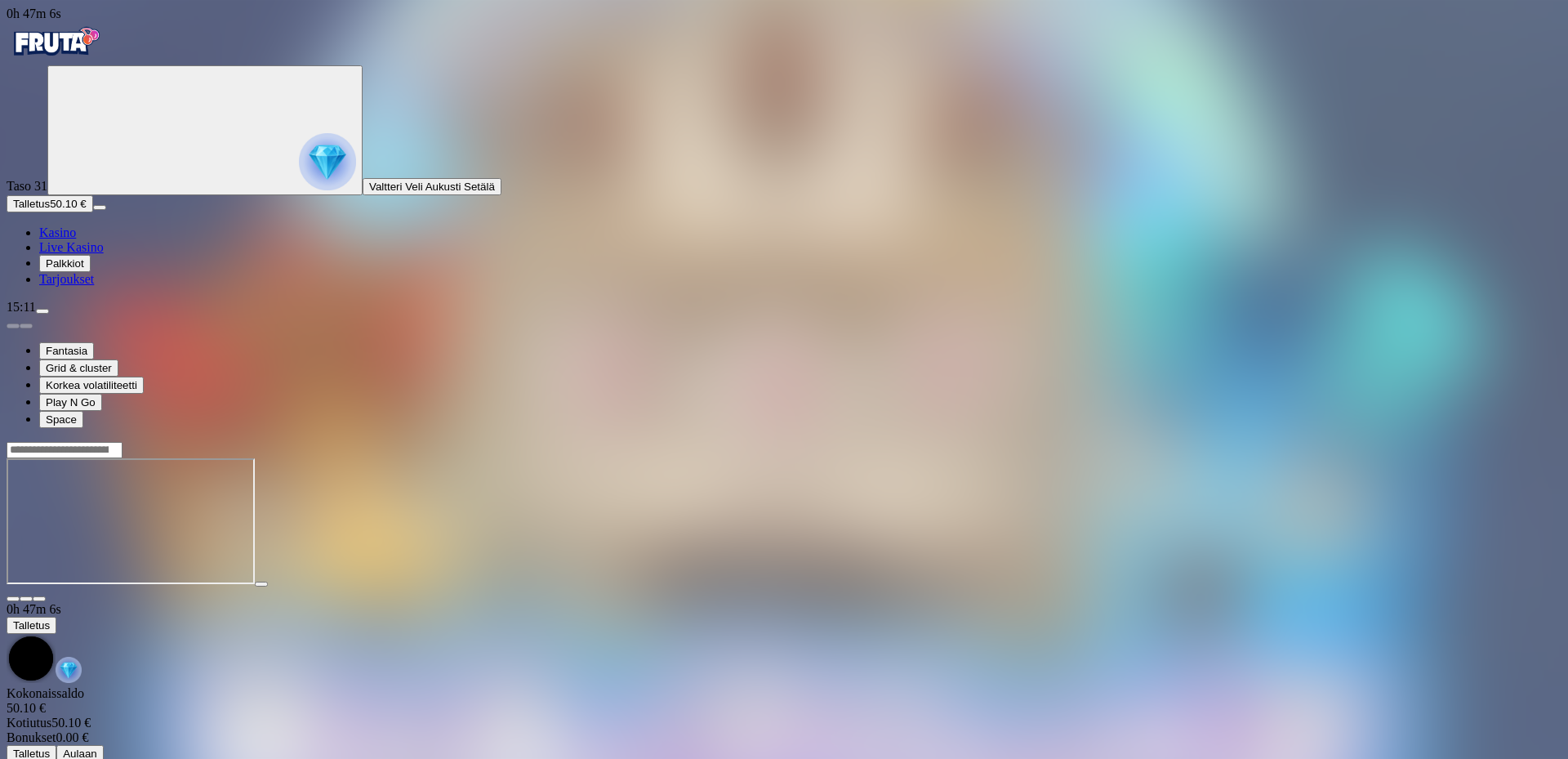
click at [39, 599] on span "fullscreen icon" at bounding box center [39, 599] width 0 height 0
click at [104, 51] on img "Primary" at bounding box center [55, 42] width 98 height 41
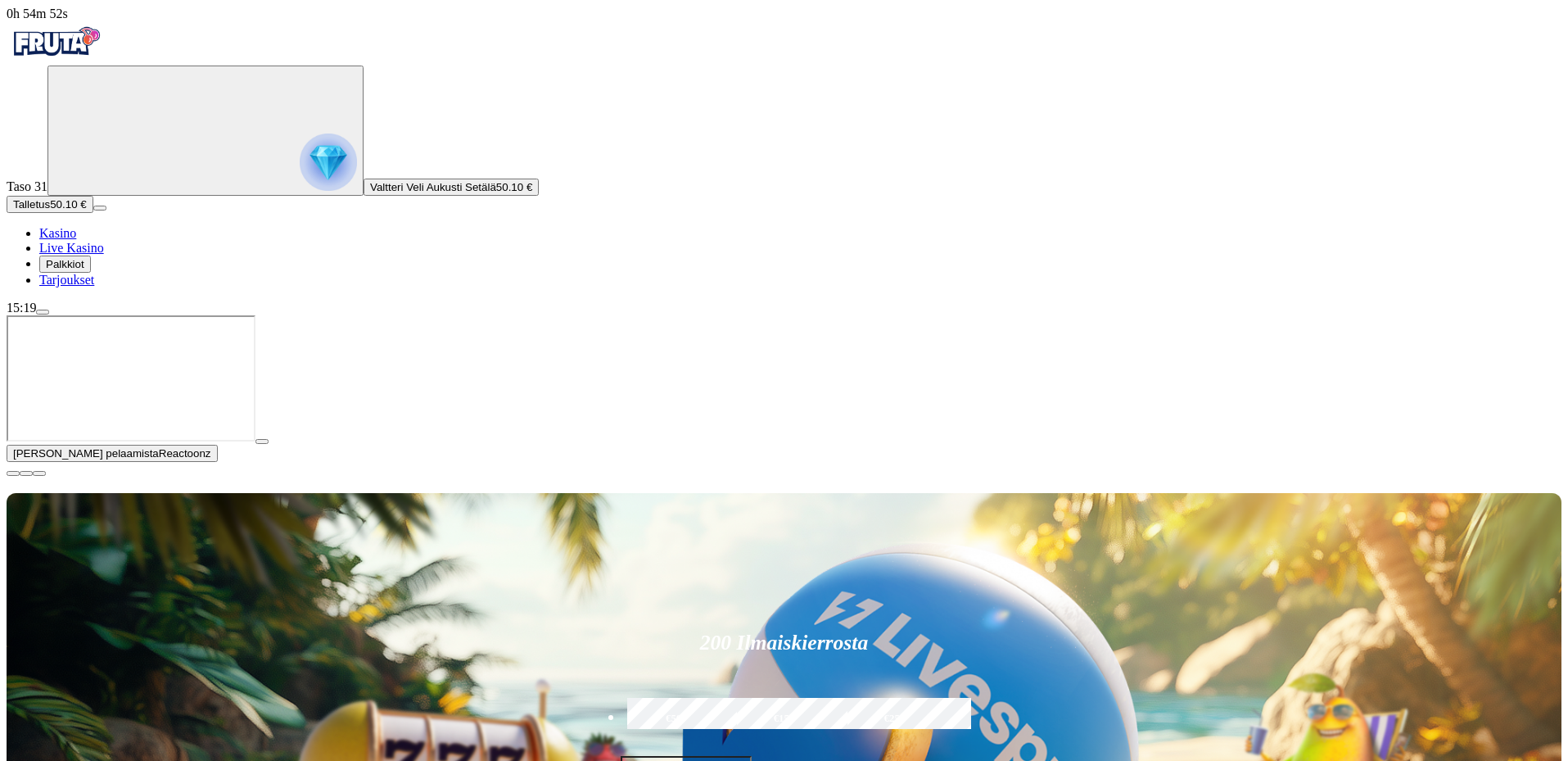
click at [13, 474] on span "close icon" at bounding box center [13, 474] width 0 height 0
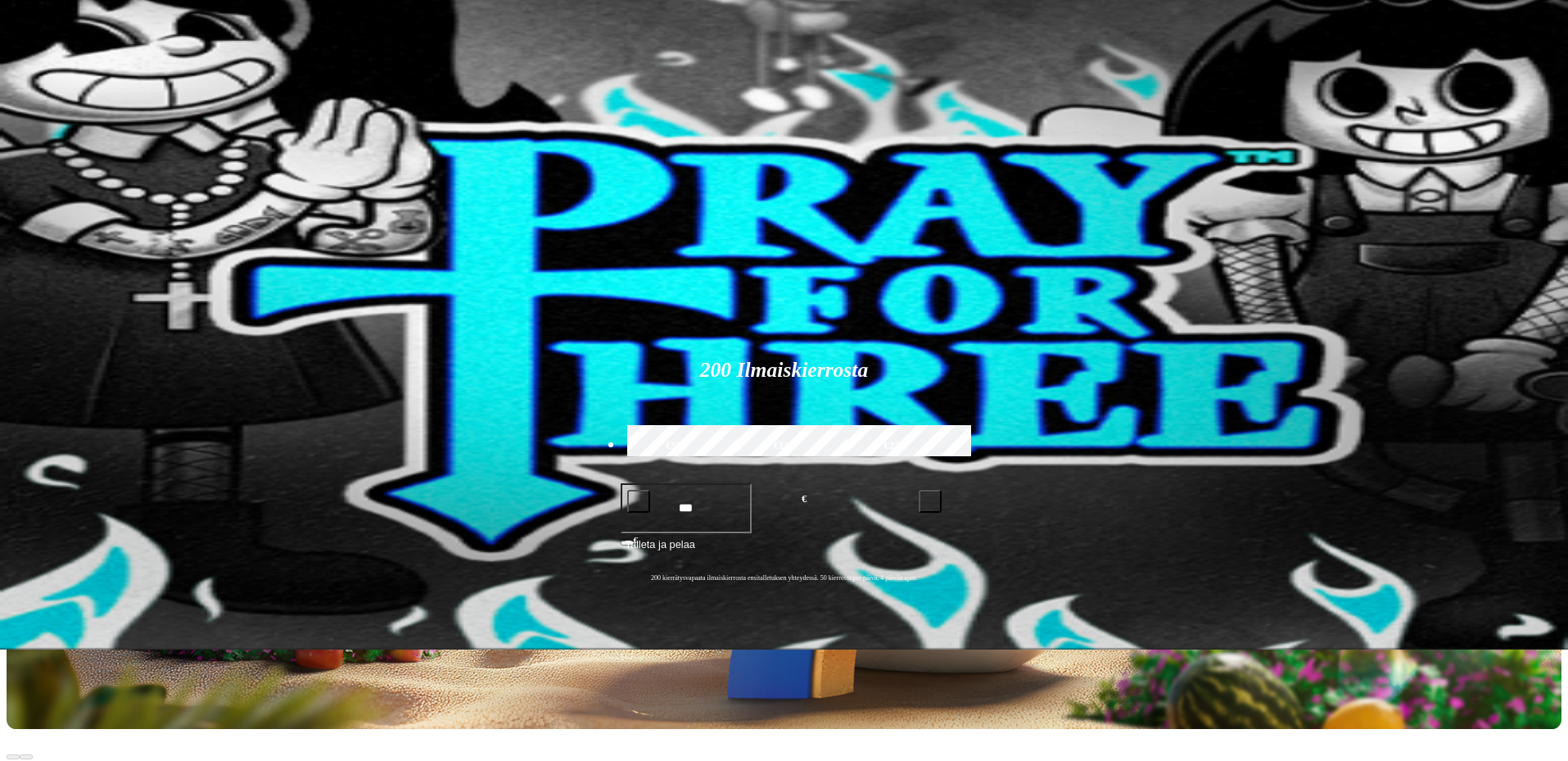
scroll to position [82, 0]
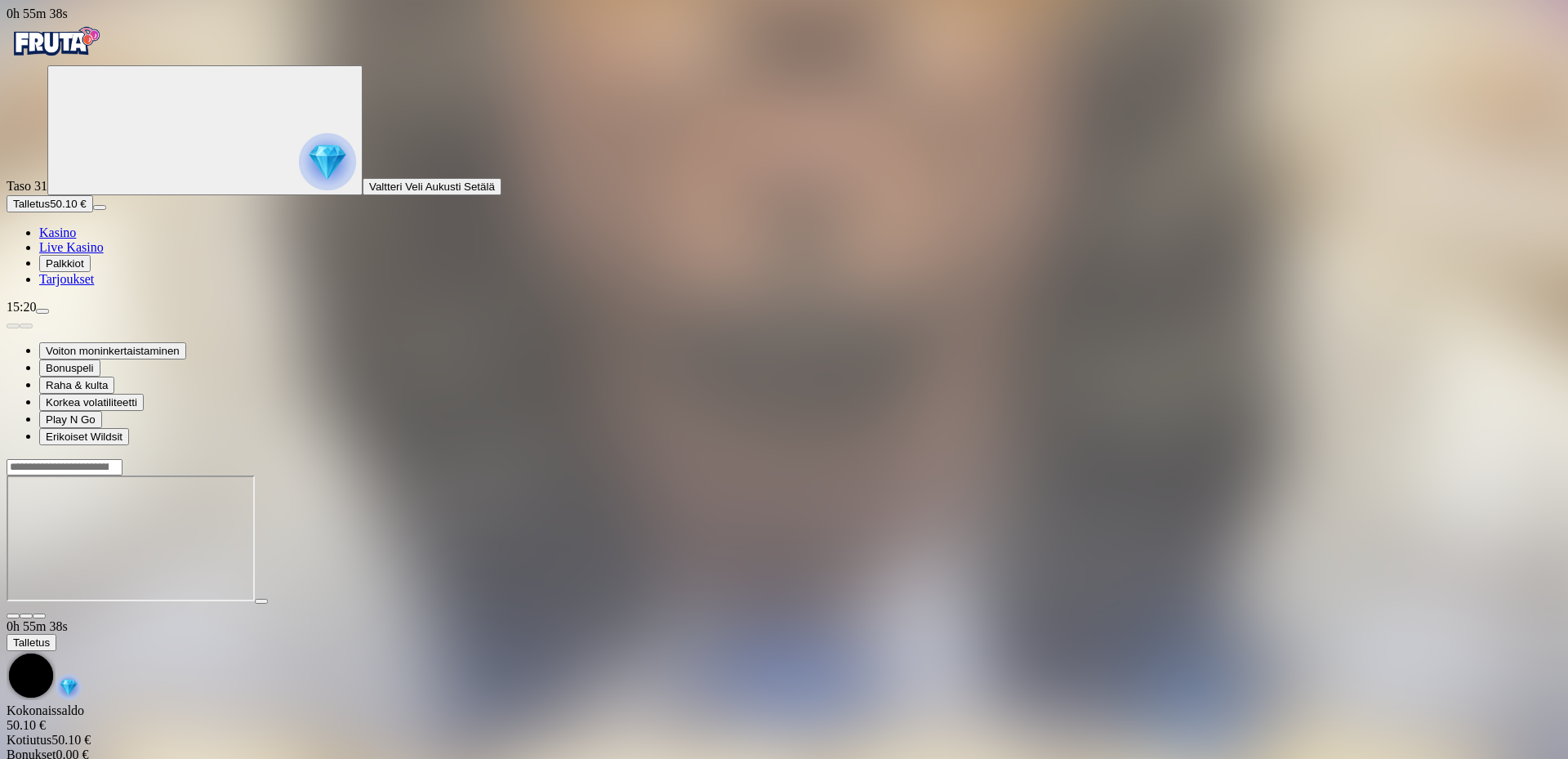
click at [86, 62] on img "Primary" at bounding box center [55, 42] width 98 height 41
click at [299, 173] on img "Primary" at bounding box center [327, 161] width 58 height 58
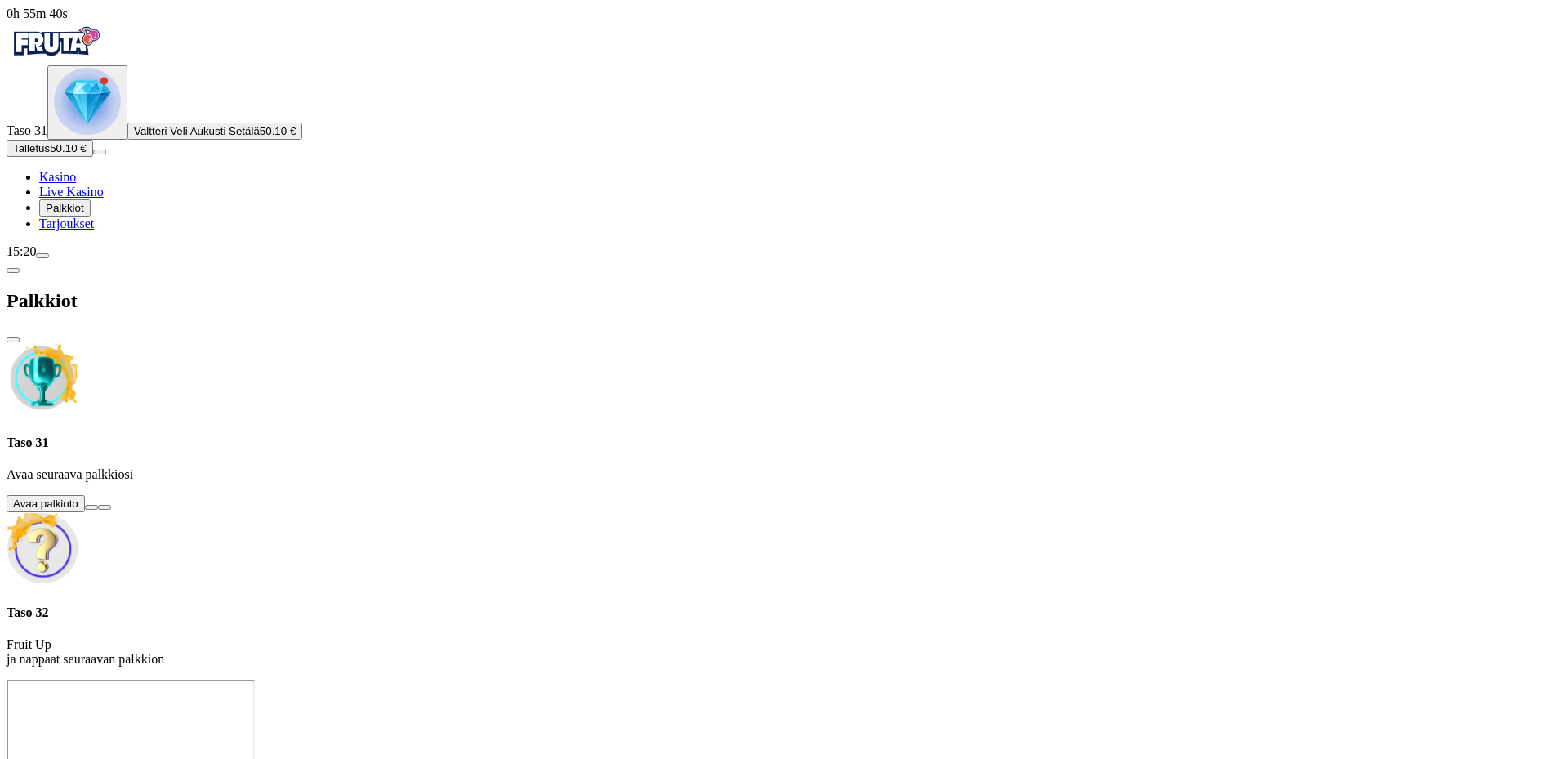
click at [98, 505] on button at bounding box center [91, 508] width 13 height 5
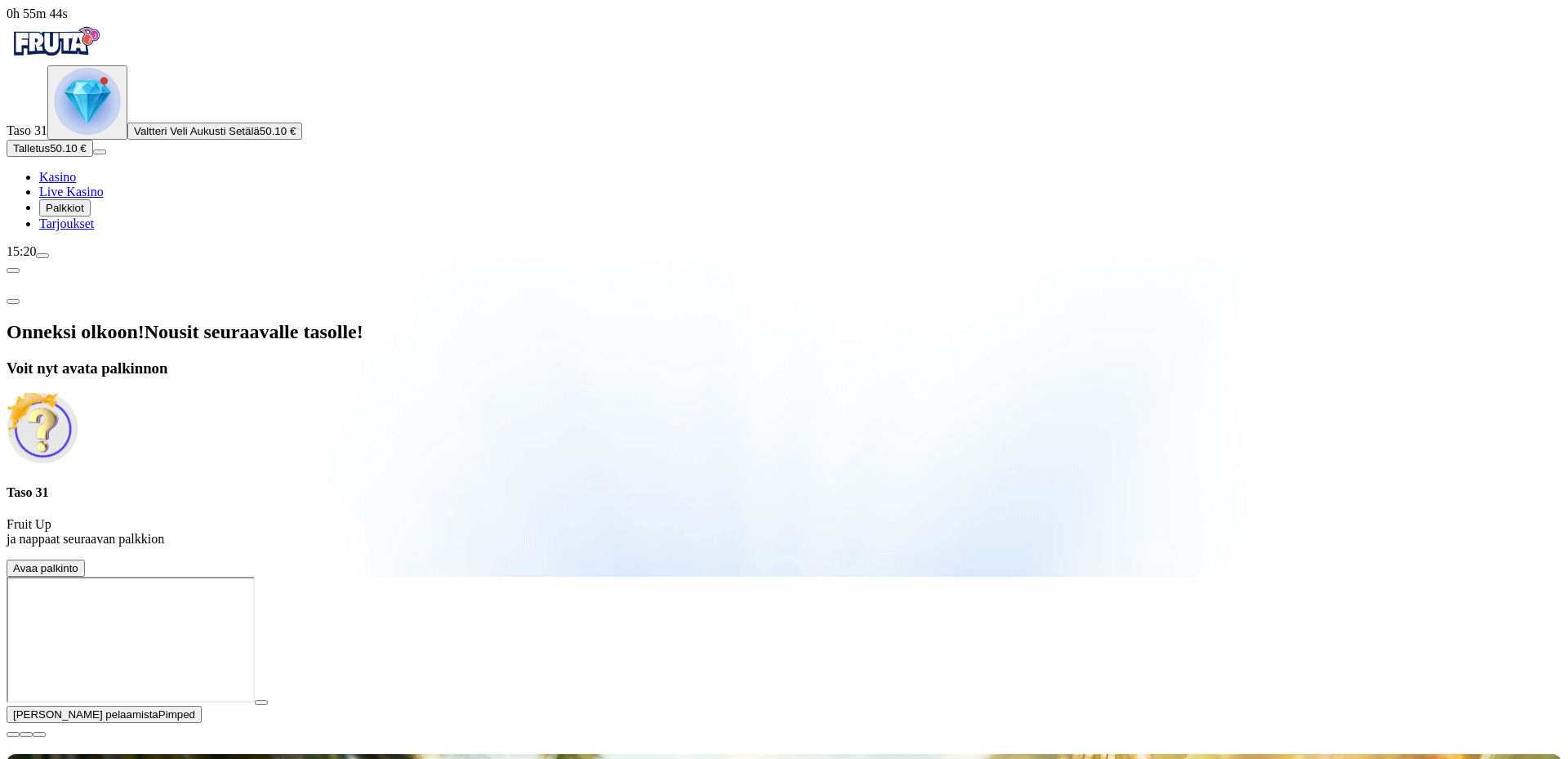
click at [85, 559] on button "Avaa palkinto" at bounding box center [45, 567] width 79 height 17
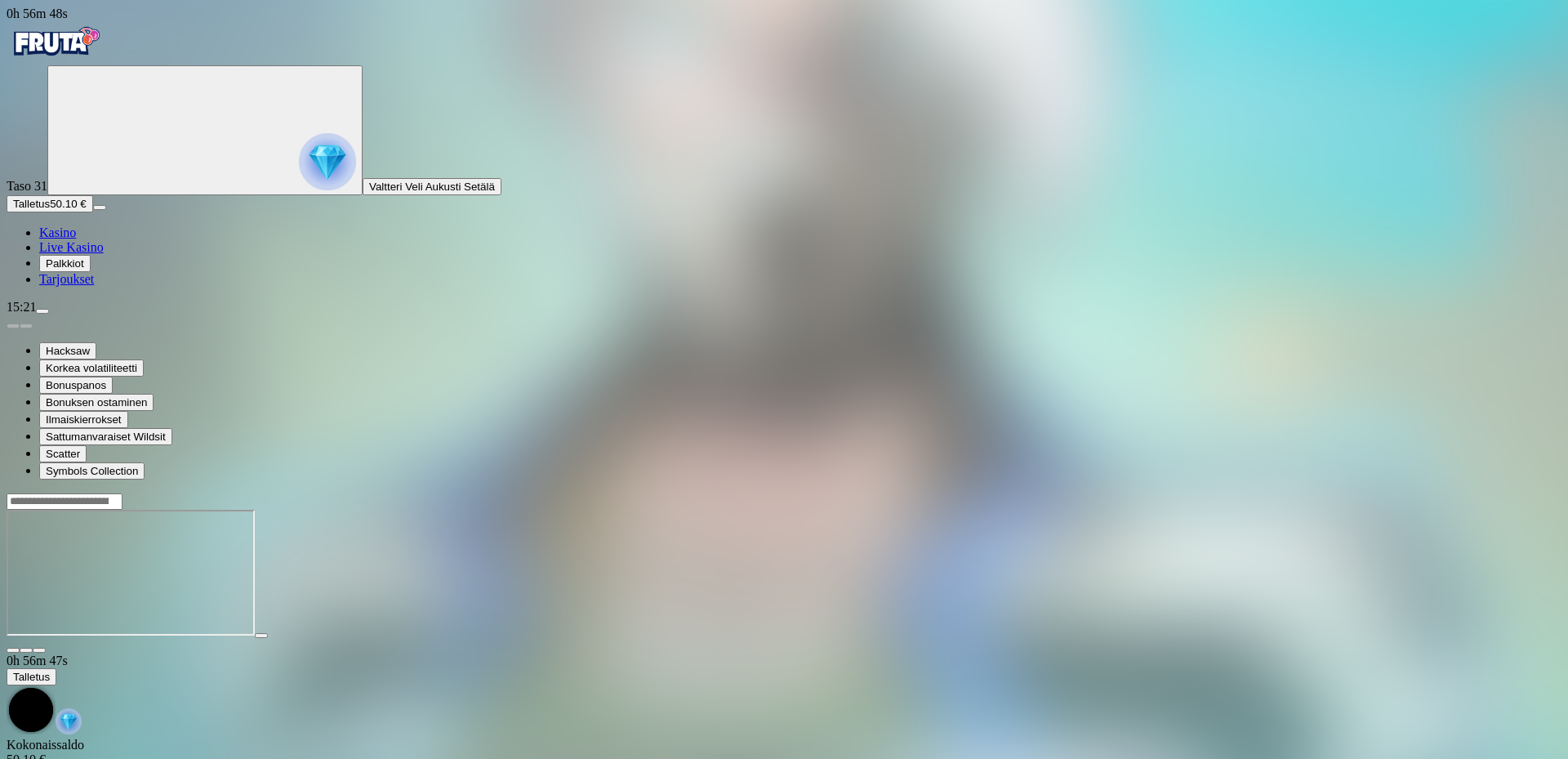
click at [104, 62] on img "Primary" at bounding box center [55, 42] width 98 height 41
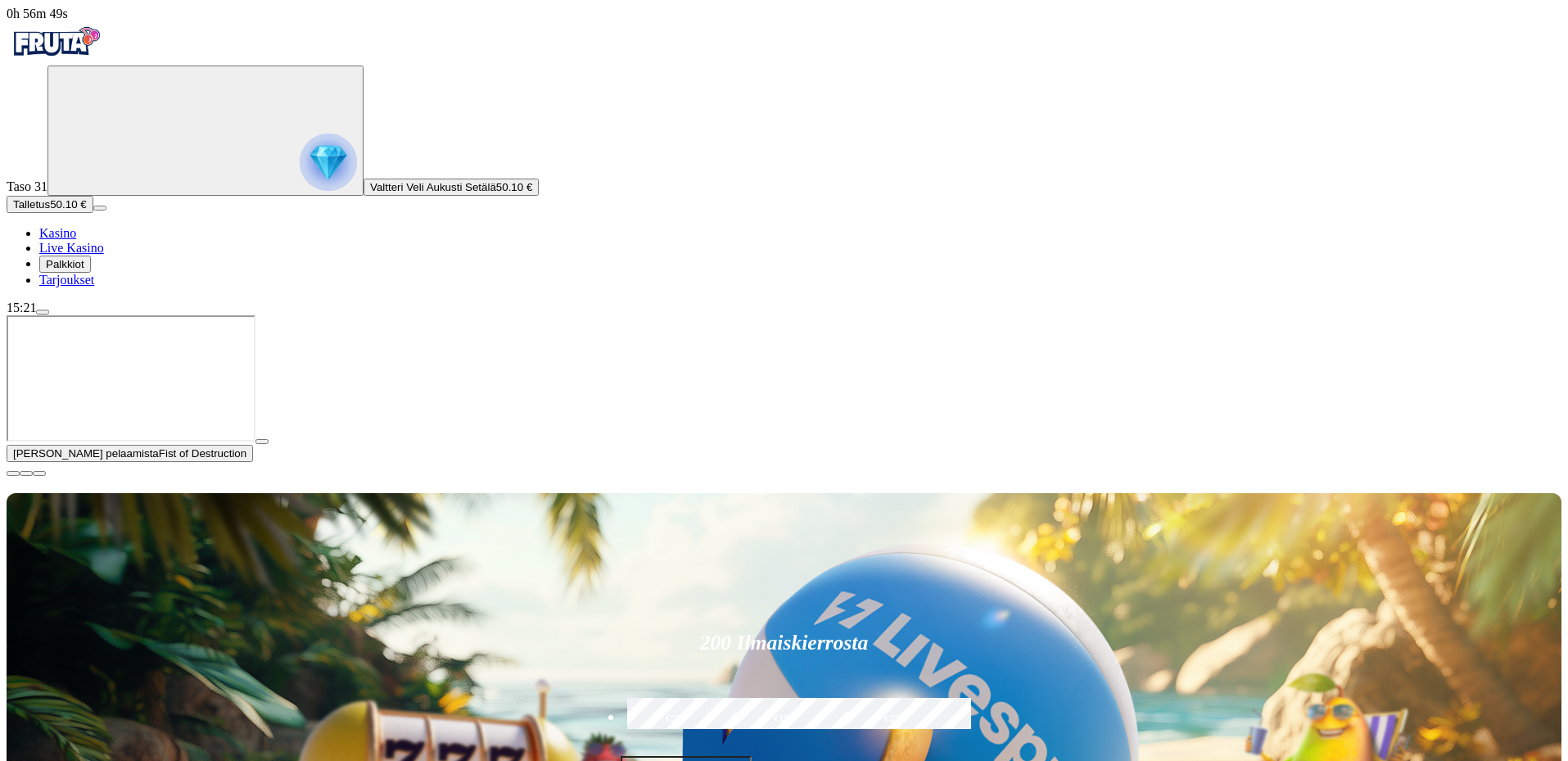
click at [13, 474] on span "close icon" at bounding box center [13, 474] width 0 height 0
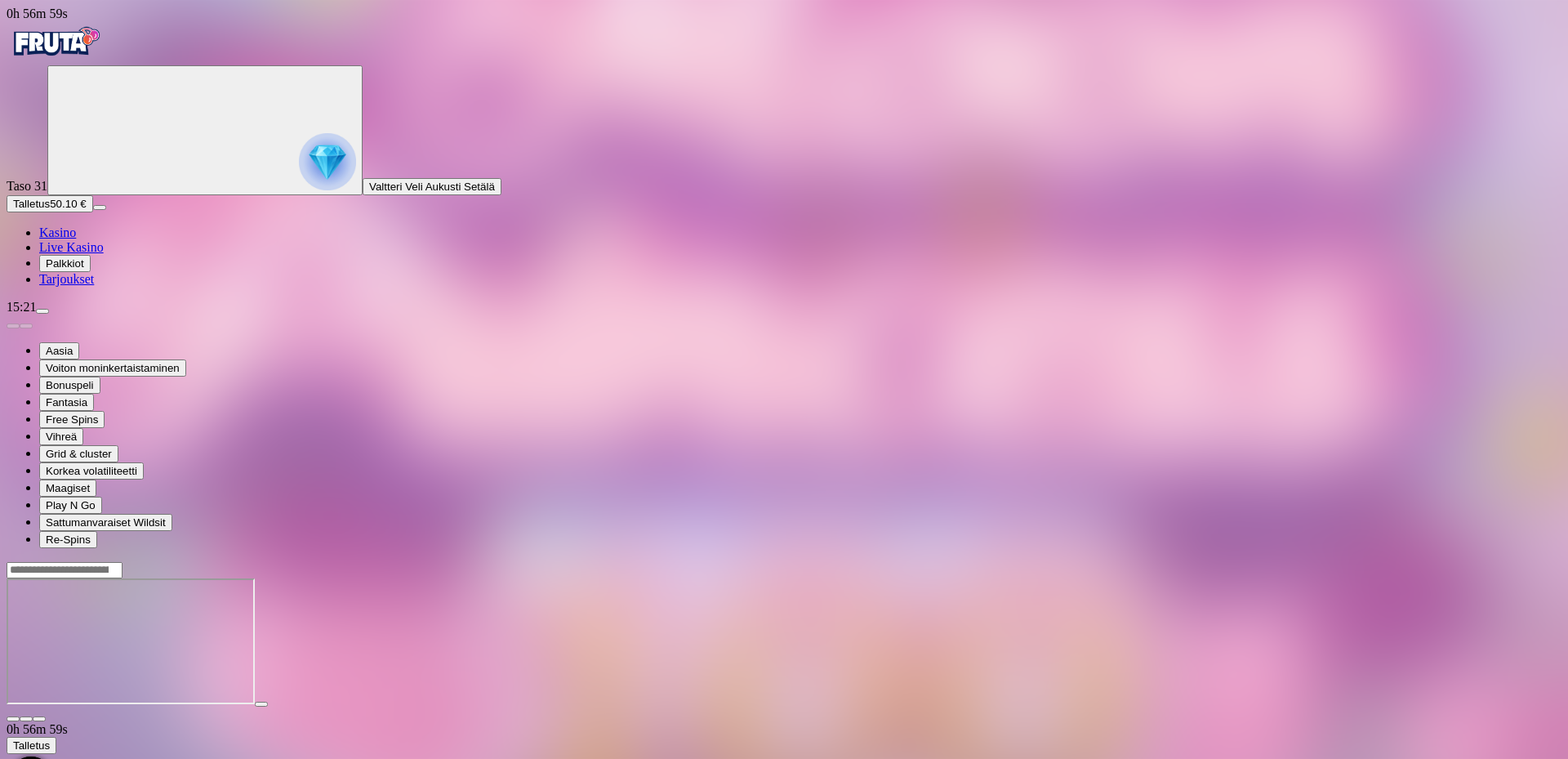
click at [39, 718] on span "fullscreen icon" at bounding box center [39, 718] width 0 height 0
click at [67, 53] on img "Primary" at bounding box center [55, 42] width 98 height 41
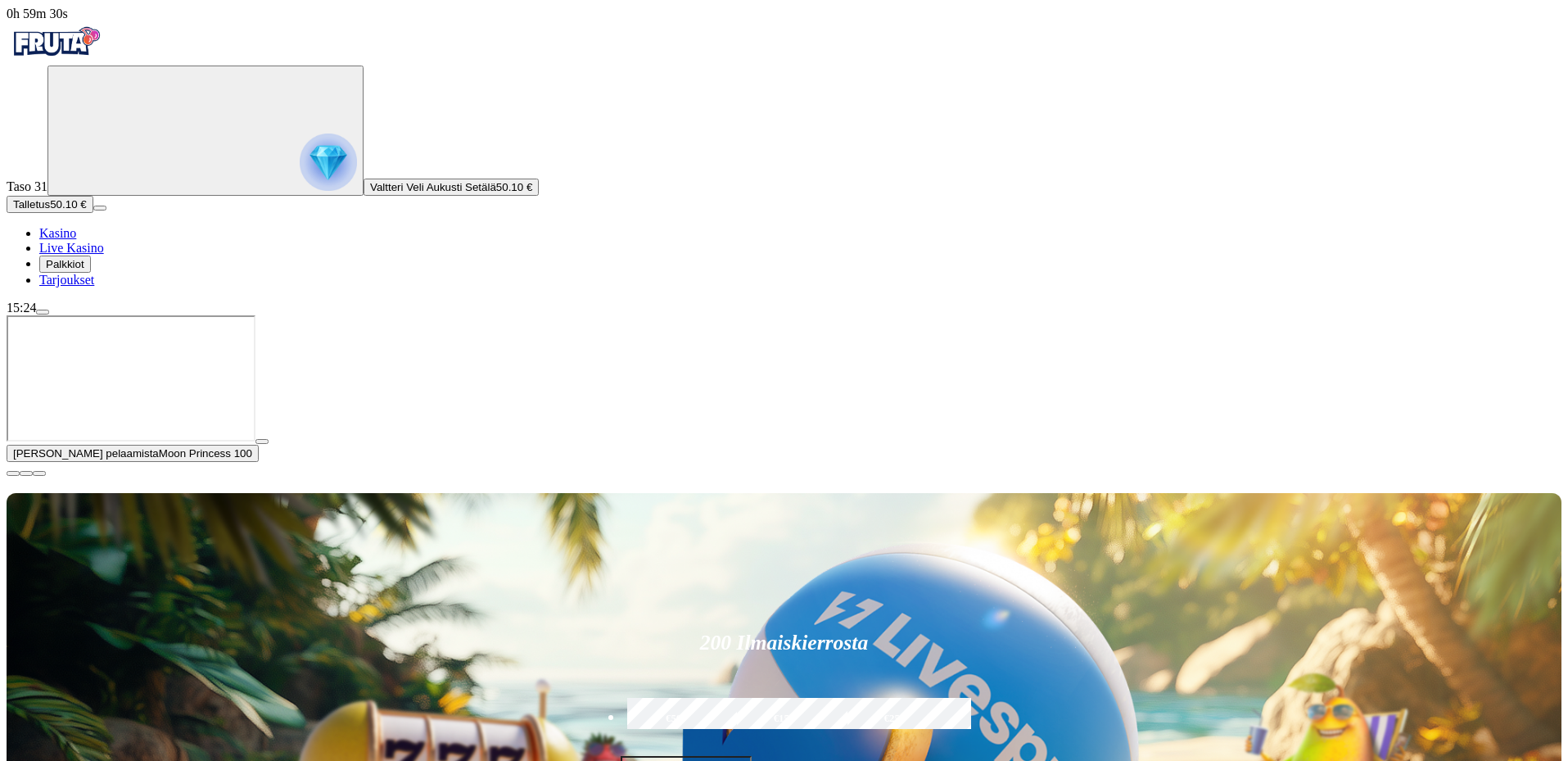
click at [13, 474] on span "close icon" at bounding box center [13, 474] width 0 height 0
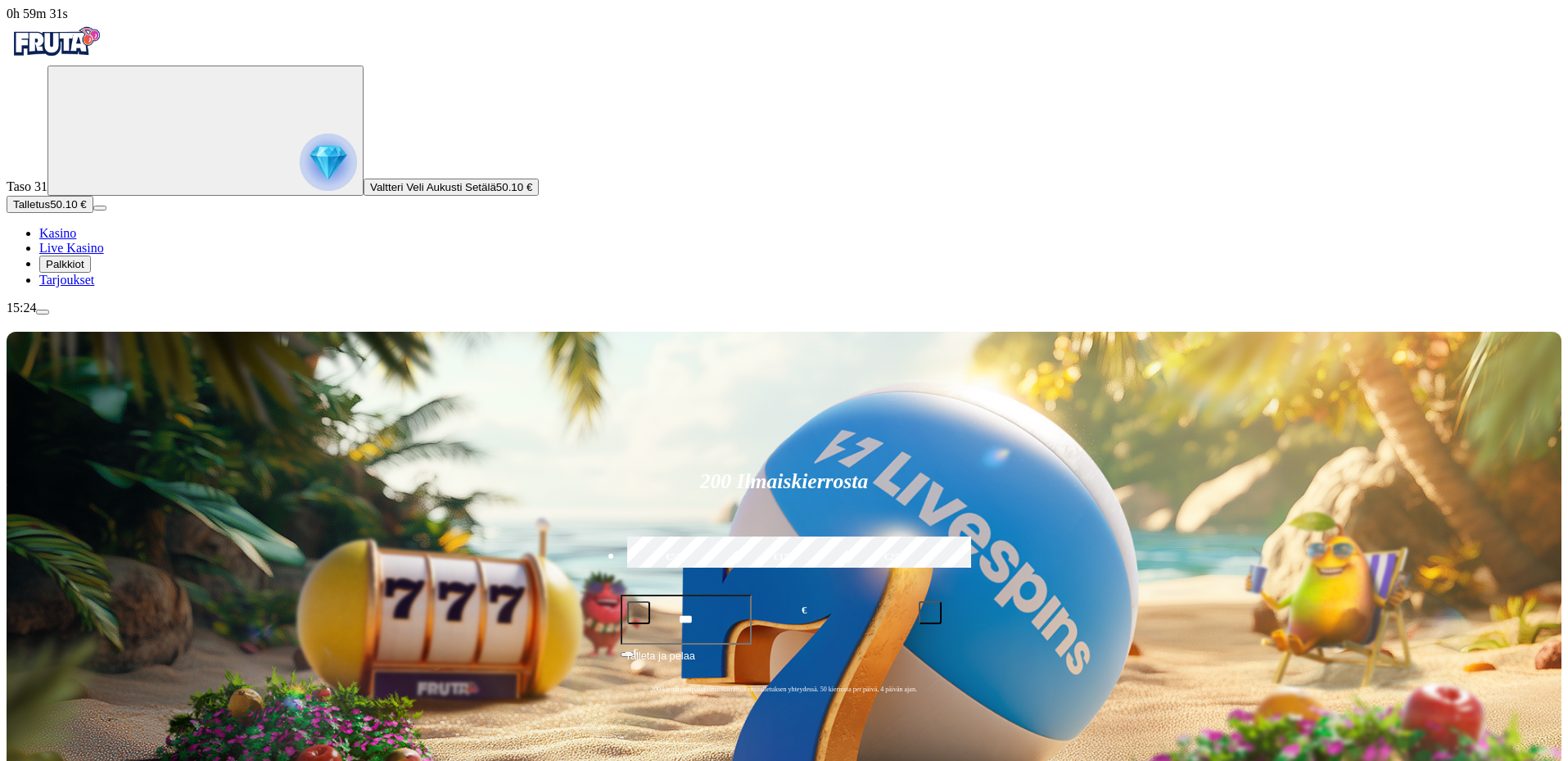
click at [43, 312] on span "menu icon" at bounding box center [43, 312] width 0 height 0
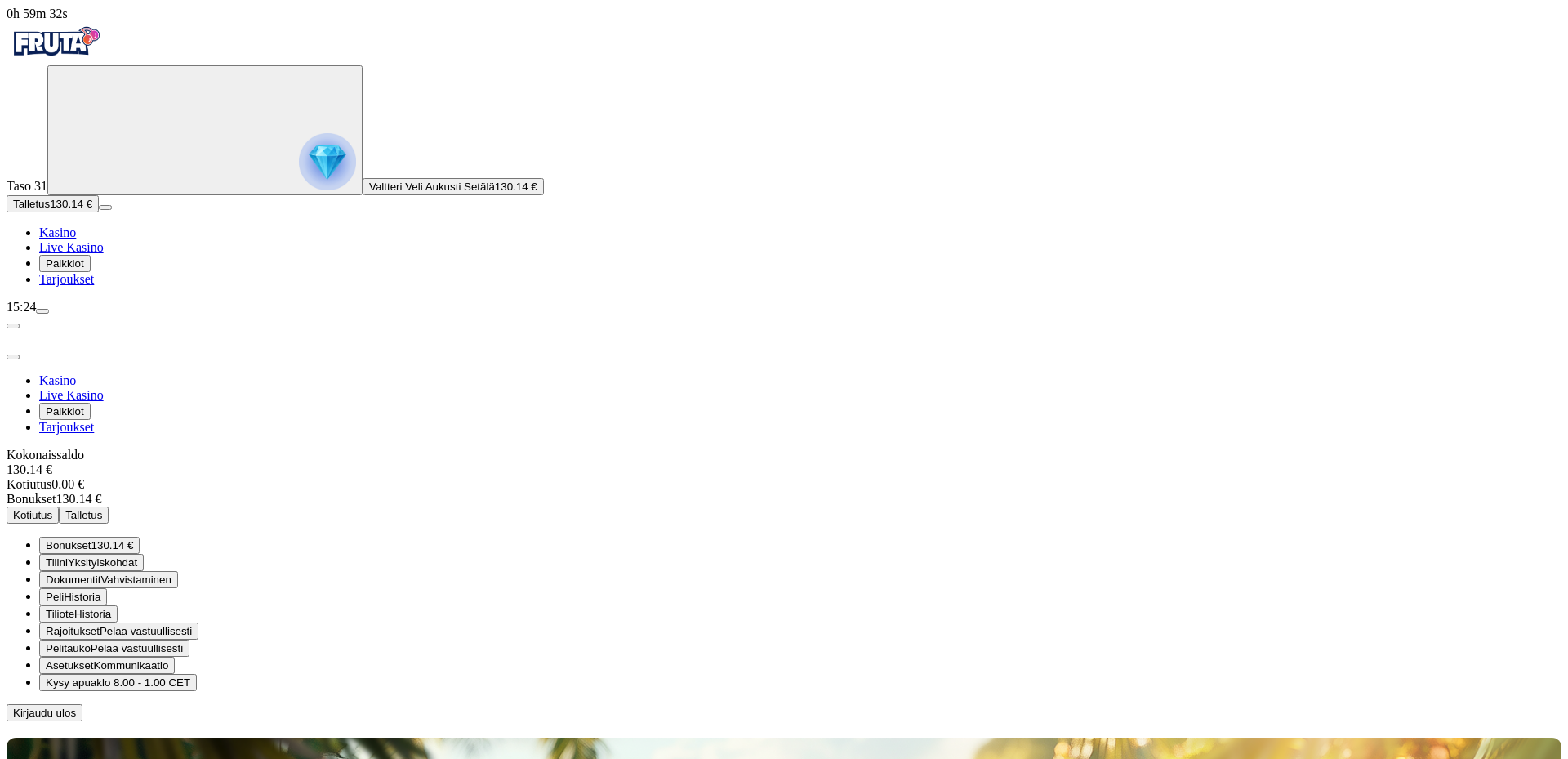
click at [134, 539] on span "130.14 €" at bounding box center [112, 545] width 42 height 12
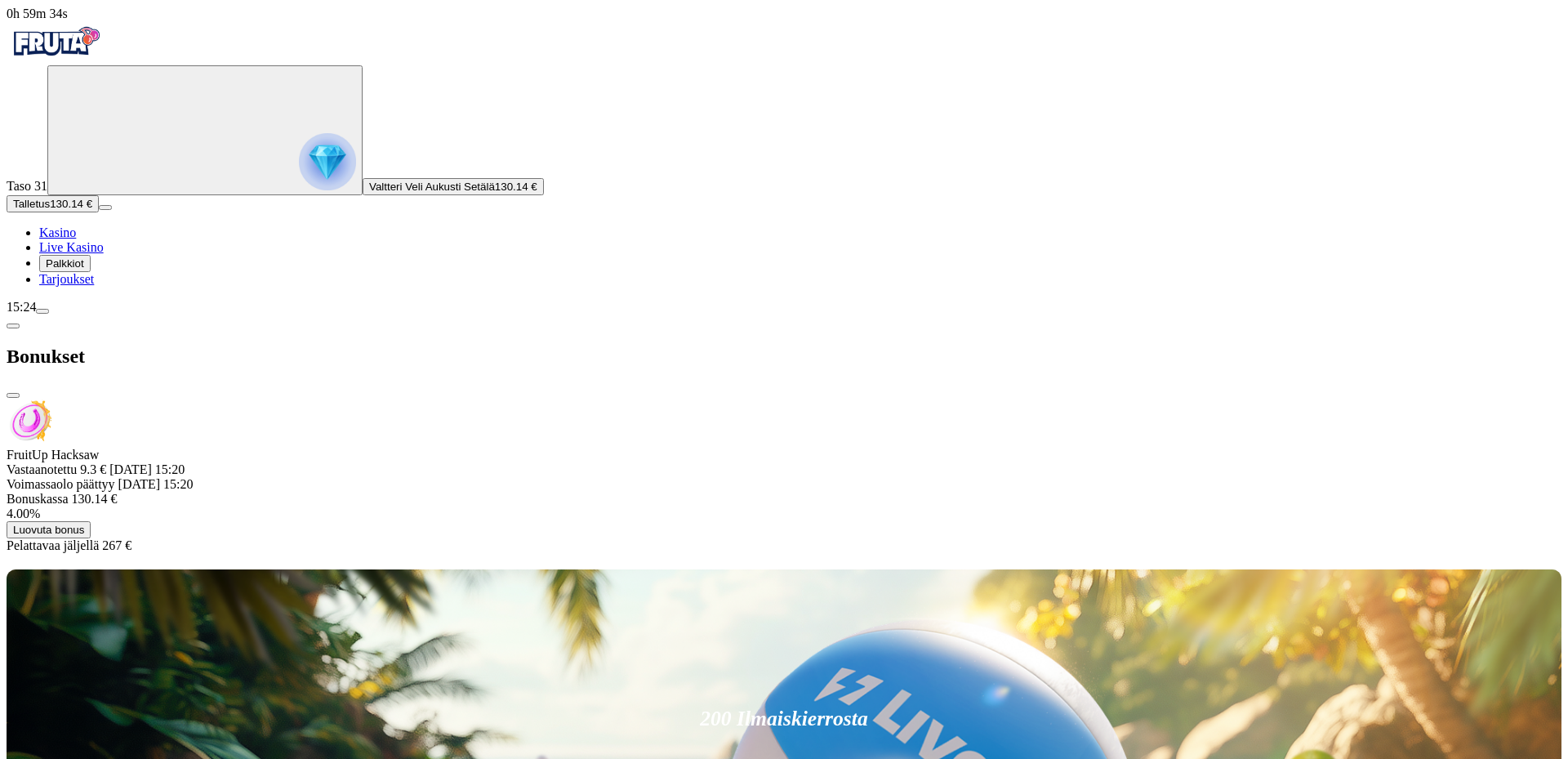
click at [13, 395] on span "close icon" at bounding box center [13, 395] width 0 height 0
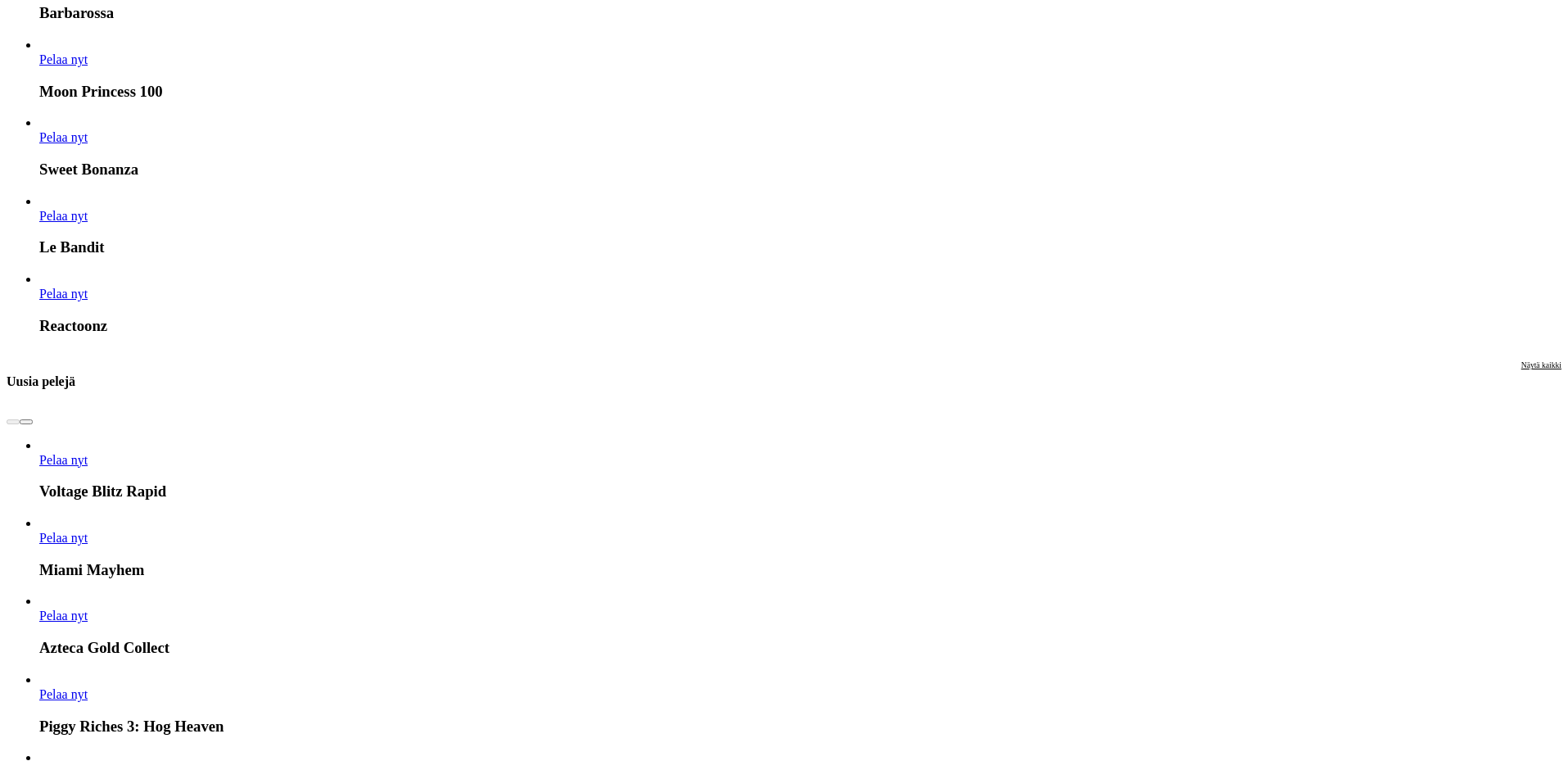
scroll to position [2538, 0]
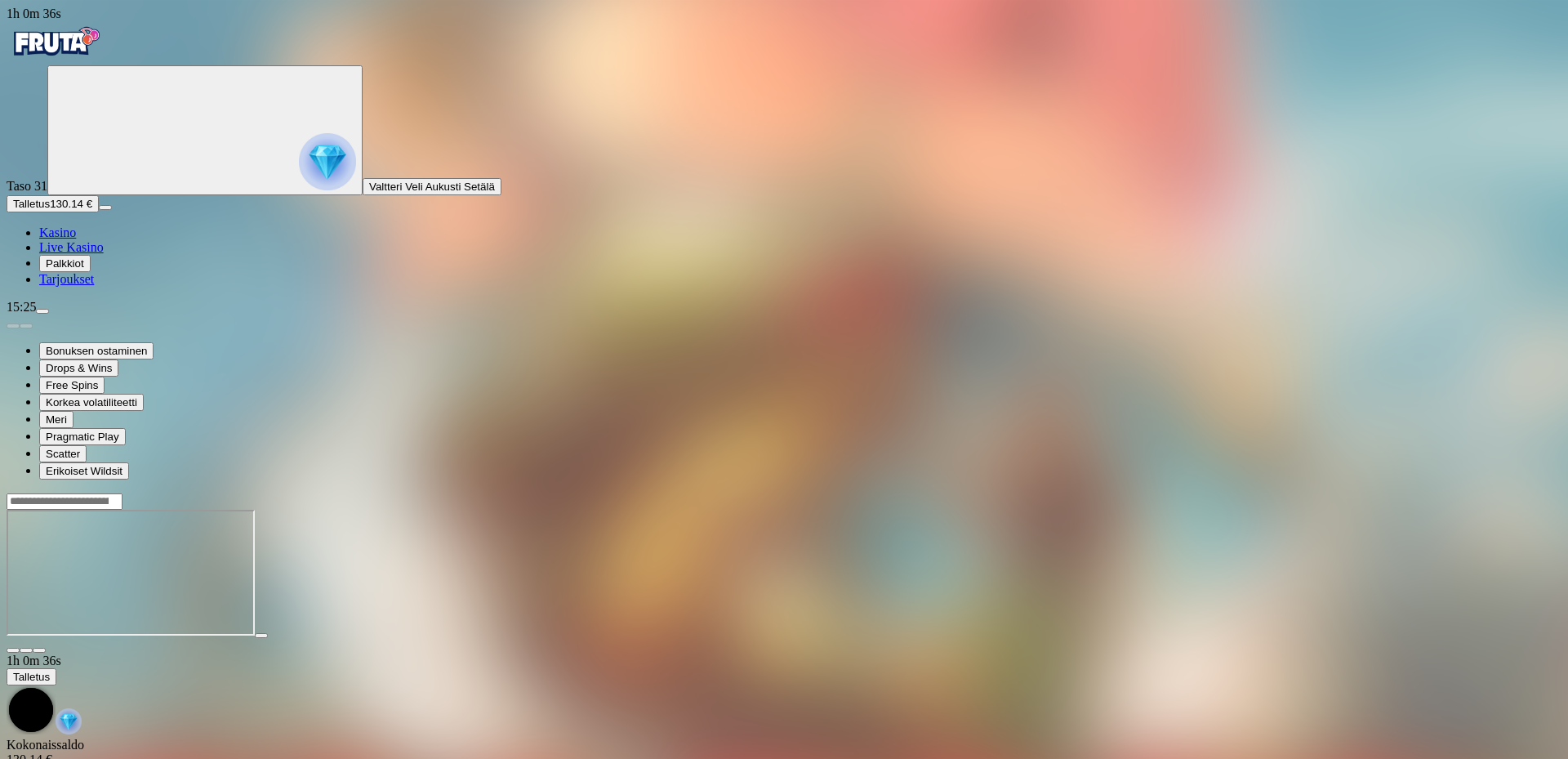
click at [100, 62] on img "Primary" at bounding box center [55, 42] width 98 height 41
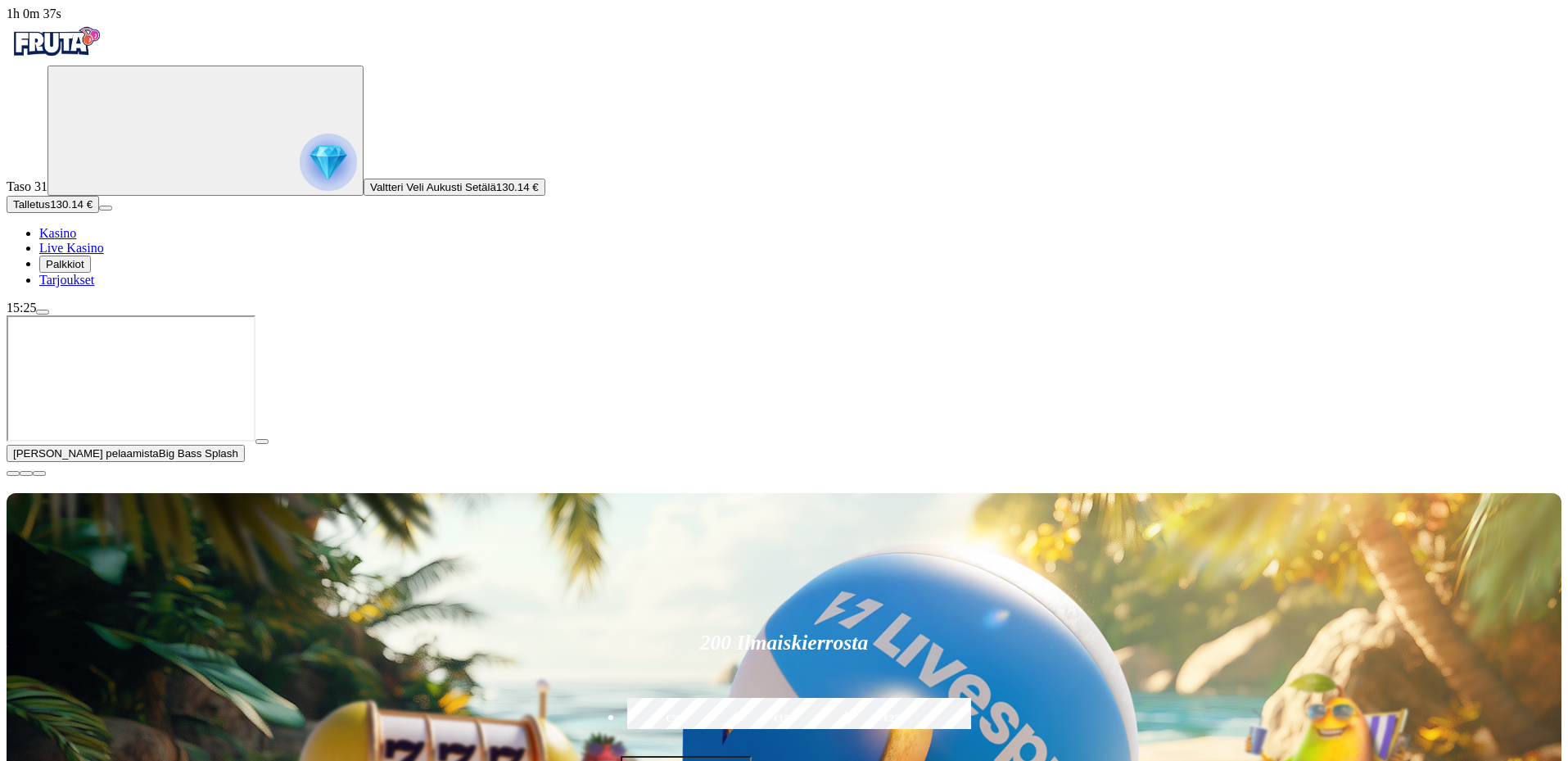
click at [13, 474] on span "close icon" at bounding box center [13, 474] width 0 height 0
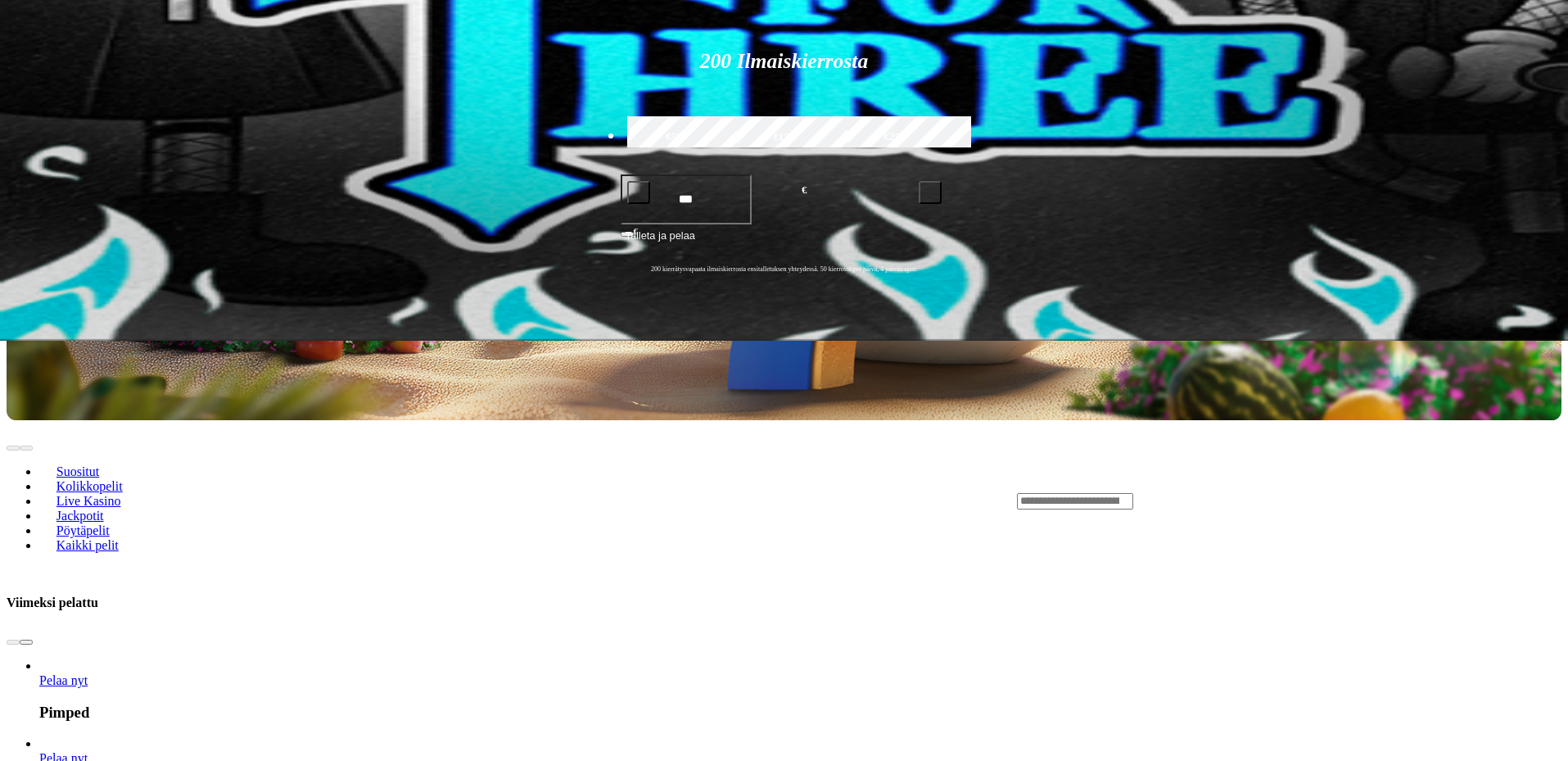
scroll to position [655, 0]
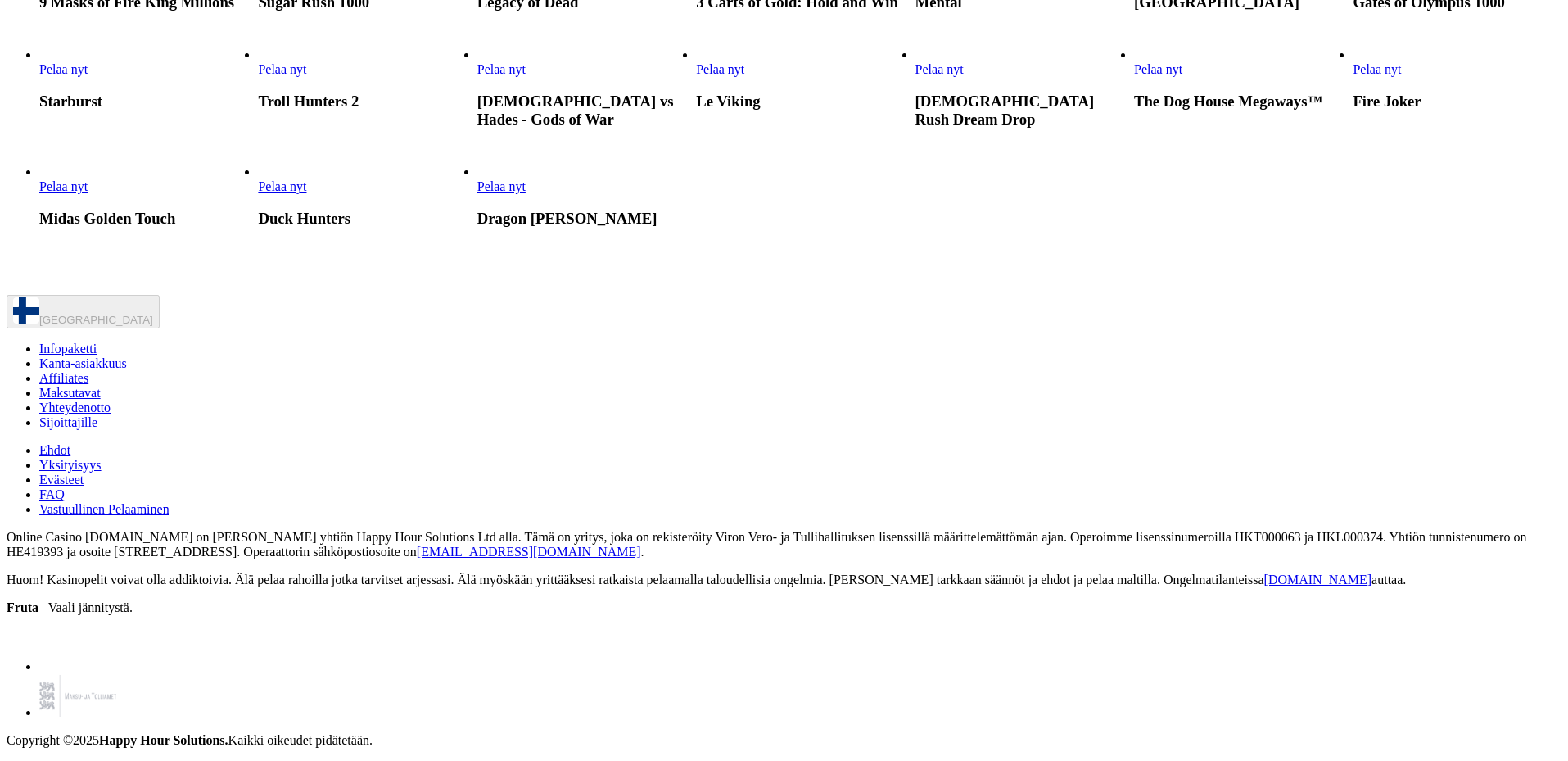
scroll to position [1556, 0]
click at [1182, 76] on span "Pelaa nyt" at bounding box center [1158, 69] width 48 height 14
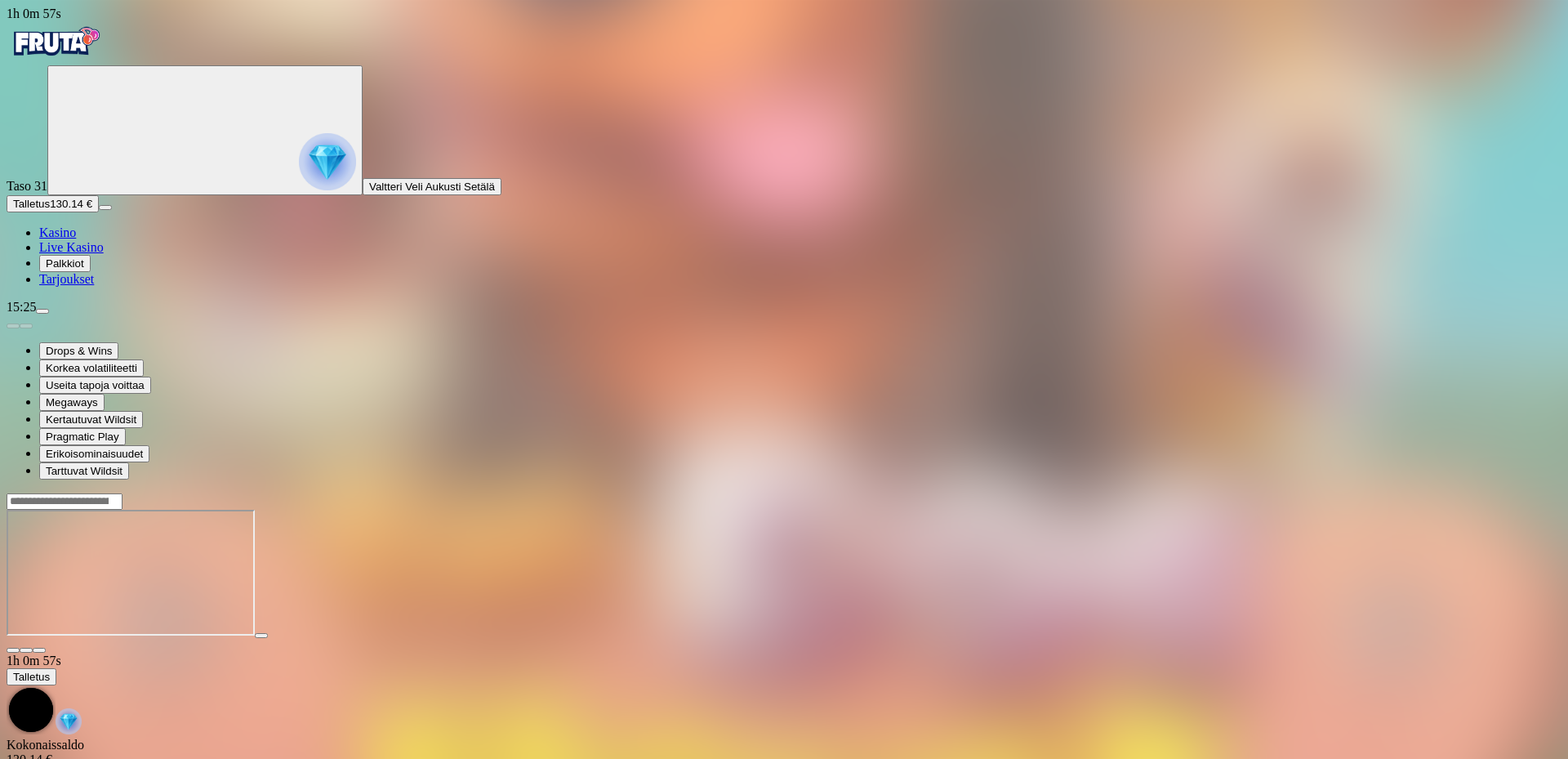
drag, startPoint x: 1459, startPoint y: 161, endPoint x: 1459, endPoint y: 260, distance: 99.0
click at [39, 650] on span "fullscreen icon" at bounding box center [39, 650] width 0 height 0
click at [27, 62] on div "Primary" at bounding box center [784, 43] width 1556 height 44
click at [57, 54] on img "Primary" at bounding box center [55, 42] width 98 height 41
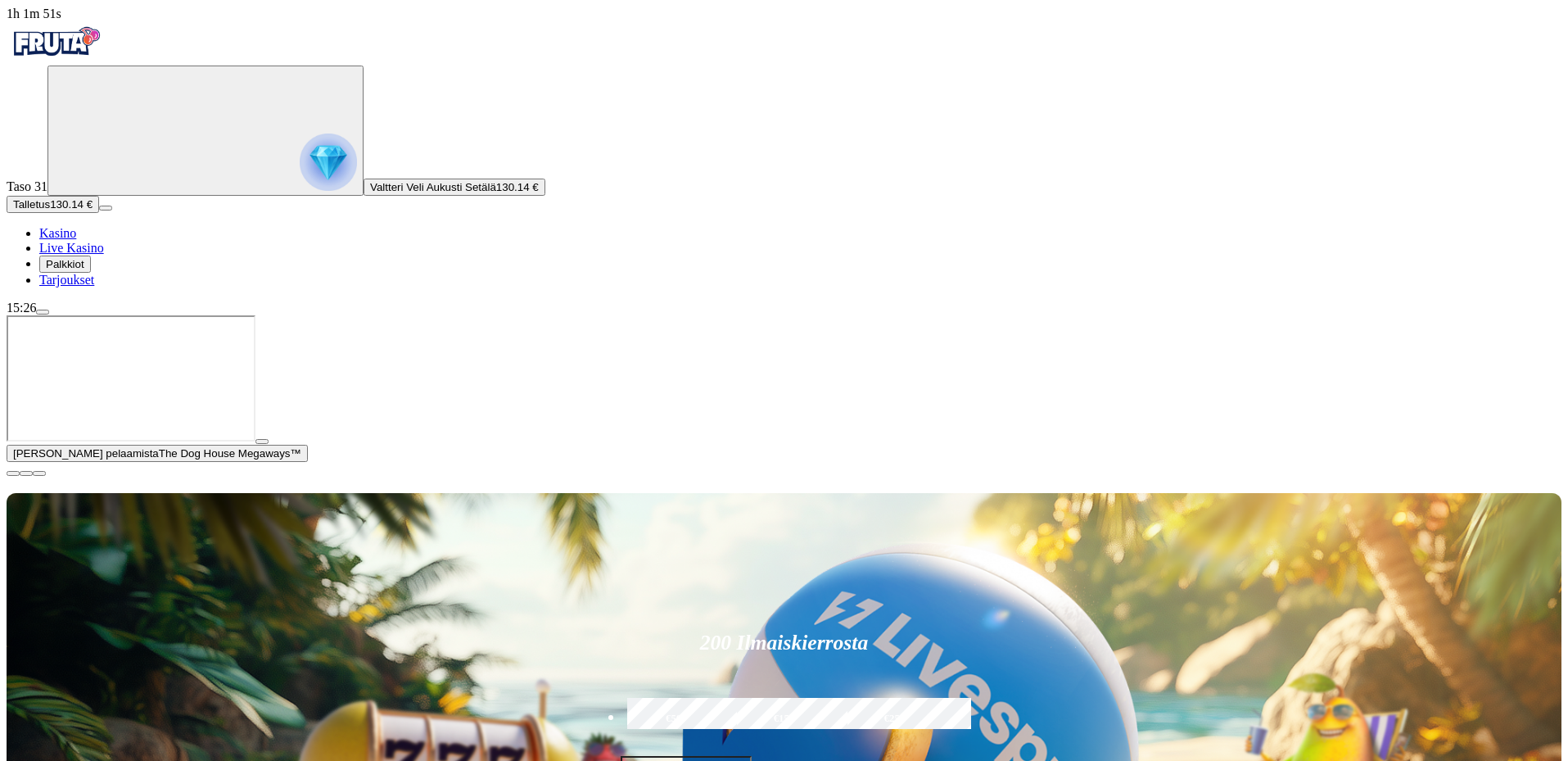
click at [13, 474] on span "close icon" at bounding box center [13, 474] width 0 height 0
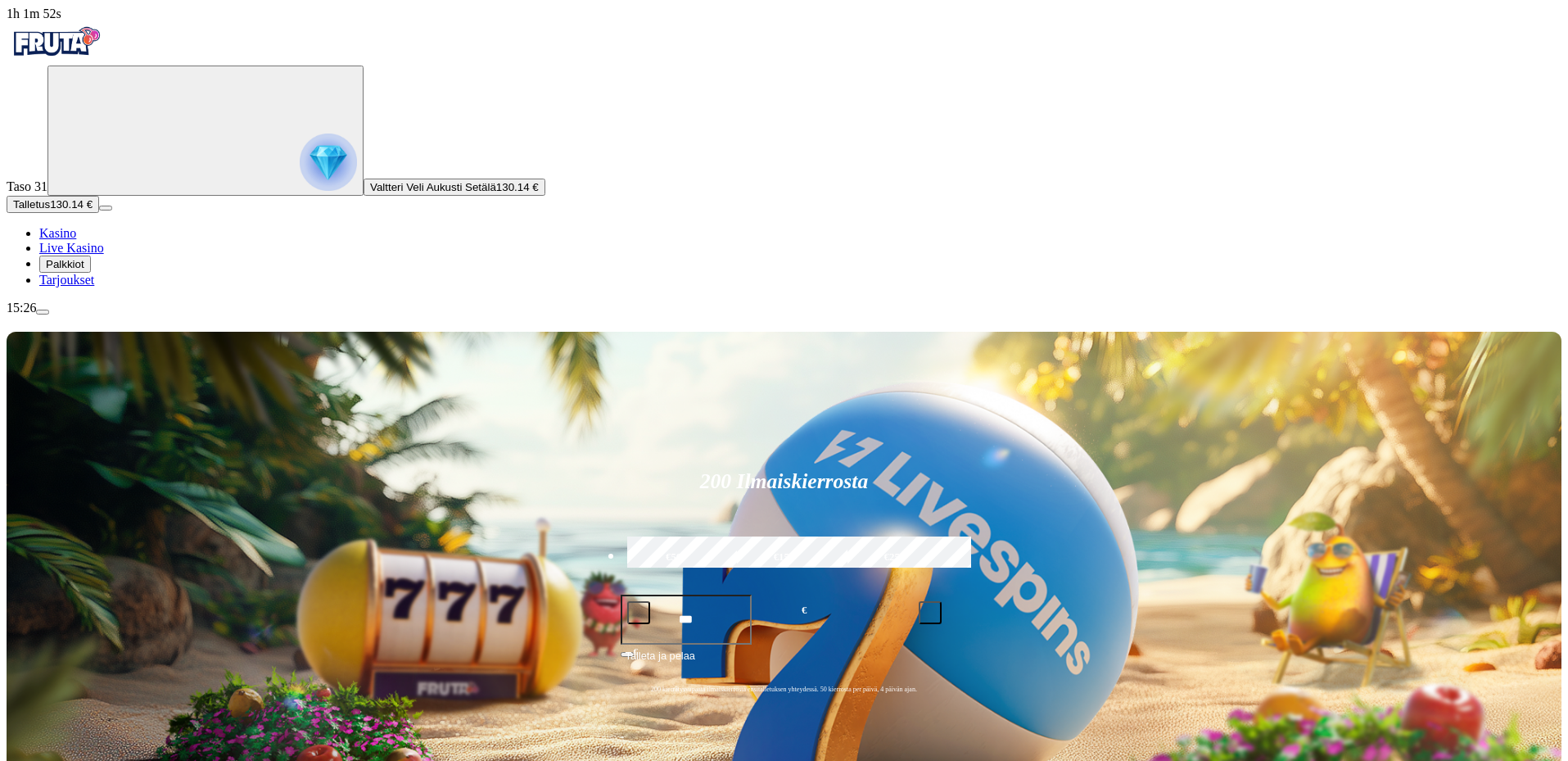
click at [138, 315] on div "15:26" at bounding box center [783, 308] width 1555 height 15
click at [43, 312] on span "menu icon" at bounding box center [43, 312] width 0 height 0
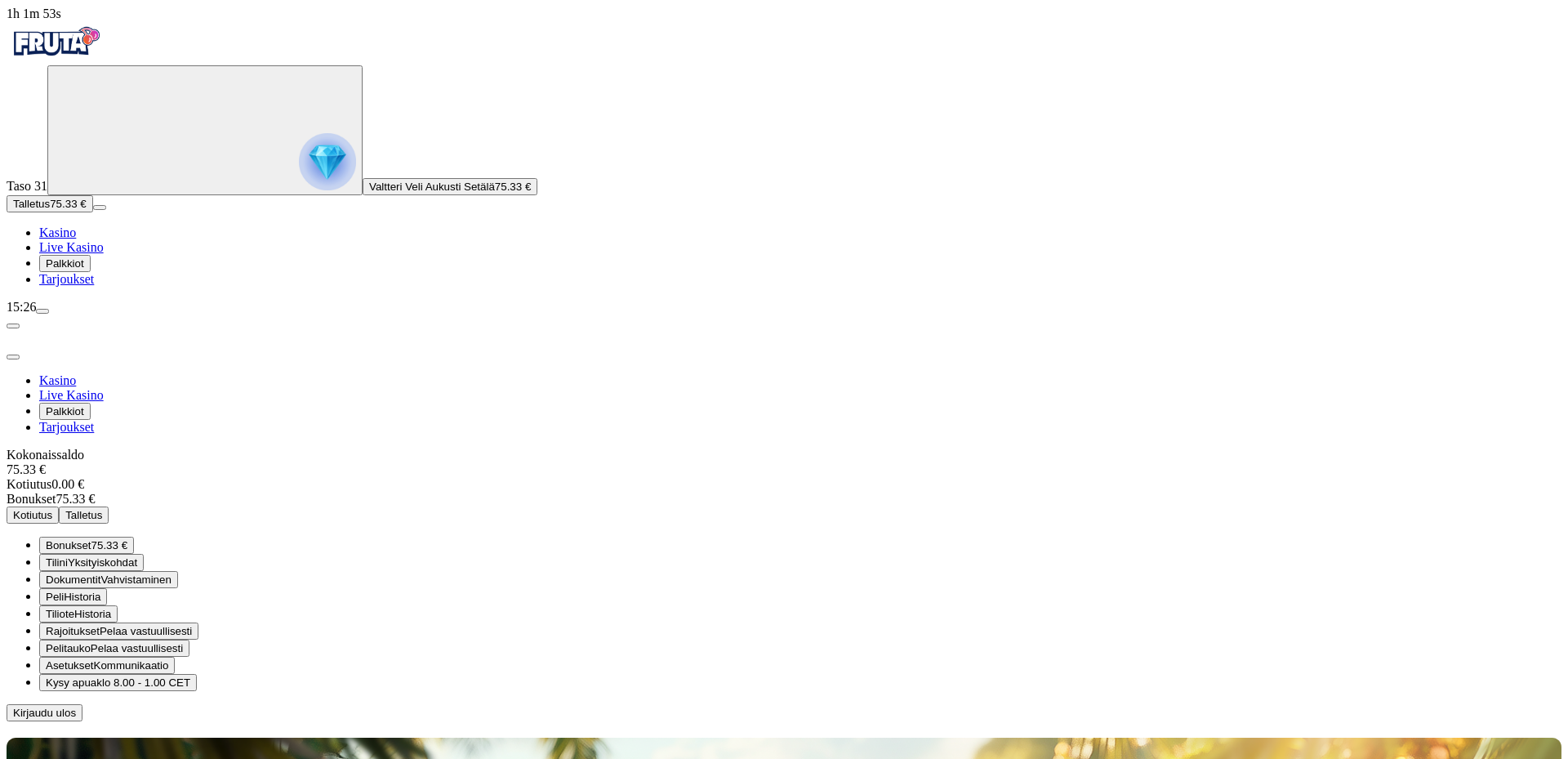
click at [127, 539] on span "75.33 €" at bounding box center [109, 545] width 36 height 12
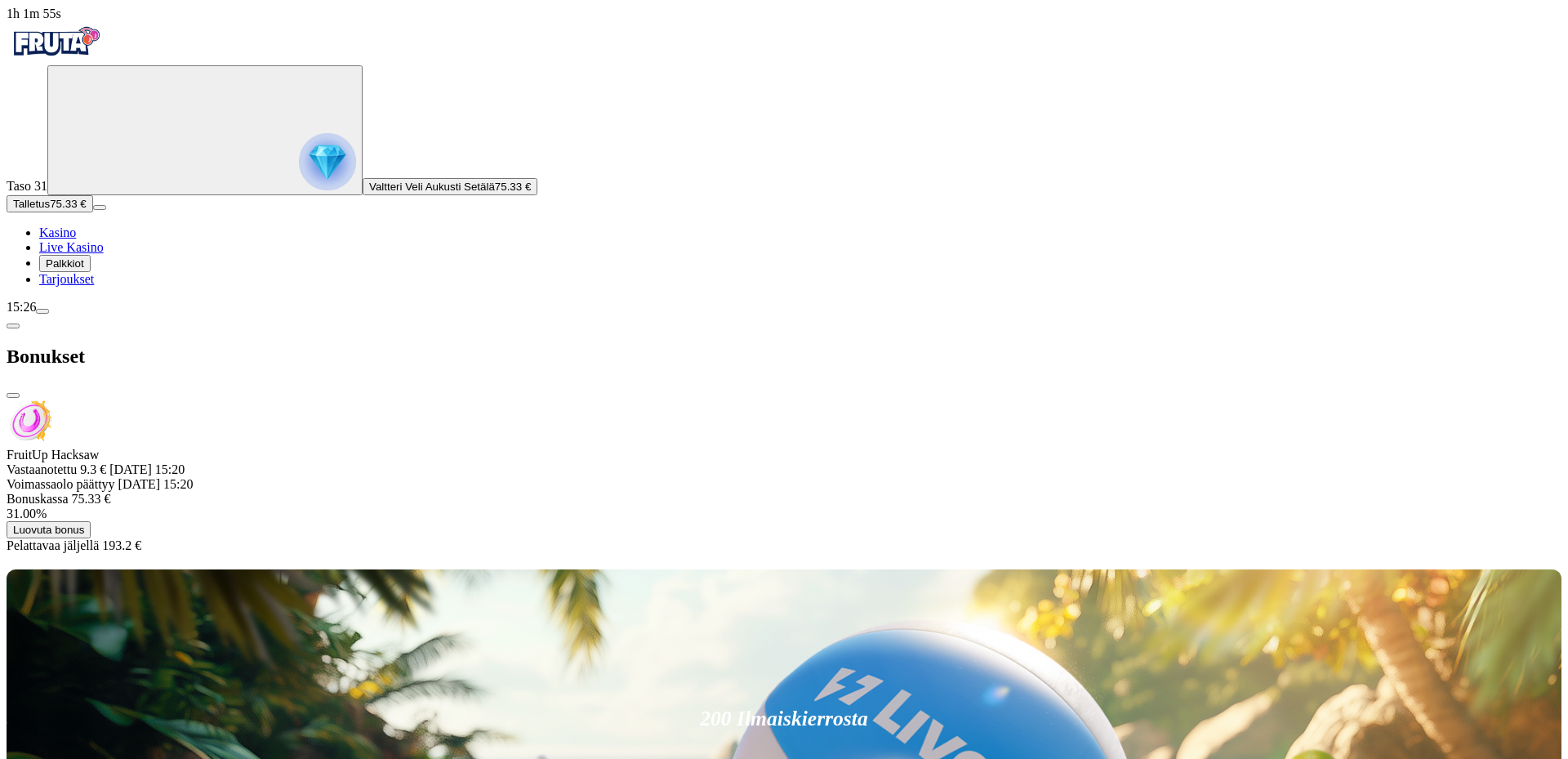
click at [13, 395] on span "close icon" at bounding box center [13, 395] width 0 height 0
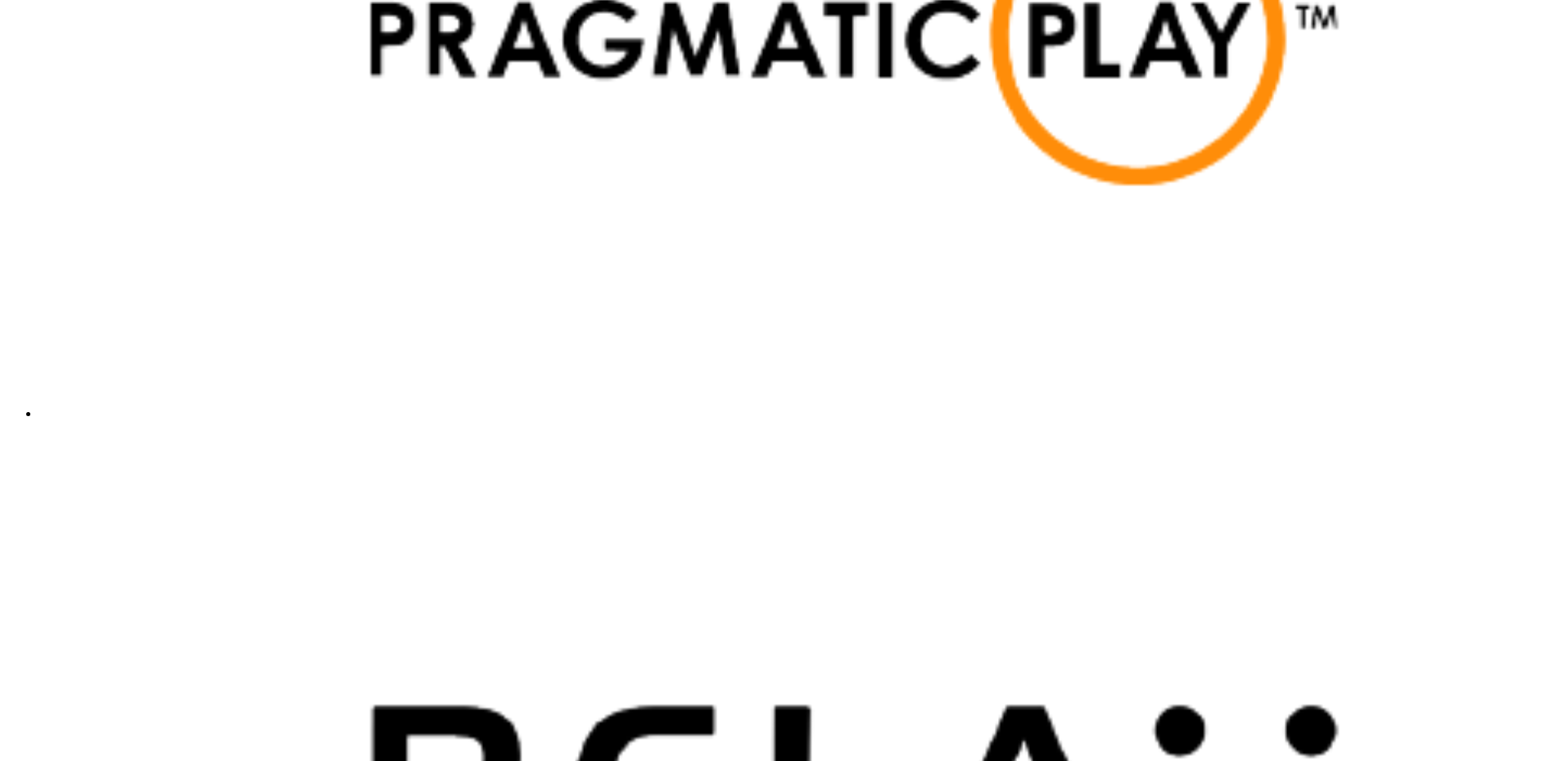
scroll to position [4421, 0]
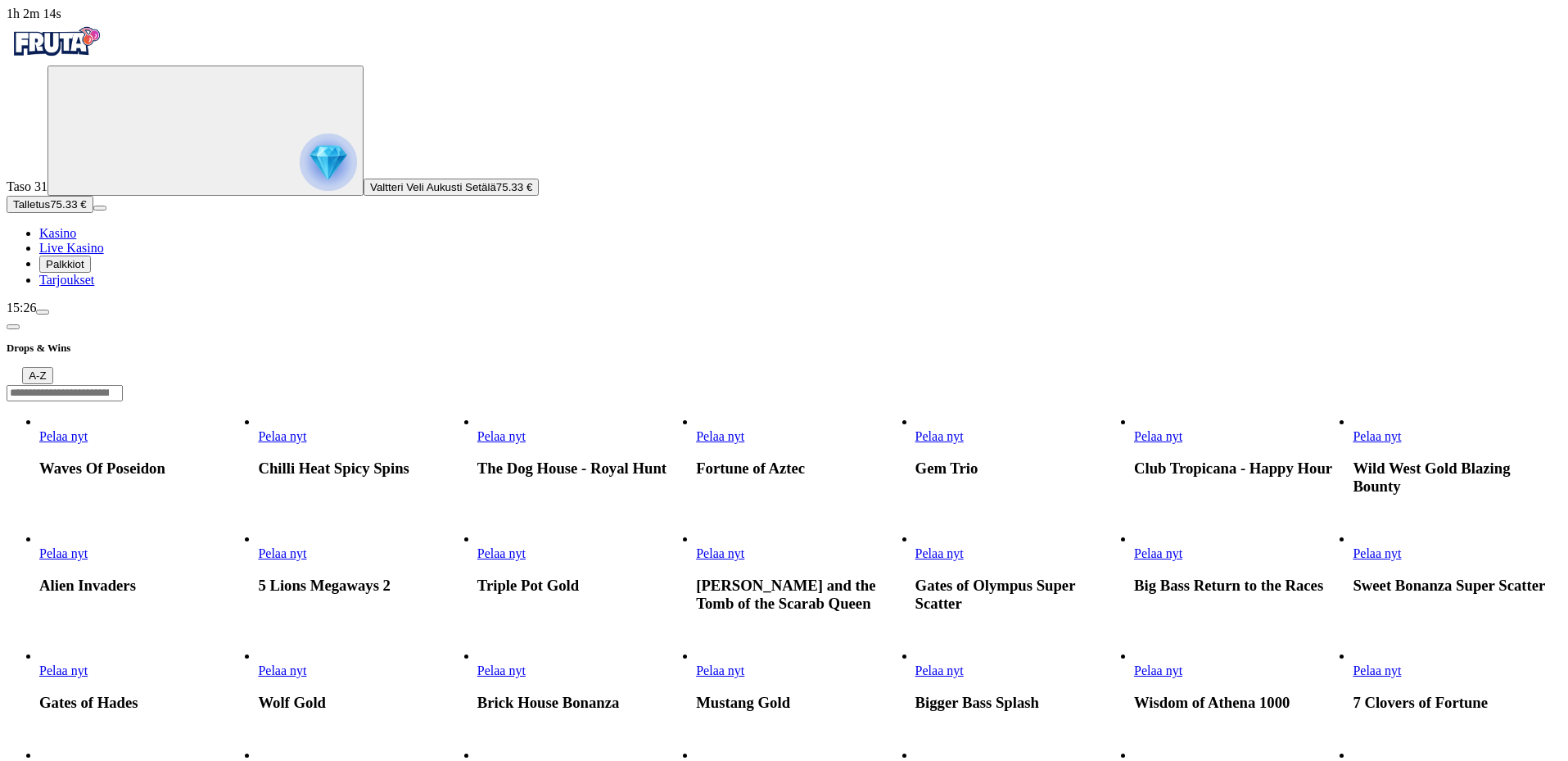
click at [1182, 429] on span "Pelaa nyt" at bounding box center [1158, 436] width 48 height 14
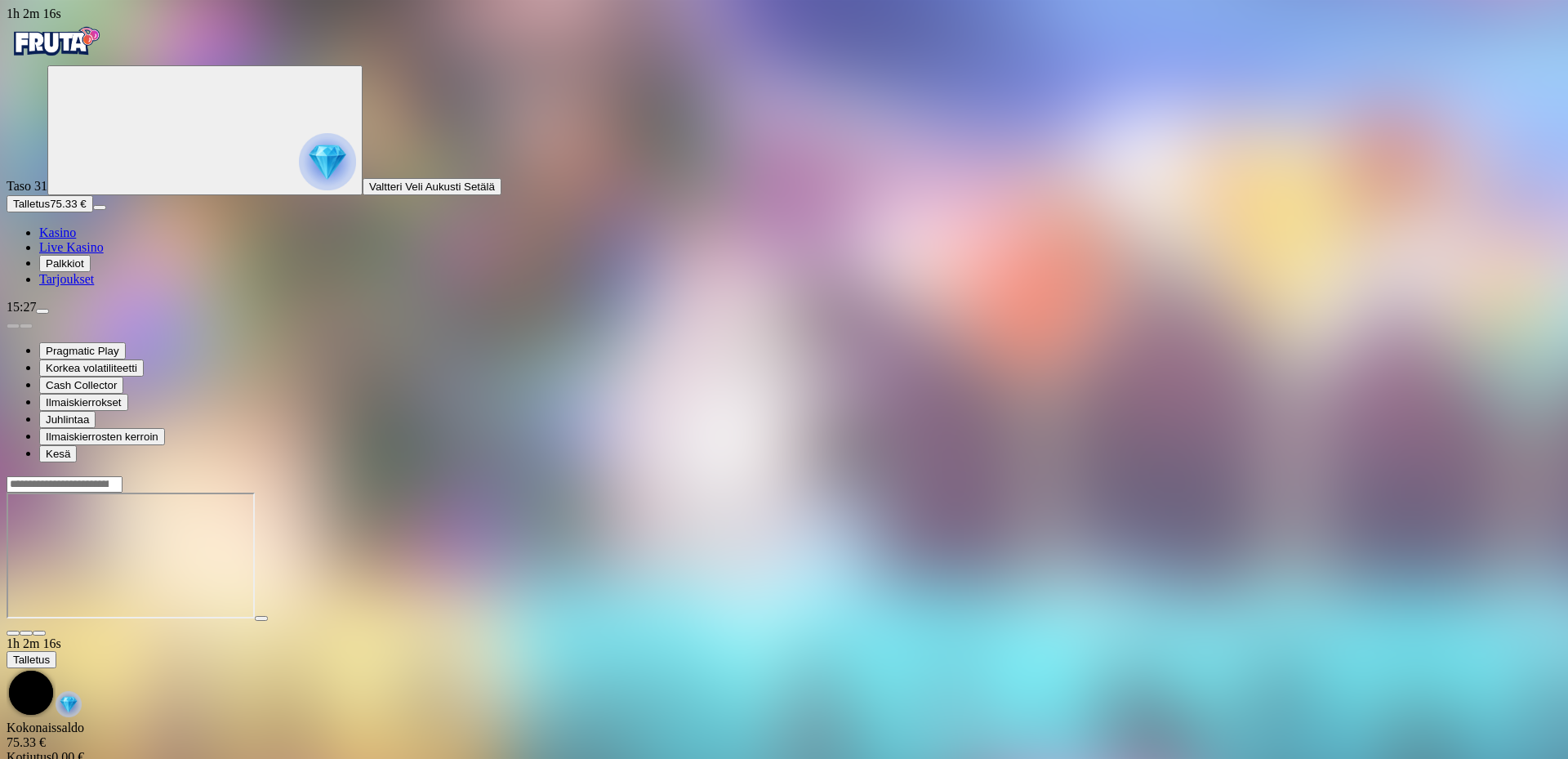
drag, startPoint x: 1457, startPoint y: 162, endPoint x: 1454, endPoint y: 257, distance: 95.0
click at [39, 632] on span "fullscreen icon" at bounding box center [39, 632] width 0 height 0
click at [104, 62] on img "Primary" at bounding box center [55, 42] width 98 height 41
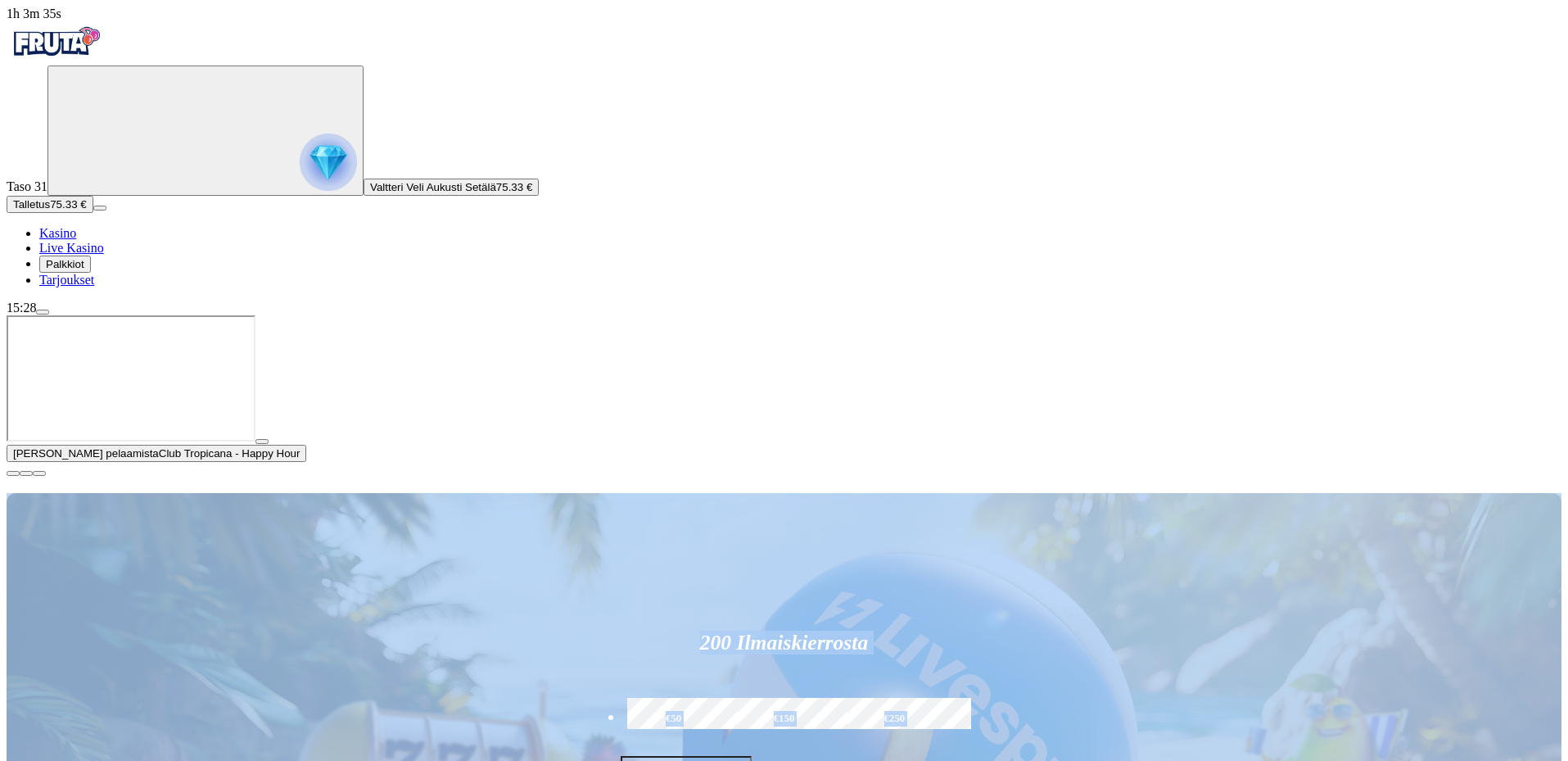
click at [20, 475] on button "button" at bounding box center [12, 474] width 13 height 5
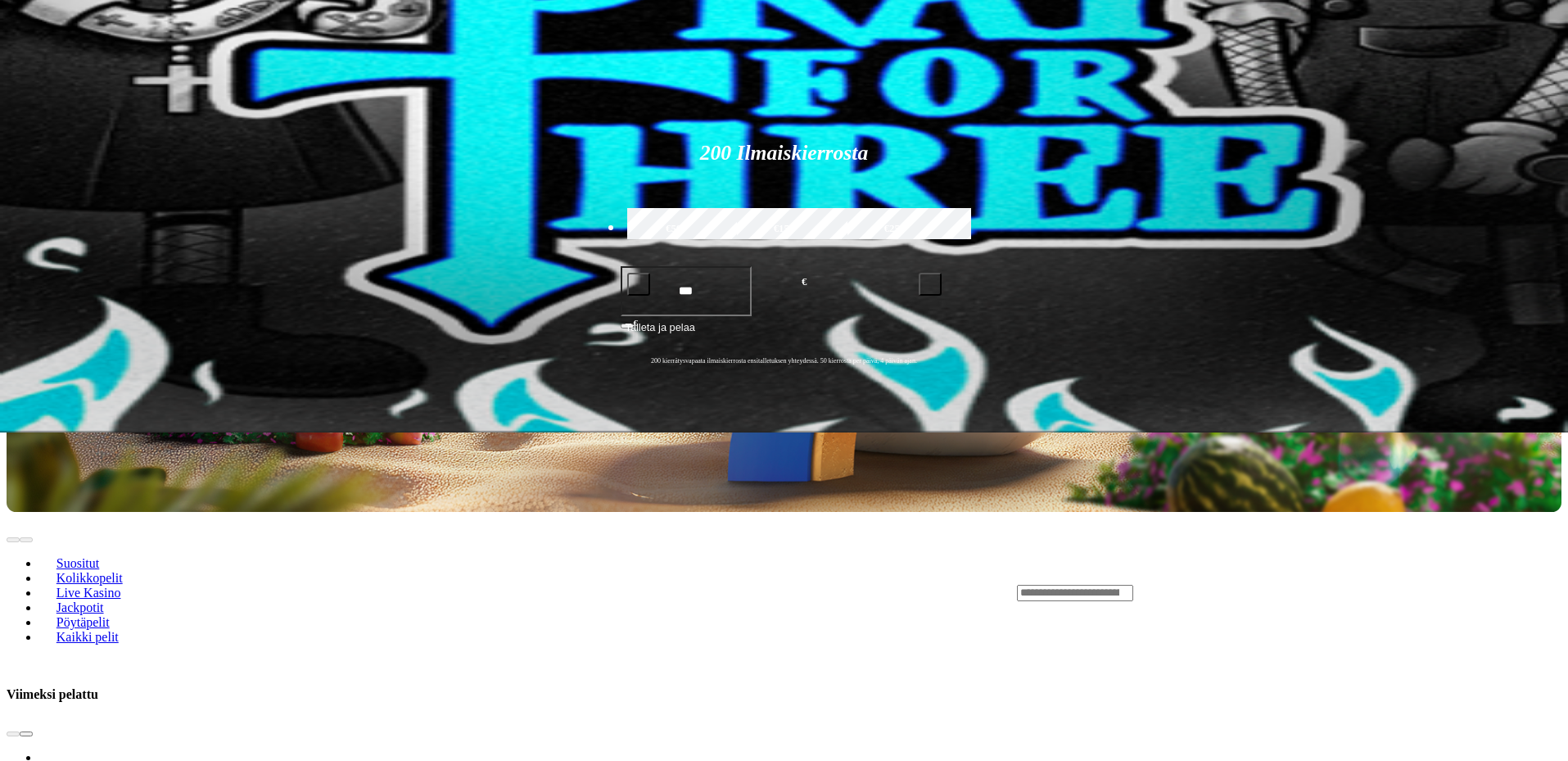
scroll to position [327, 0]
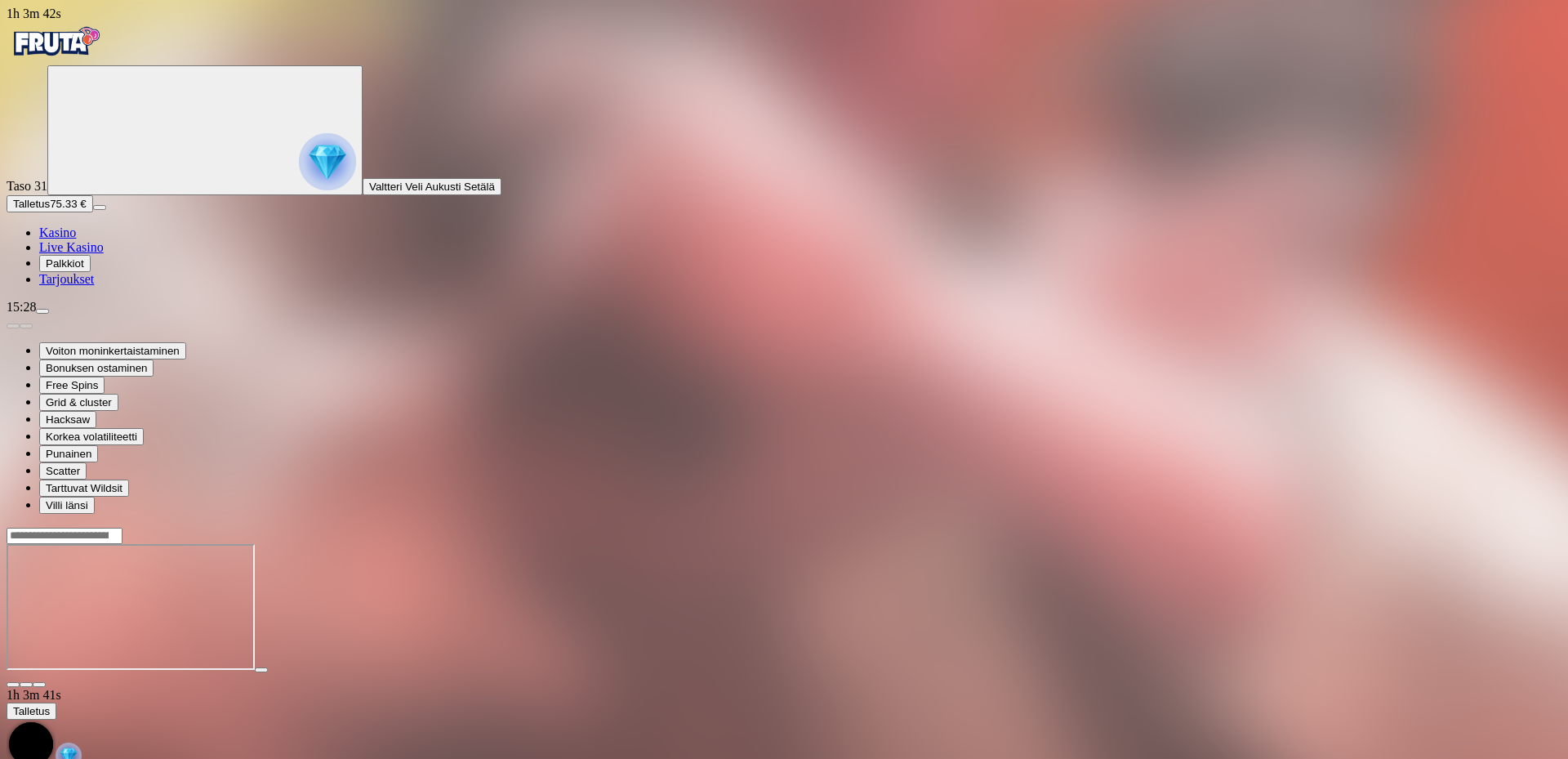
click at [39, 685] on span "fullscreen icon" at bounding box center [39, 685] width 0 height 0
click at [93, 61] on img "Primary" at bounding box center [55, 42] width 98 height 41
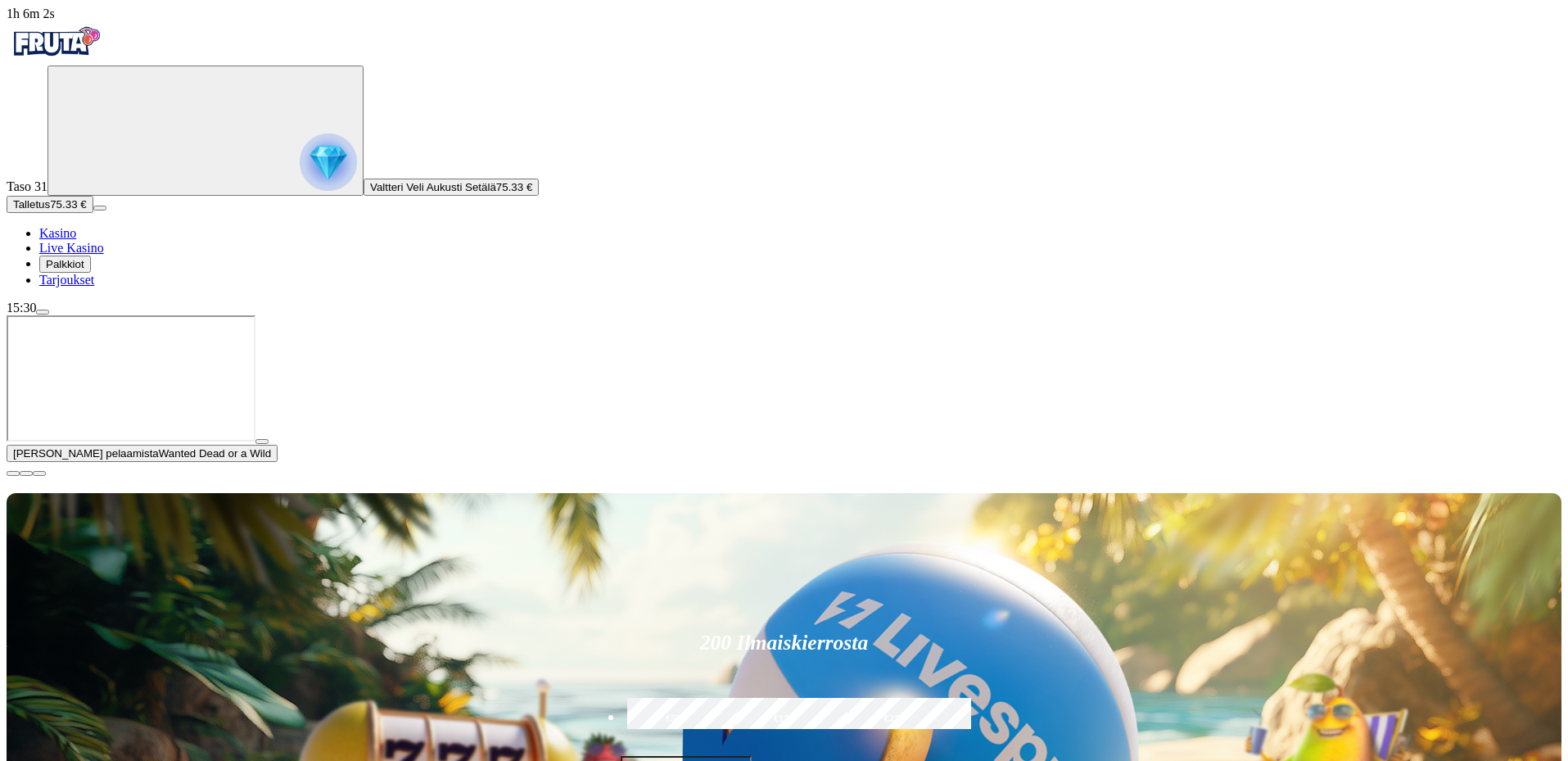
click at [43, 312] on span "menu icon" at bounding box center [43, 312] width 0 height 0
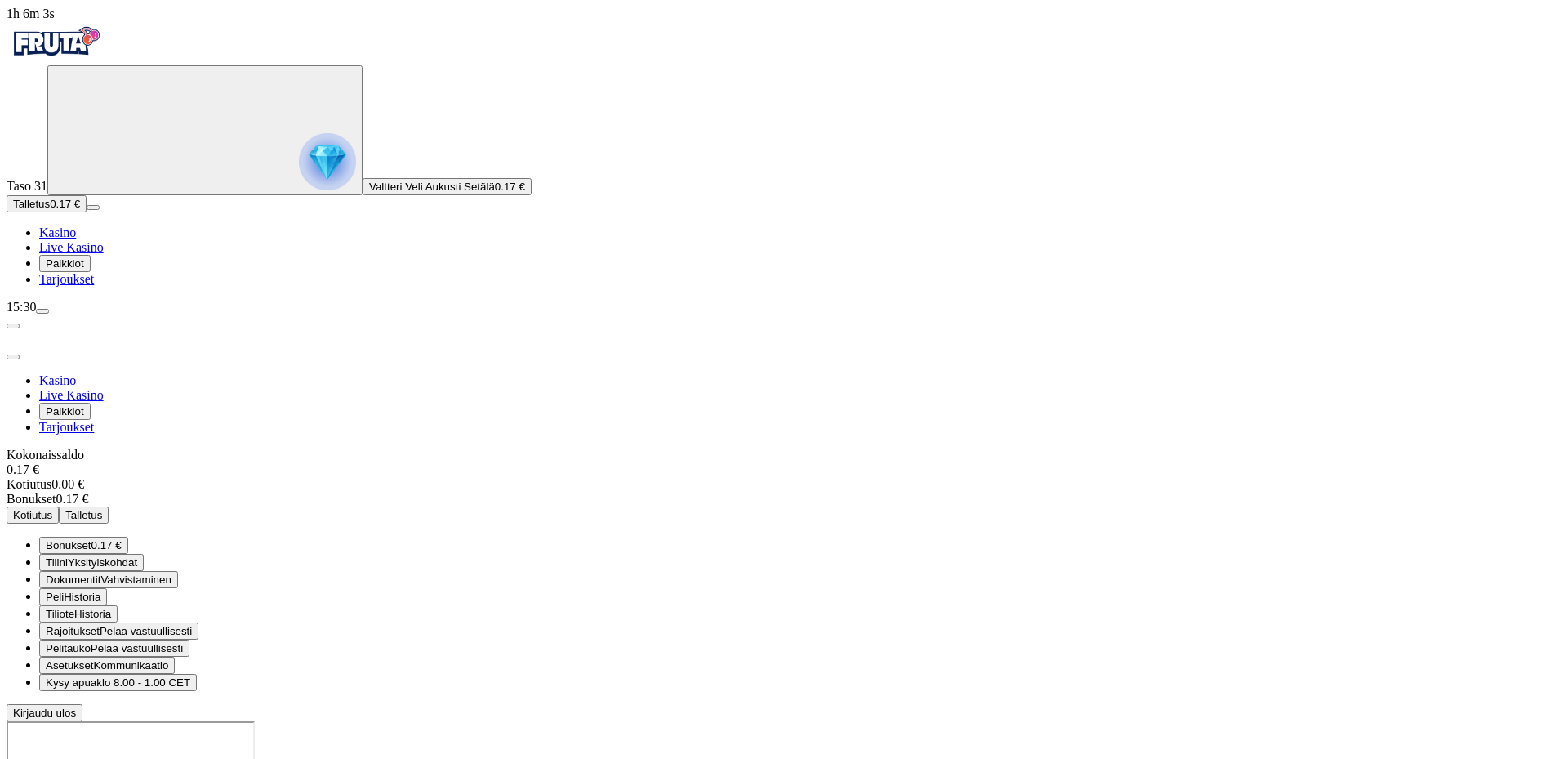
click at [122, 539] on span "0.17 €" at bounding box center [106, 545] width 30 height 12
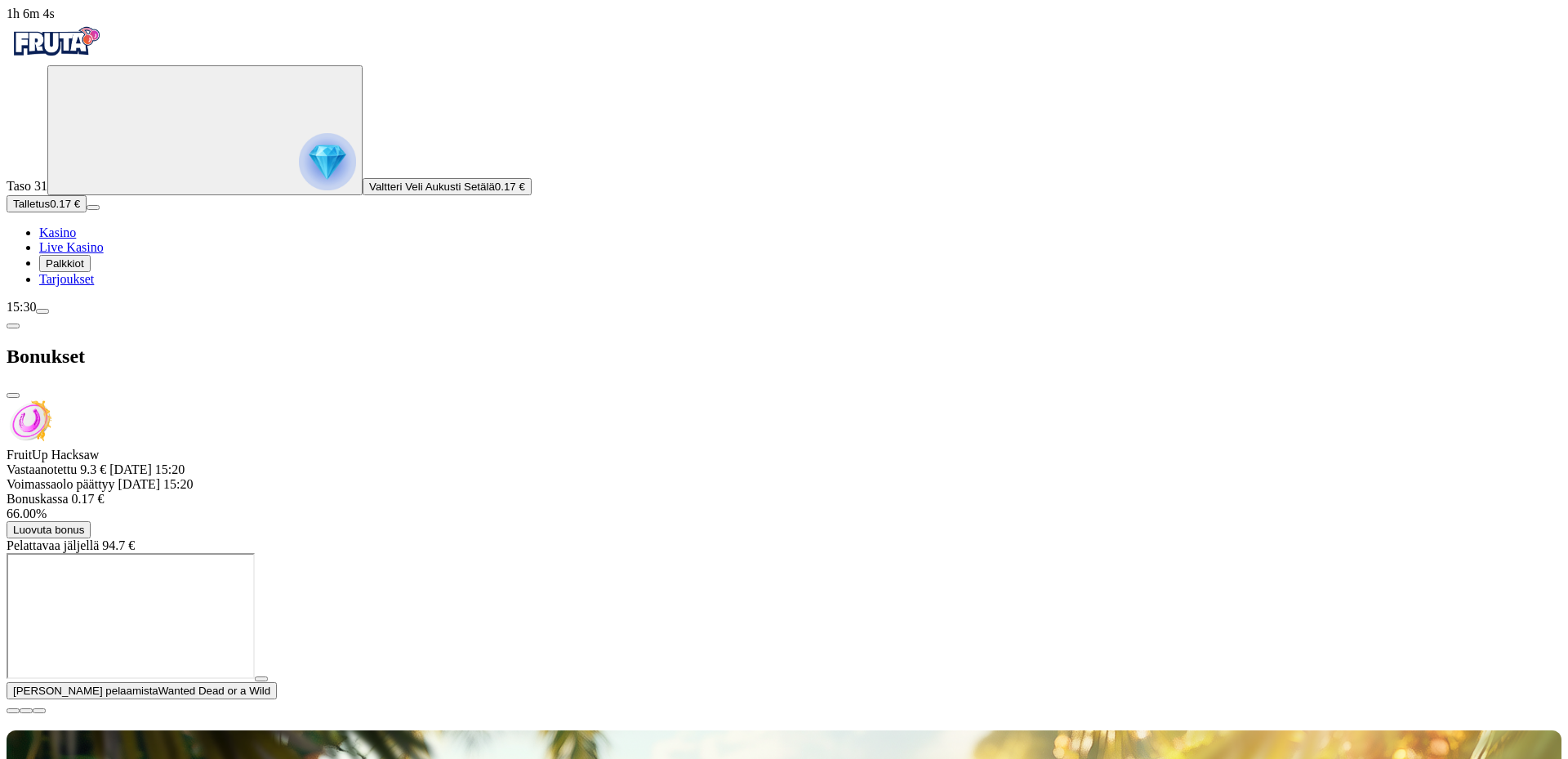
click at [84, 524] on span "Luovuta bonus" at bounding box center [49, 530] width 71 height 12
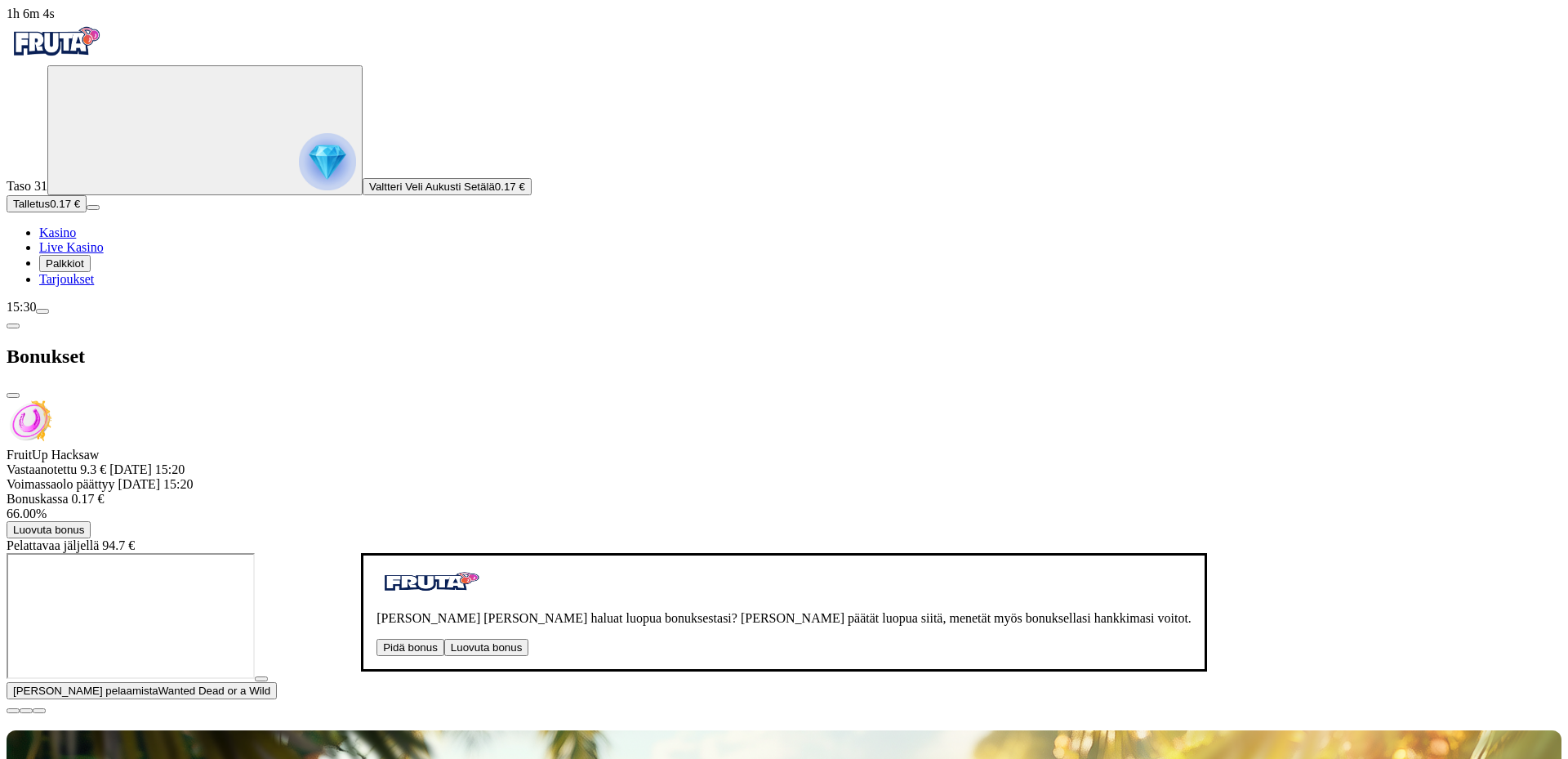
click at [444, 639] on button "Luovuta bonus" at bounding box center [486, 647] width 84 height 17
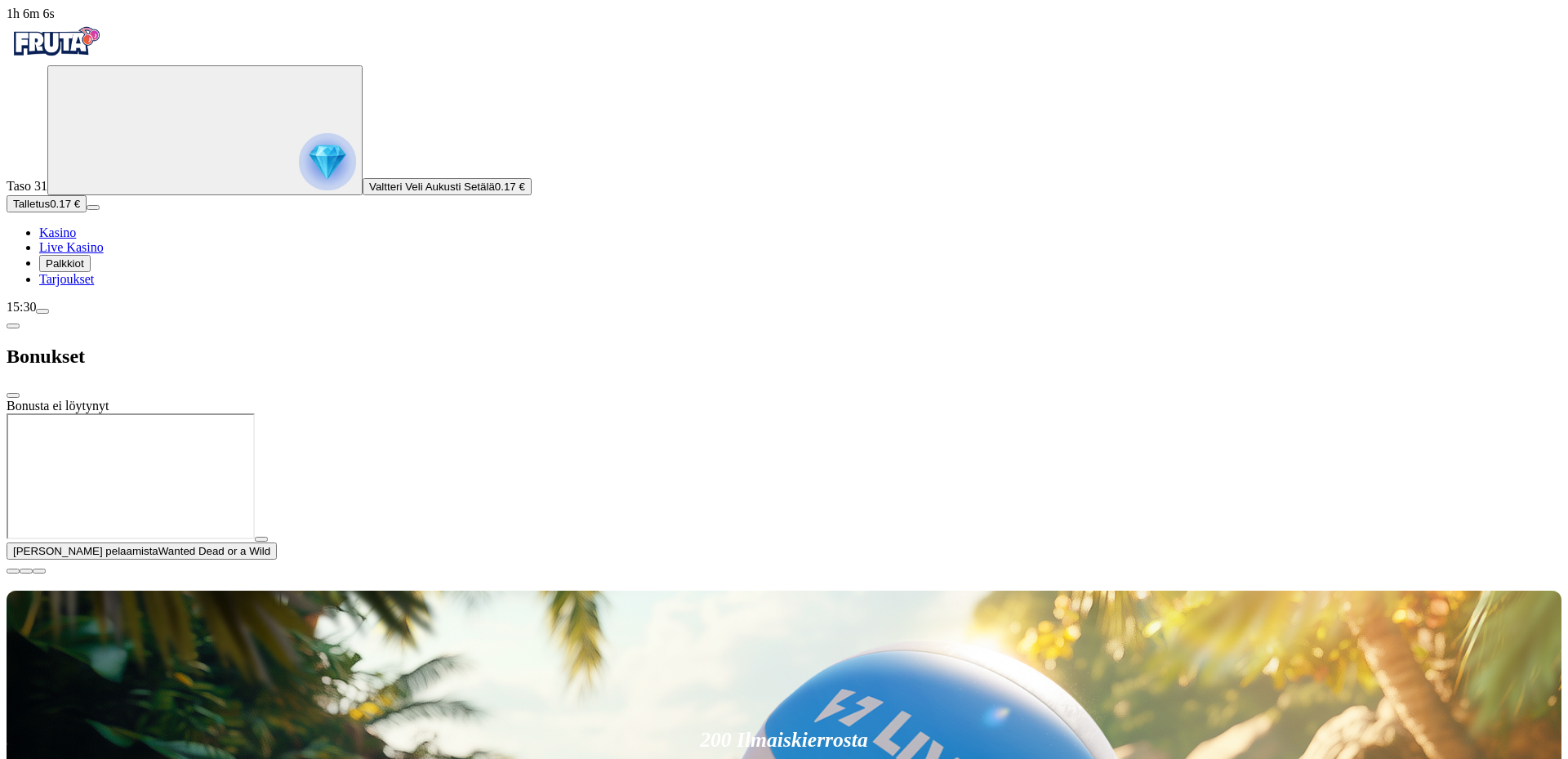
click at [13, 395] on span "close icon" at bounding box center [13, 395] width 0 height 0
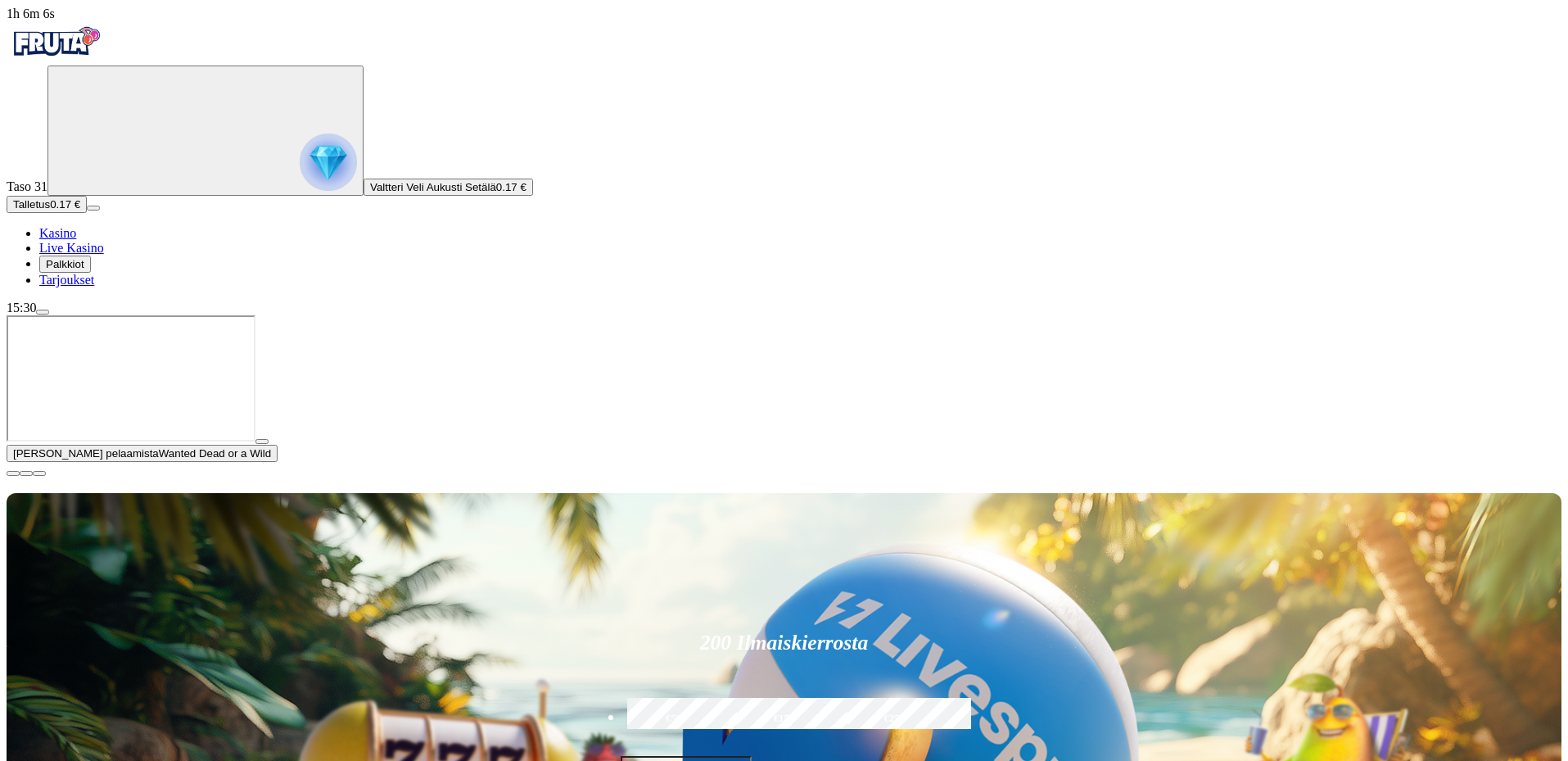
click at [725, 695] on label "€50" at bounding box center [674, 719] width 101 height 48
click at [639, 760] on span "minus icon" at bounding box center [639, 773] width 0 height 0
type input "**"
click at [13, 474] on span "close icon" at bounding box center [13, 474] width 0 height 0
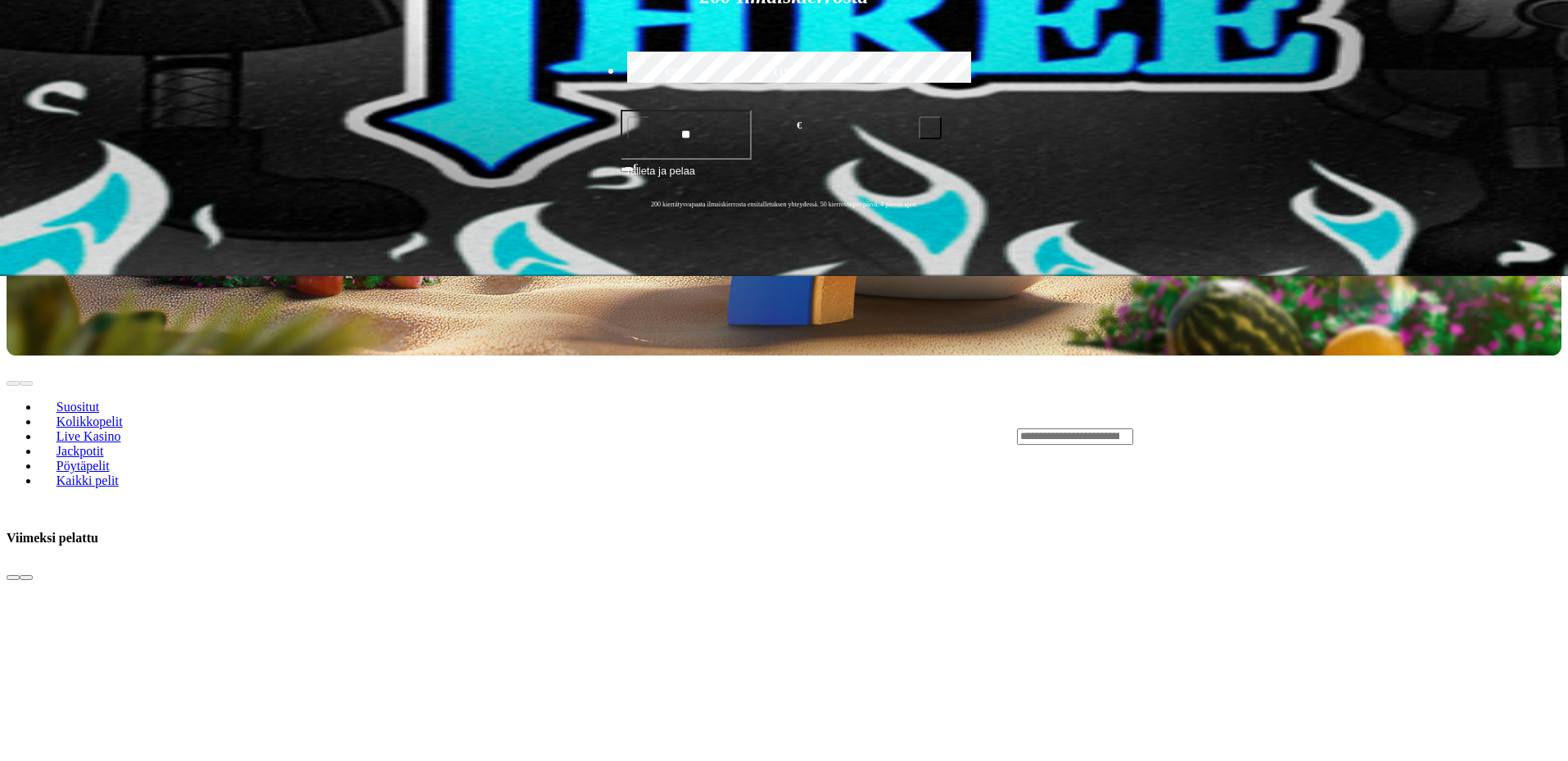
scroll to position [491, 0]
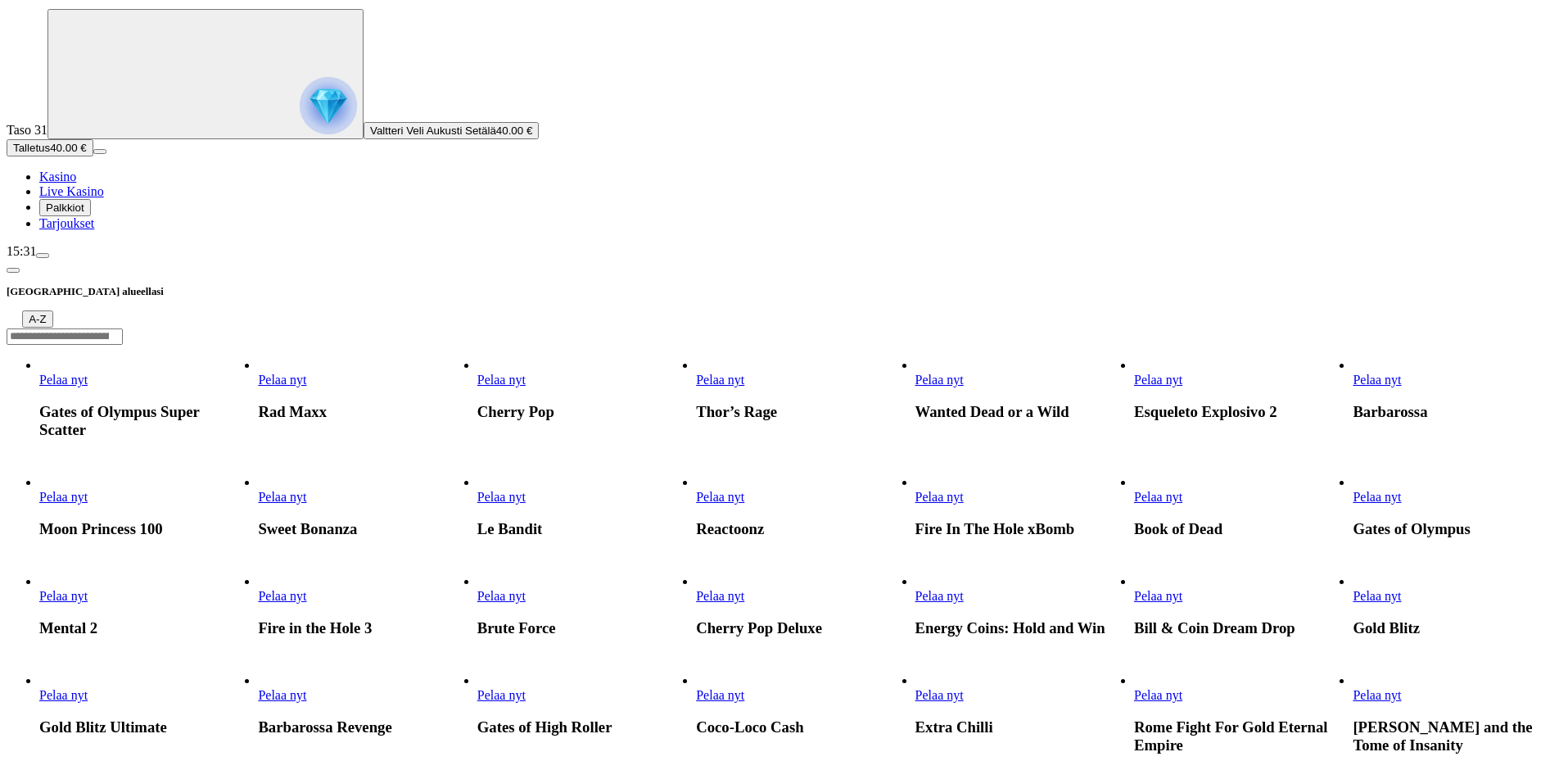
scroll to position [491, 0]
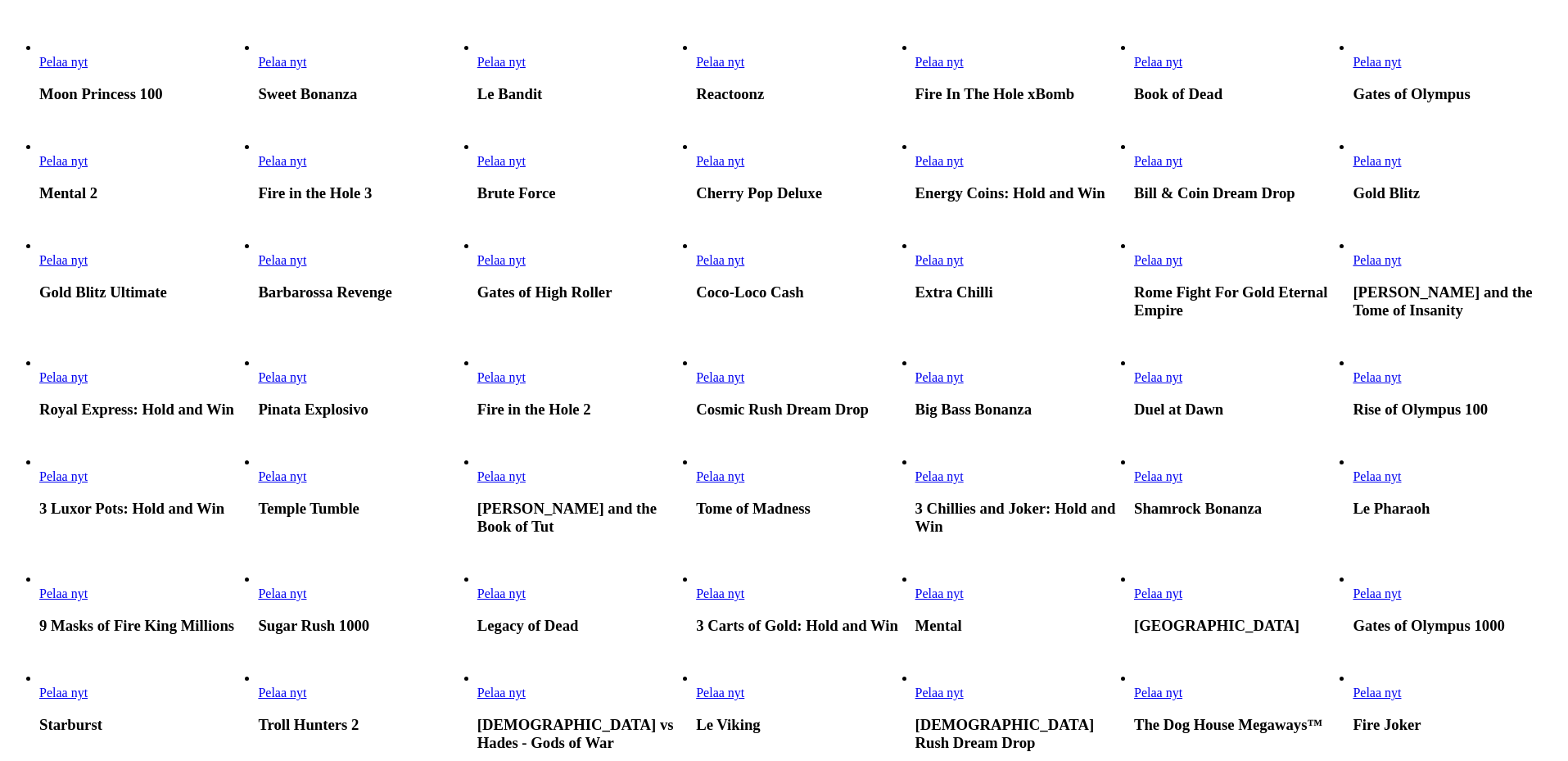
click at [1401, 267] on link "Pelaa nyt" at bounding box center [1376, 260] width 48 height 14
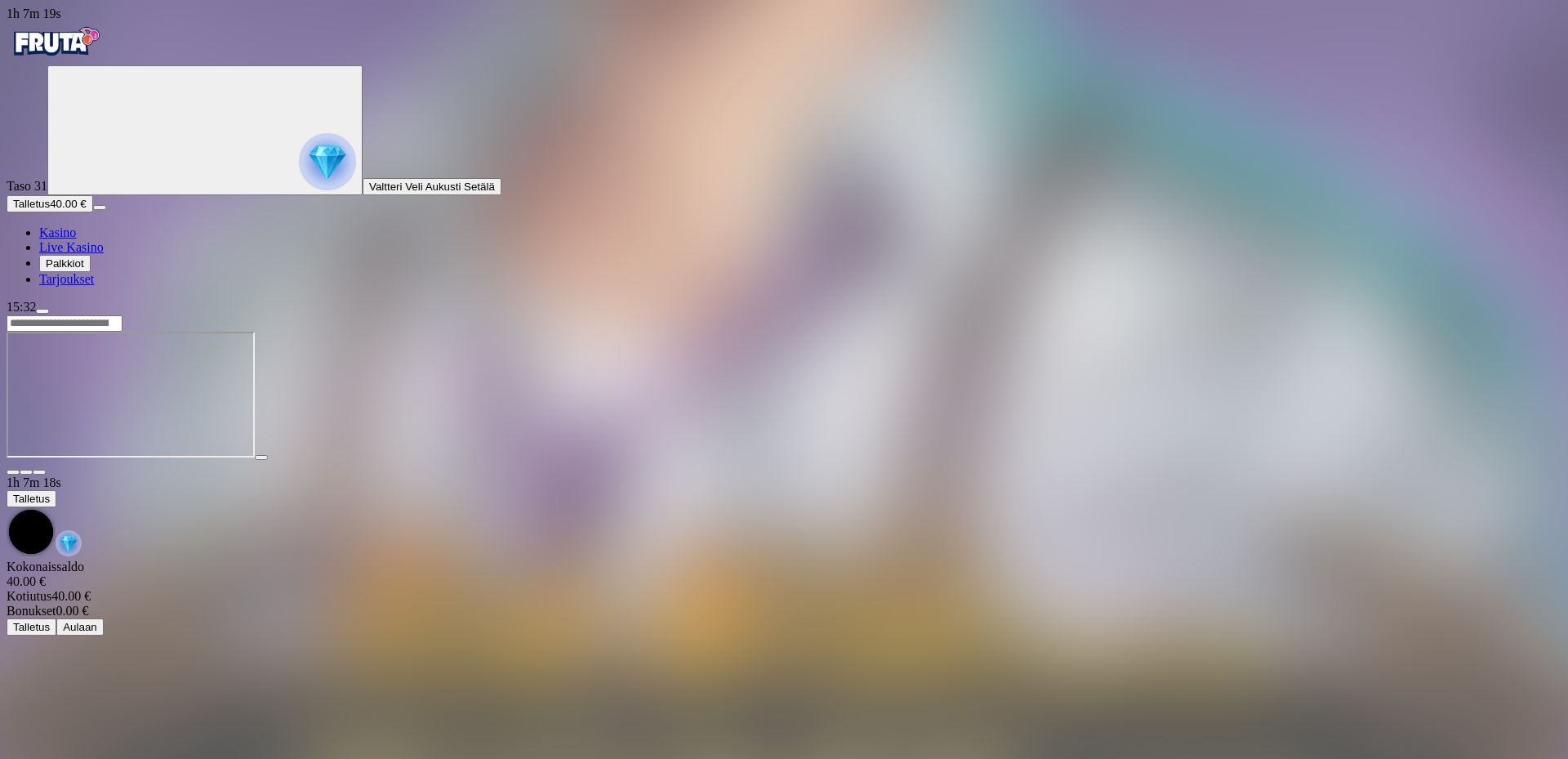
click at [39, 472] on span "fullscreen icon" at bounding box center [39, 472] width 0 height 0
click at [104, 52] on img "Primary" at bounding box center [55, 42] width 98 height 41
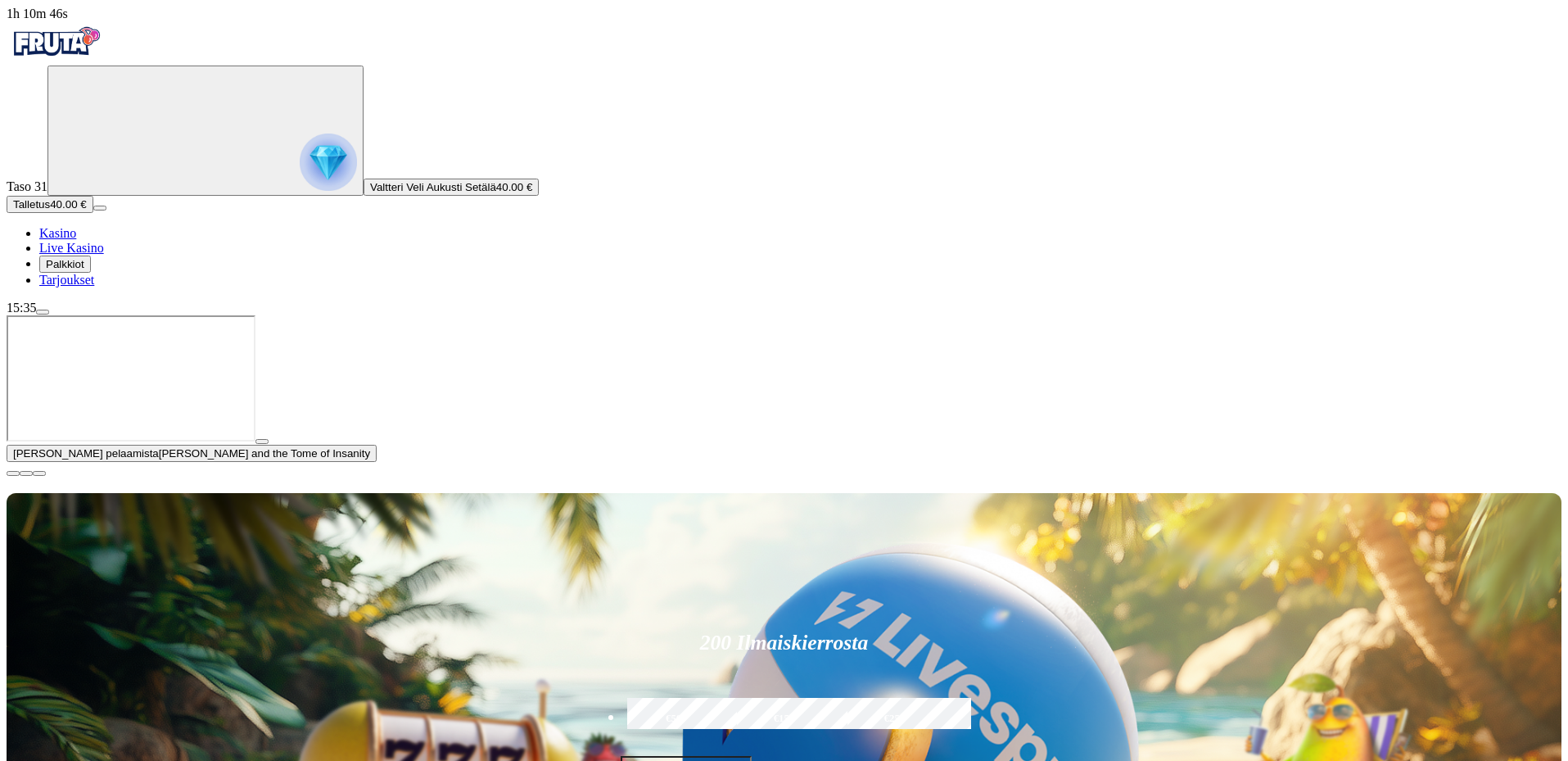
click at [13, 474] on span "close icon" at bounding box center [13, 474] width 0 height 0
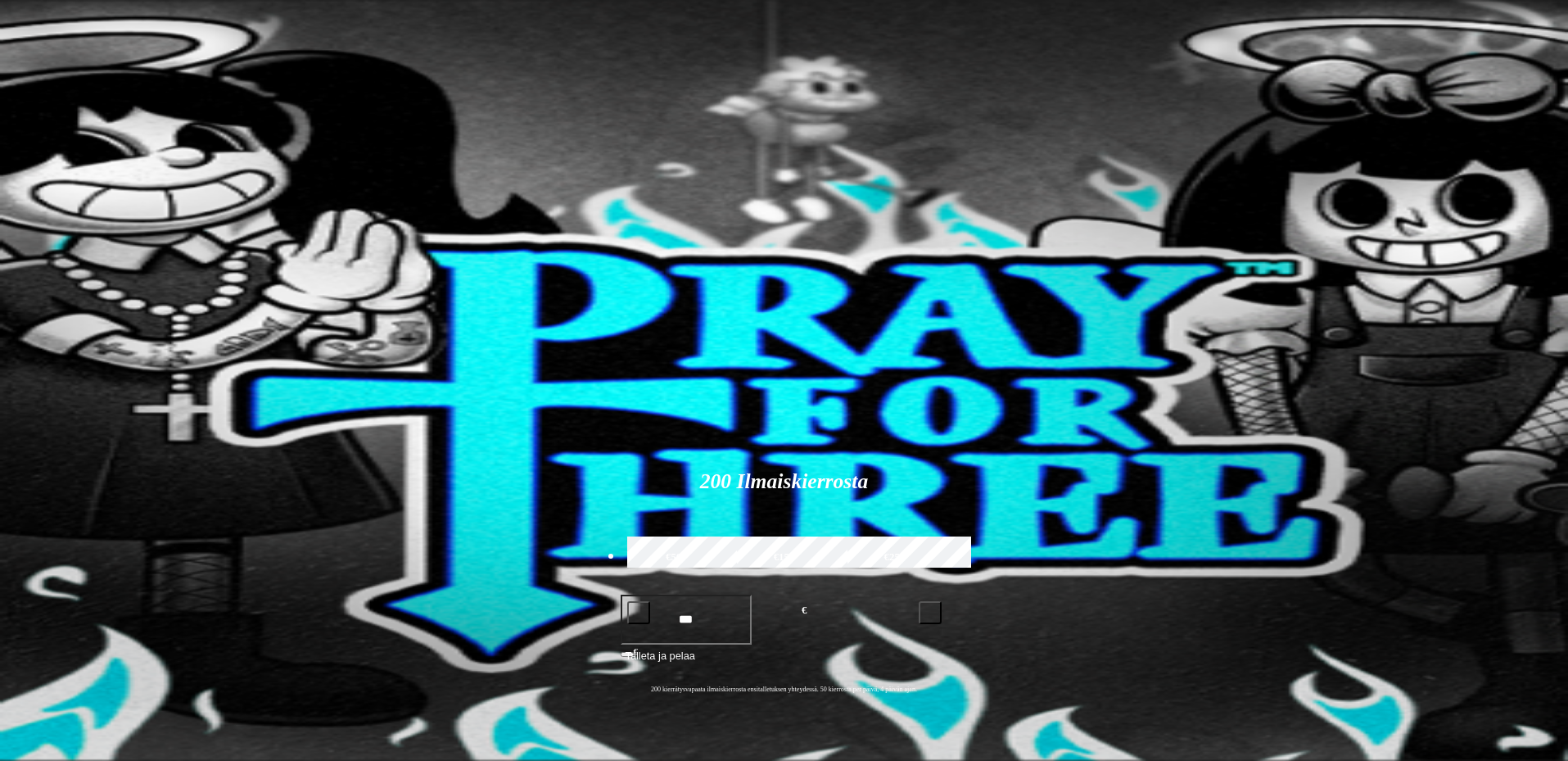
type input "*****"
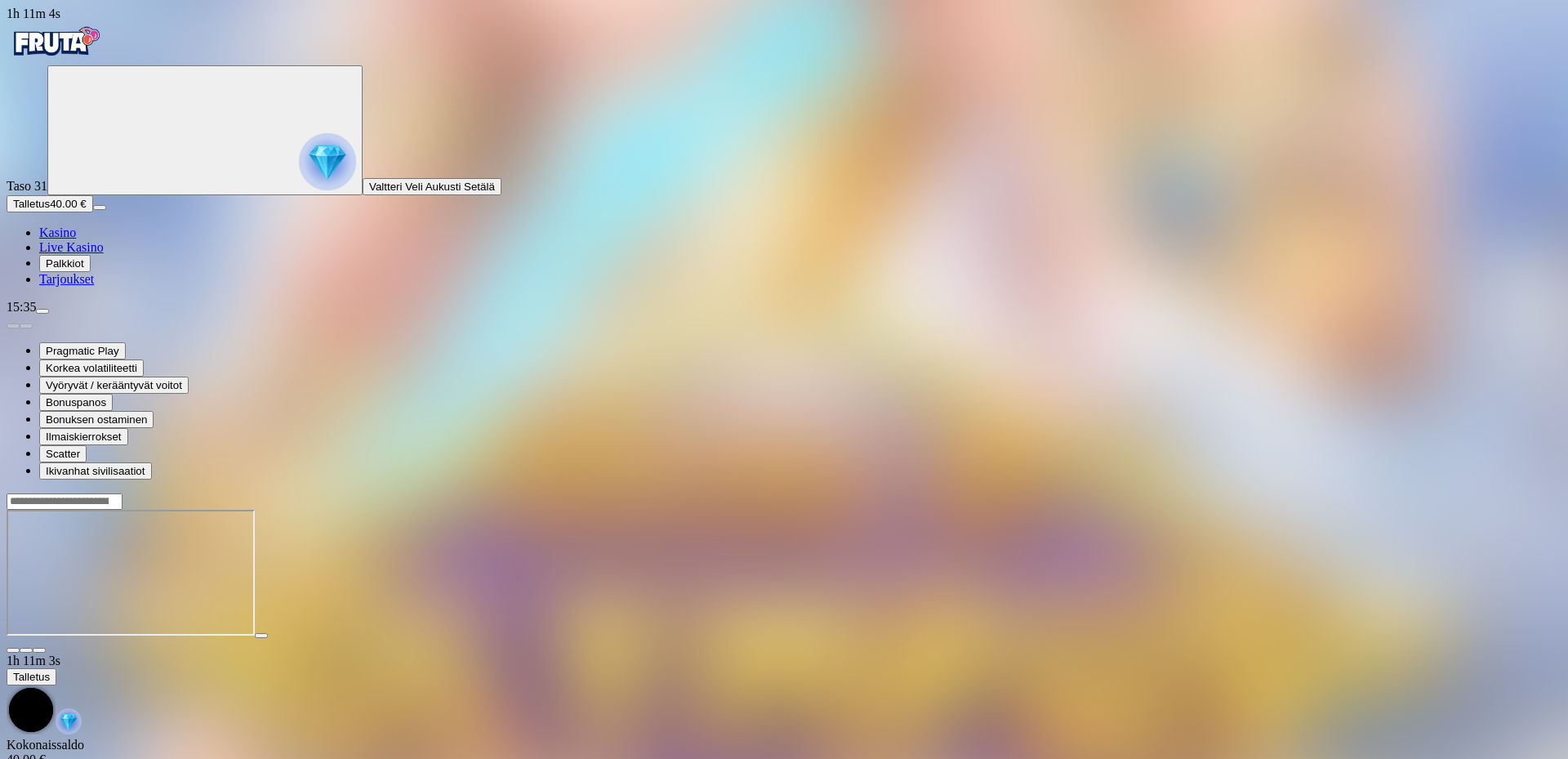
click at [1453, 493] on div at bounding box center [784, 573] width 1556 height 161
click at [39, 650] on span "fullscreen icon" at bounding box center [39, 650] width 0 height 0
click at [92, 27] on div "Primary" at bounding box center [784, 43] width 1556 height 44
click at [104, 58] on img "Primary" at bounding box center [55, 42] width 98 height 41
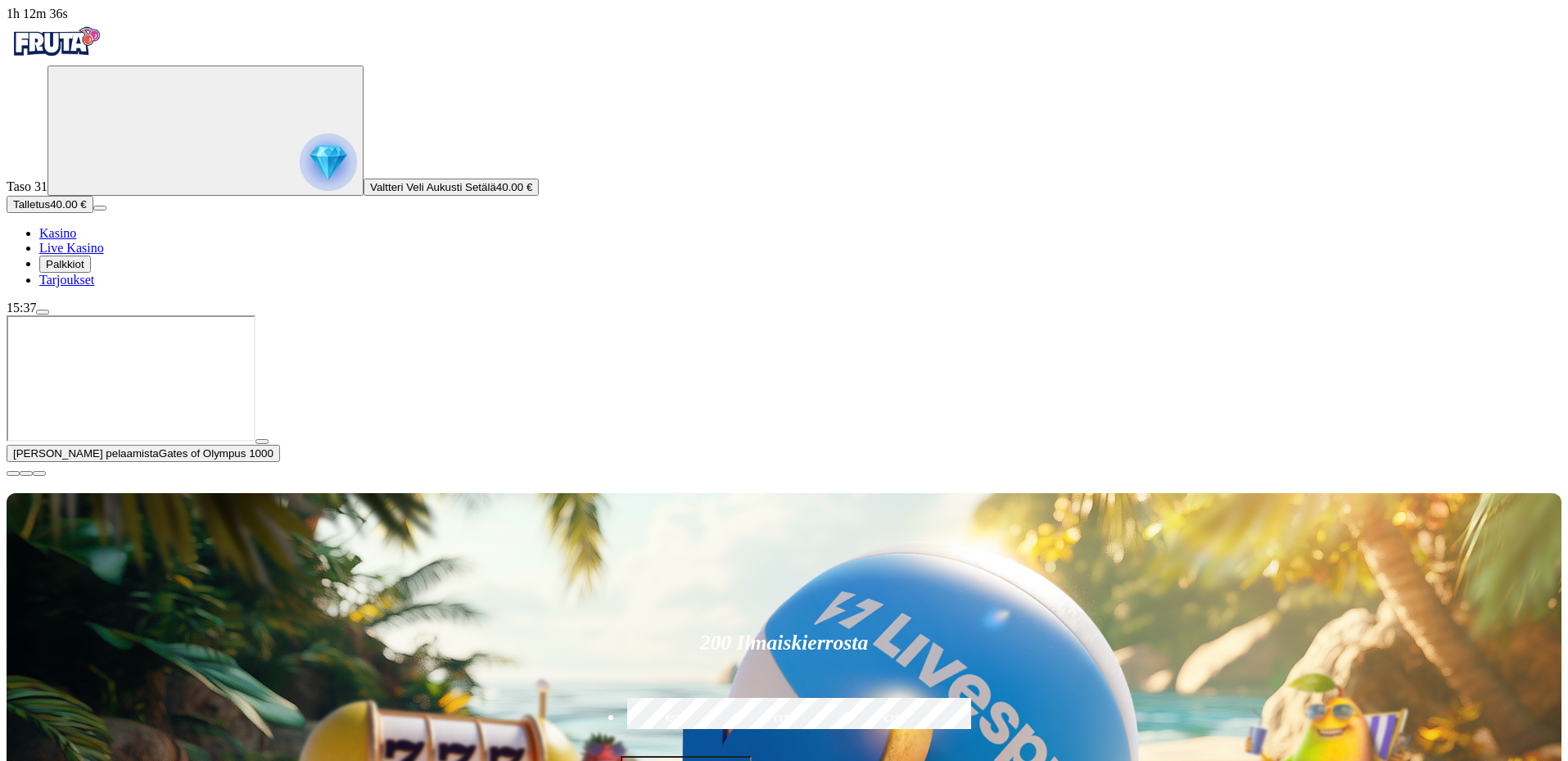
click at [20, 475] on button "button" at bounding box center [12, 474] width 13 height 5
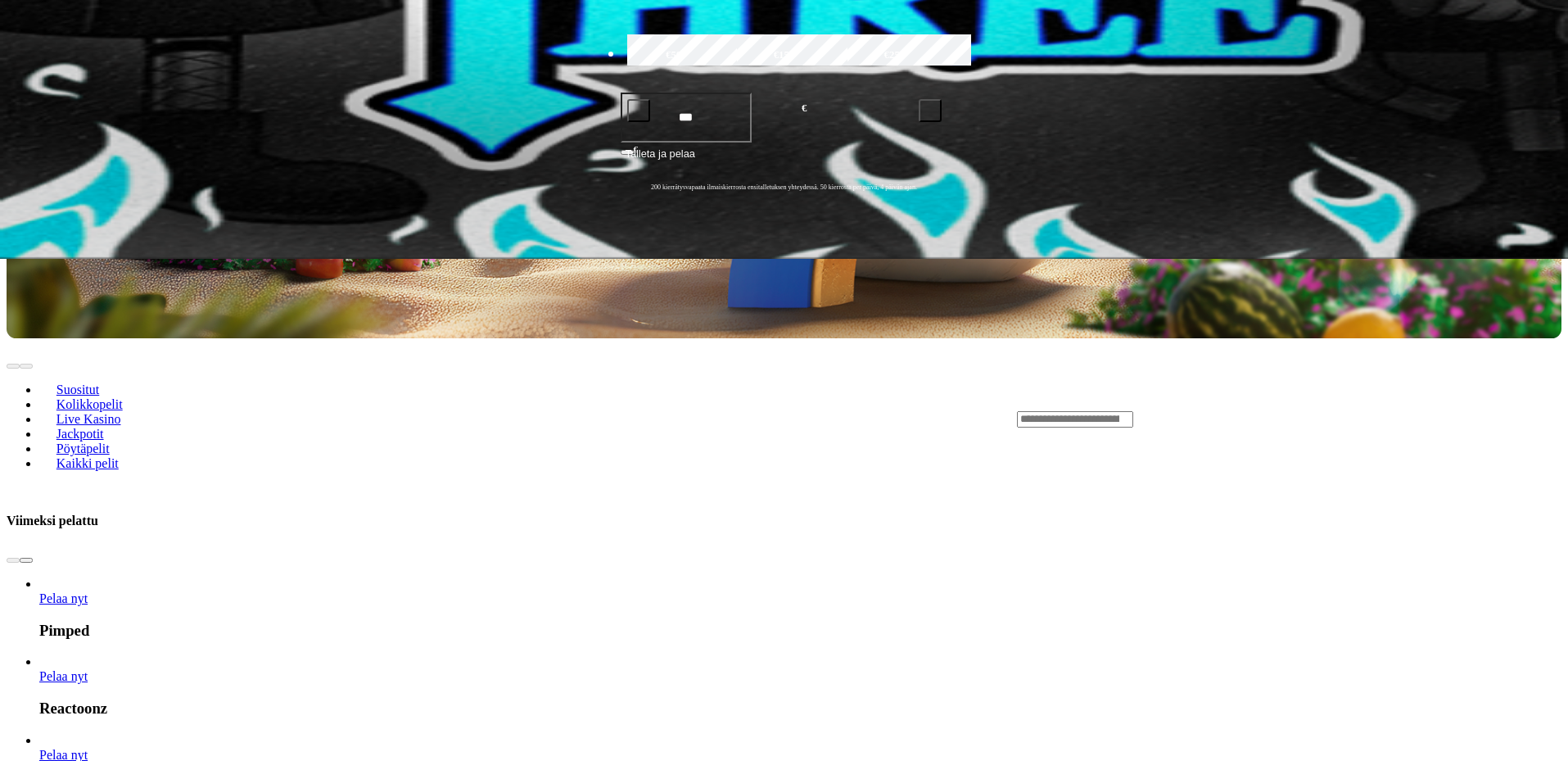
scroll to position [327, 0]
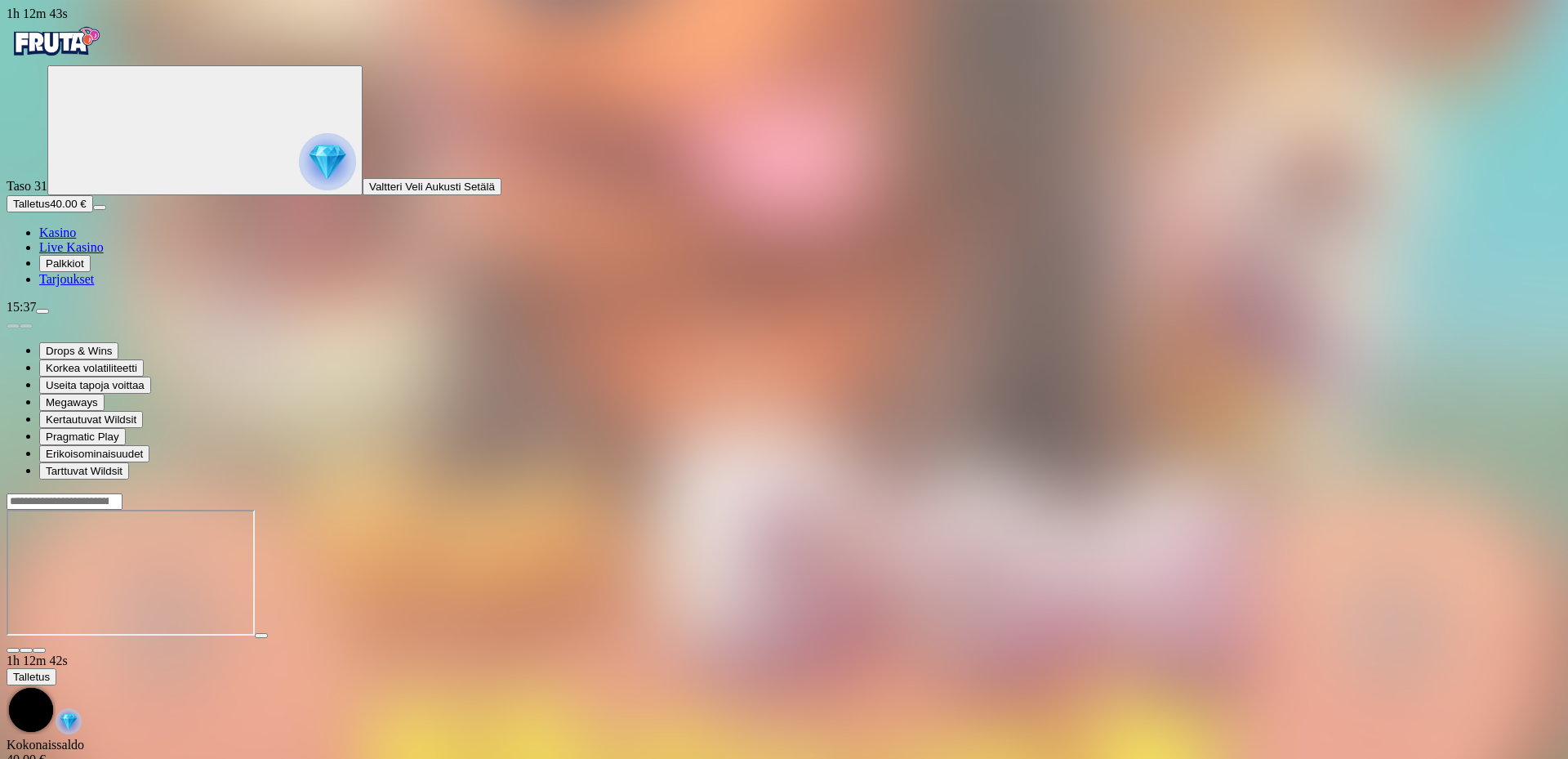
click at [39, 650] on span "fullscreen icon" at bounding box center [39, 650] width 0 height 0
click at [104, 58] on img "Primary" at bounding box center [55, 42] width 98 height 41
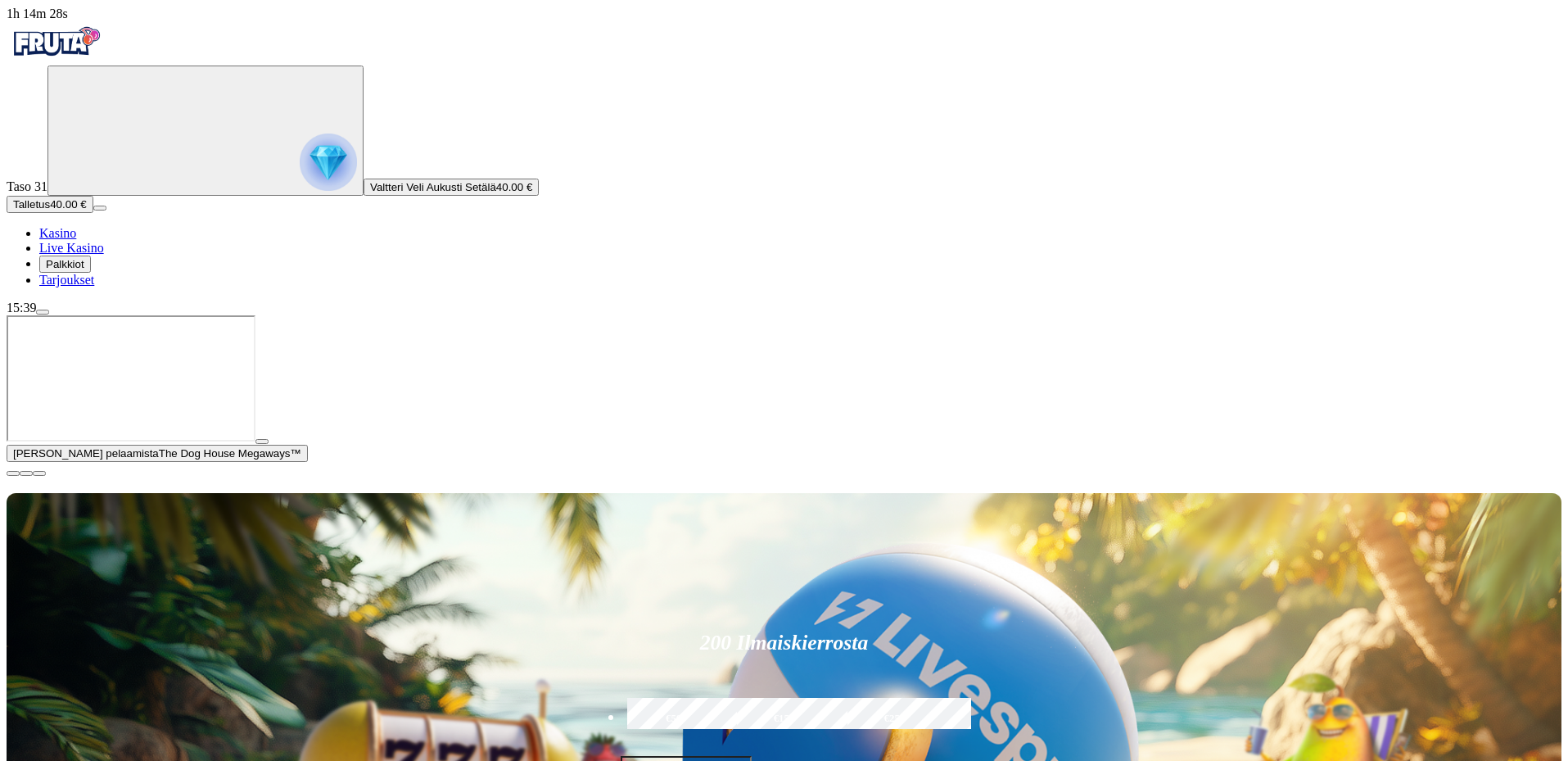
click at [13, 474] on span "close icon" at bounding box center [13, 474] width 0 height 0
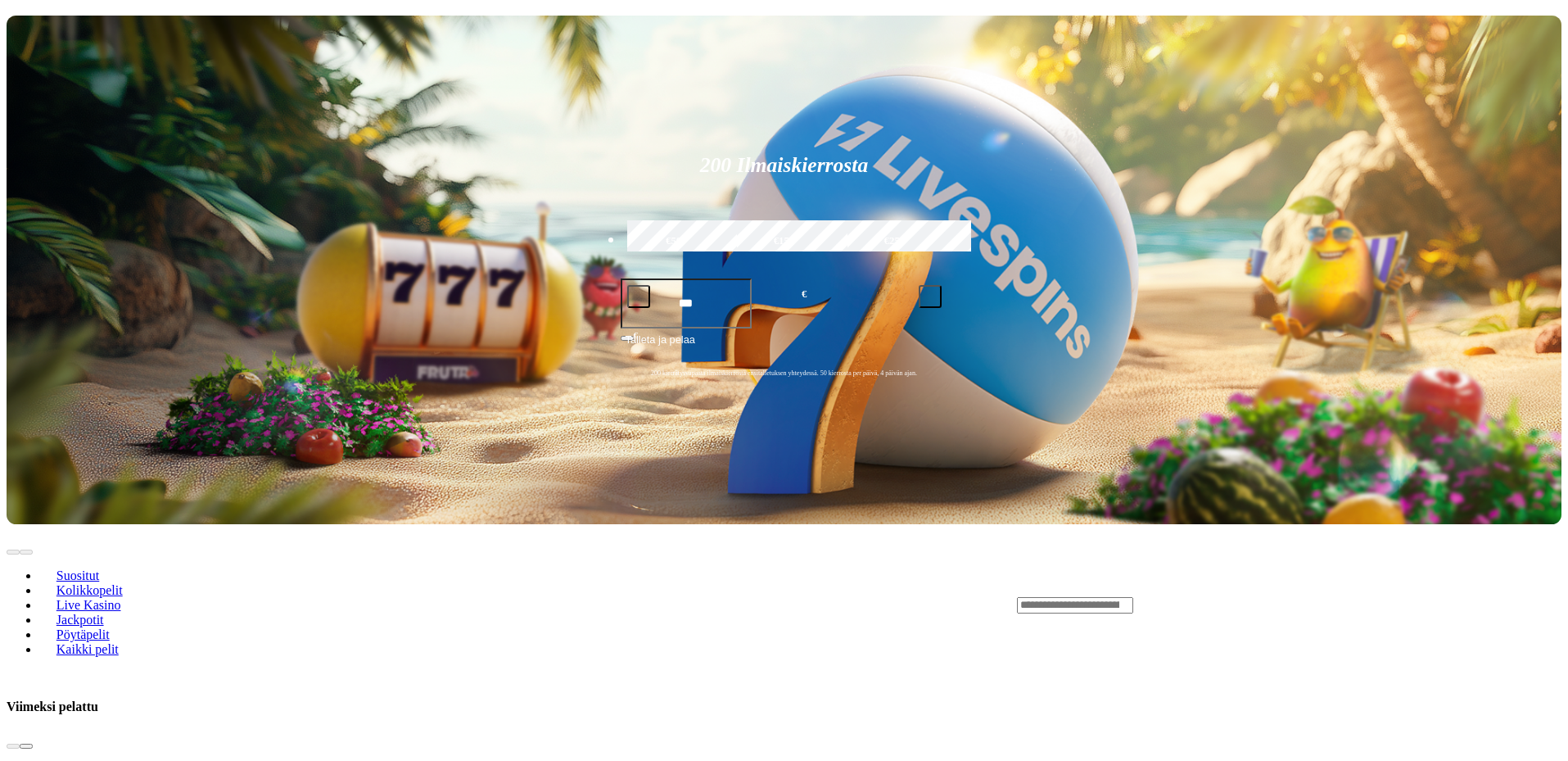
scroll to position [410, 0]
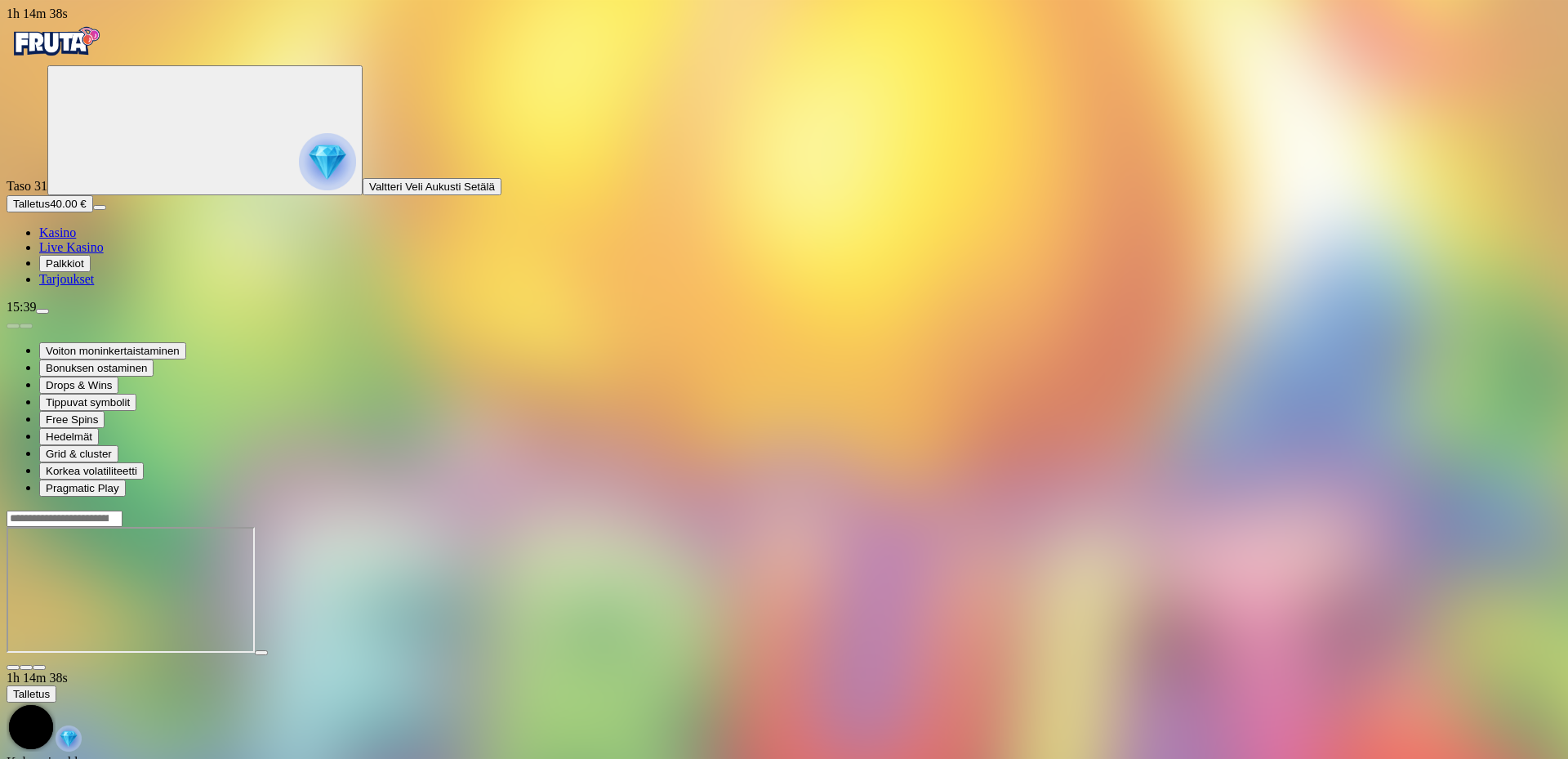
click at [46, 664] on button "button" at bounding box center [39, 667] width 13 height 5
click at [1205, 510] on div at bounding box center [784, 518] width 1556 height 17
click at [122, 510] on input "Search" at bounding box center [64, 518] width 116 height 16
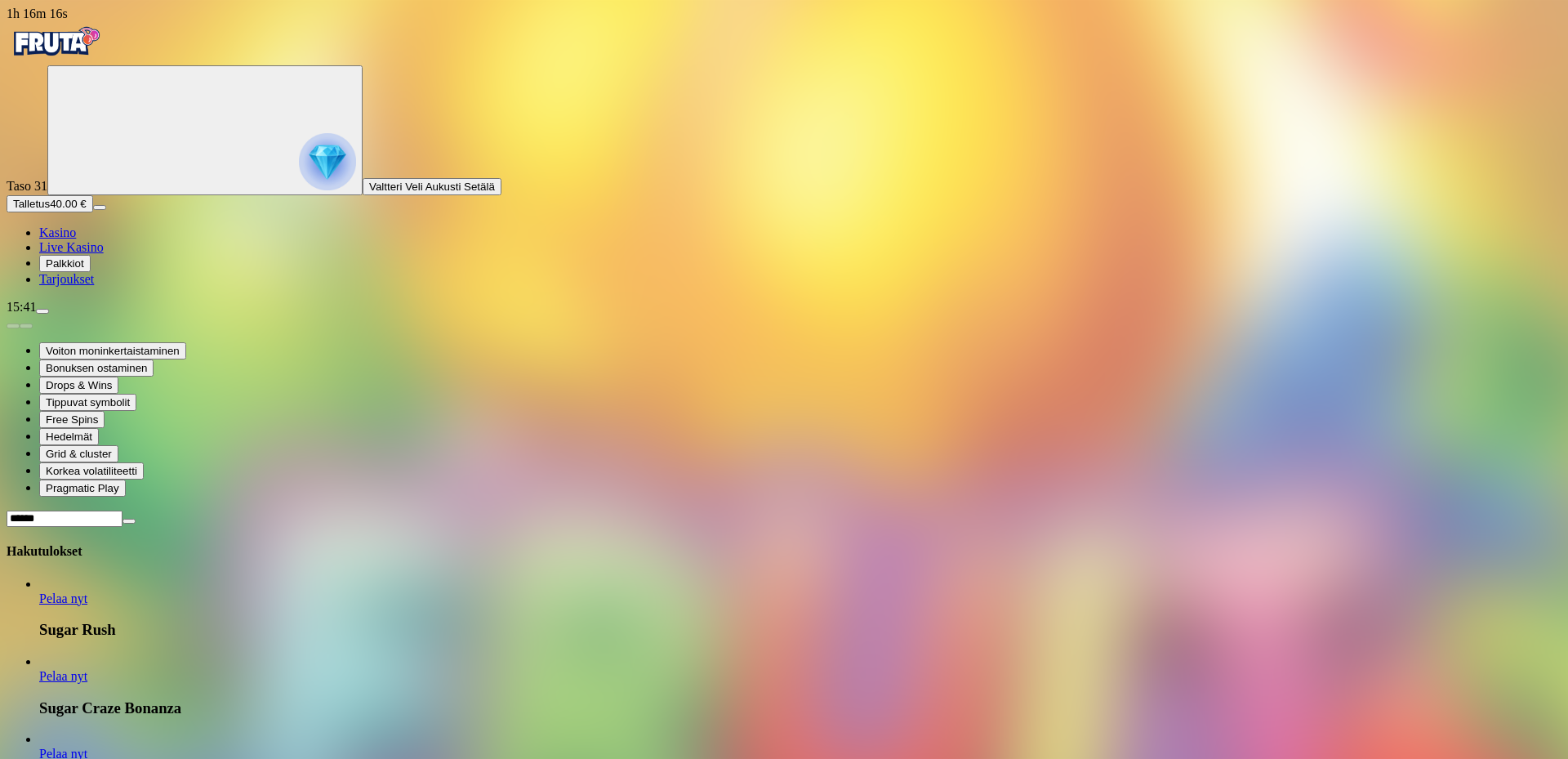
type input "*****"
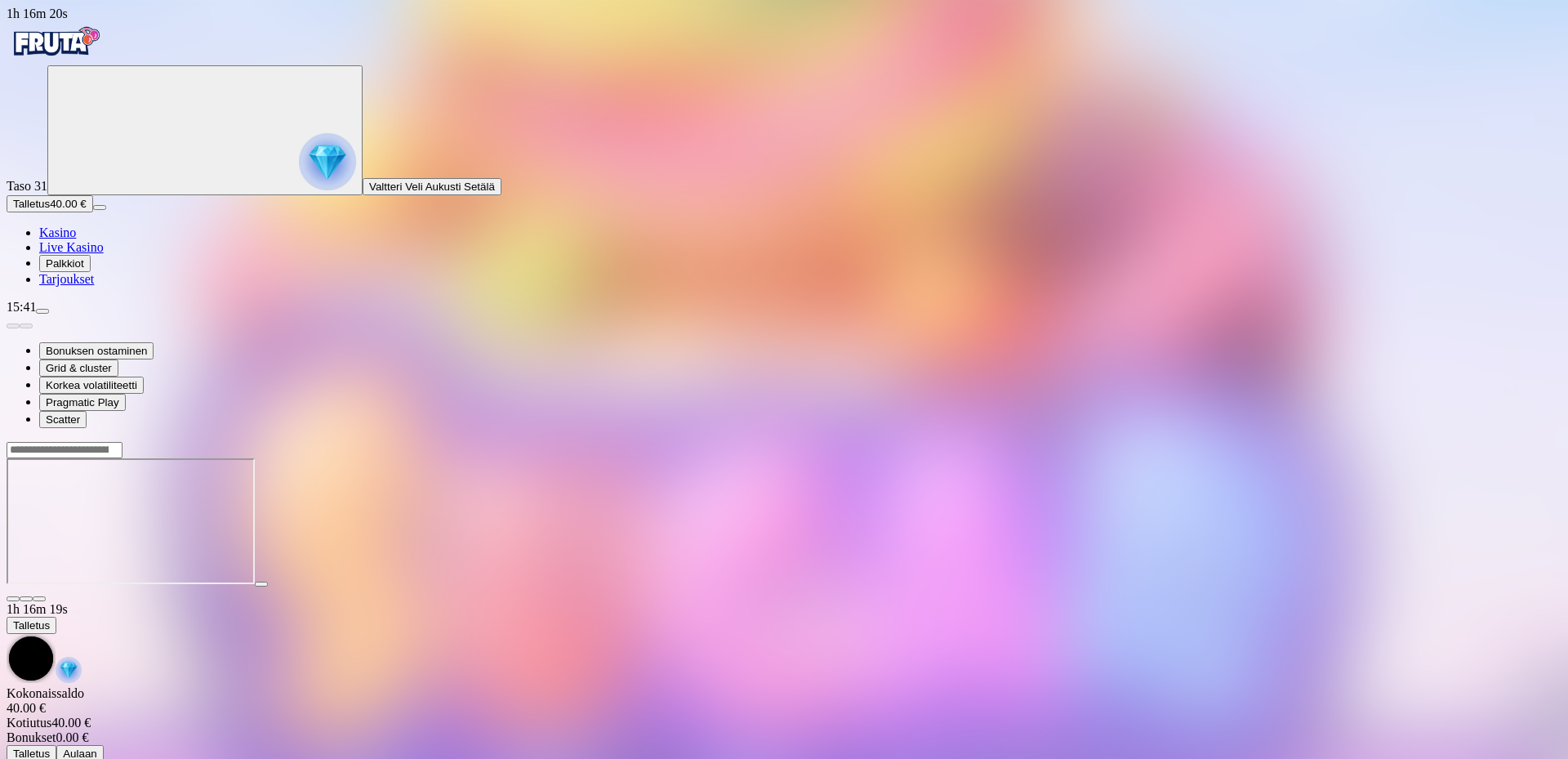
click at [39, 599] on span "fullscreen icon" at bounding box center [39, 599] width 0 height 0
click at [69, 62] on img "Primary" at bounding box center [55, 42] width 98 height 41
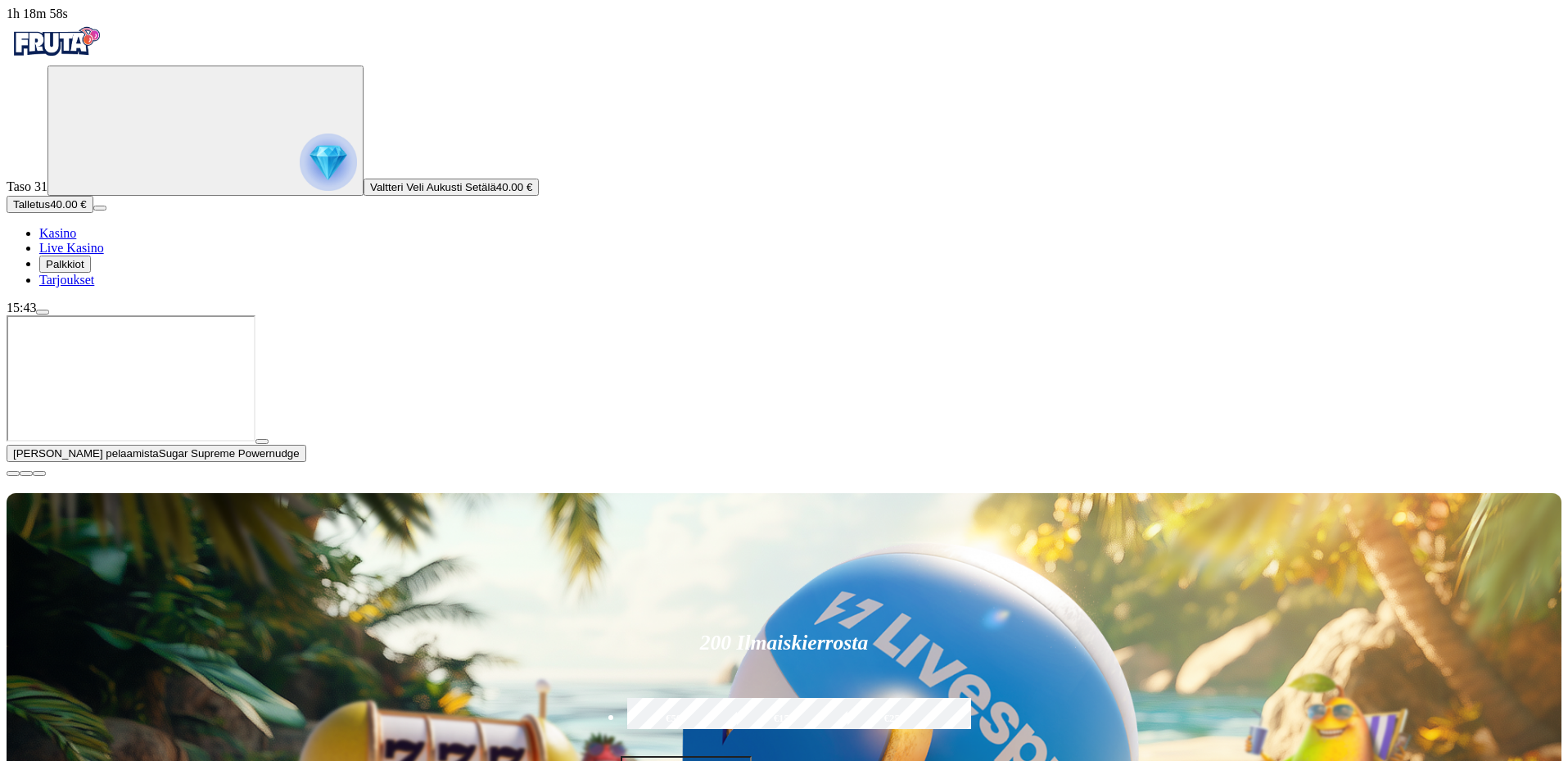
click at [13, 474] on span "close icon" at bounding box center [13, 474] width 0 height 0
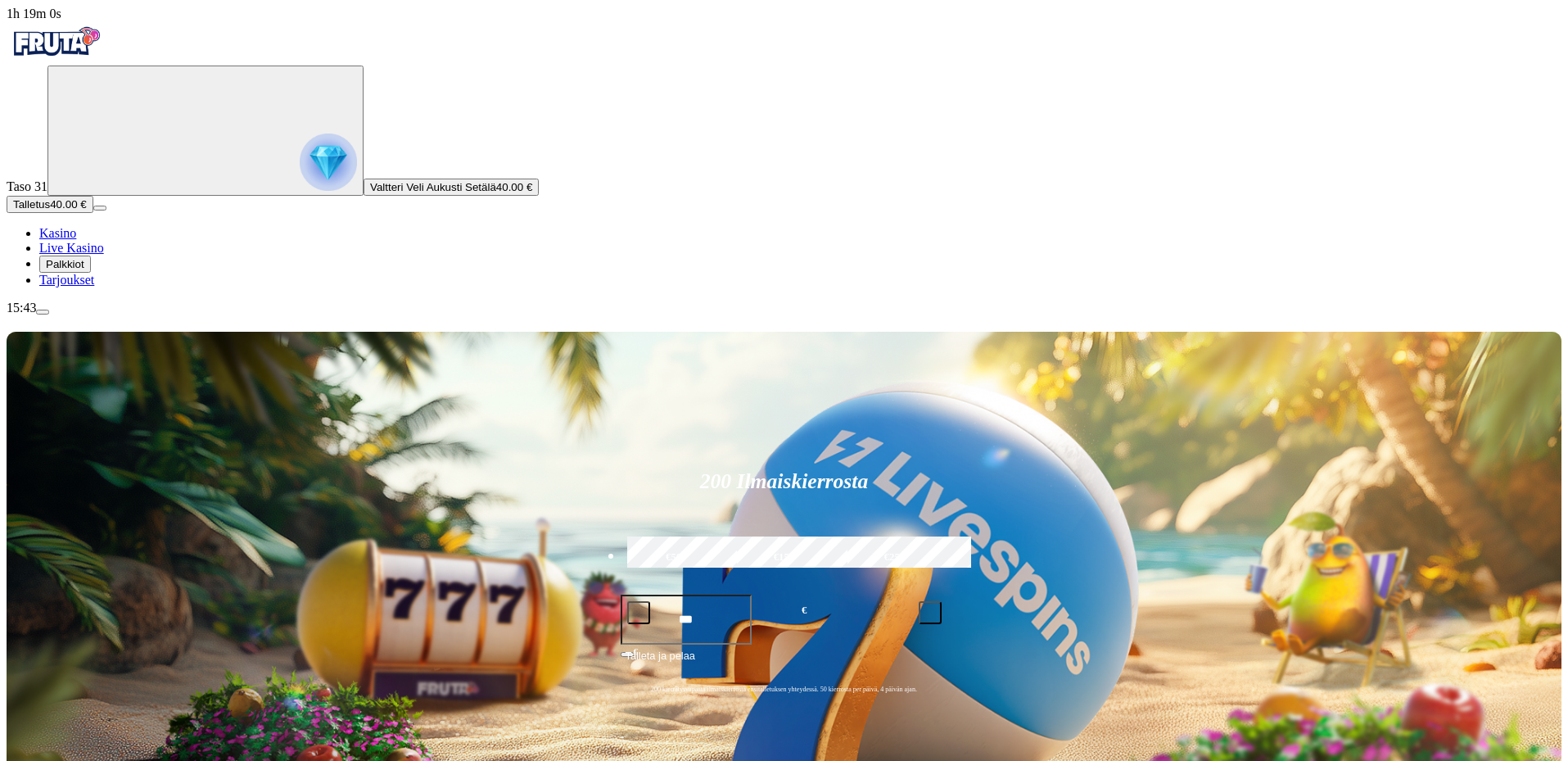
click at [43, 312] on span "menu icon" at bounding box center [43, 312] width 0 height 0
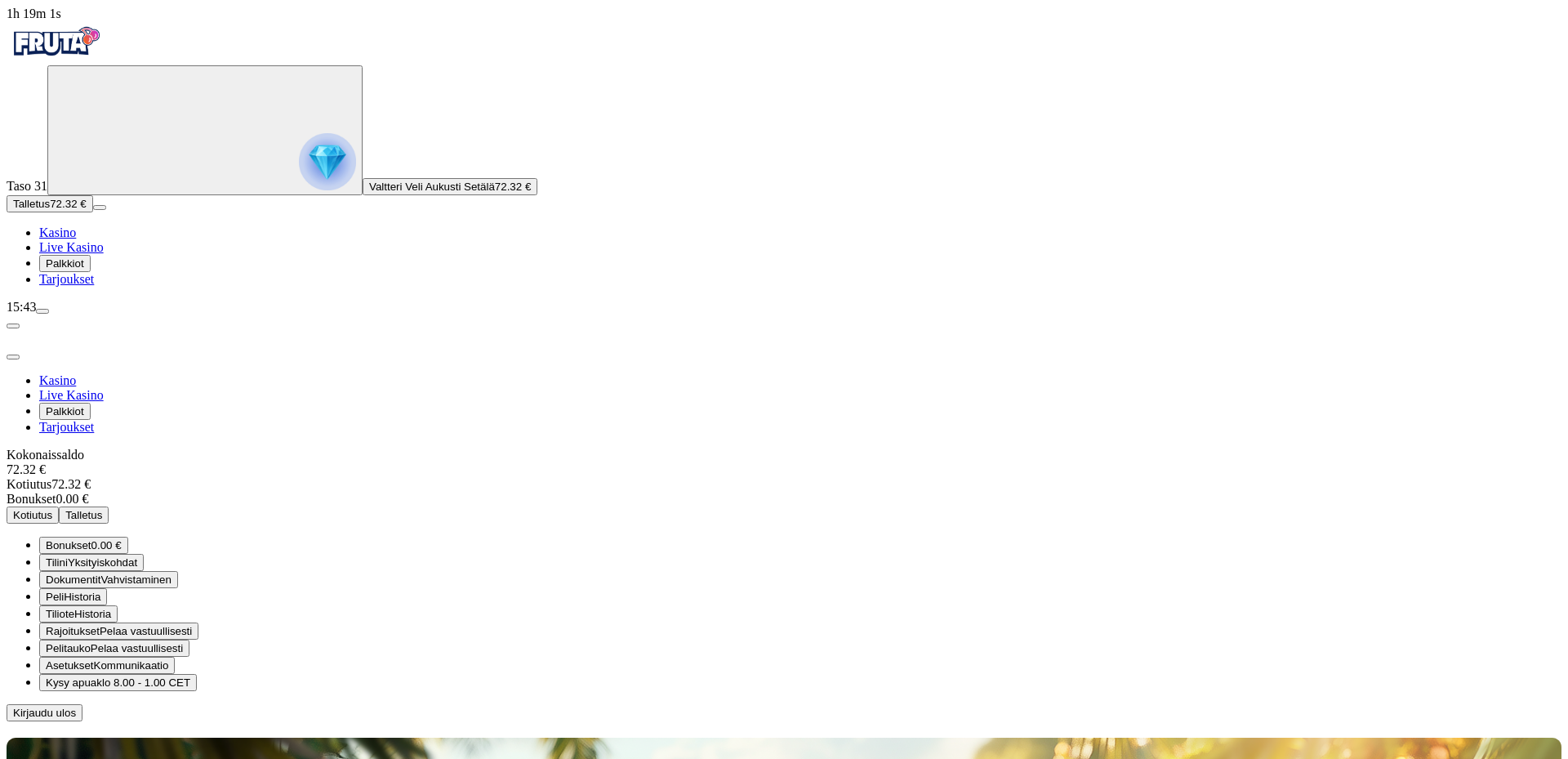
click at [52, 509] on span "Kotiutus" at bounding box center [33, 515] width 39 height 12
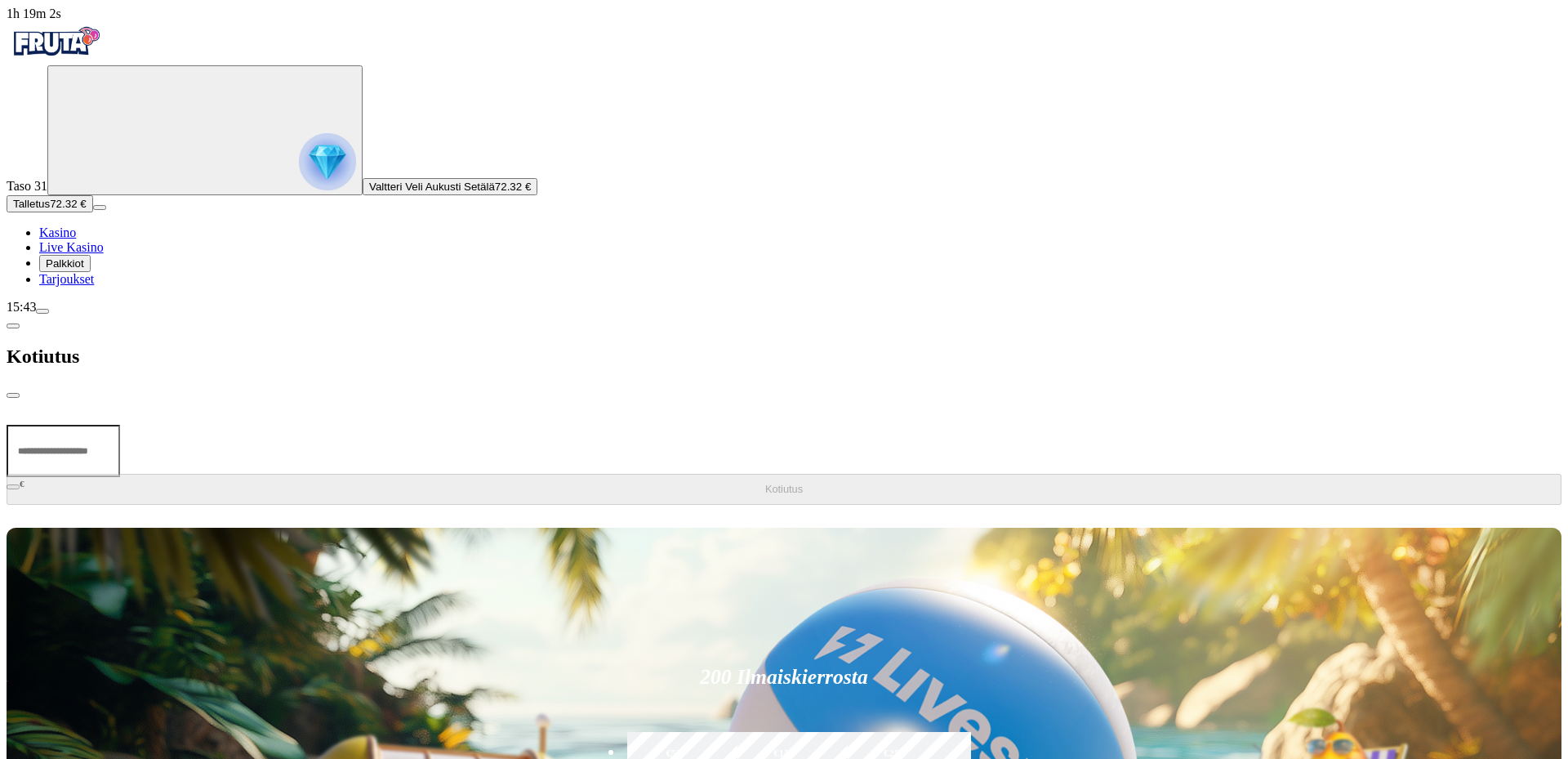
click at [120, 425] on input "number" at bounding box center [63, 450] width 113 height 52
type input "**"
click at [262, 473] on button "Kotiutus" at bounding box center [784, 488] width 1556 height 31
click at [544, 314] on div "Kotiutus" at bounding box center [784, 356] width 1556 height 84
click at [13, 395] on span "close icon" at bounding box center [13, 395] width 0 height 0
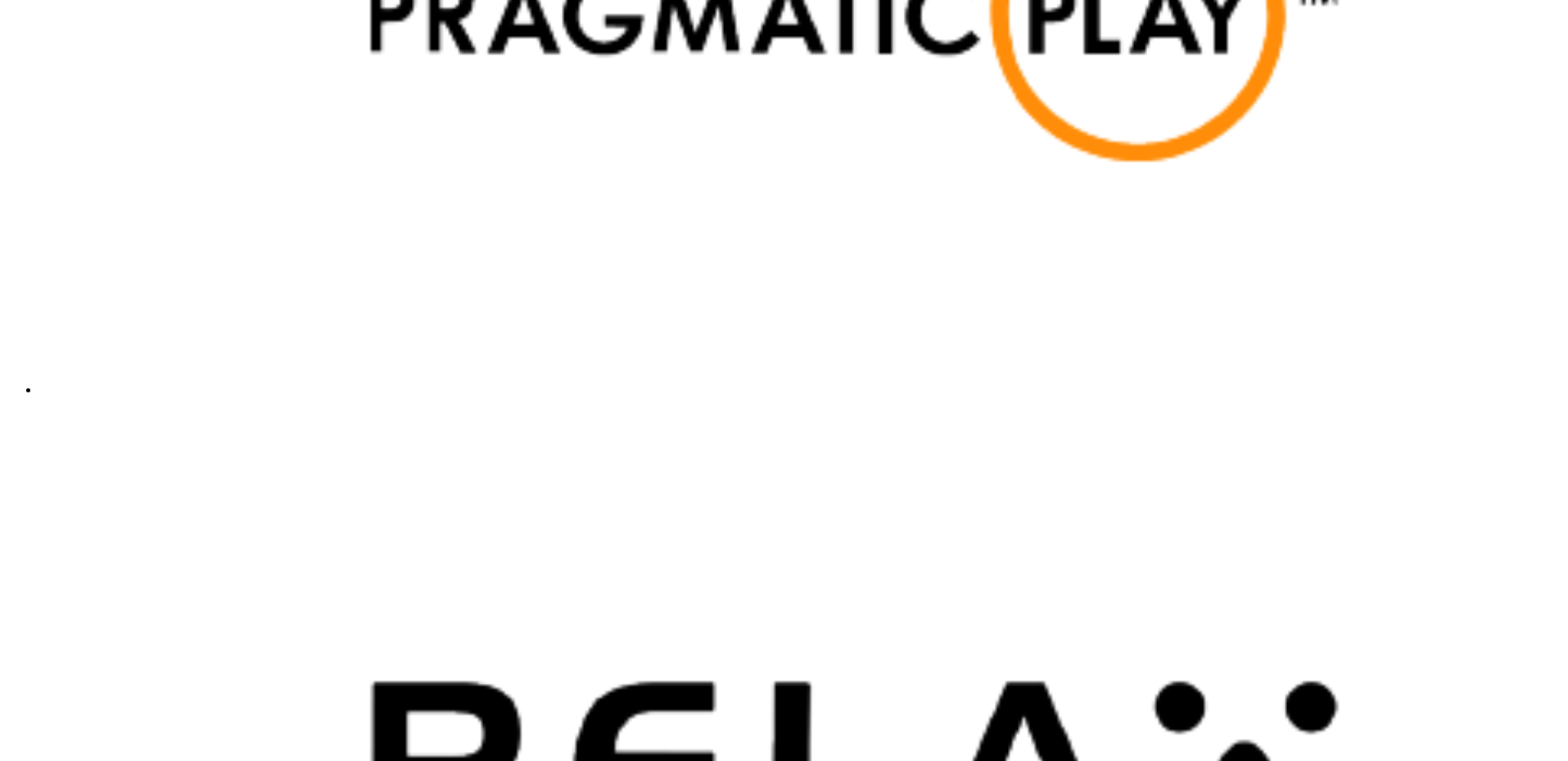
scroll to position [4421, 0]
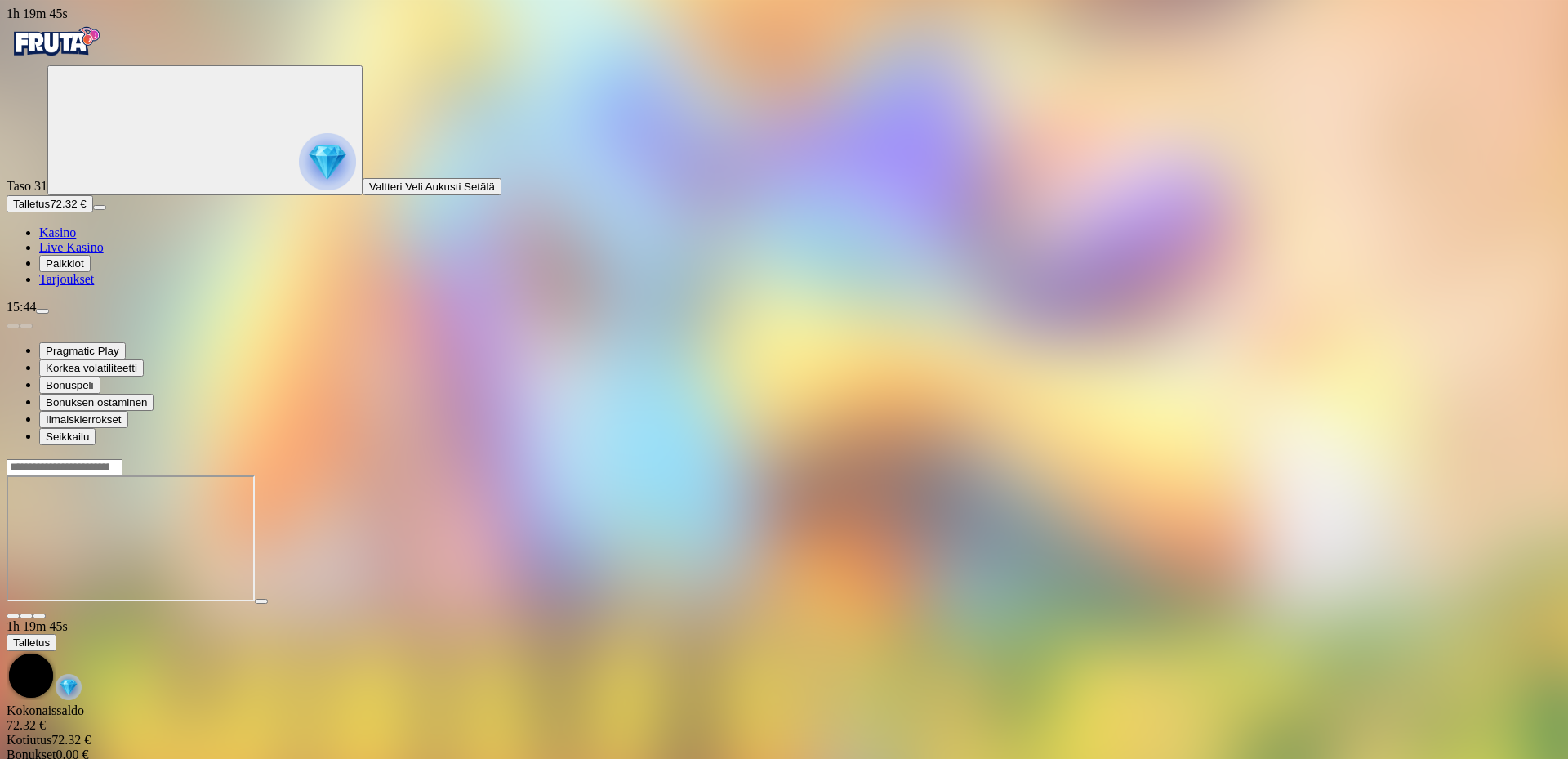
click at [99, 46] on img "Primary" at bounding box center [55, 42] width 98 height 41
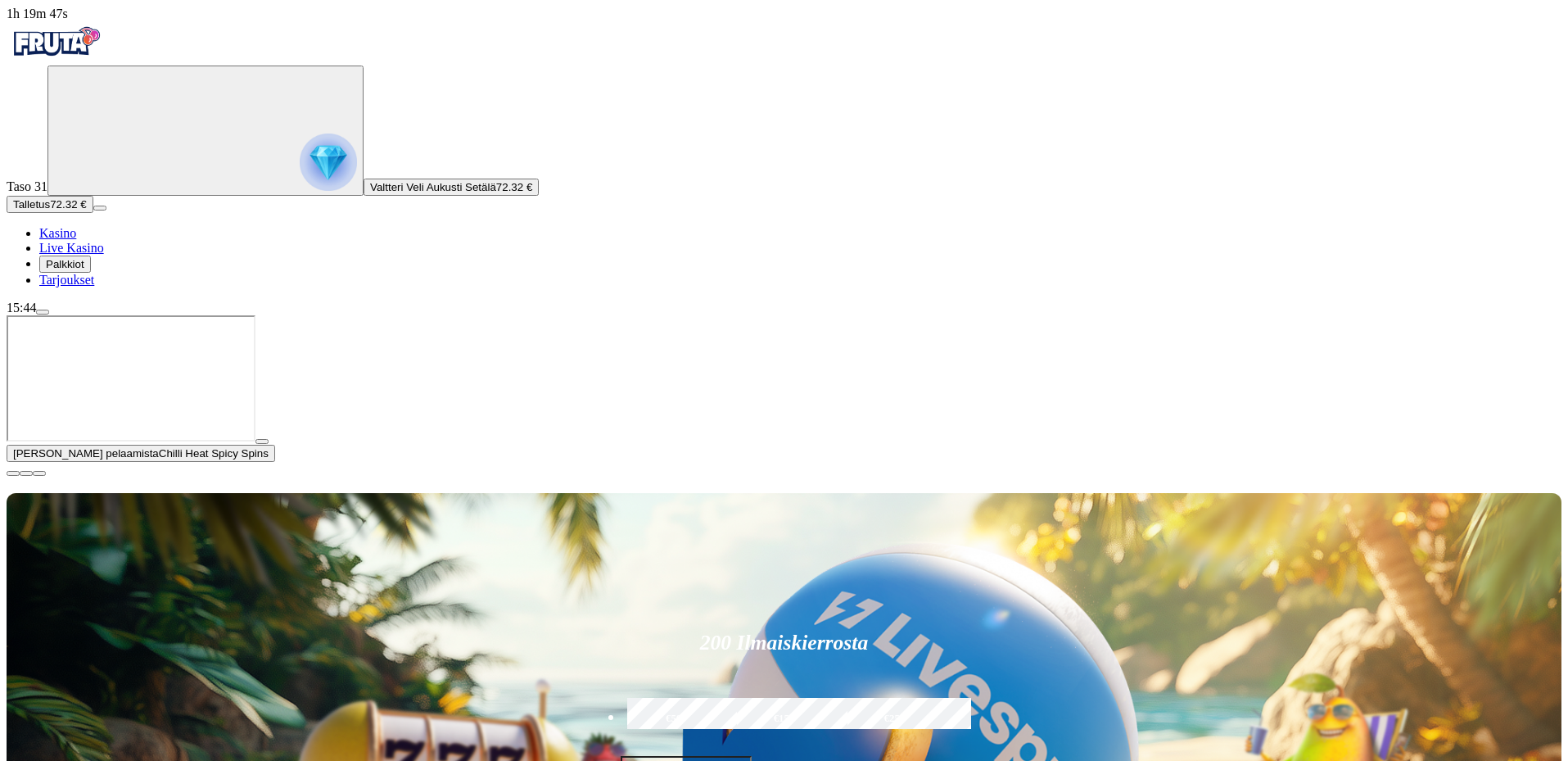
click at [20, 475] on button "button" at bounding box center [12, 474] width 13 height 5
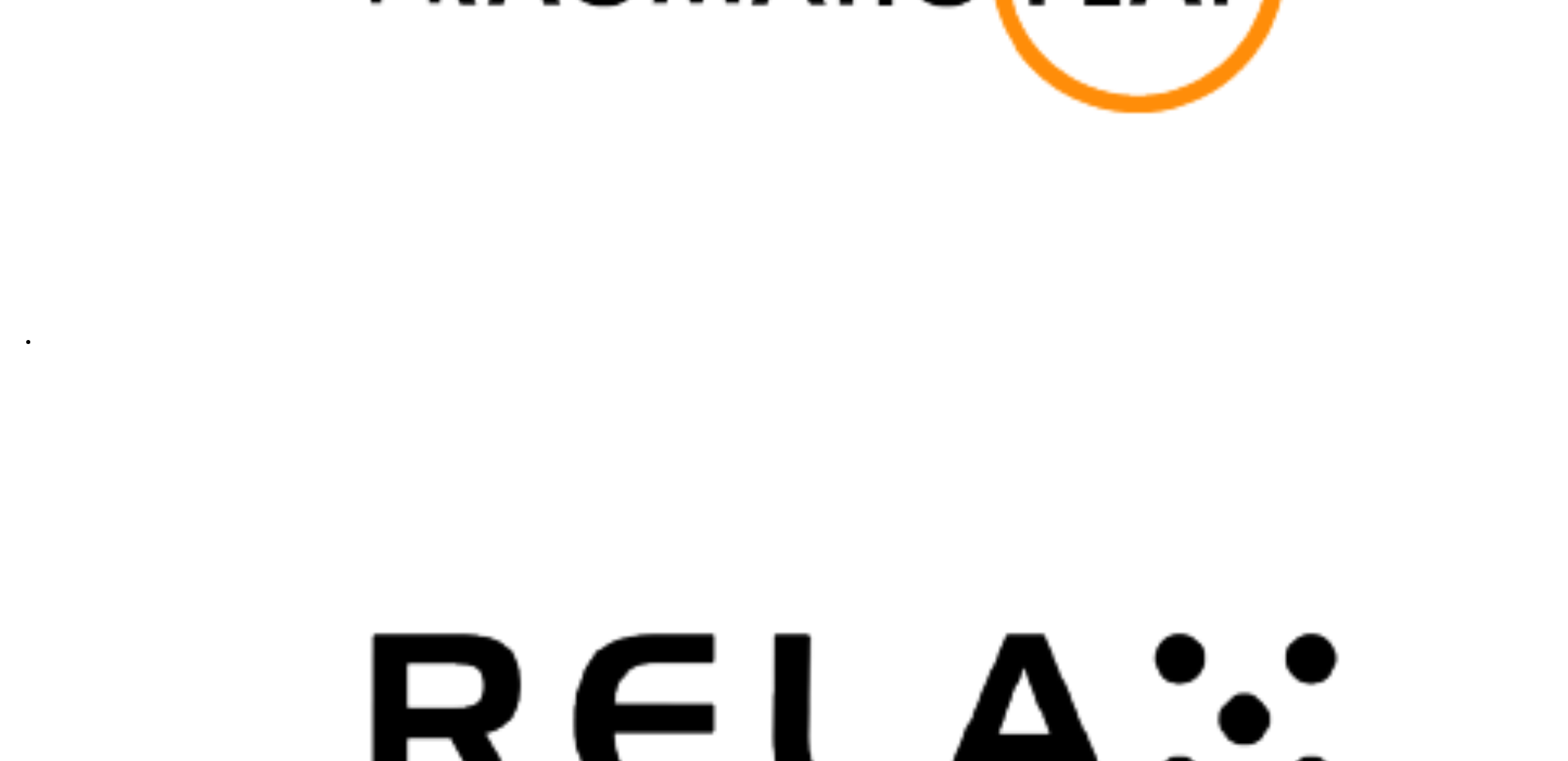
scroll to position [4503, 0]
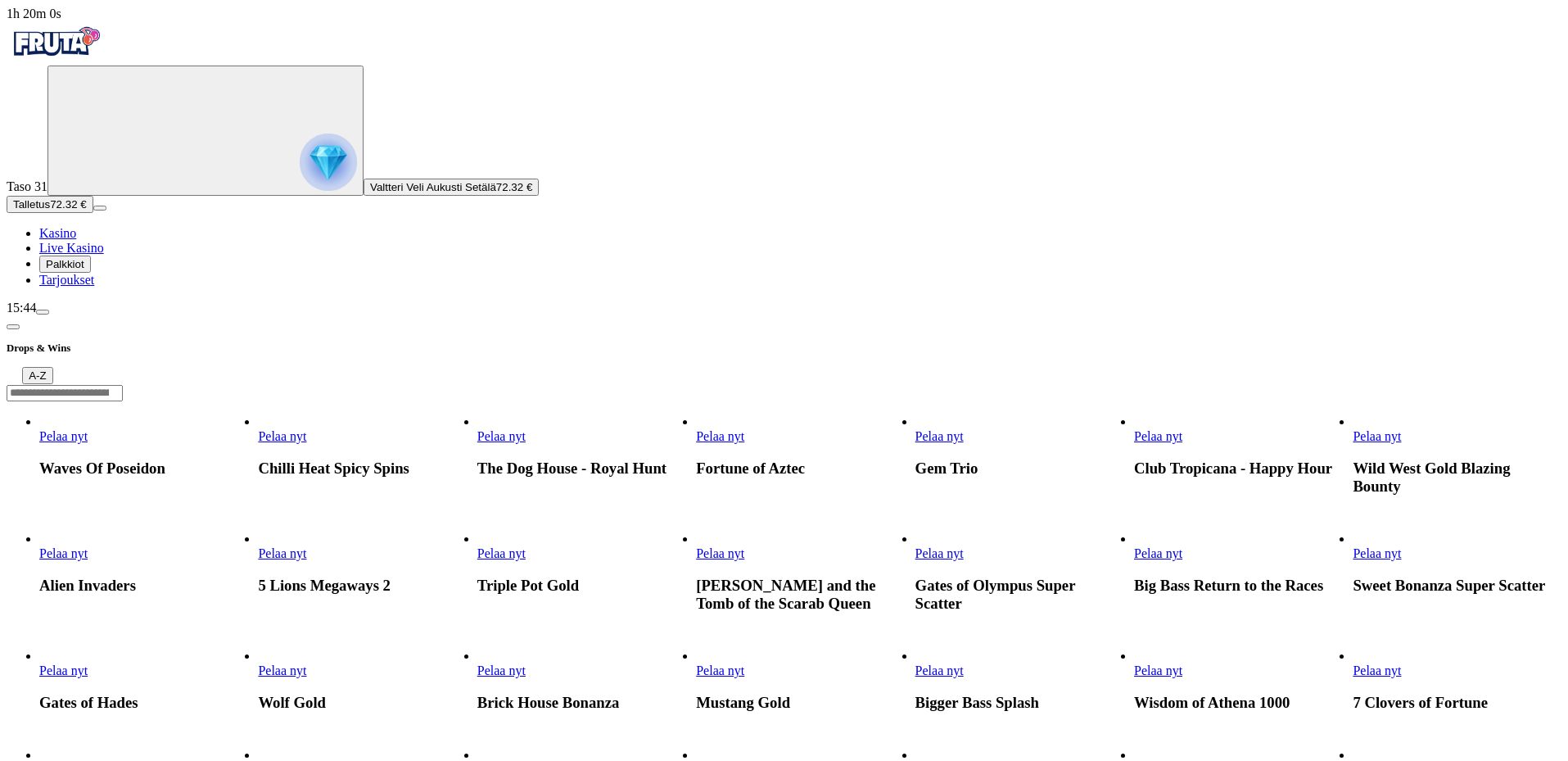
scroll to position [491, 0]
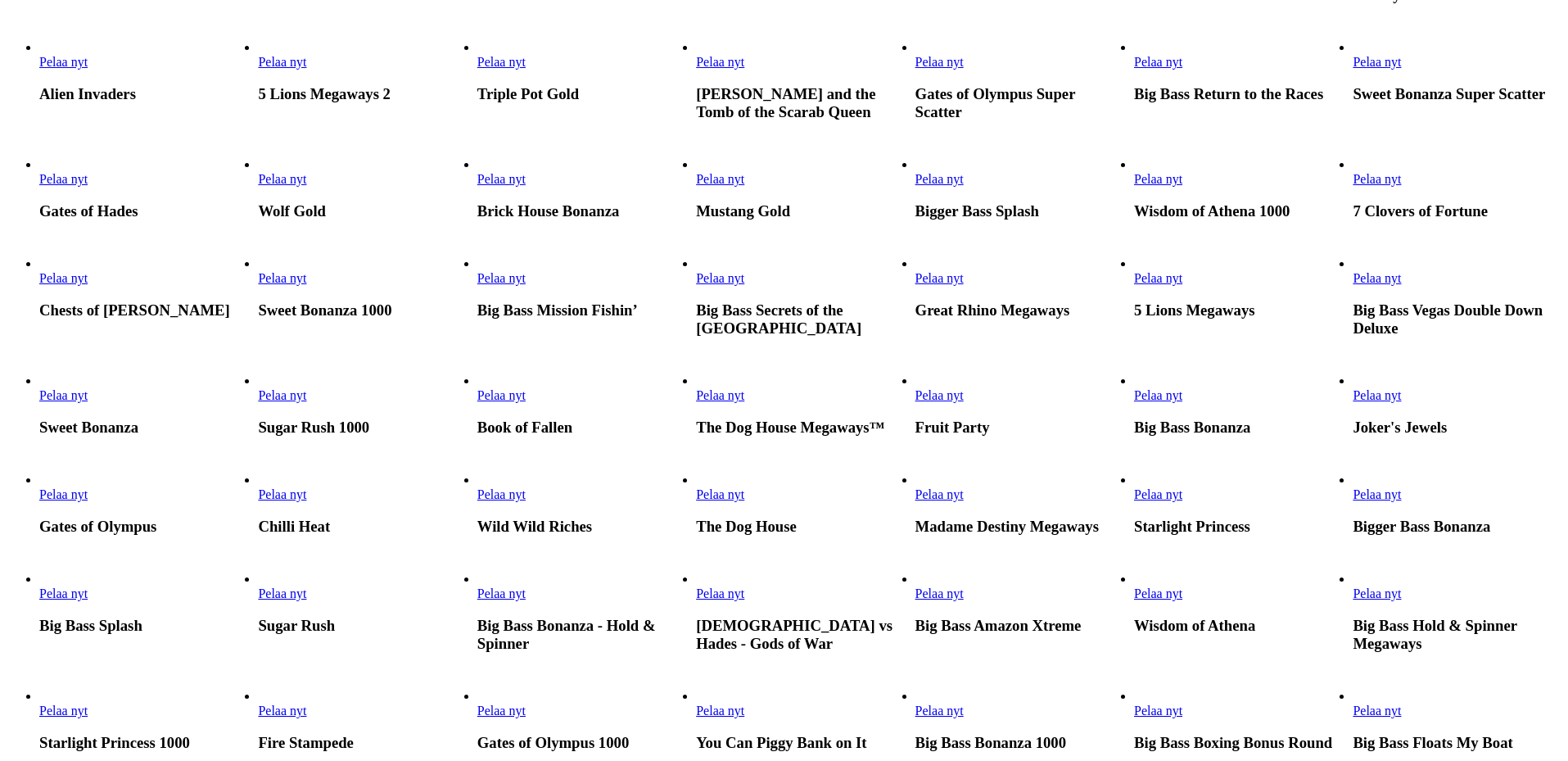
click at [1182, 186] on span "Pelaa nyt" at bounding box center [1158, 179] width 48 height 14
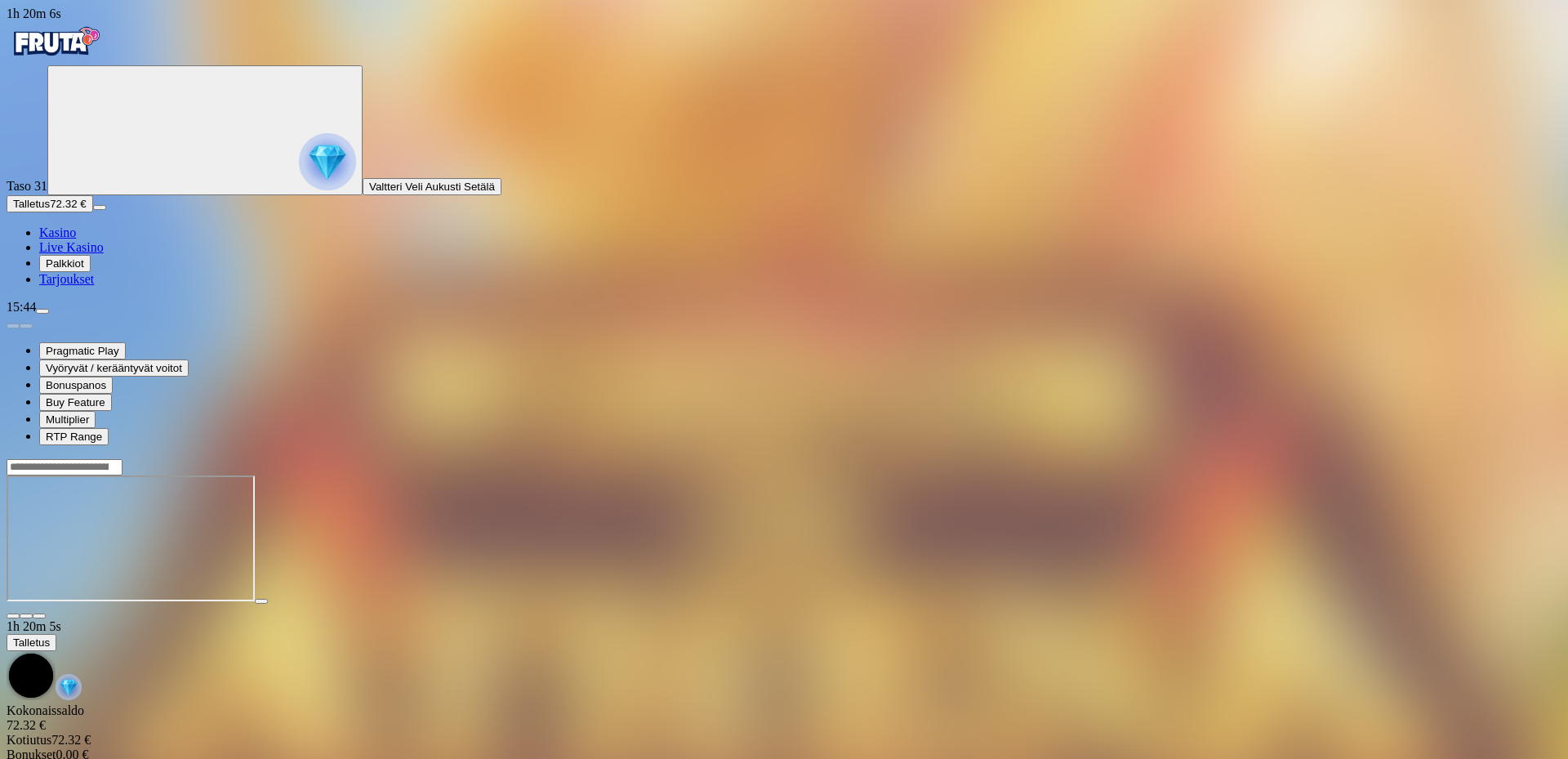
click at [39, 616] on span "fullscreen icon" at bounding box center [39, 616] width 0 height 0
click at [66, 62] on img "Primary" at bounding box center [55, 42] width 98 height 41
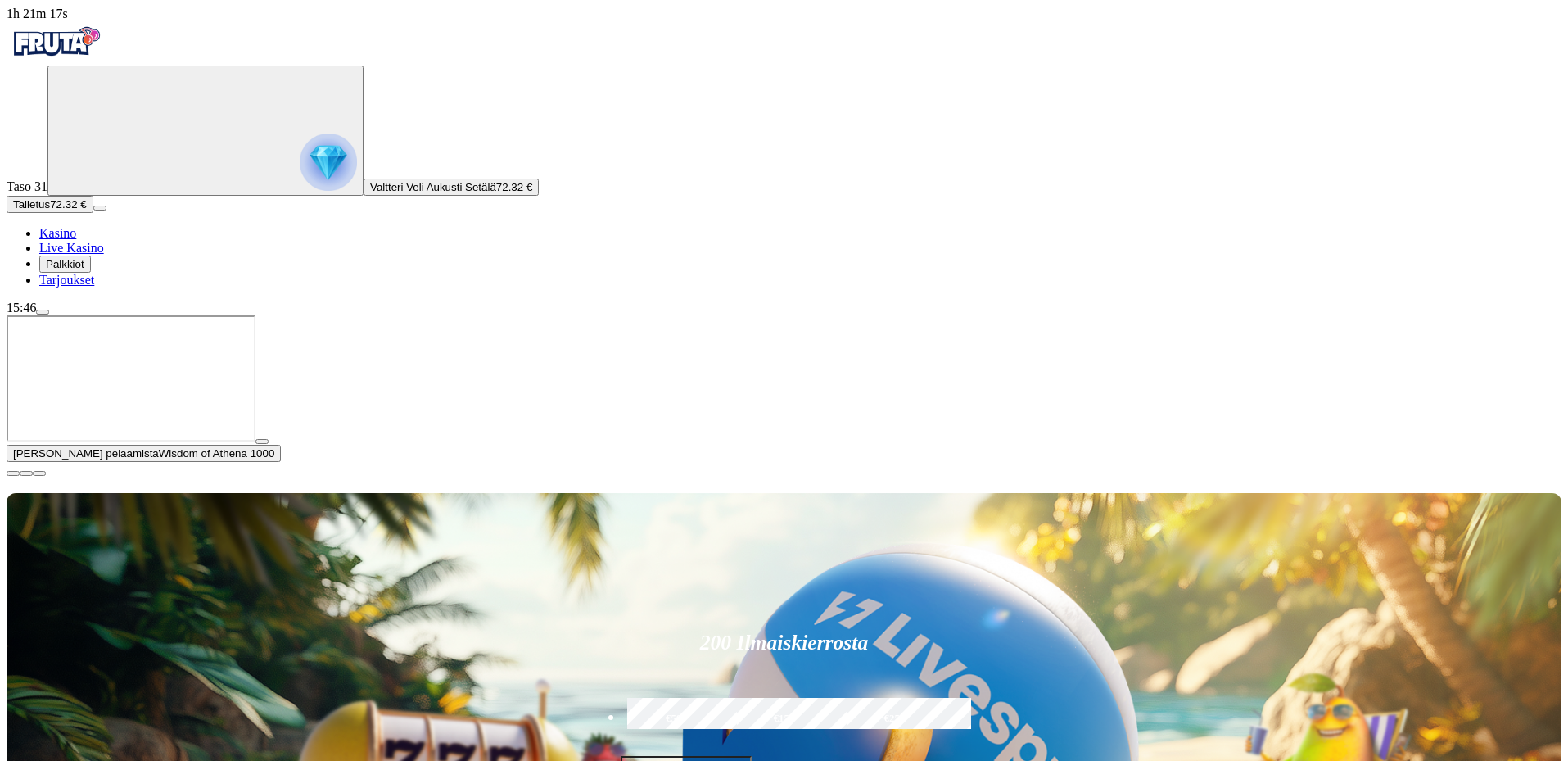
click at [13, 474] on span "close icon" at bounding box center [13, 474] width 0 height 0
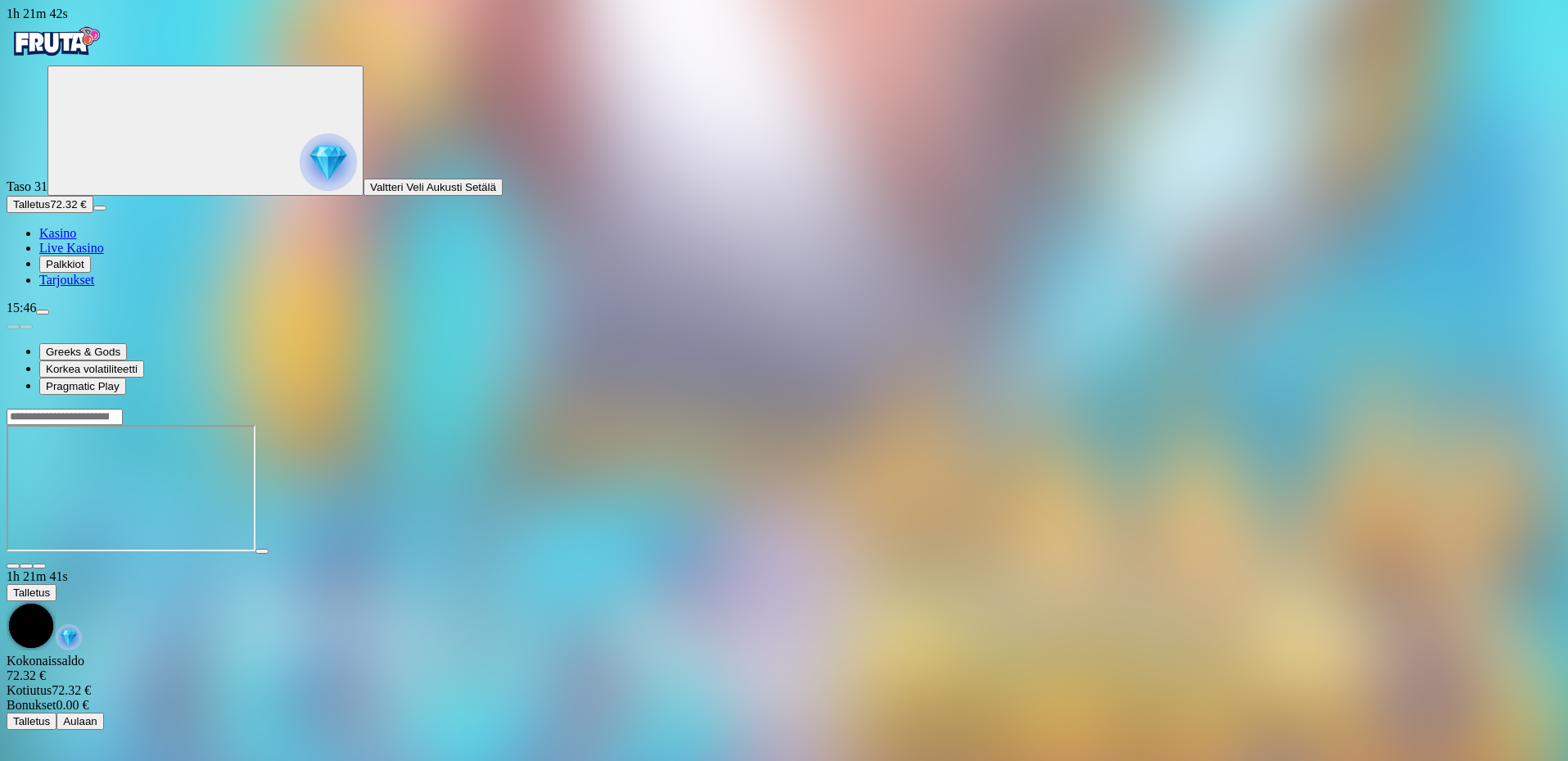
click at [13, 566] on span "close icon" at bounding box center [13, 566] width 0 height 0
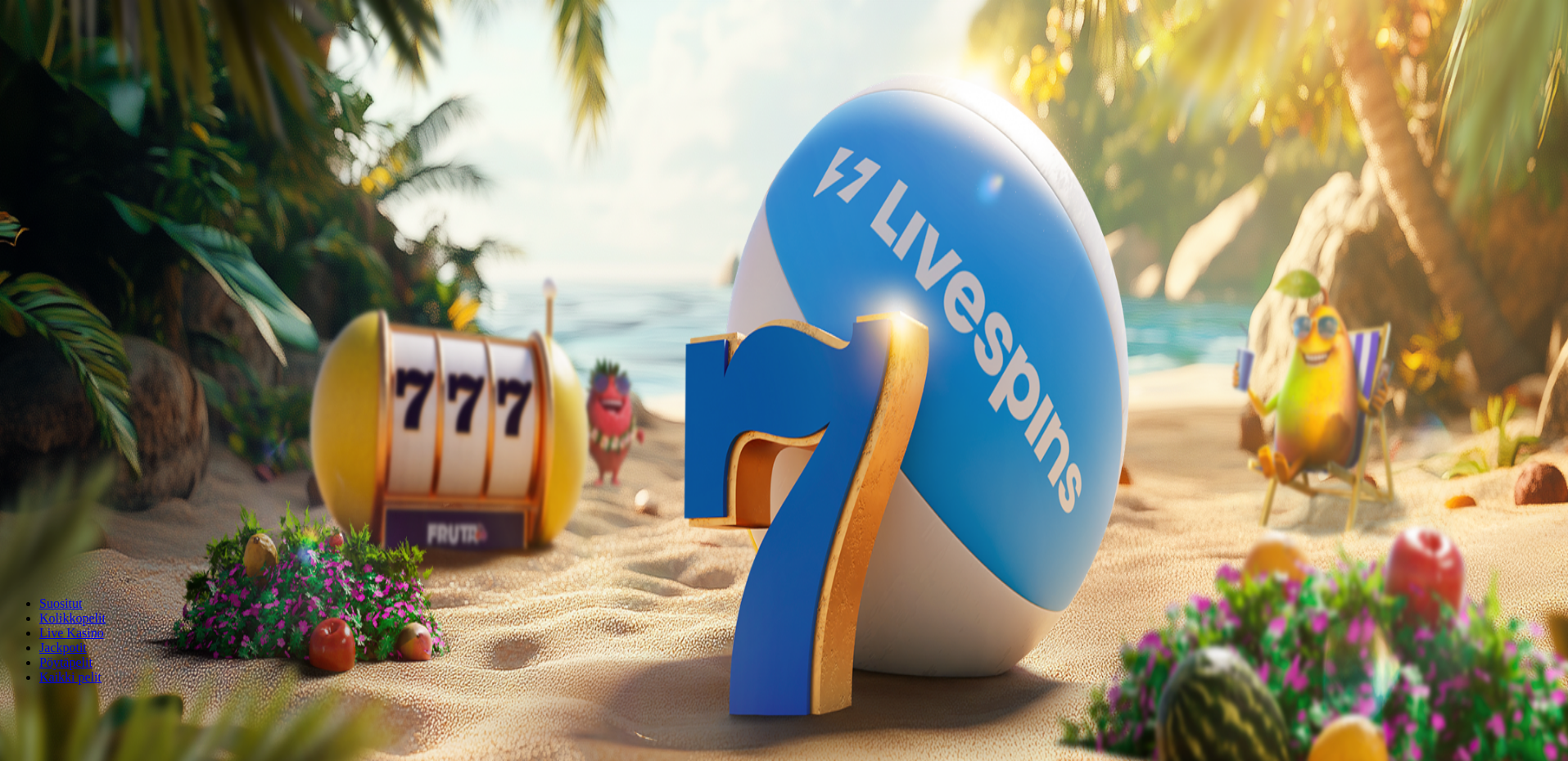
click at [20, 545] on button "button" at bounding box center [12, 548] width 13 height 5
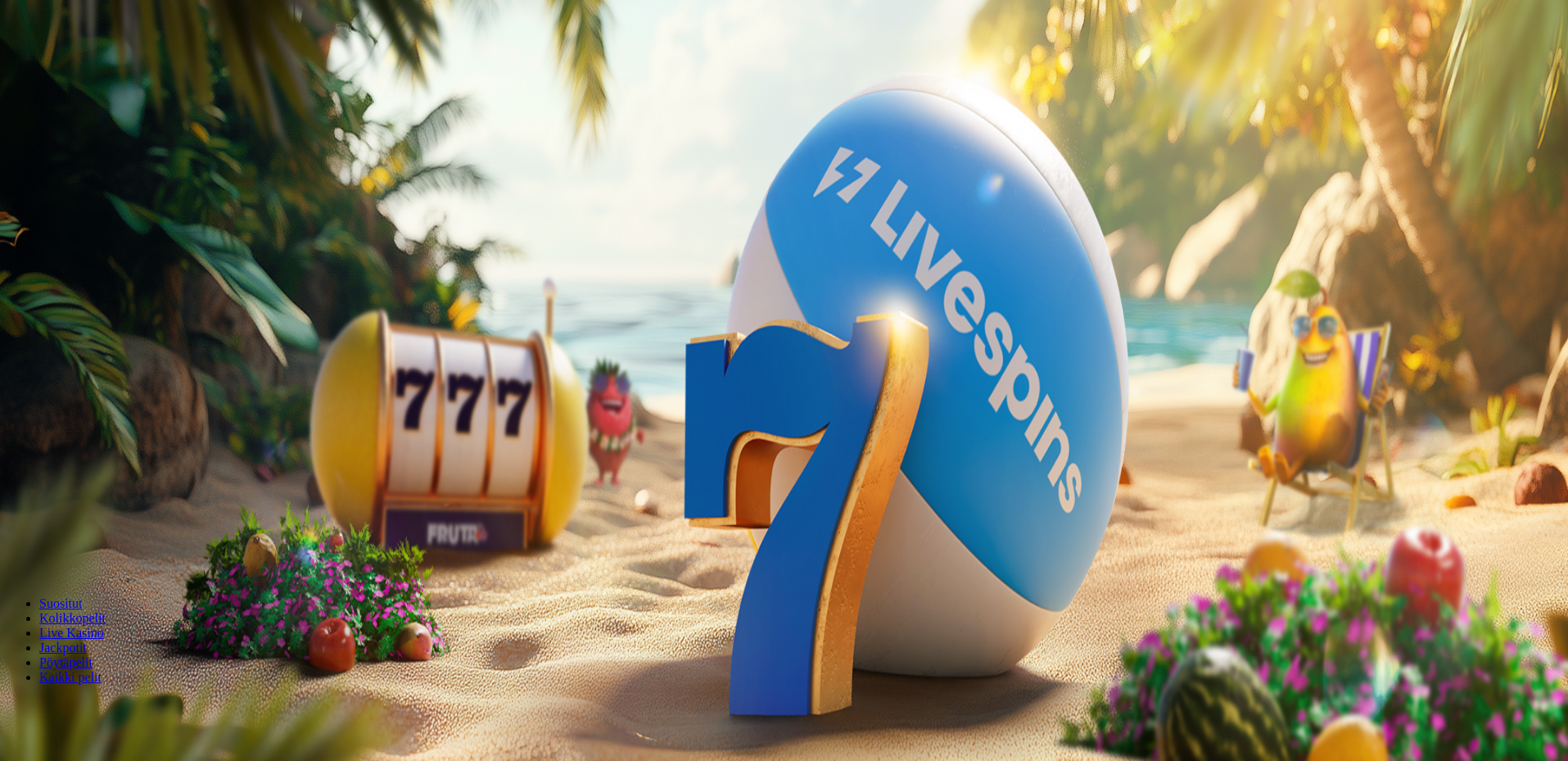
click at [20, 545] on button "button" at bounding box center [12, 548] width 13 height 5
type input "**"
click at [92, 551] on button "Talleta ja pelaa" at bounding box center [49, 559] width 86 height 17
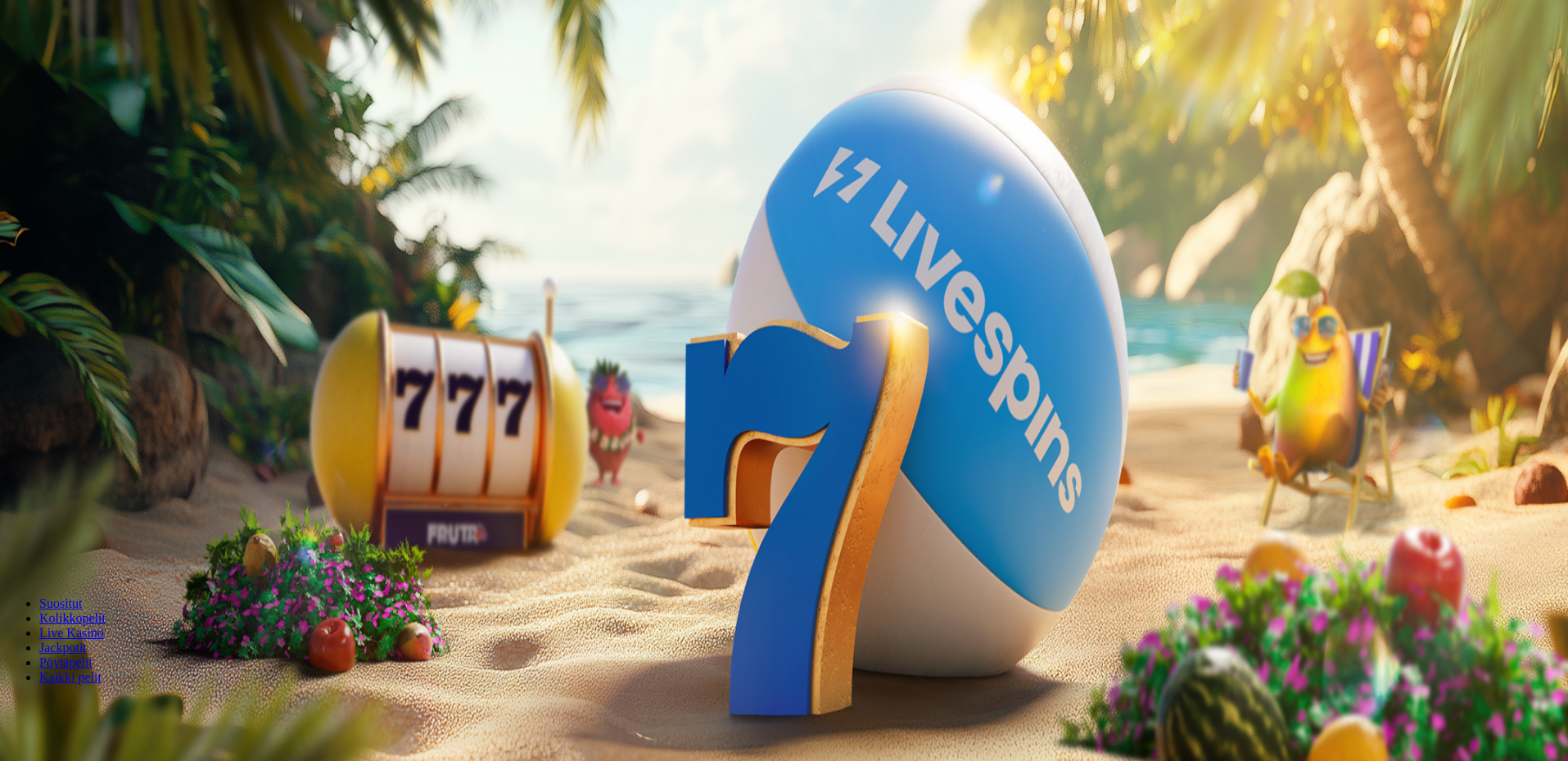
click at [104, 625] on span "Live Kasino" at bounding box center [71, 632] width 65 height 14
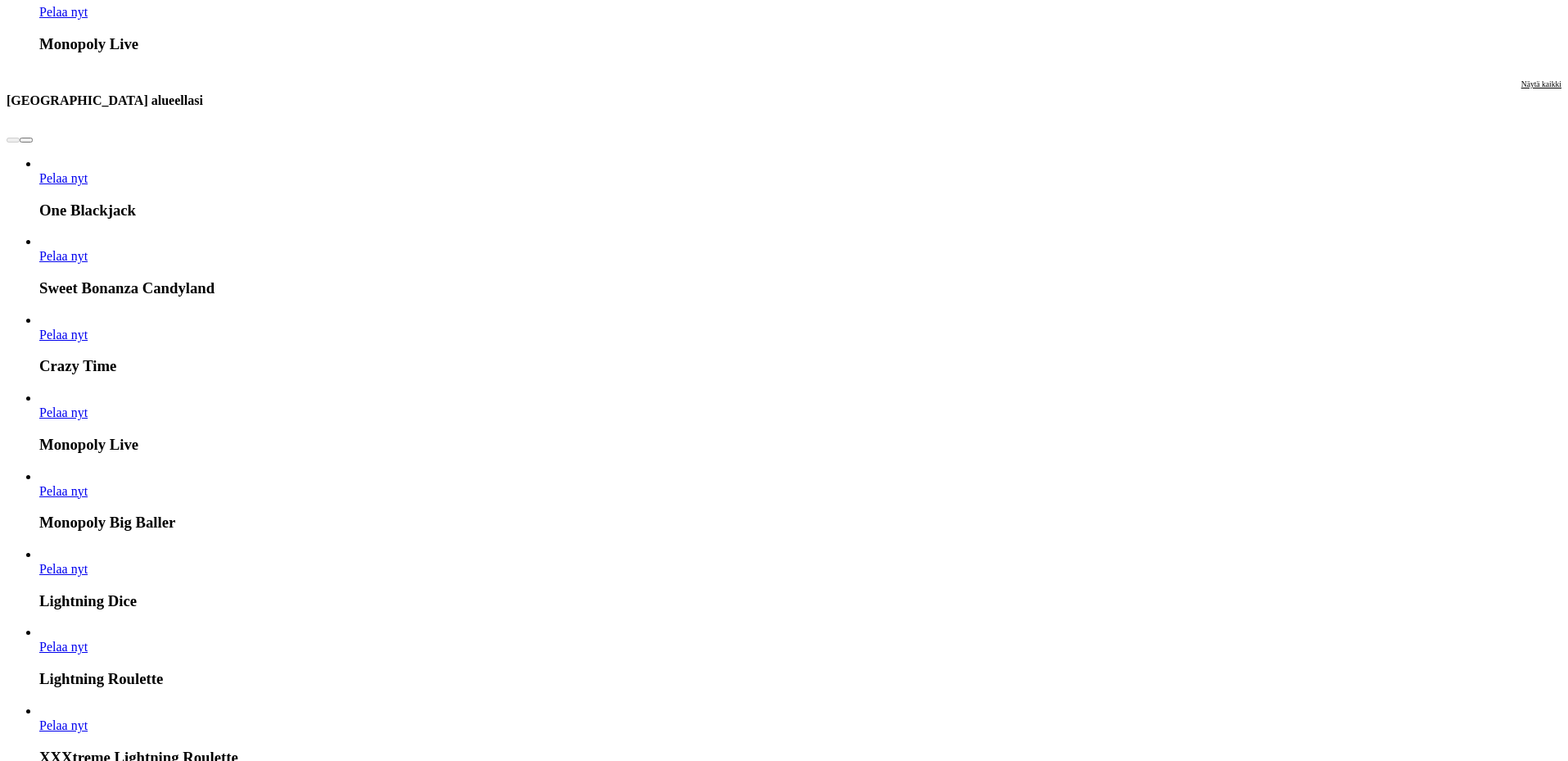
scroll to position [1474, 0]
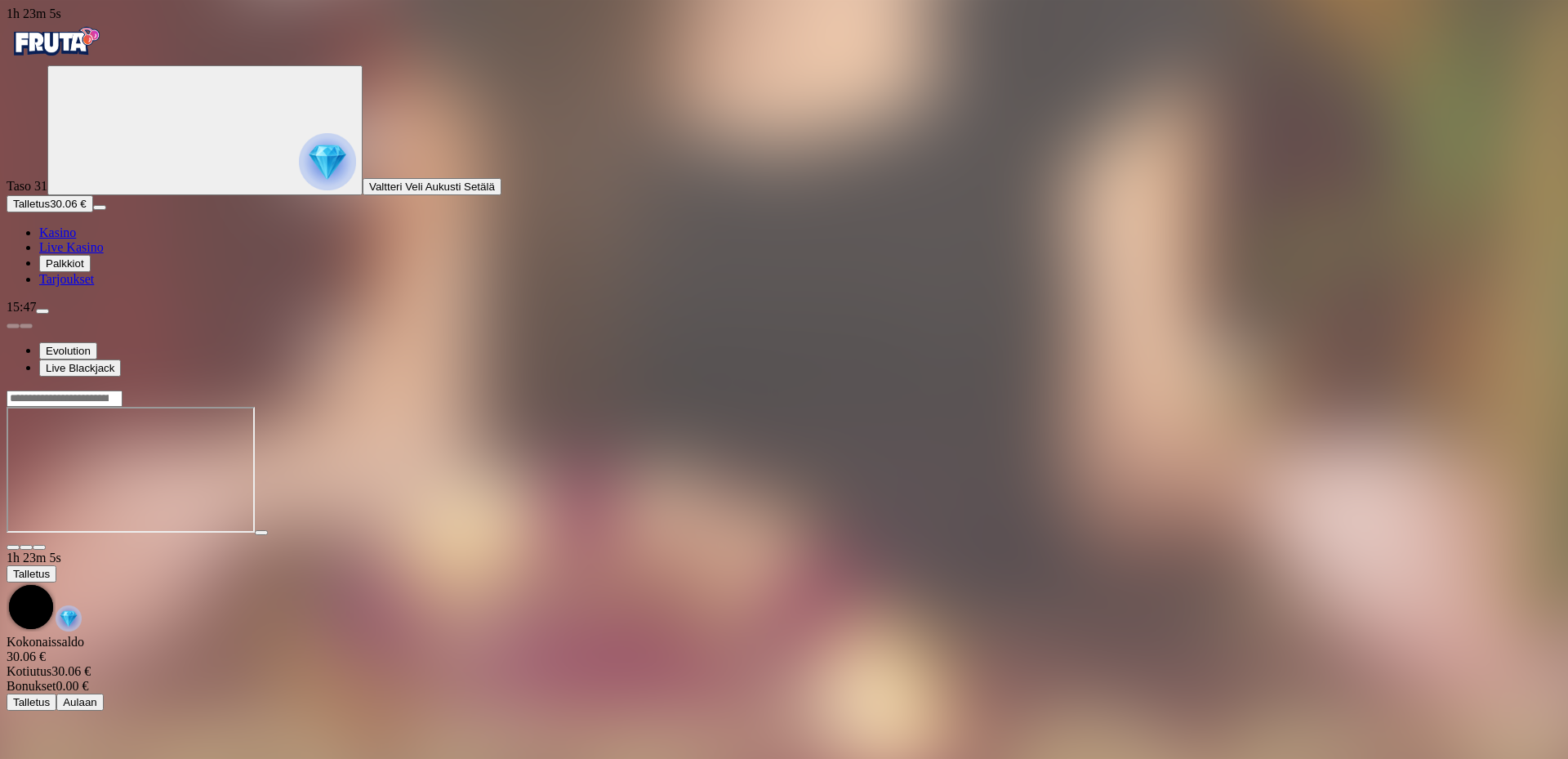
click at [39, 548] on span "fullscreen icon" at bounding box center [39, 548] width 0 height 0
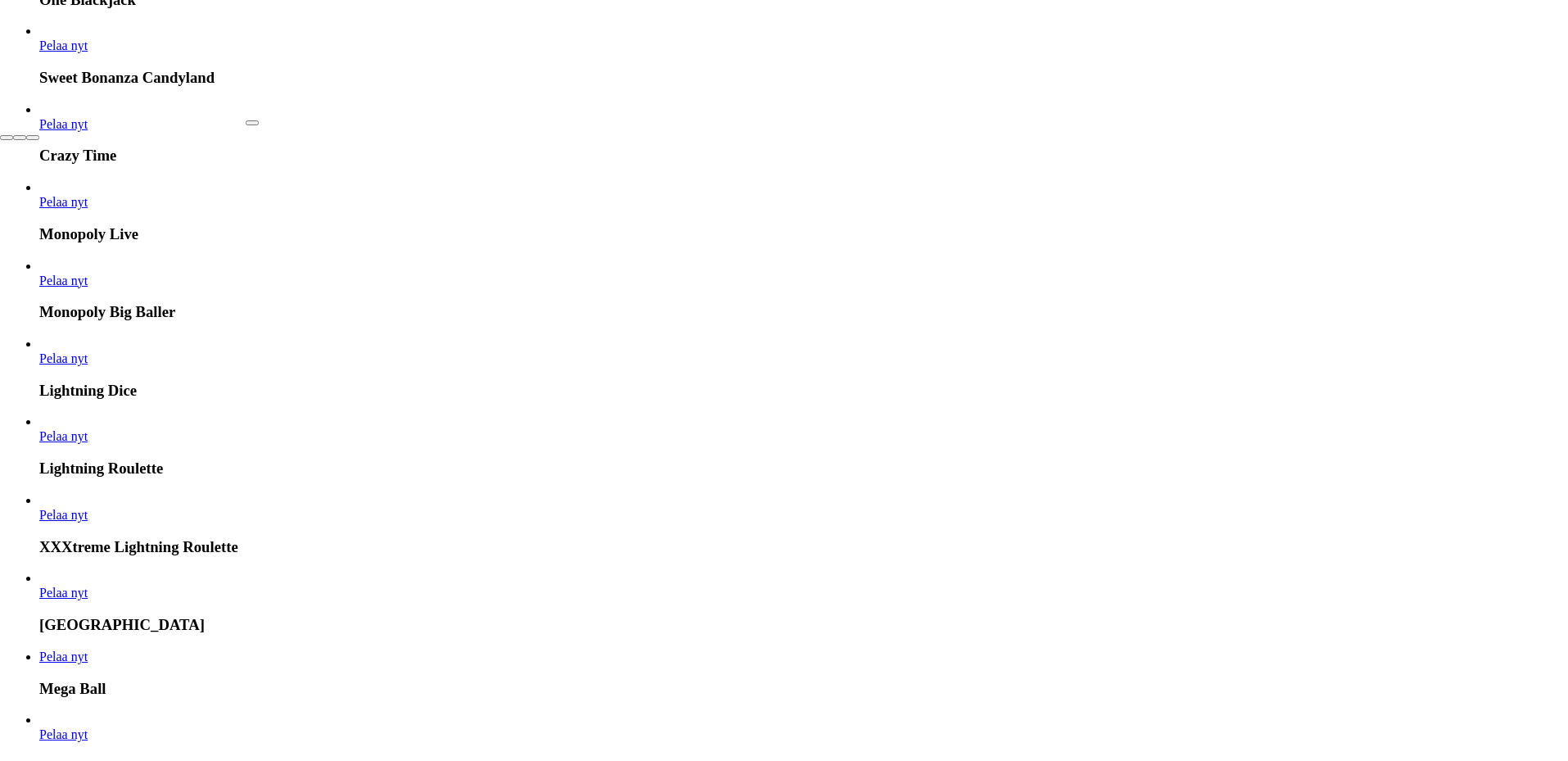
scroll to position [1392, 0]
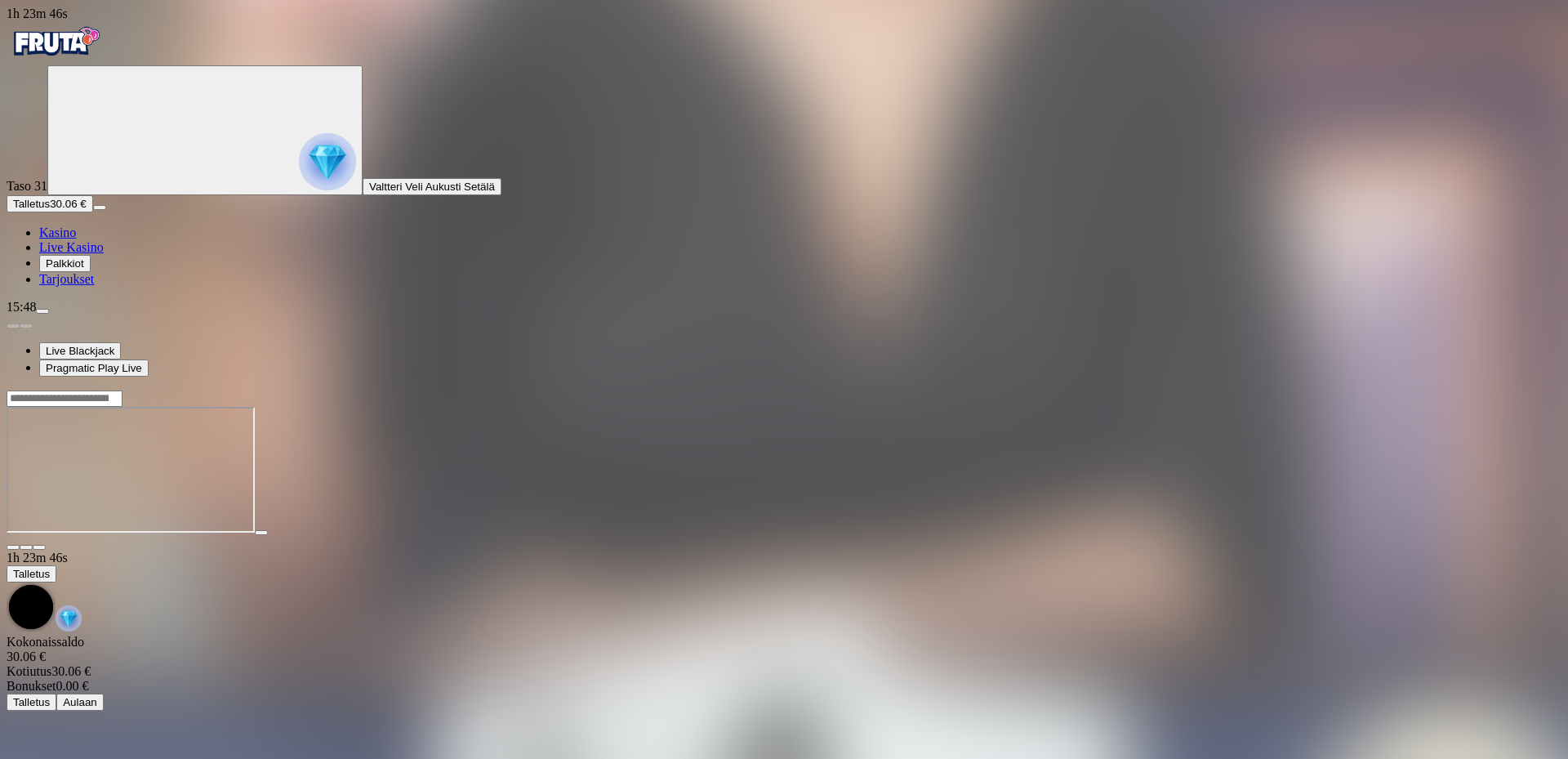
click at [39, 548] on span "fullscreen icon" at bounding box center [39, 548] width 0 height 0
click at [13, 548] on span "close icon" at bounding box center [13, 548] width 0 height 0
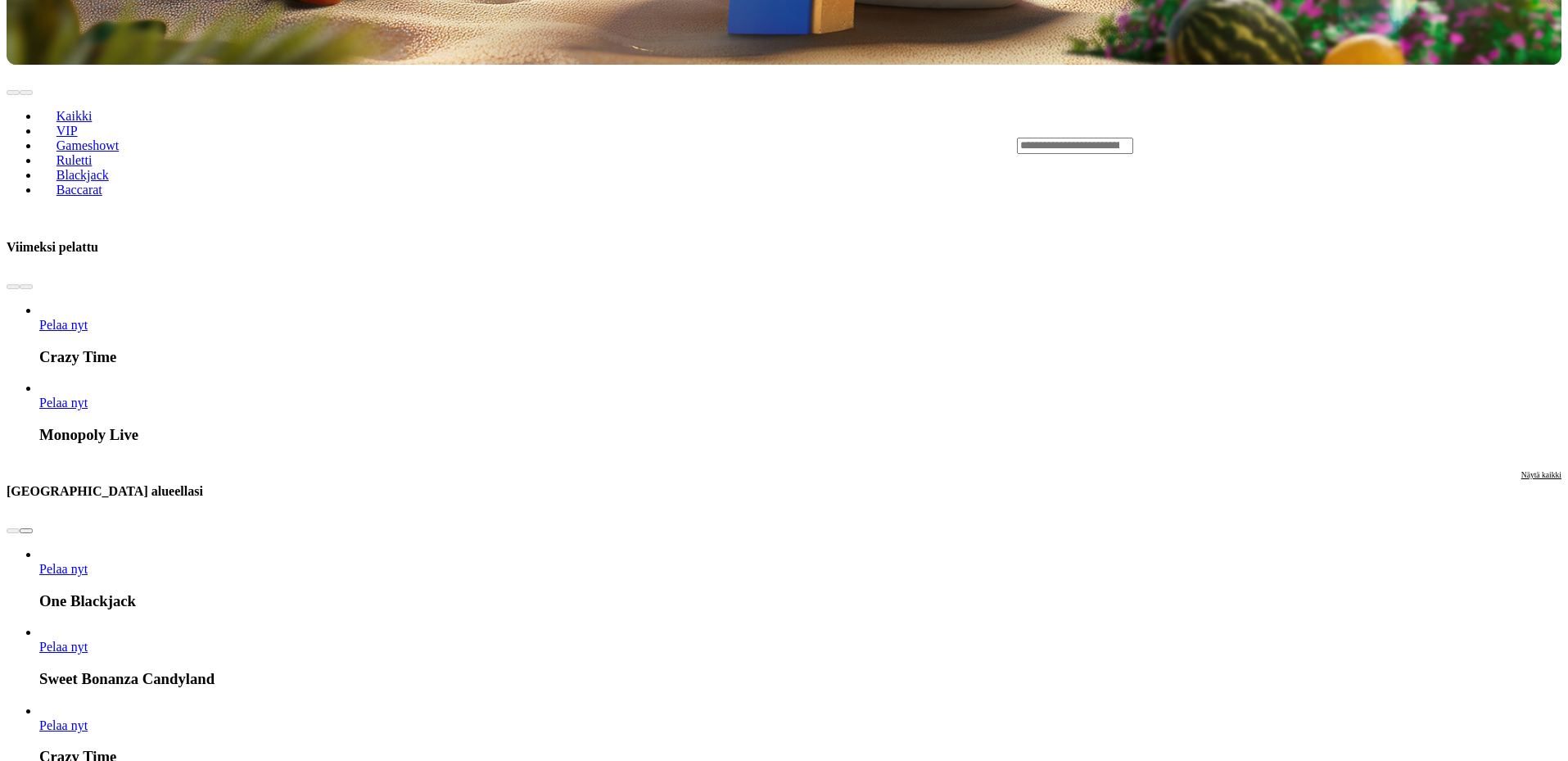
scroll to position [737, 0]
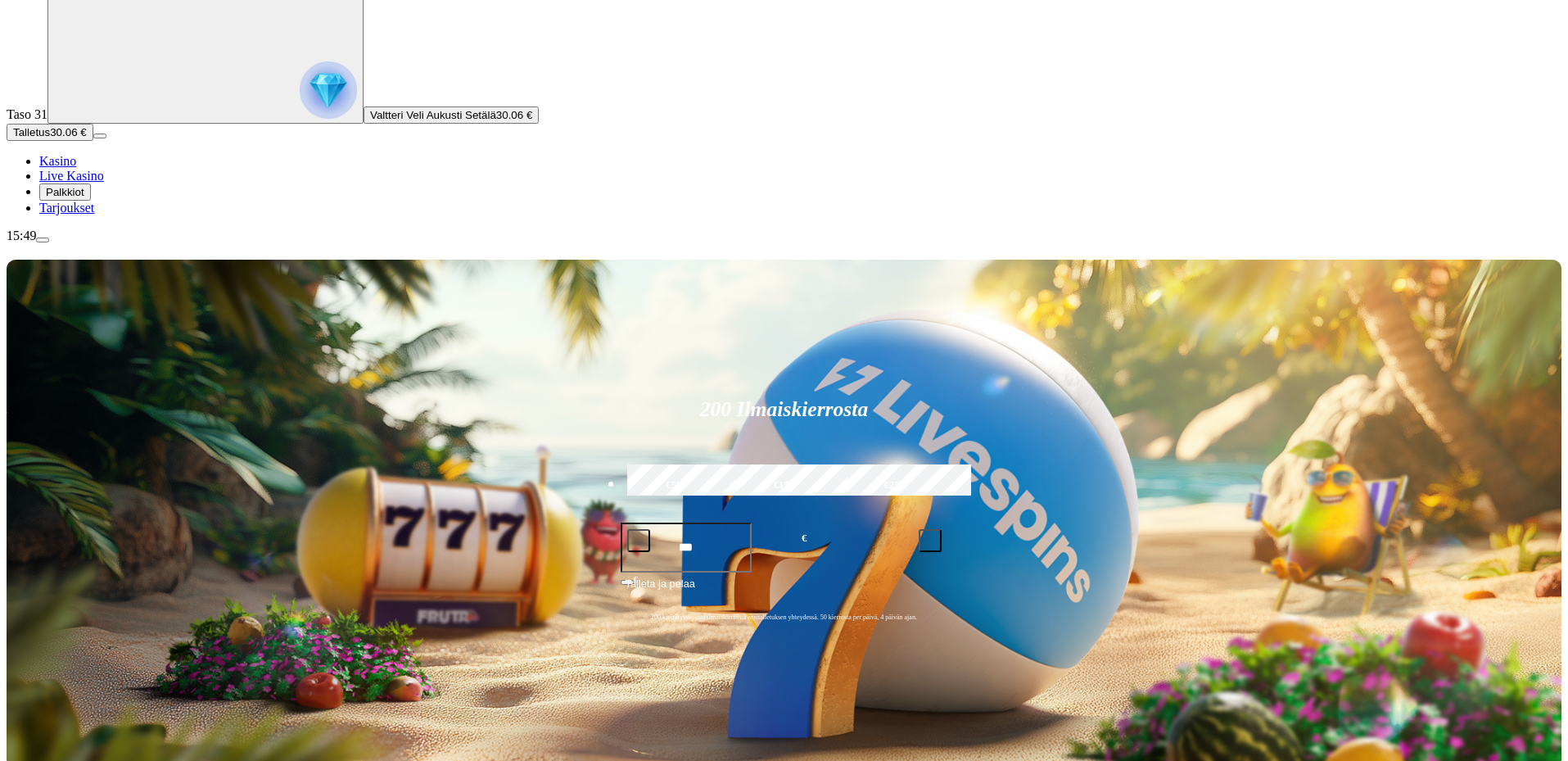
scroll to position [327, 0]
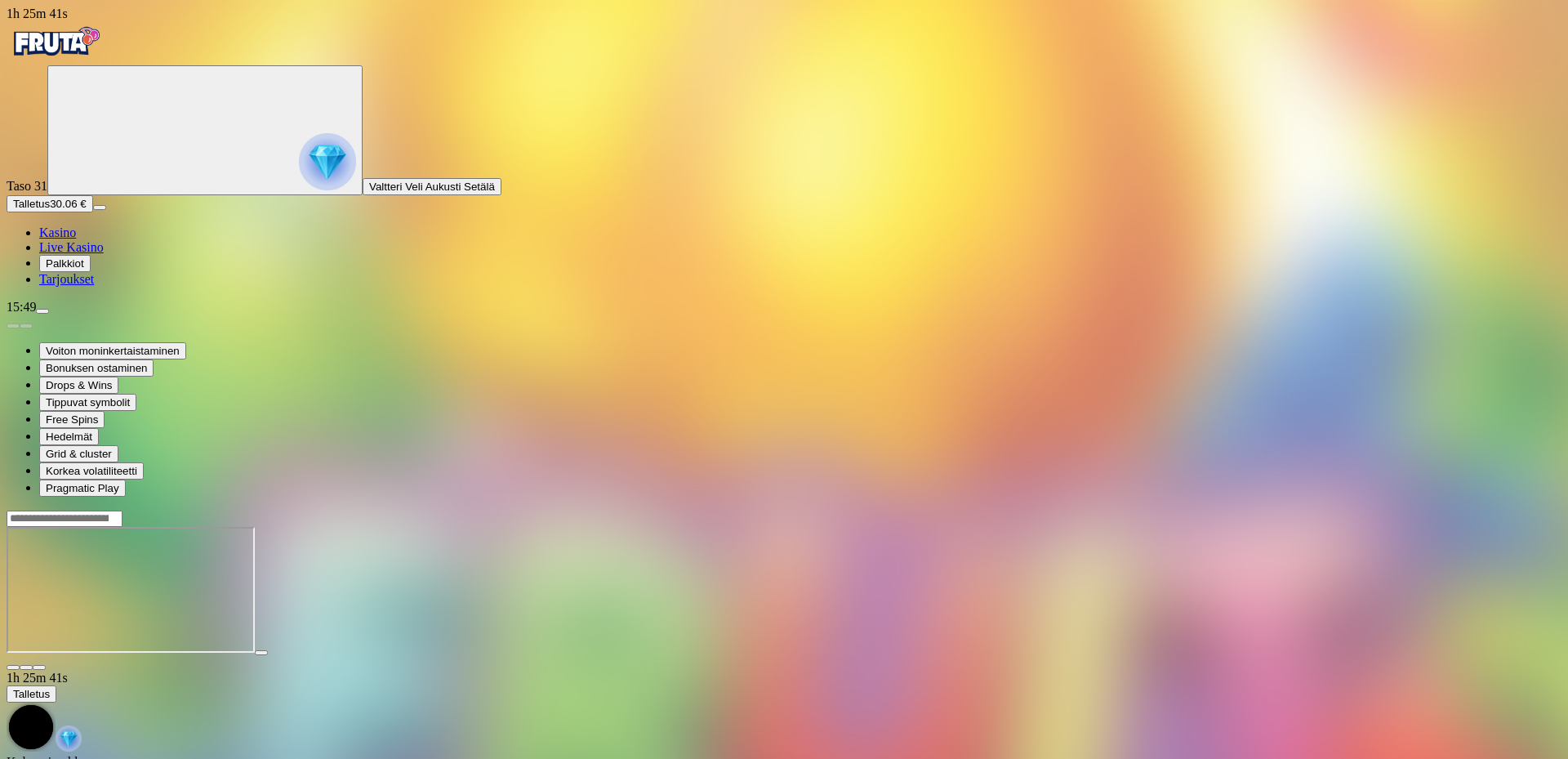
click at [39, 667] on span "fullscreen icon" at bounding box center [39, 667] width 0 height 0
click at [104, 55] on img "Primary" at bounding box center [55, 42] width 98 height 41
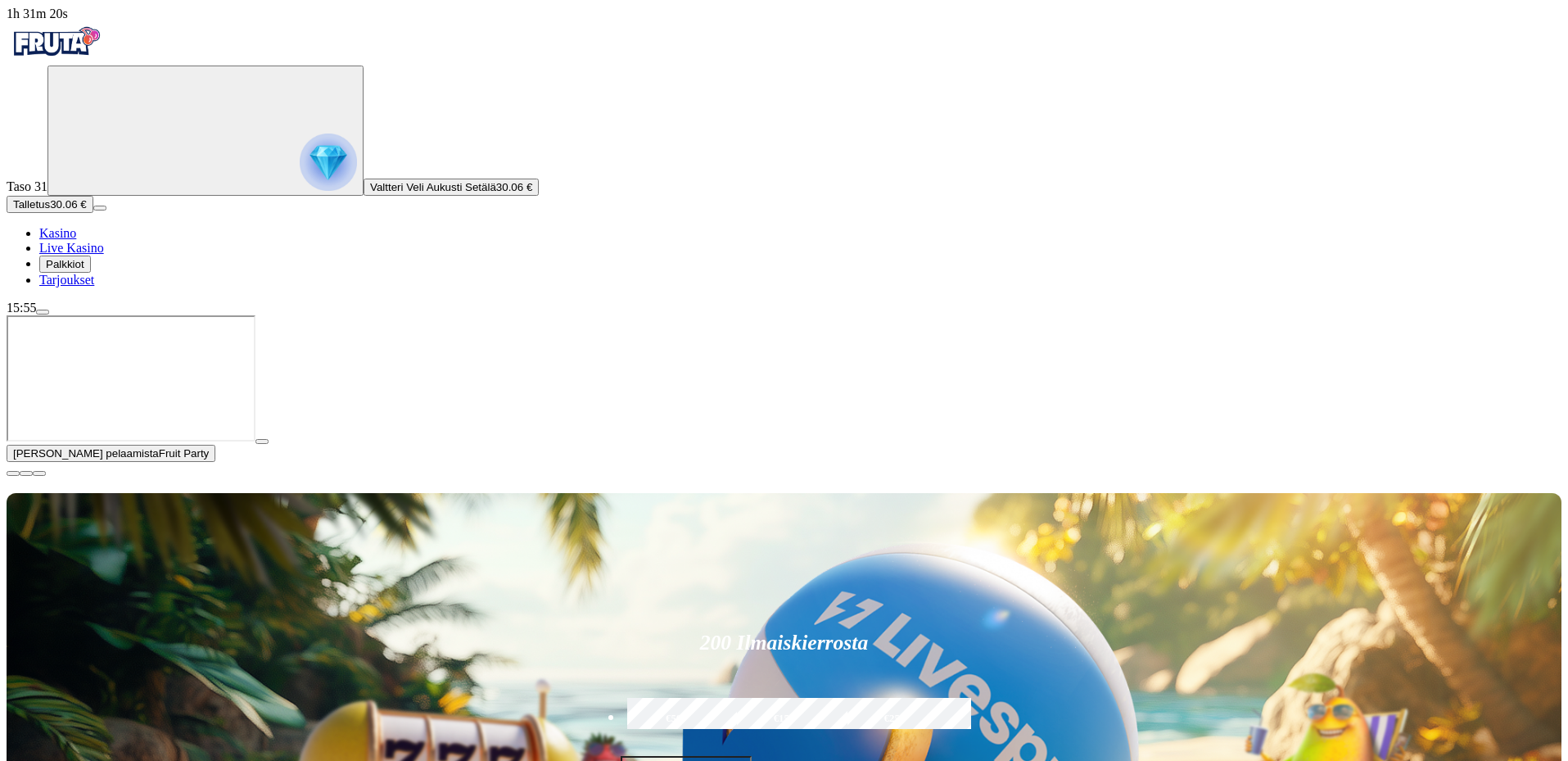
click at [13, 474] on span "close icon" at bounding box center [13, 474] width 0 height 0
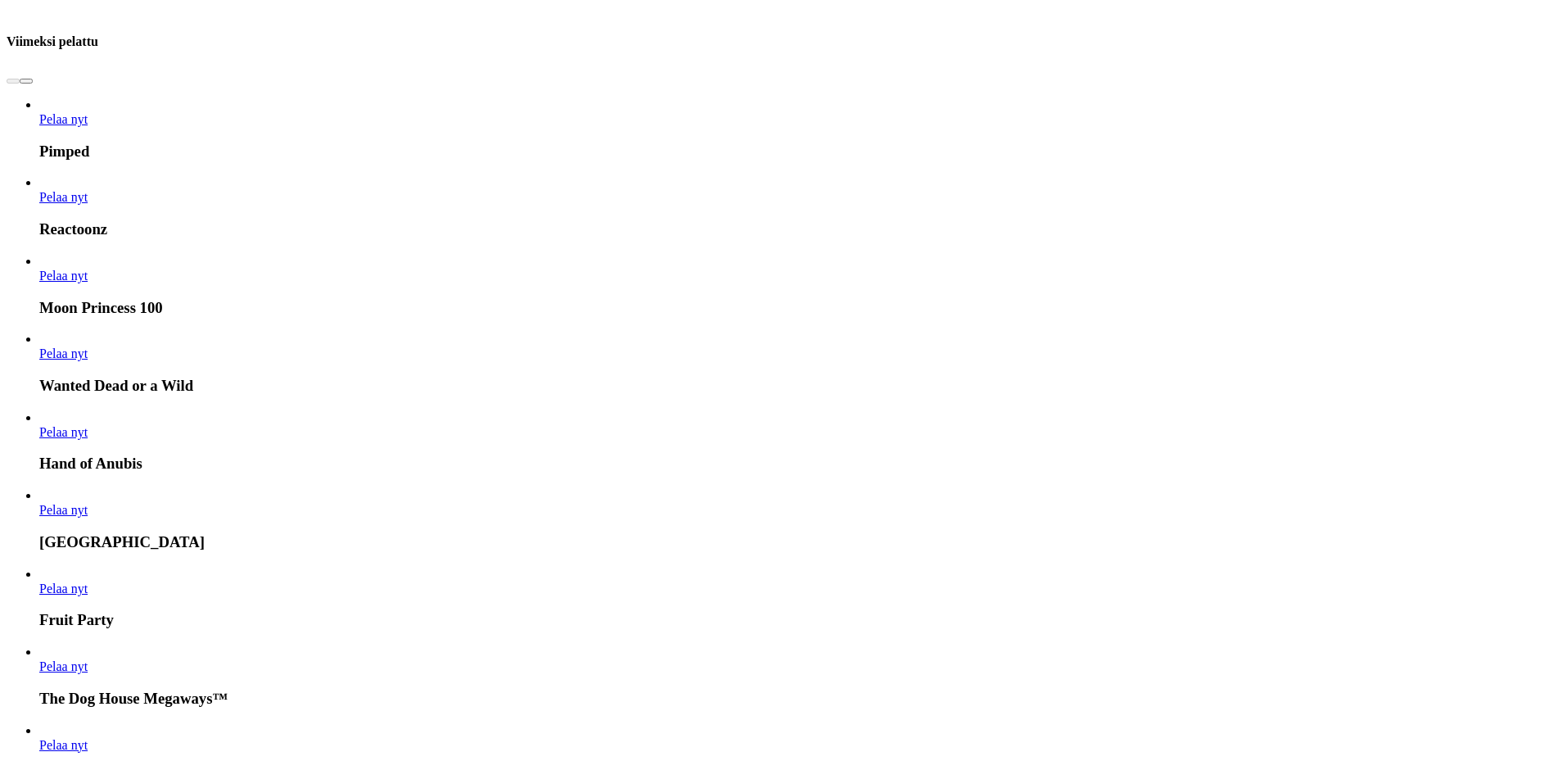
scroll to position [983, 0]
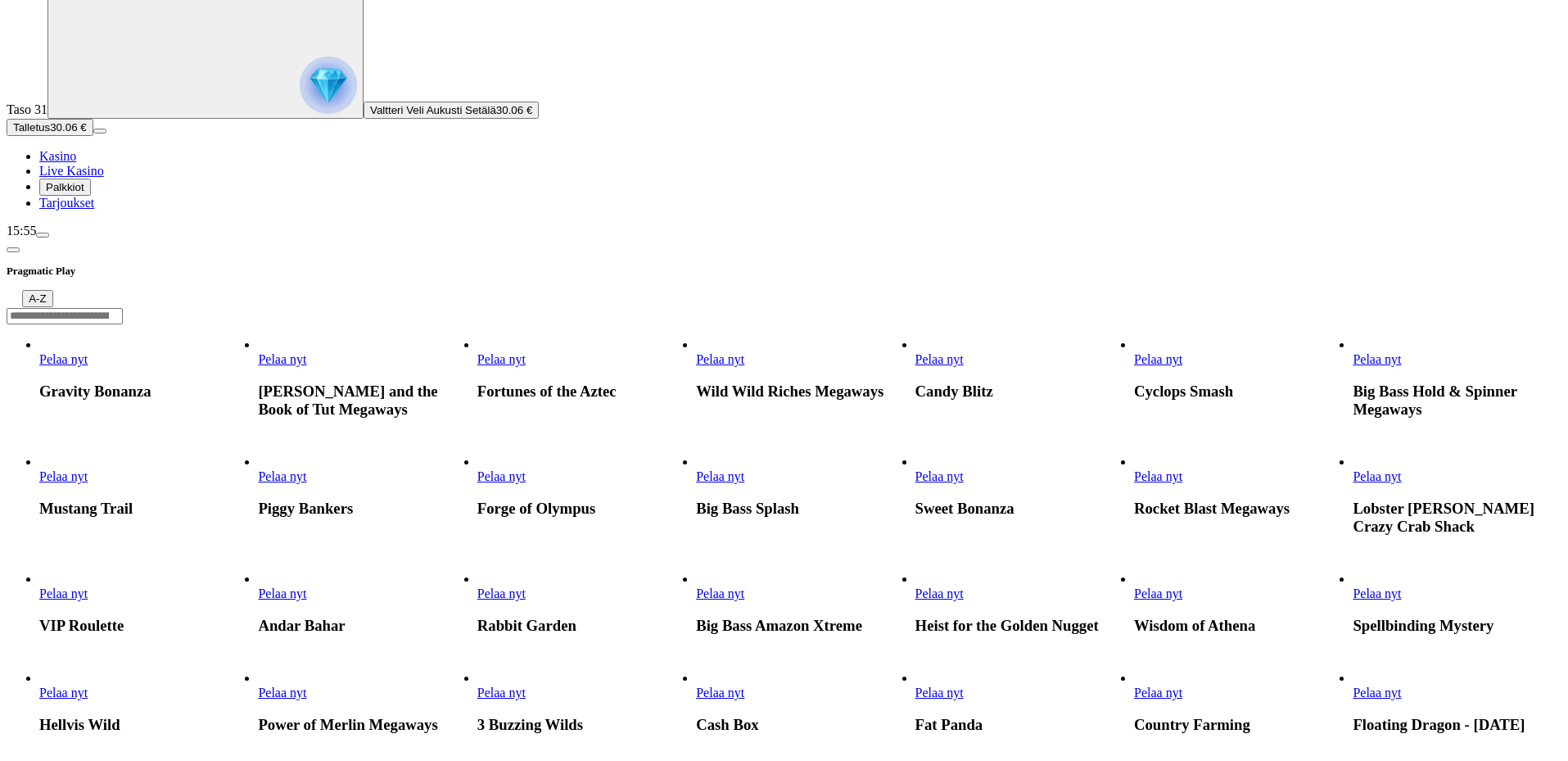
scroll to position [410, 0]
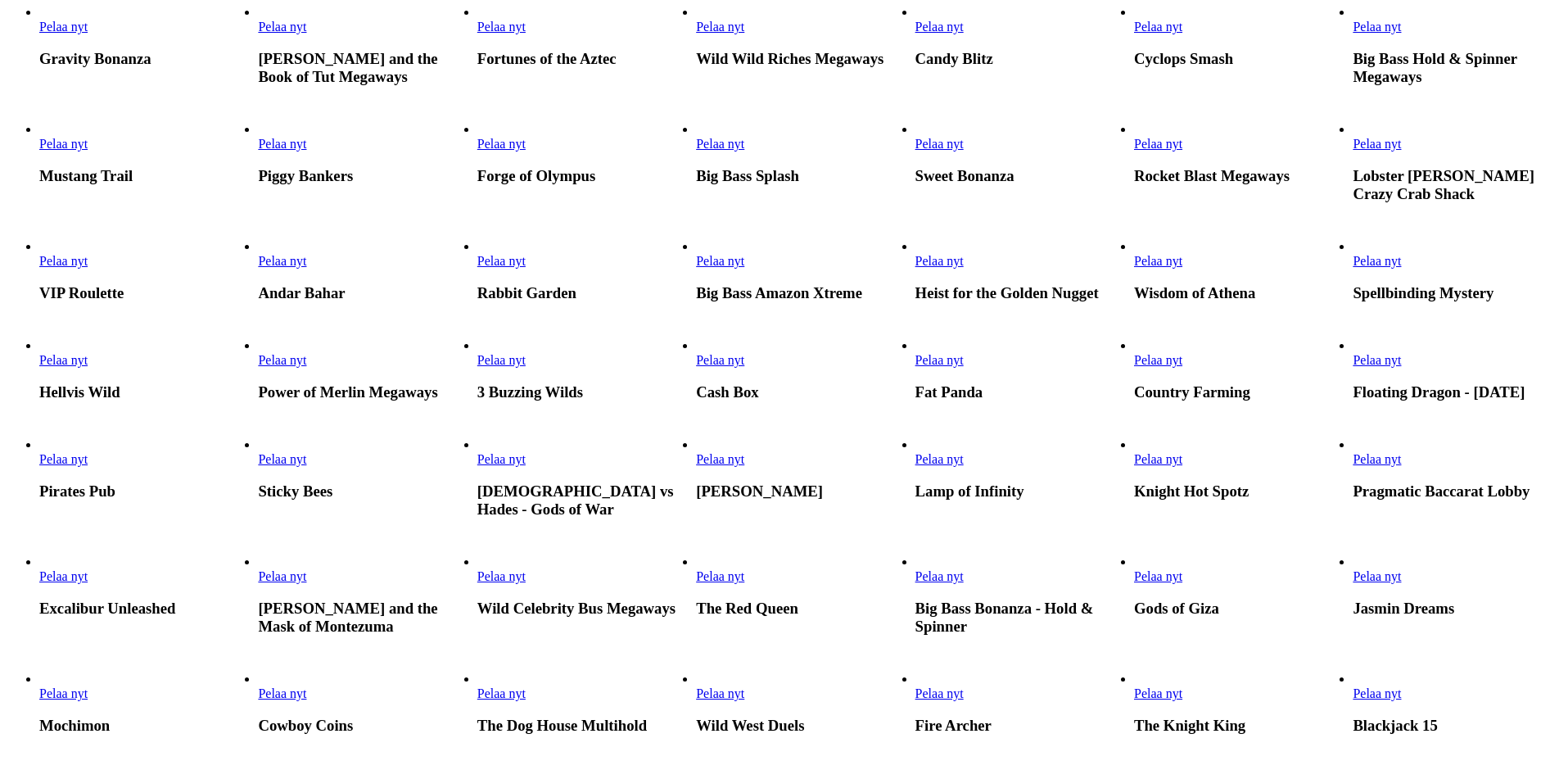
click at [915, 269] on link "Heist for the Golden Nugget" at bounding box center [915, 269] width 0 height 0
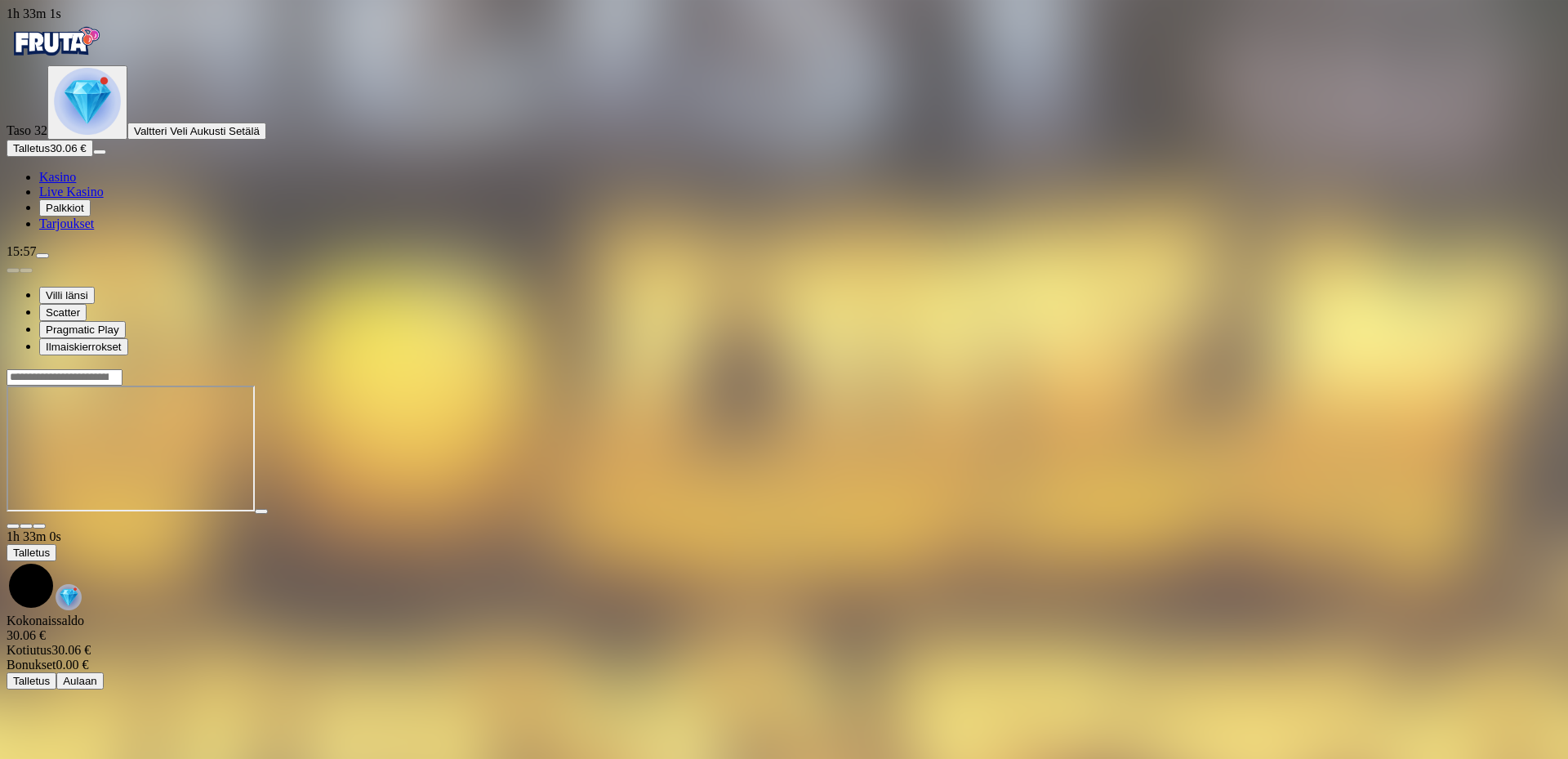
click at [141, 140] on div "Taso 32 [PERSON_NAME] [PERSON_NAME]" at bounding box center [784, 103] width 1556 height 74
click at [97, 134] on img "Primary" at bounding box center [88, 102] width 67 height 67
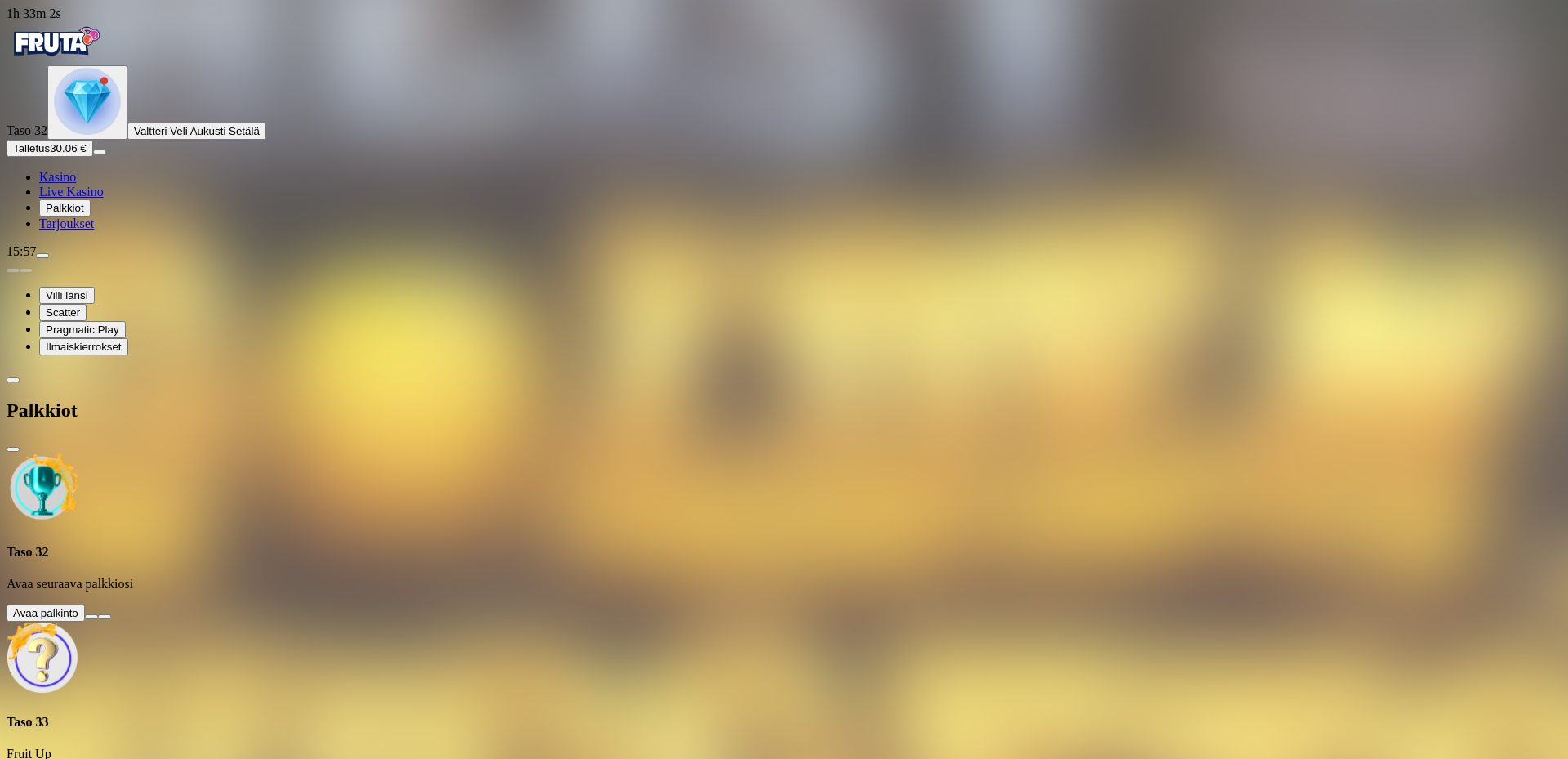
click at [98, 614] on button at bounding box center [91, 617] width 13 height 5
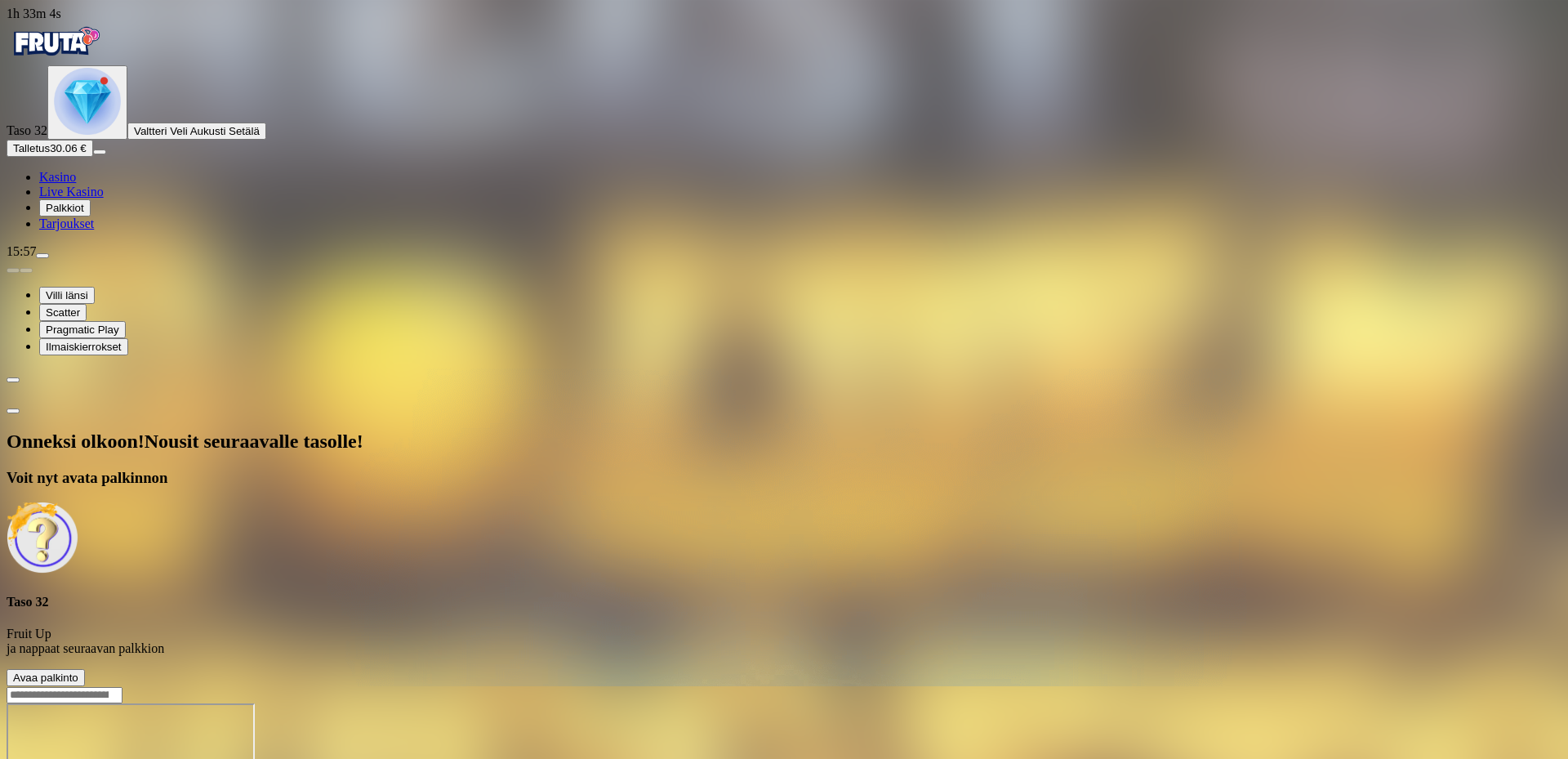
click at [85, 669] on button "Avaa palkinto" at bounding box center [45, 677] width 79 height 17
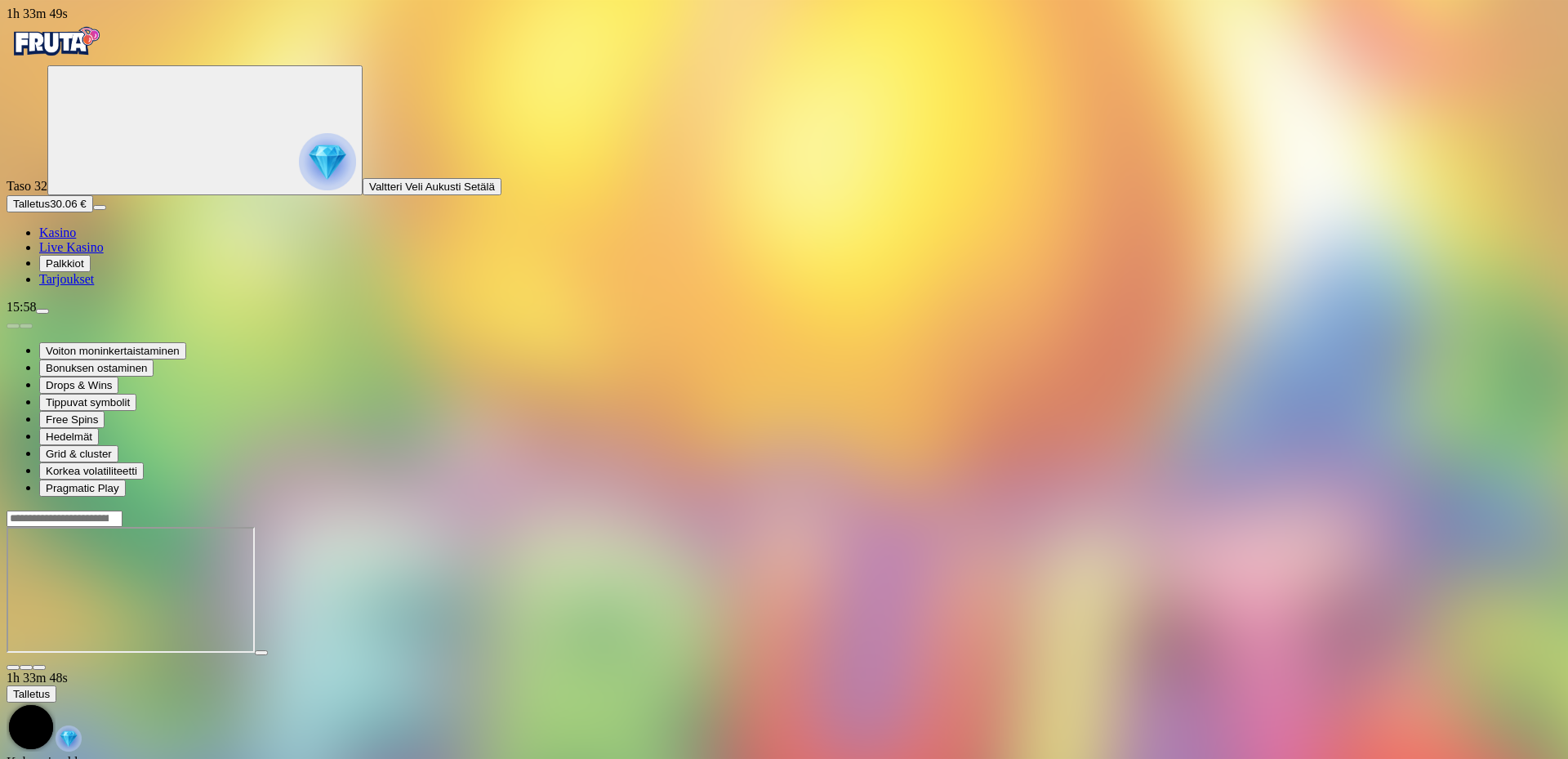
click at [54, 62] on img "Primary" at bounding box center [55, 42] width 98 height 41
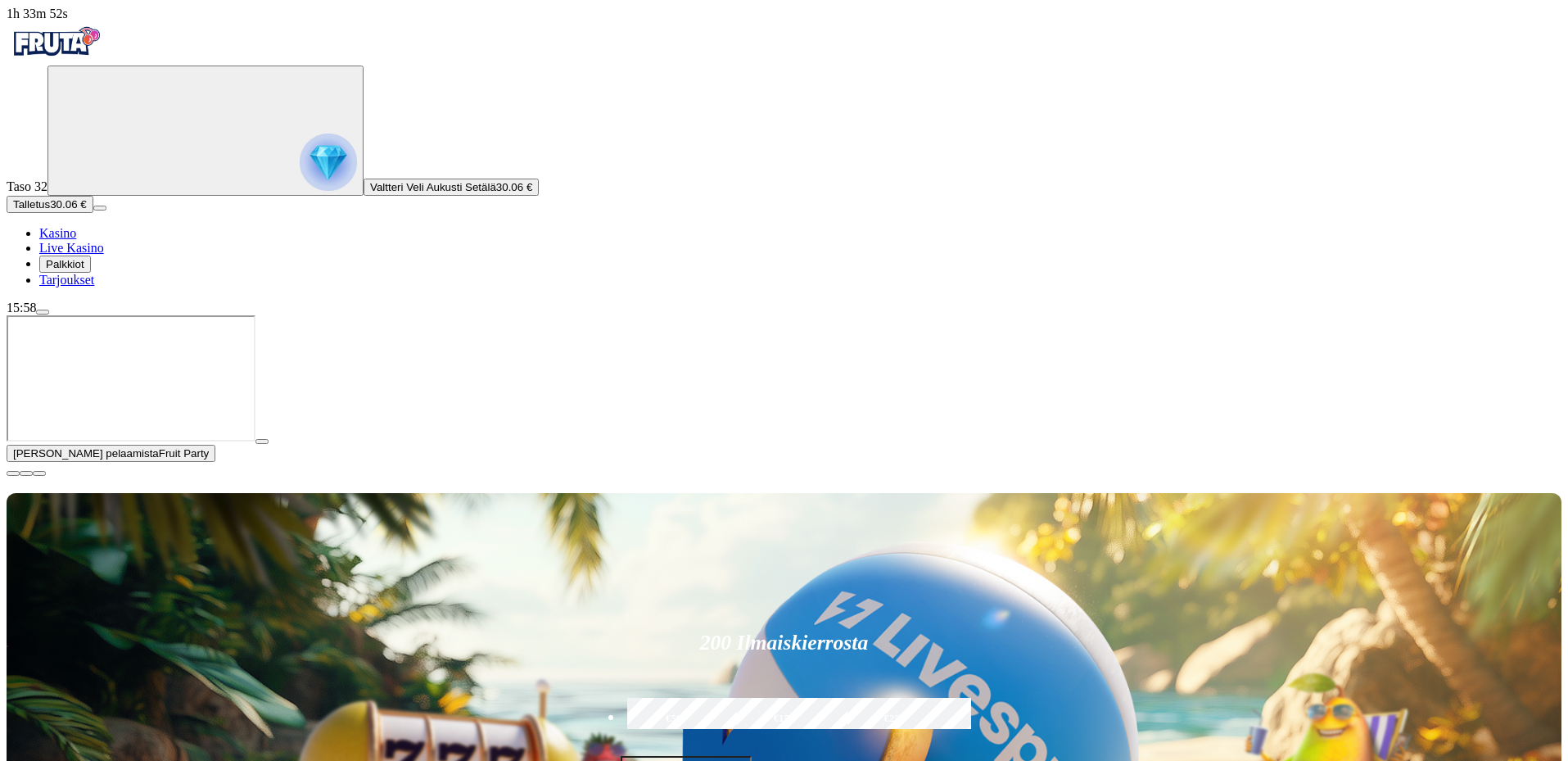
click at [43, 312] on span "menu icon" at bounding box center [43, 312] width 0 height 0
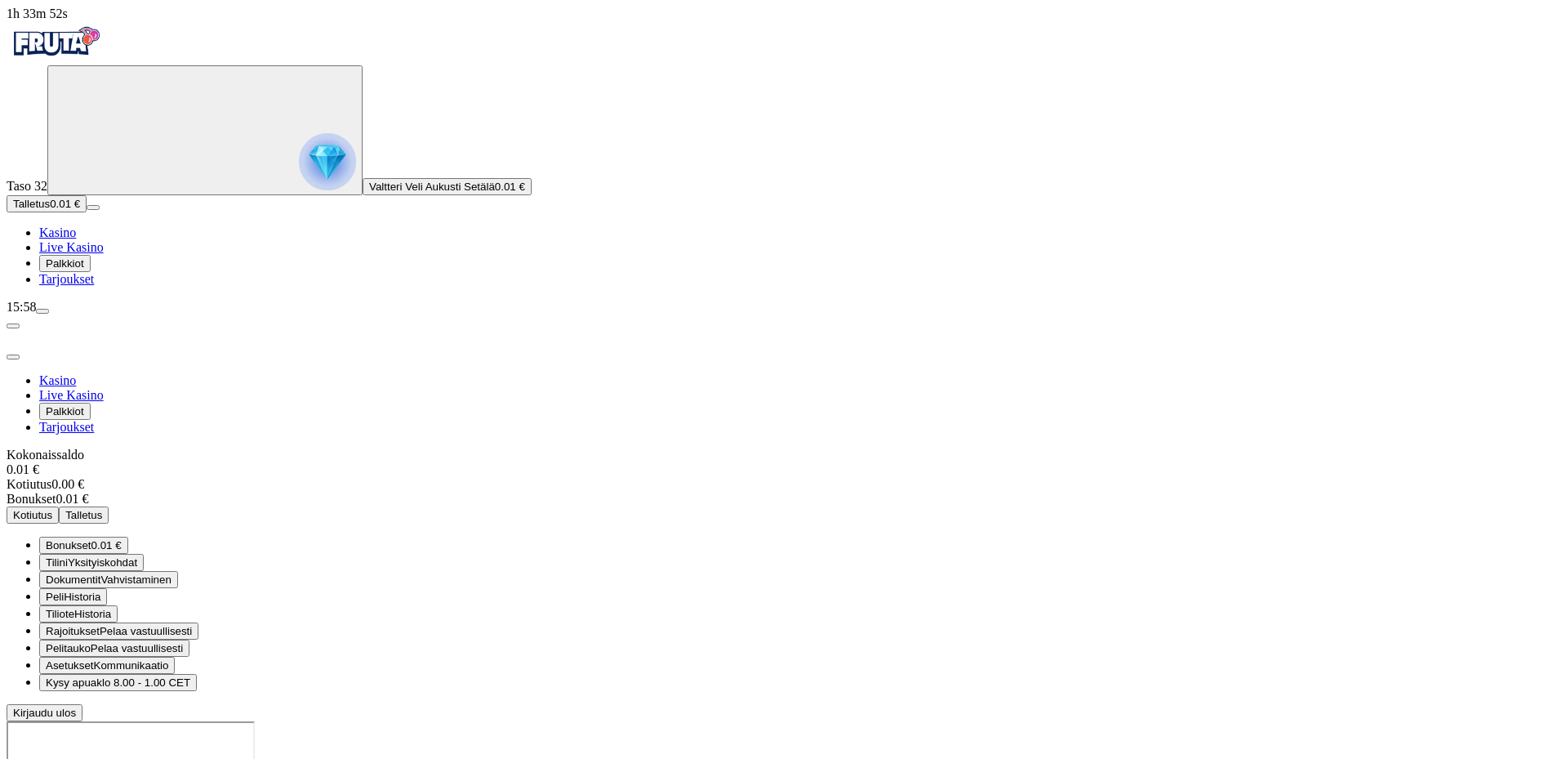
click at [91, 539] on span "Bonukset" at bounding box center [69, 545] width 46 height 12
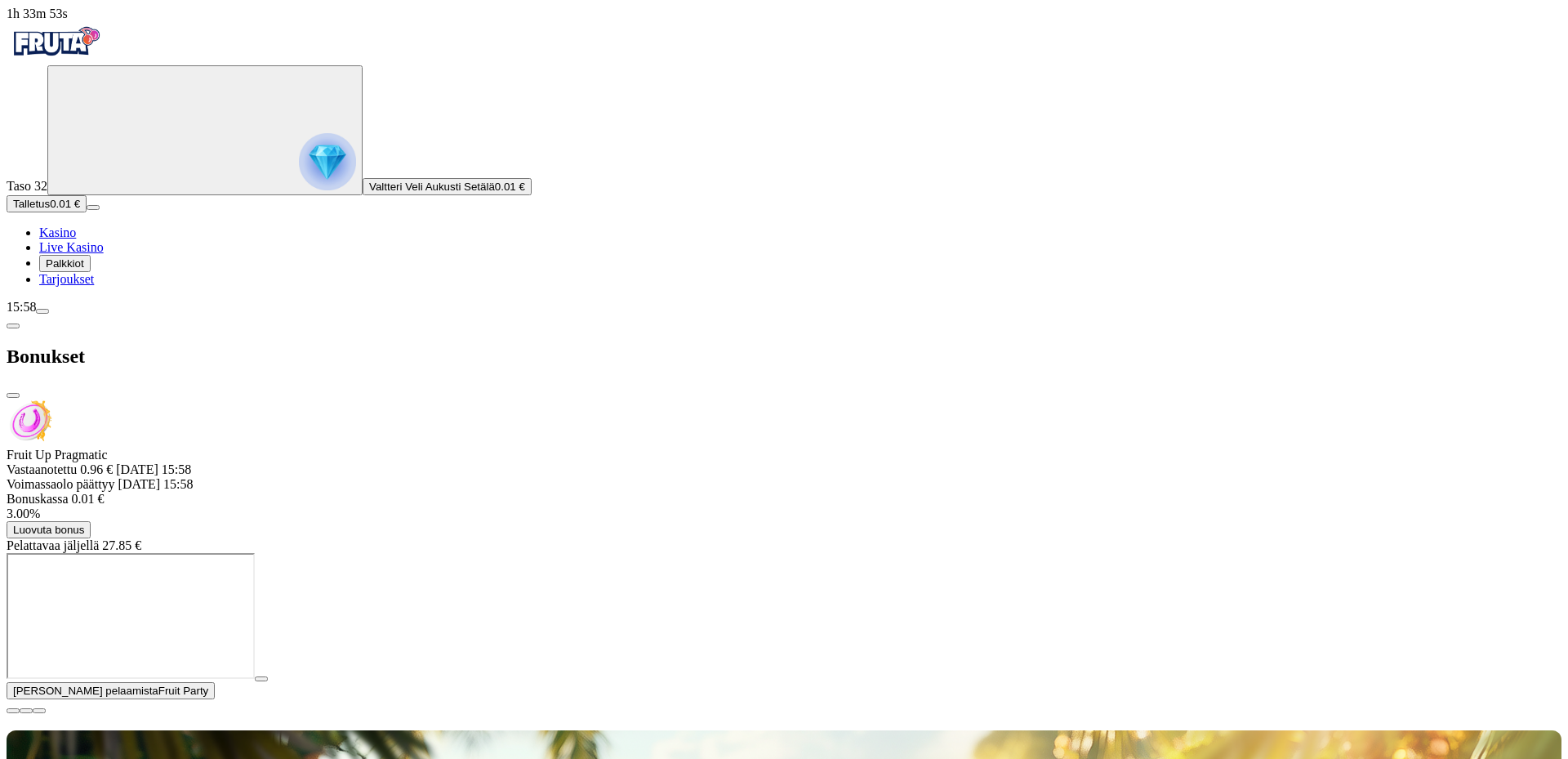
click at [90, 521] on button "Luovuta bonus" at bounding box center [48, 529] width 84 height 17
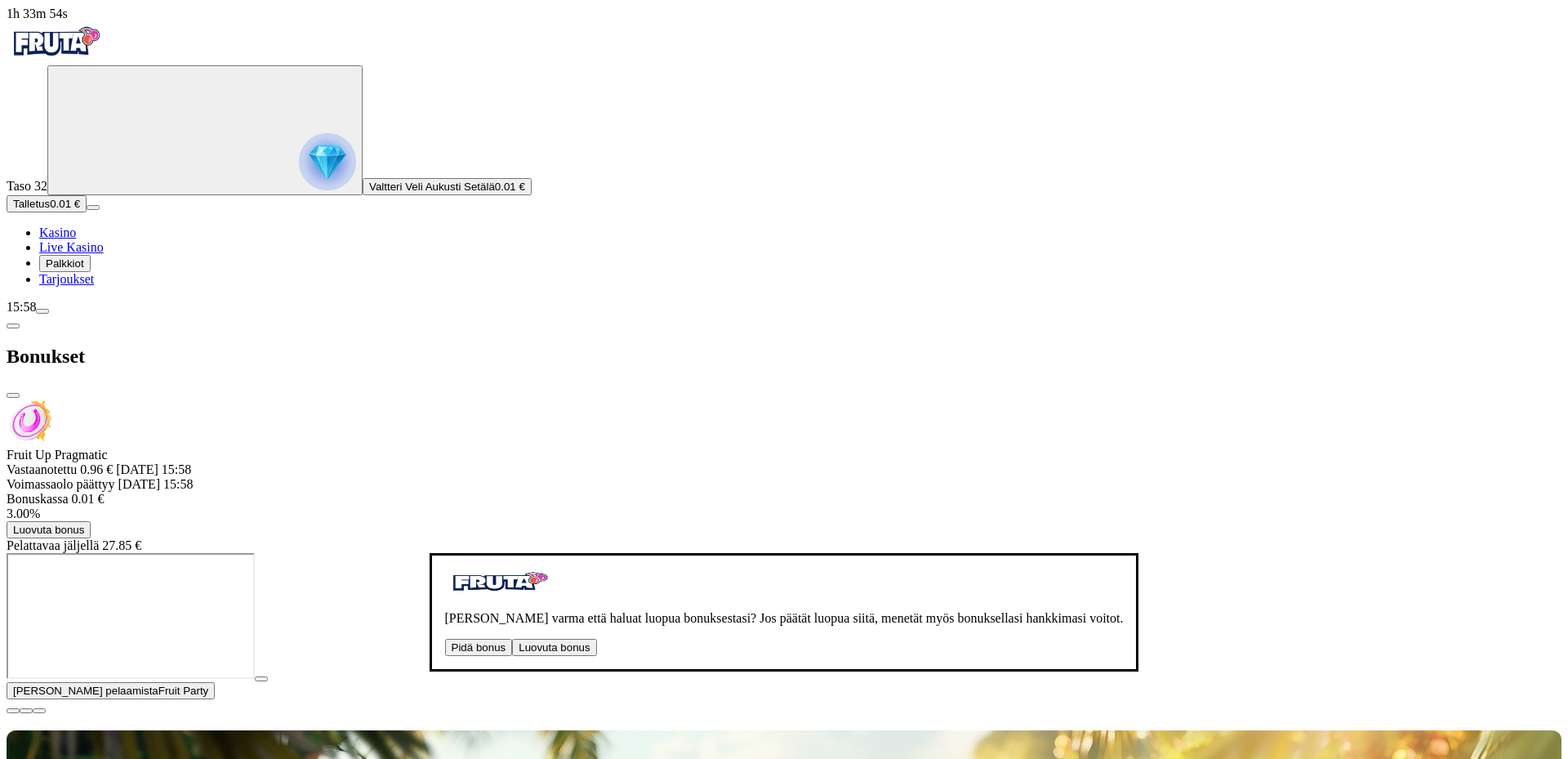
click at [512, 639] on button "Luovuta bonus" at bounding box center [554, 647] width 84 height 17
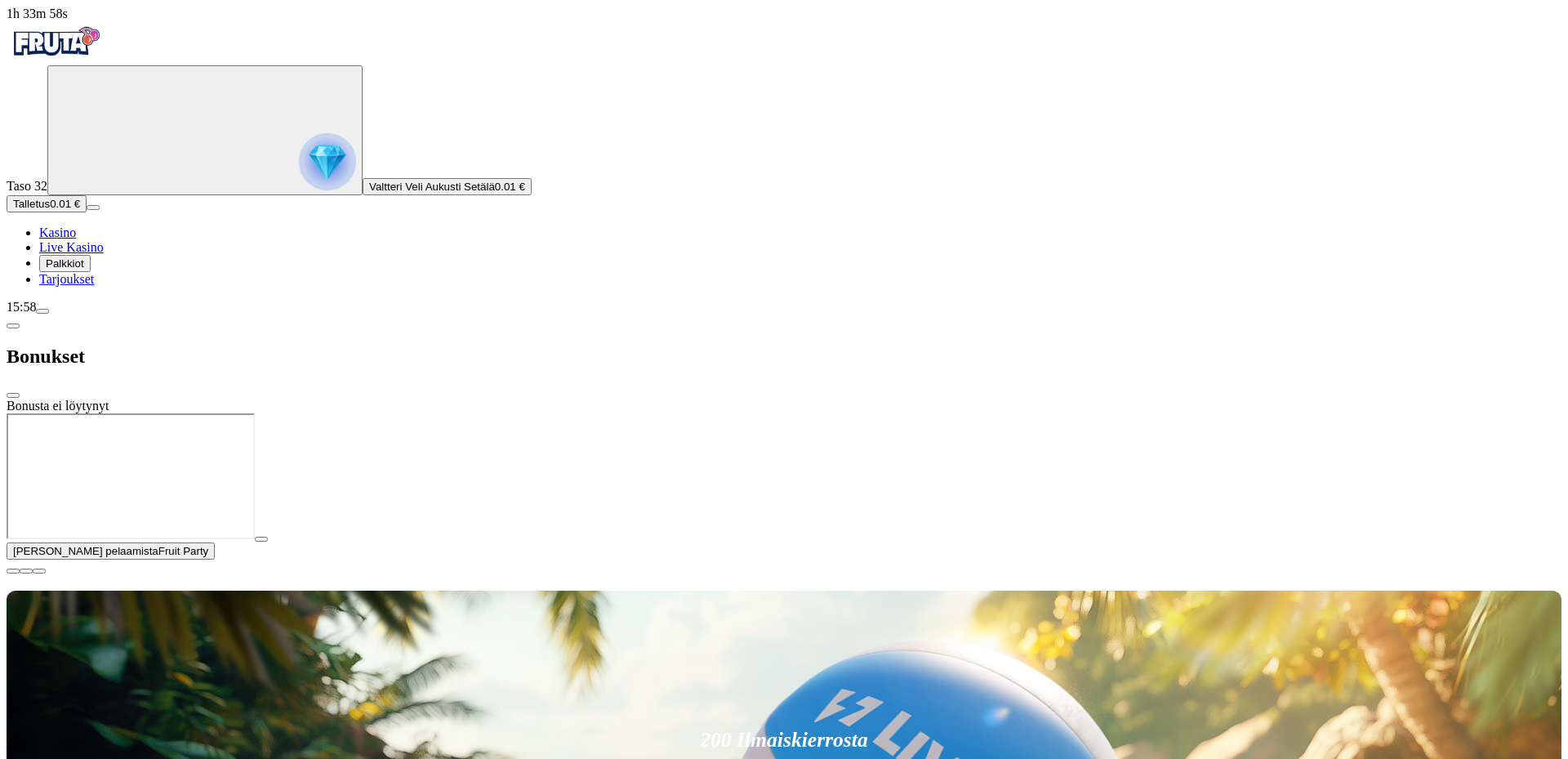
click at [13, 395] on span "close icon" at bounding box center [13, 395] width 0 height 0
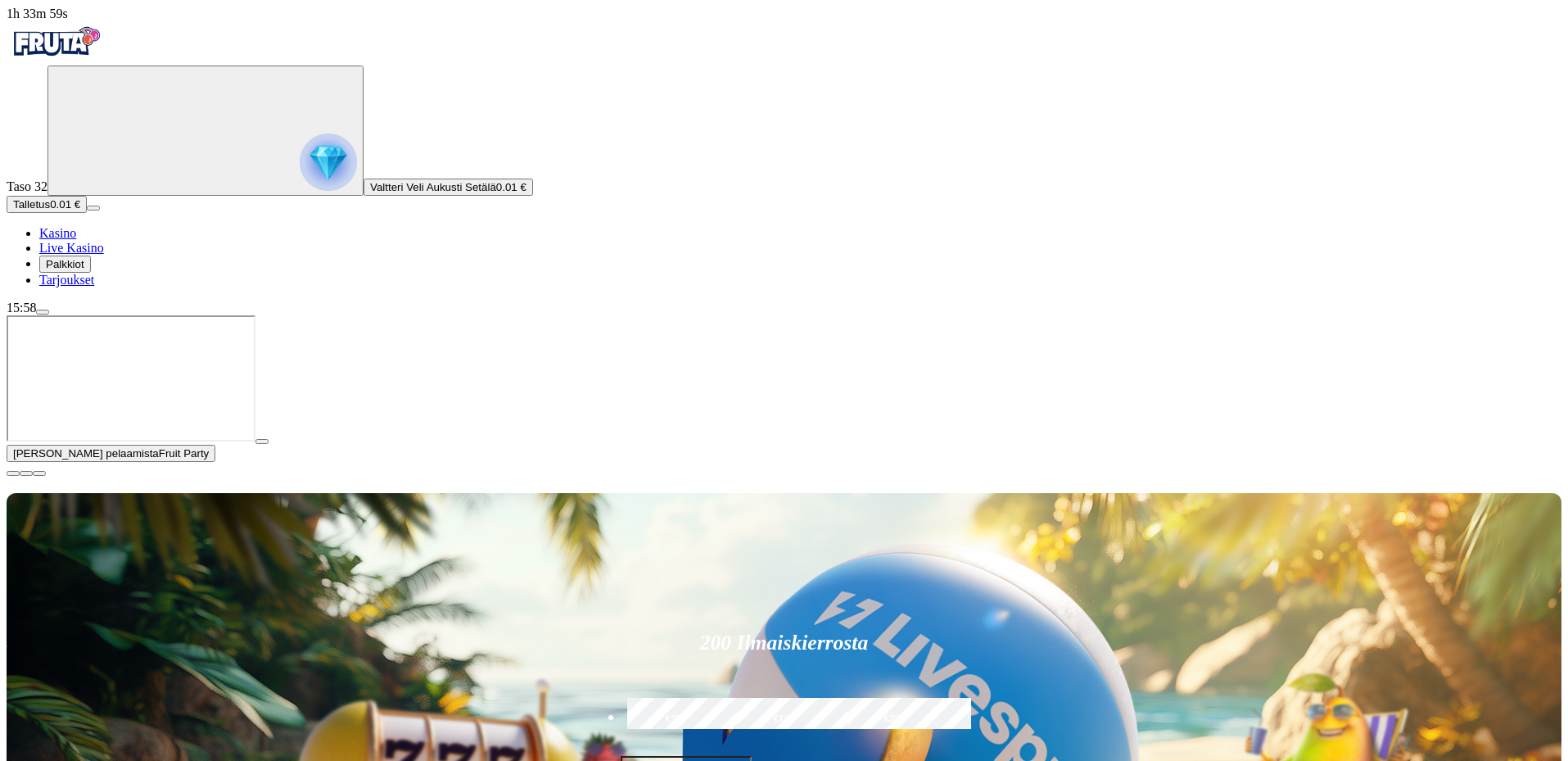
click at [639, 760] on span "minus icon" at bounding box center [639, 773] width 0 height 0
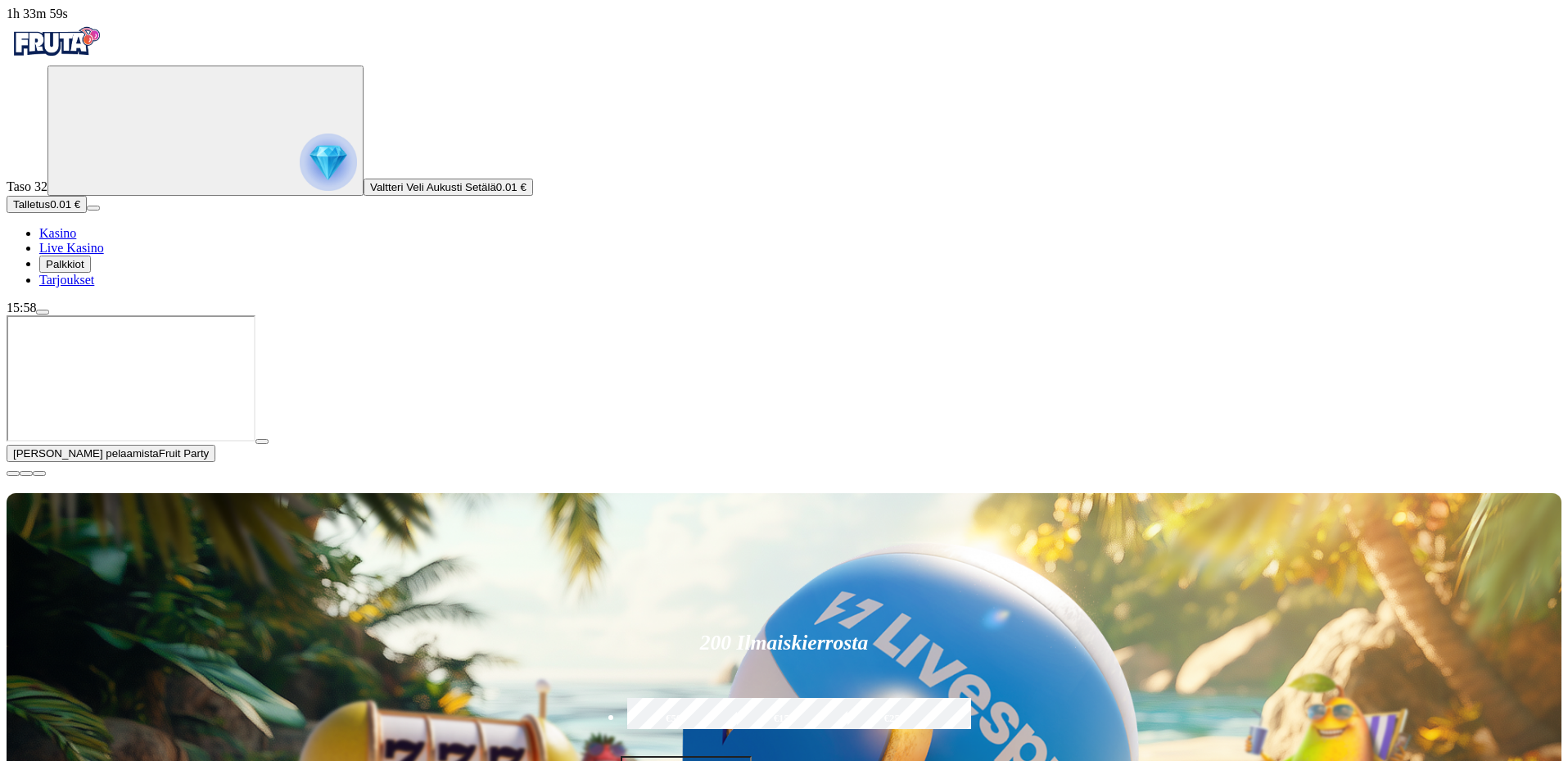
click at [639, 760] on span "minus icon" at bounding box center [639, 773] width 0 height 0
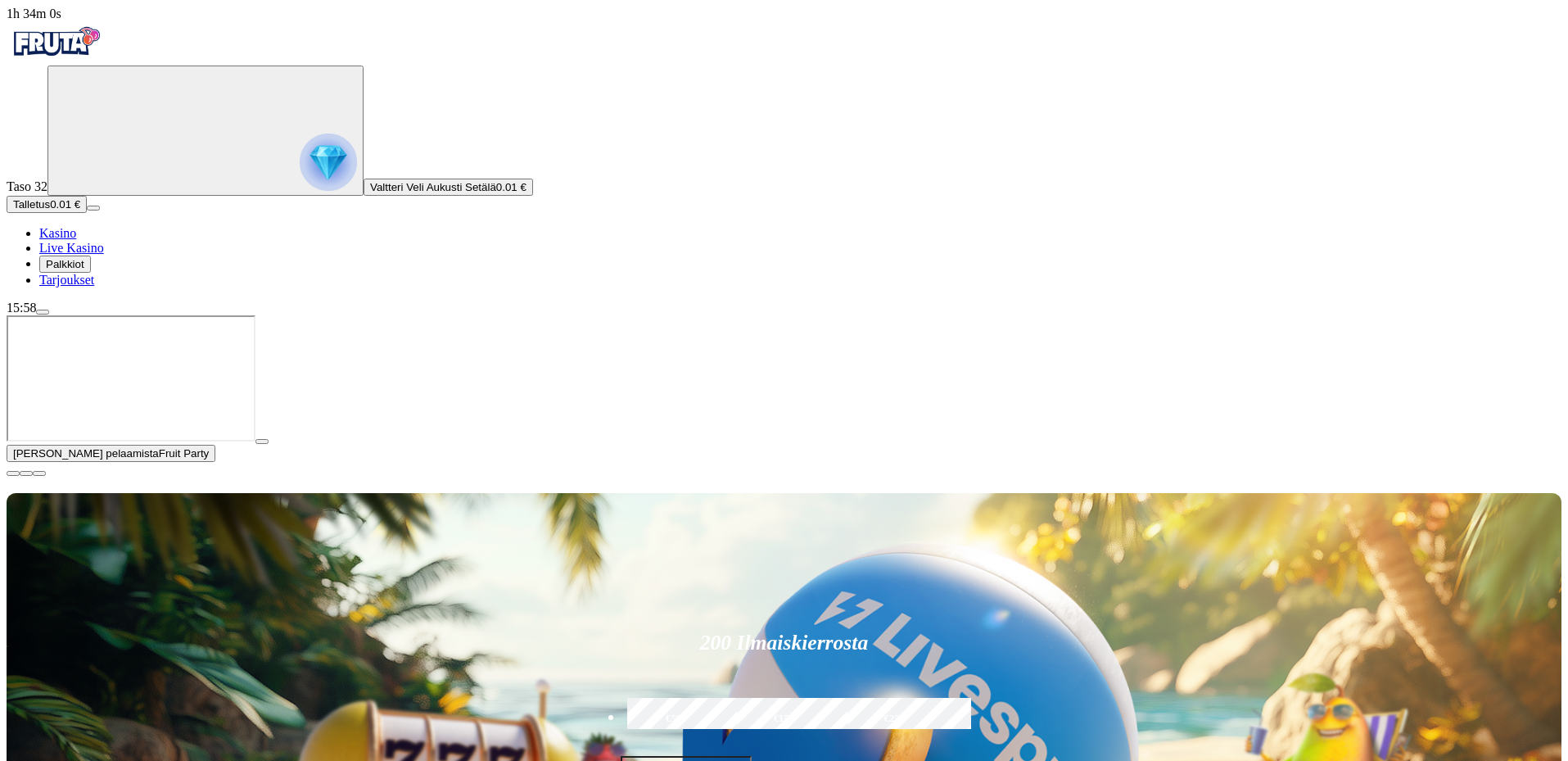
type input "**"
click at [13, 474] on span "close icon" at bounding box center [13, 474] width 0 height 0
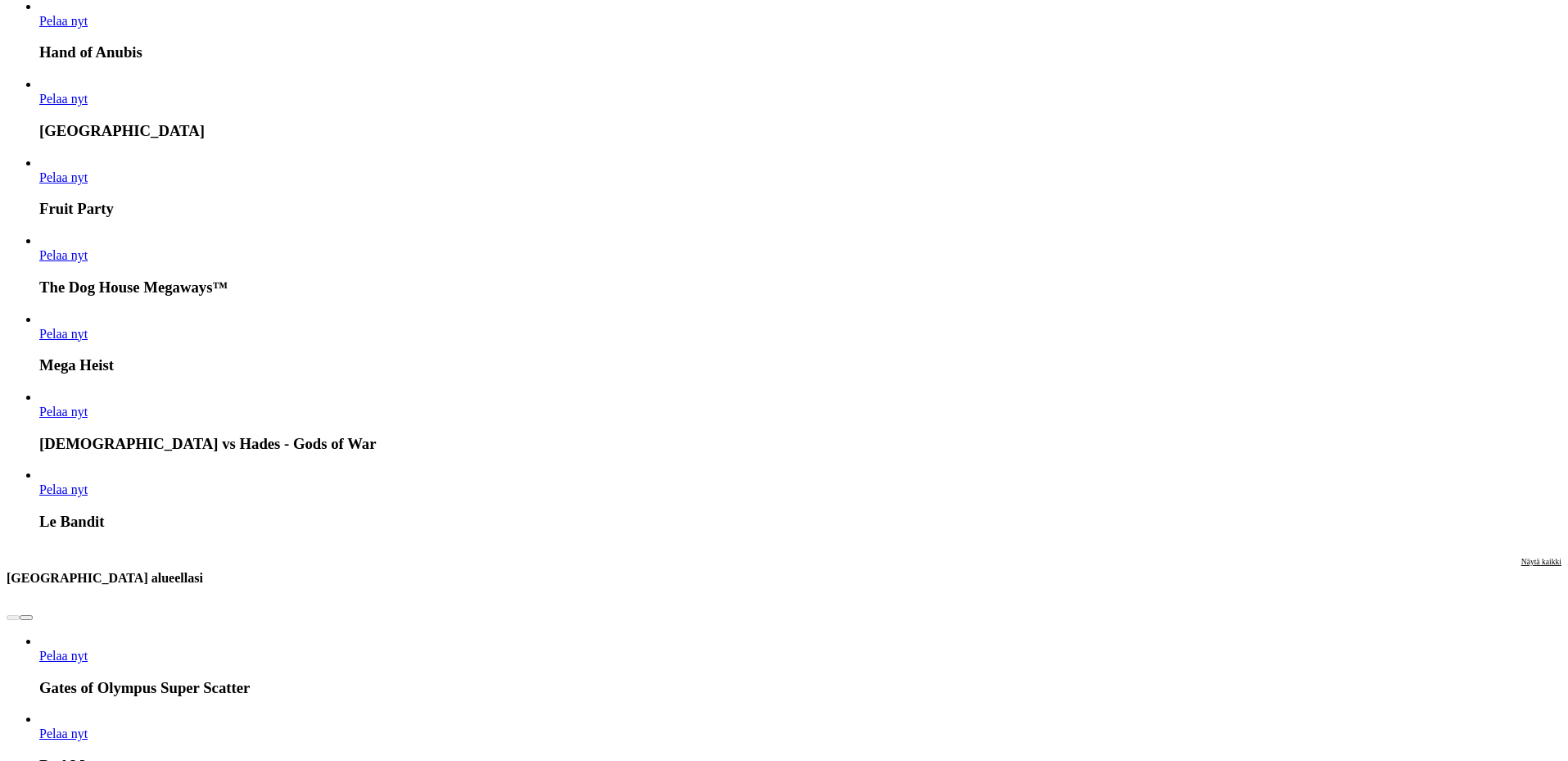
scroll to position [983, 0]
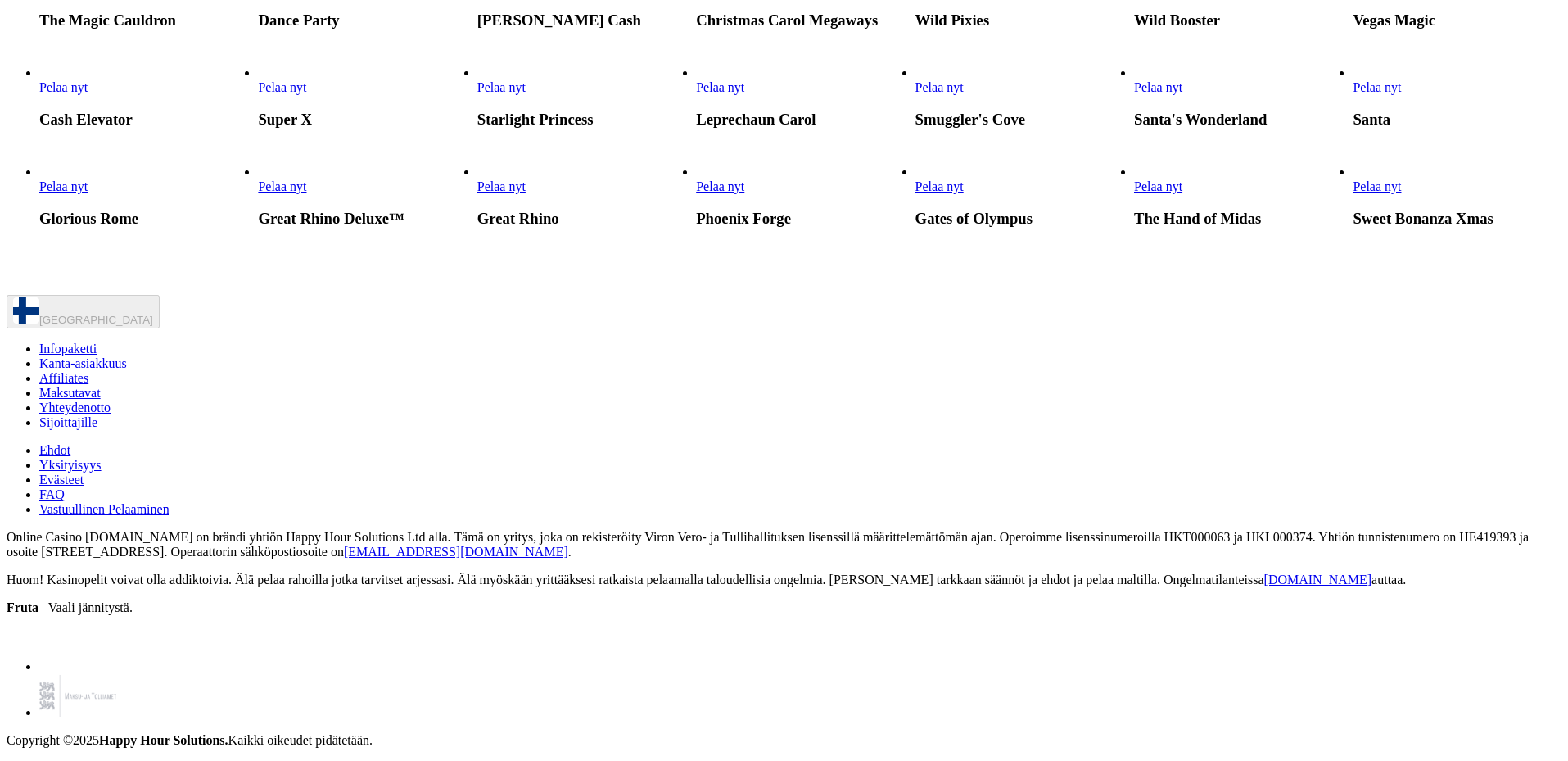
scroll to position [7533, 0]
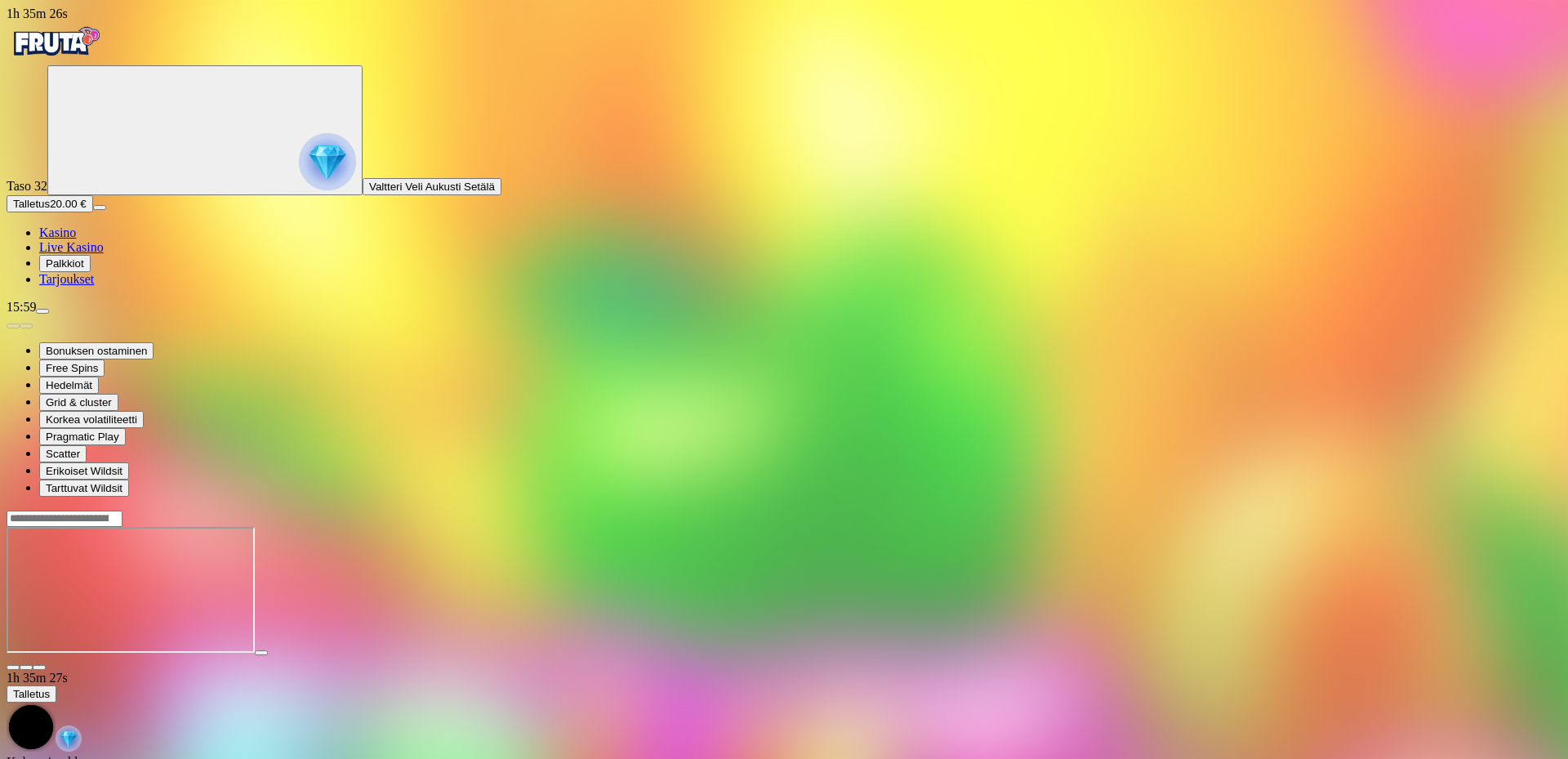
click at [1438, 510] on div at bounding box center [784, 590] width 1556 height 161
click at [39, 667] on span "fullscreen icon" at bounding box center [39, 667] width 0 height 0
click at [101, 62] on img "Primary" at bounding box center [55, 42] width 98 height 41
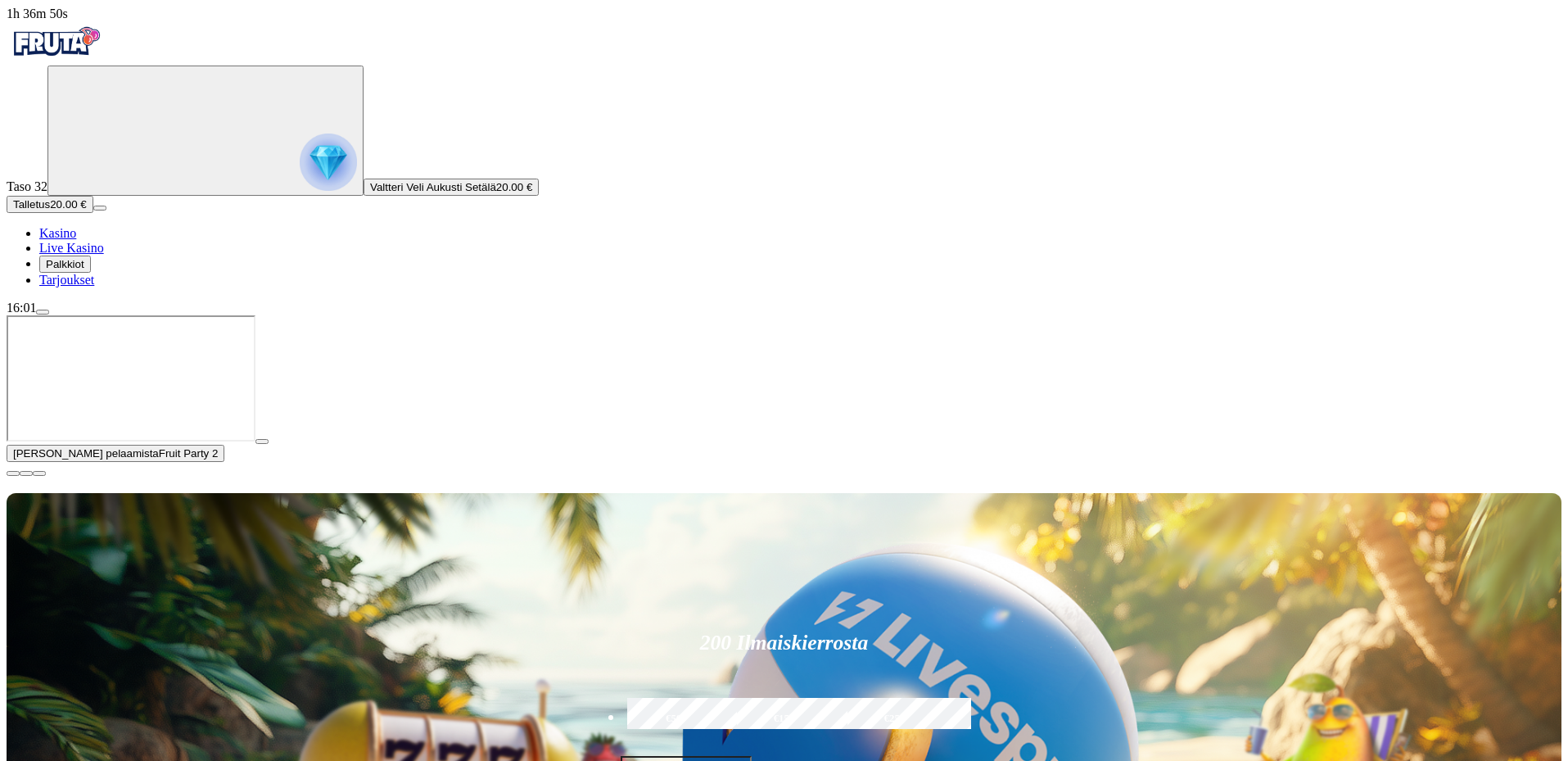
click at [13, 474] on span "close icon" at bounding box center [13, 474] width 0 height 0
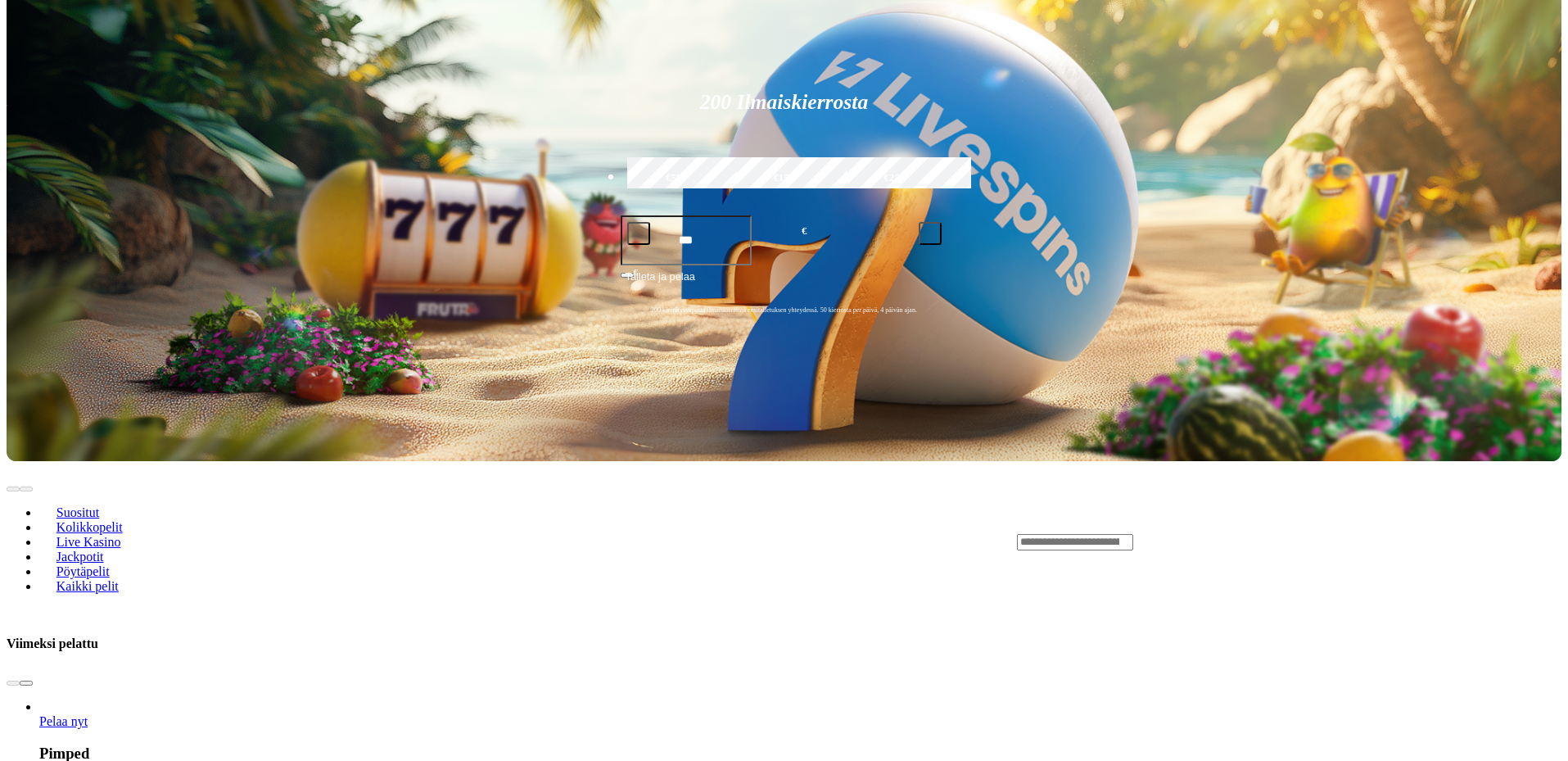
scroll to position [410, 0]
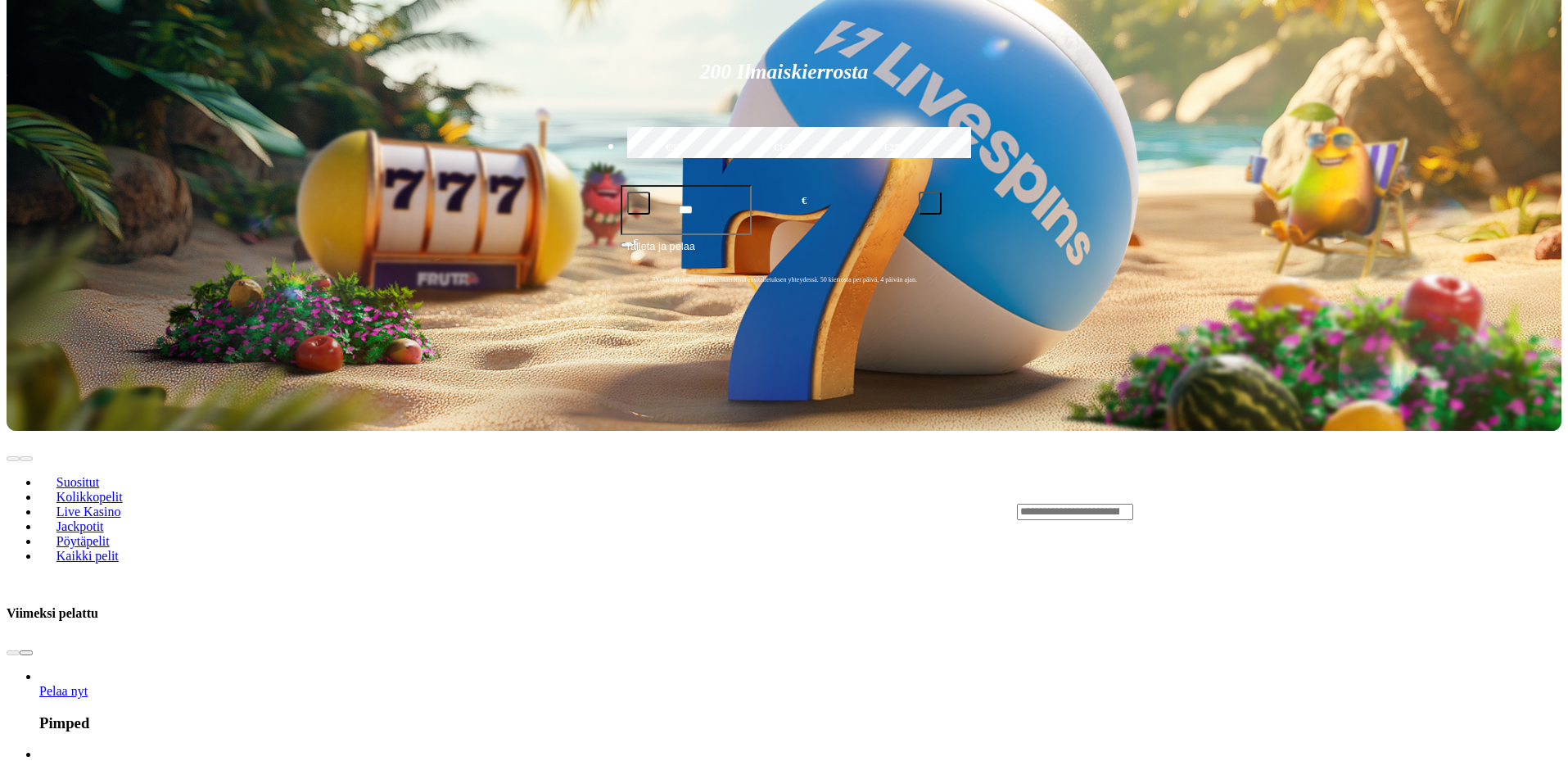
click at [88, 684] on span "Pelaa nyt" at bounding box center [63, 691] width 48 height 14
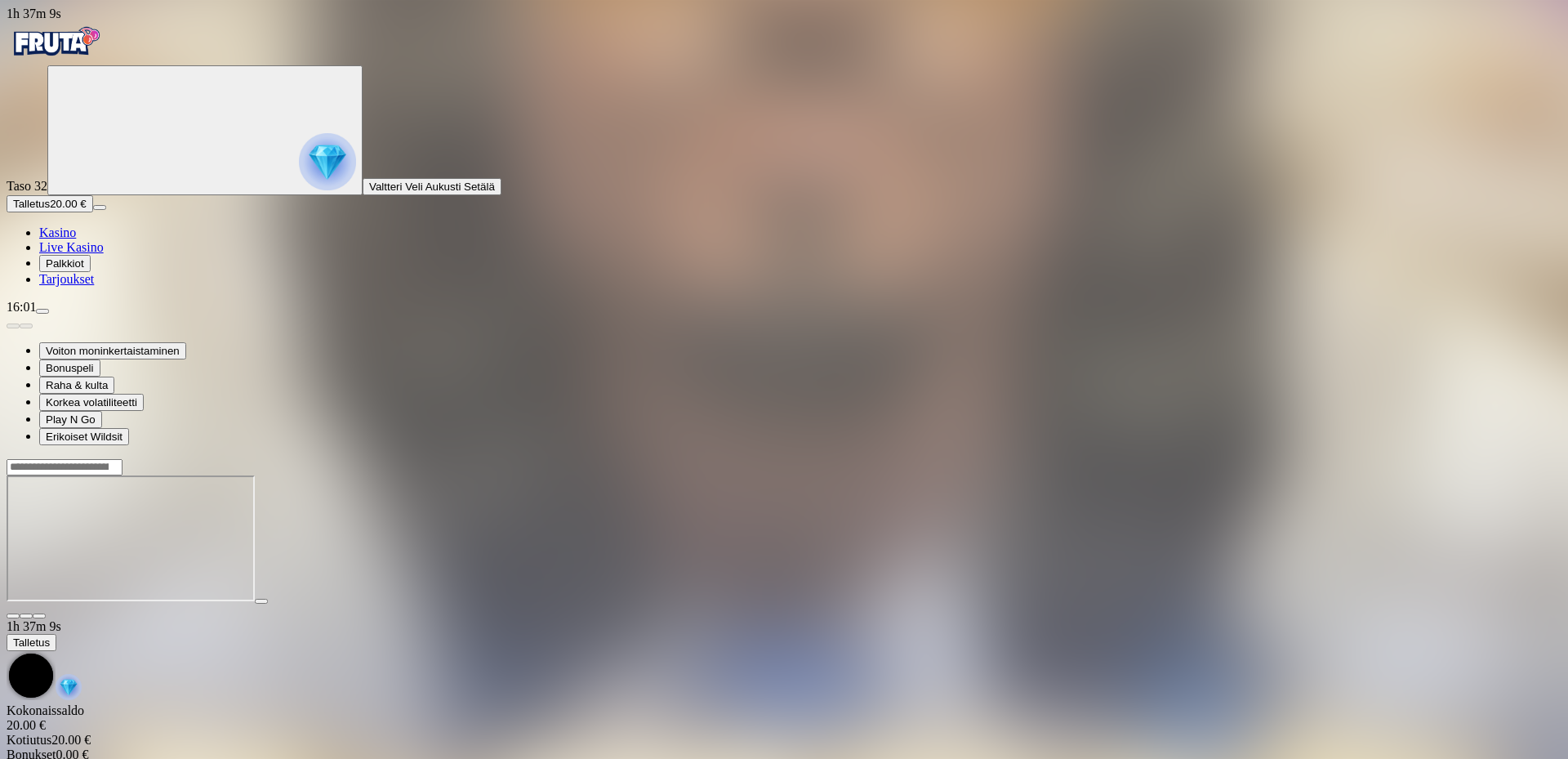
click at [13, 616] on span "close icon" at bounding box center [13, 616] width 0 height 0
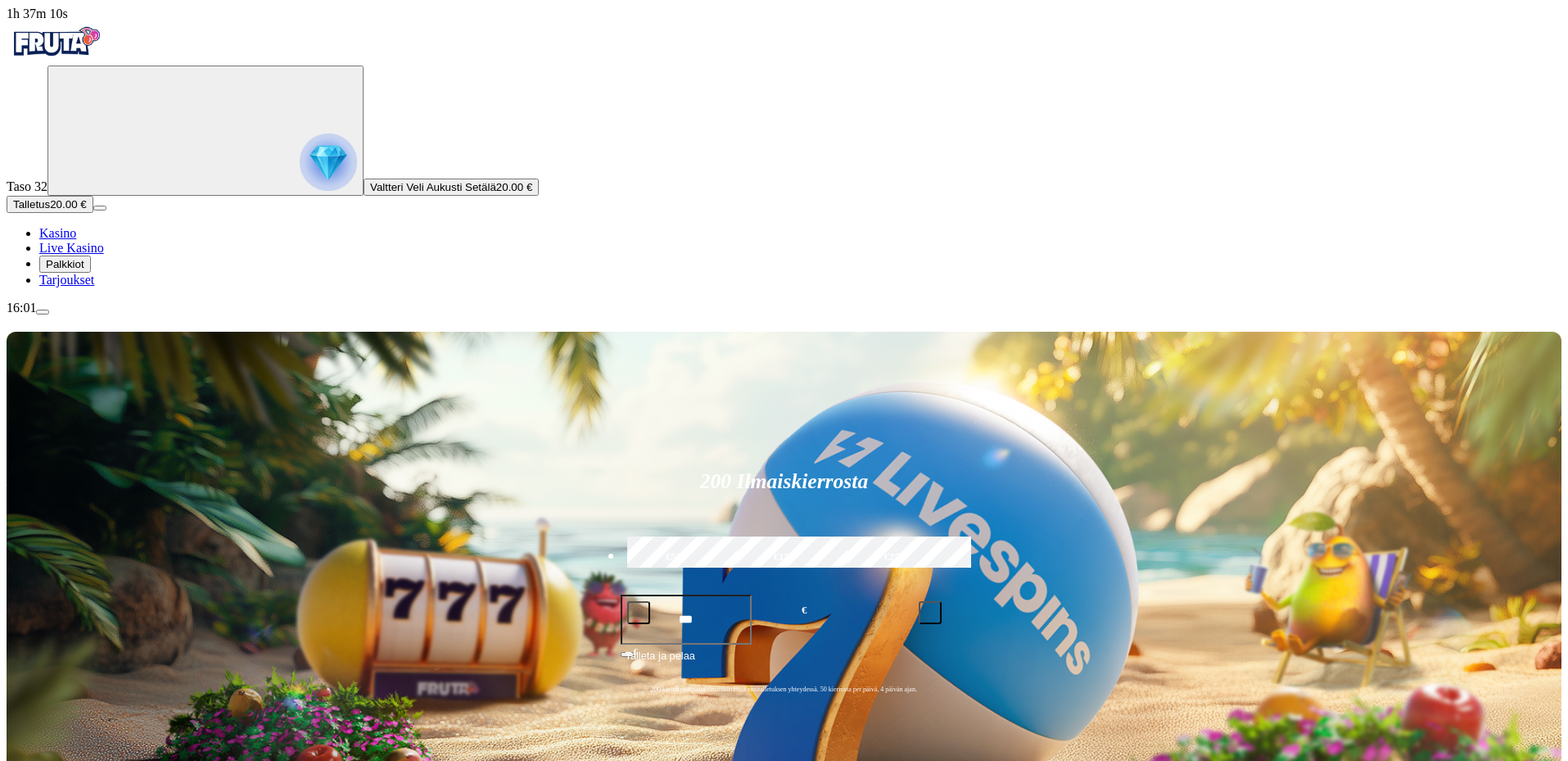
click at [43, 312] on span "menu icon" at bounding box center [43, 312] width 0 height 0
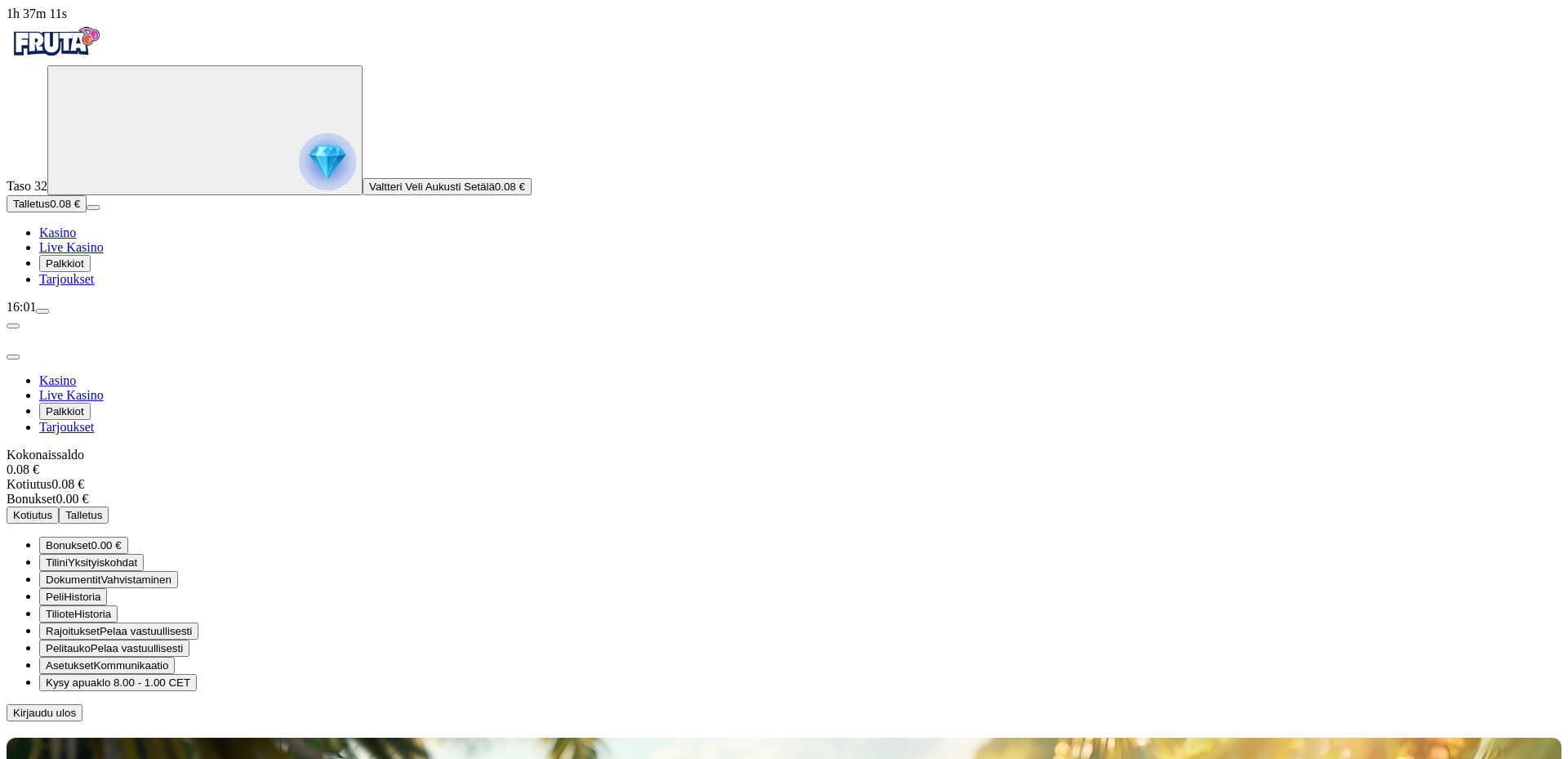
click at [76, 707] on span "Kirjaudu ulos" at bounding box center [44, 713] width 63 height 12
